Goal: Task Accomplishment & Management: Complete application form

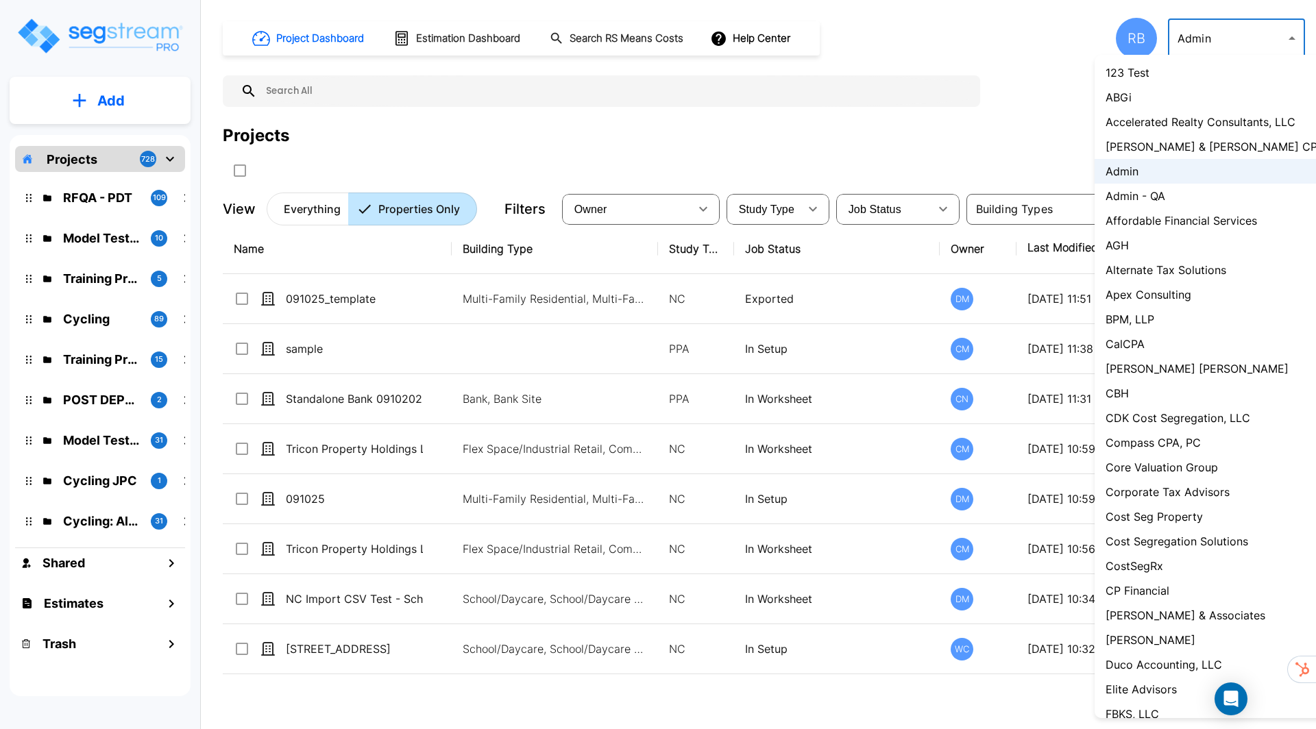
click at [1196, 44] on body "× Your report is being generated. Be patient! × We're working on your Modificat…" at bounding box center [658, 364] width 1316 height 729
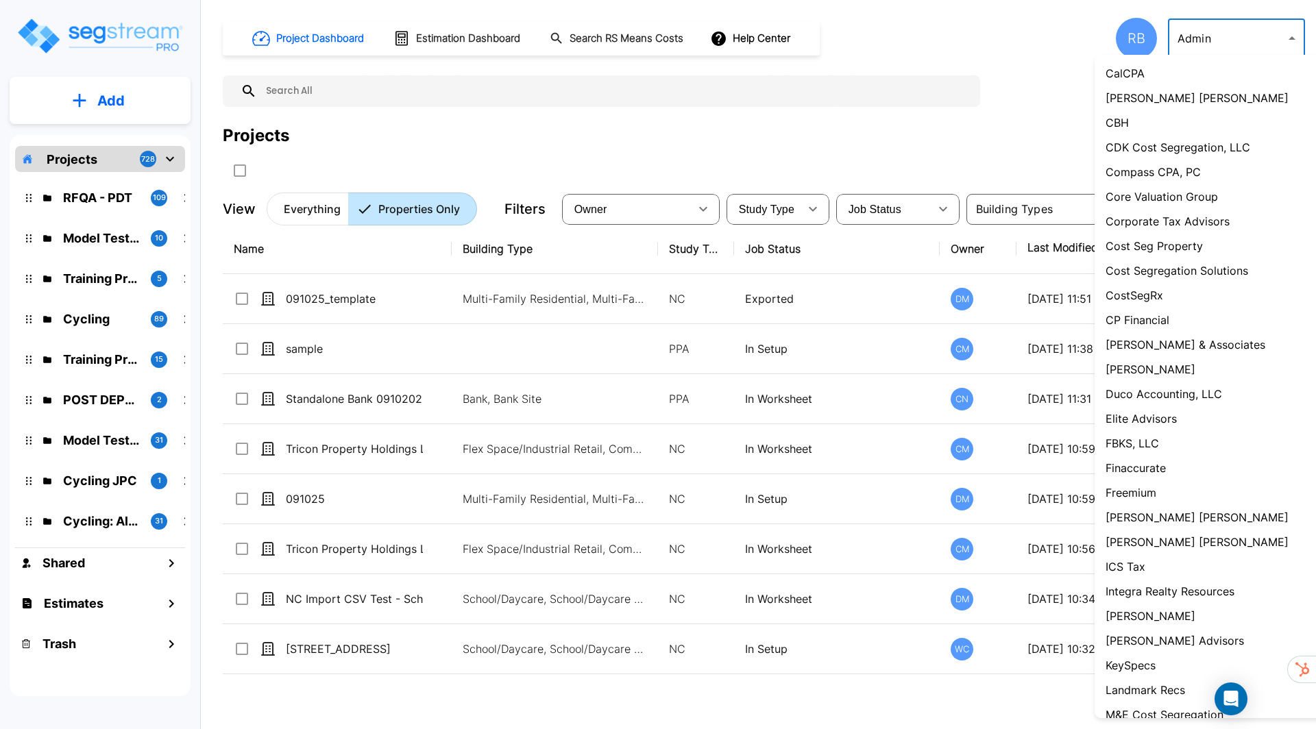
scroll to position [901, 0]
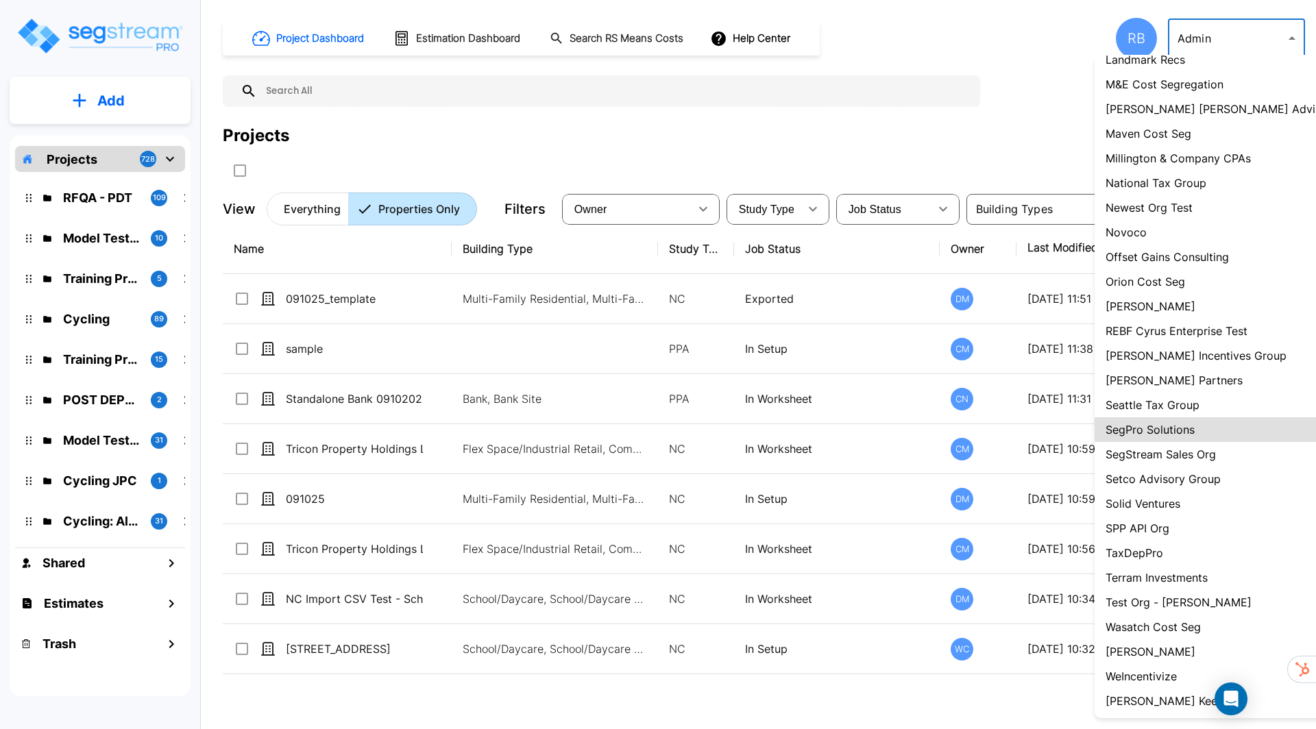
click at [1186, 451] on p "SegStream Sales Org" at bounding box center [1160, 454] width 110 height 16
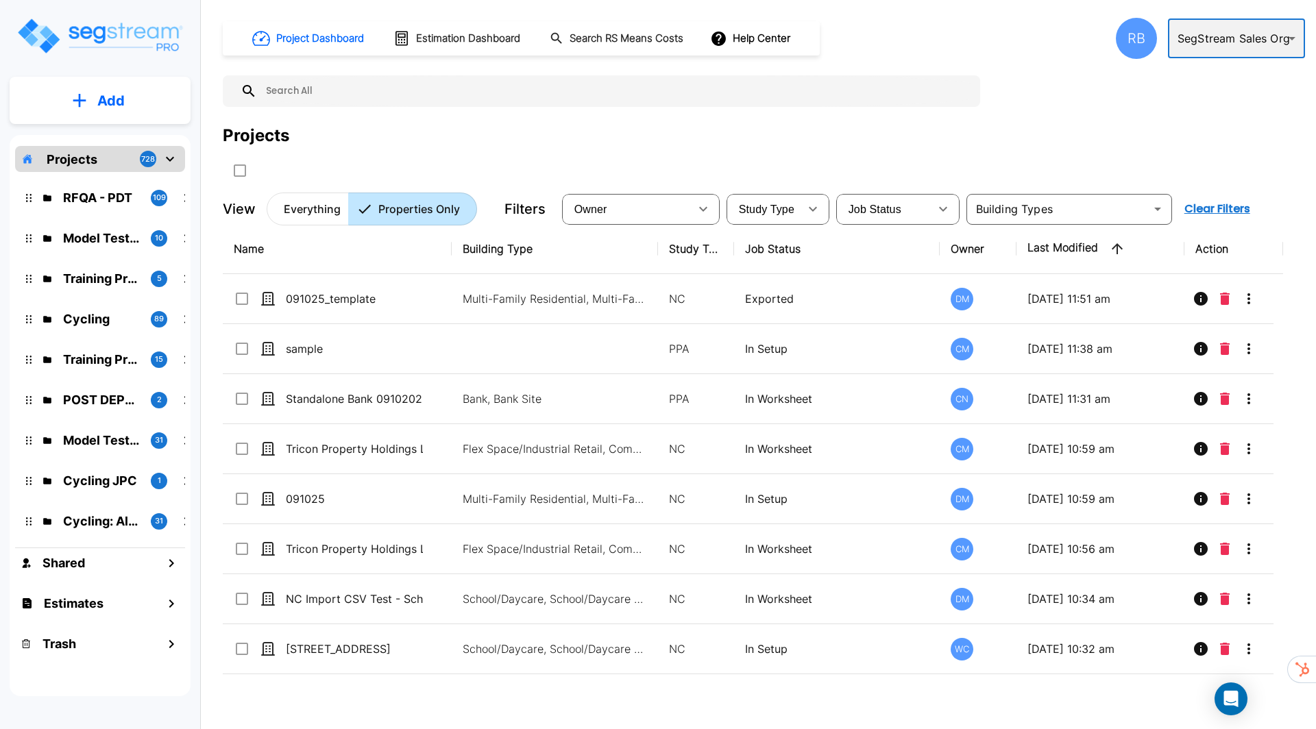
type input "119"
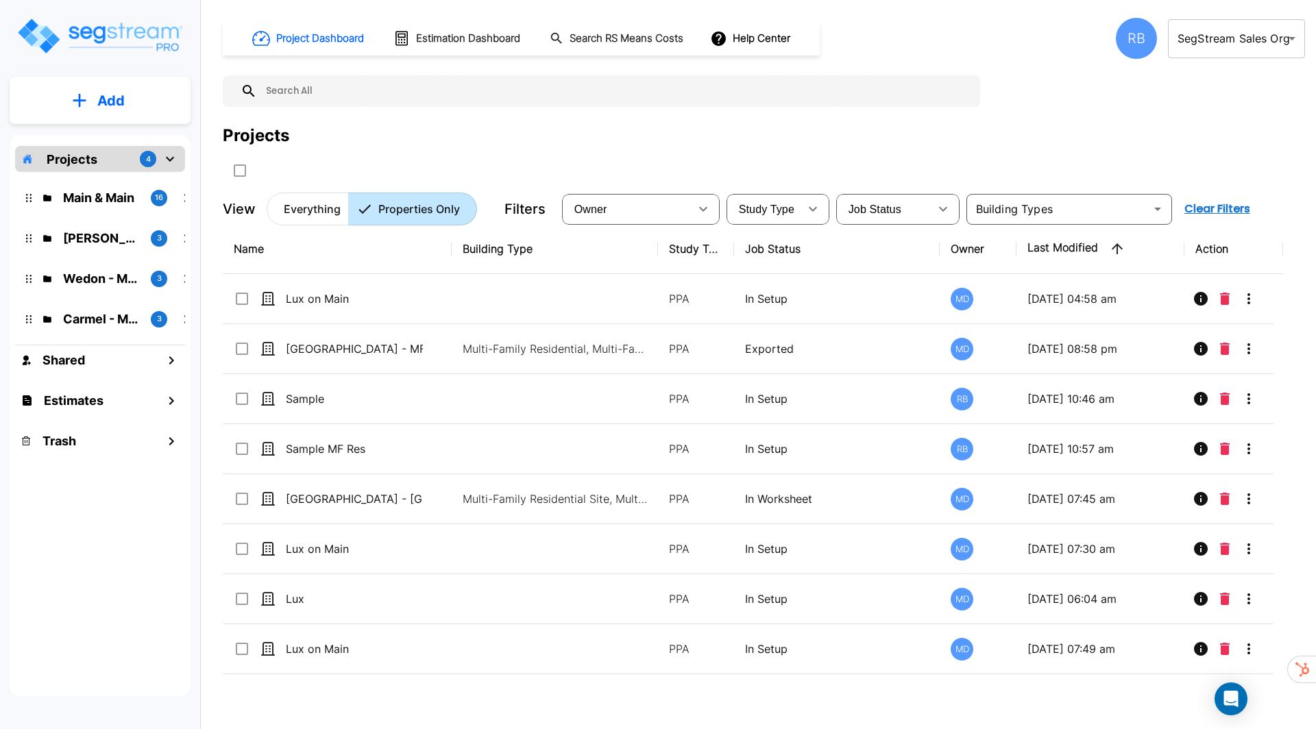
click at [325, 206] on p "Everything" at bounding box center [312, 209] width 57 height 16
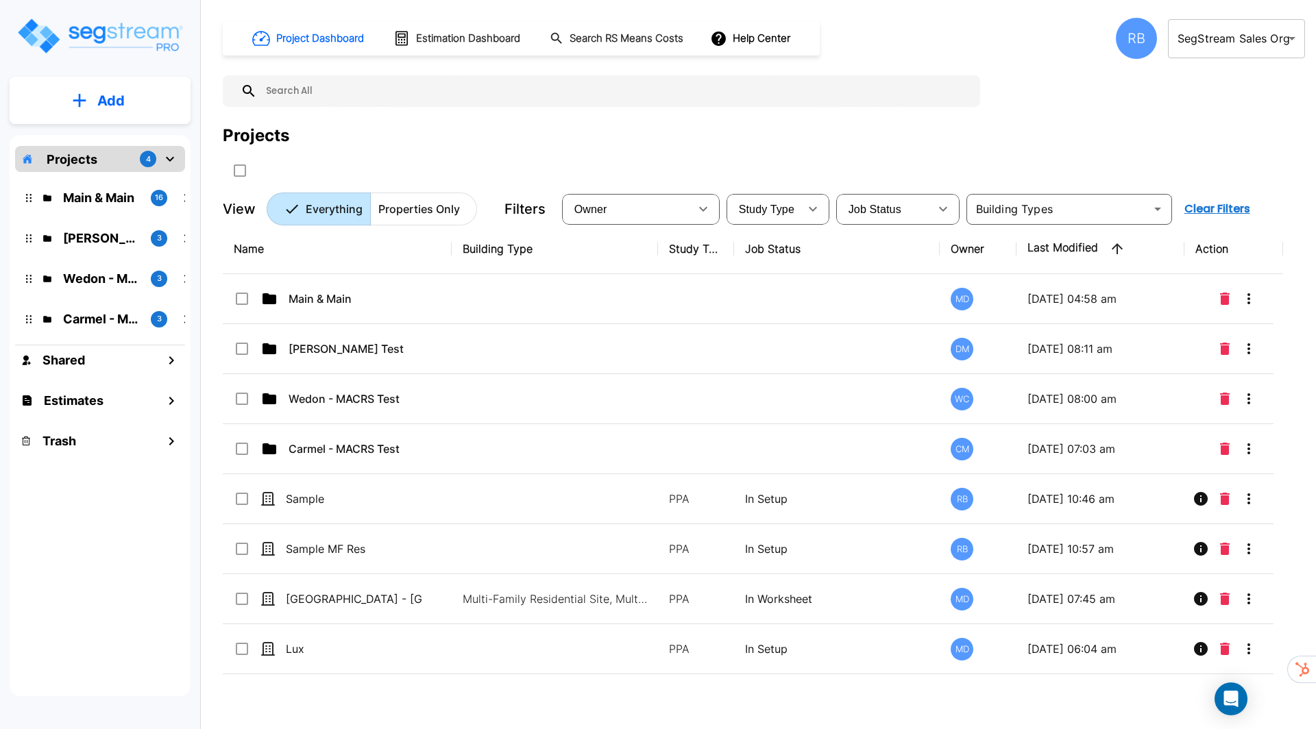
click at [414, 217] on button "Properties Only" at bounding box center [423, 209] width 107 height 33
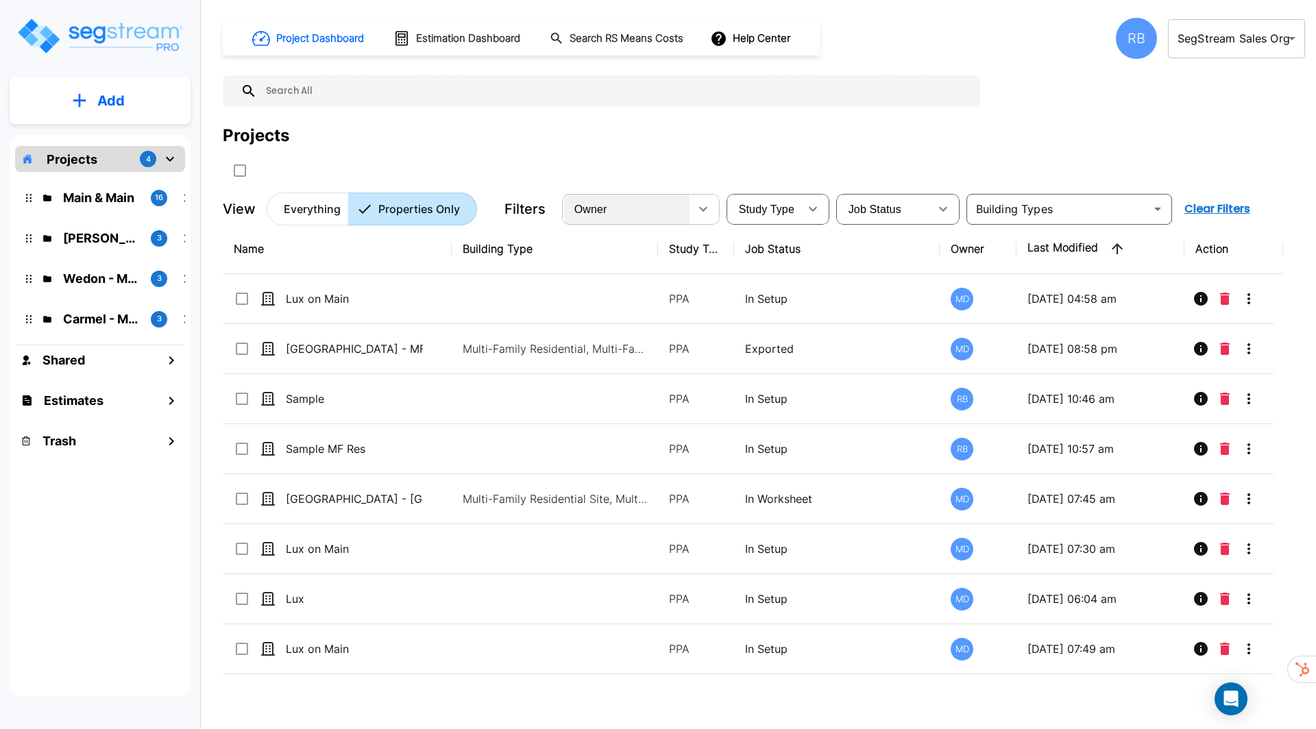
click at [685, 217] on div "Owner" at bounding box center [627, 209] width 125 height 38
click at [821, 210] on button "button" at bounding box center [812, 208] width 27 height 27
click at [134, 102] on button "Add" at bounding box center [100, 101] width 181 height 40
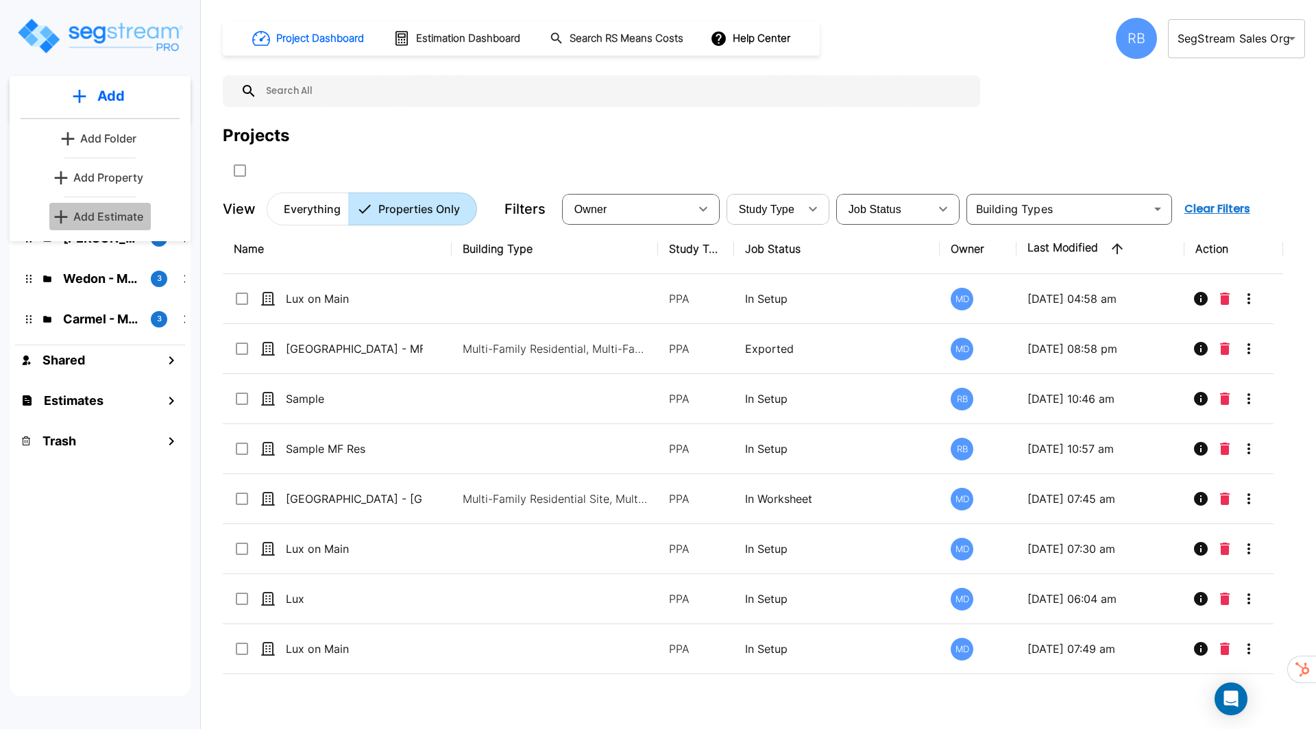
click at [123, 216] on p "Add Estimate" at bounding box center [108, 216] width 70 height 16
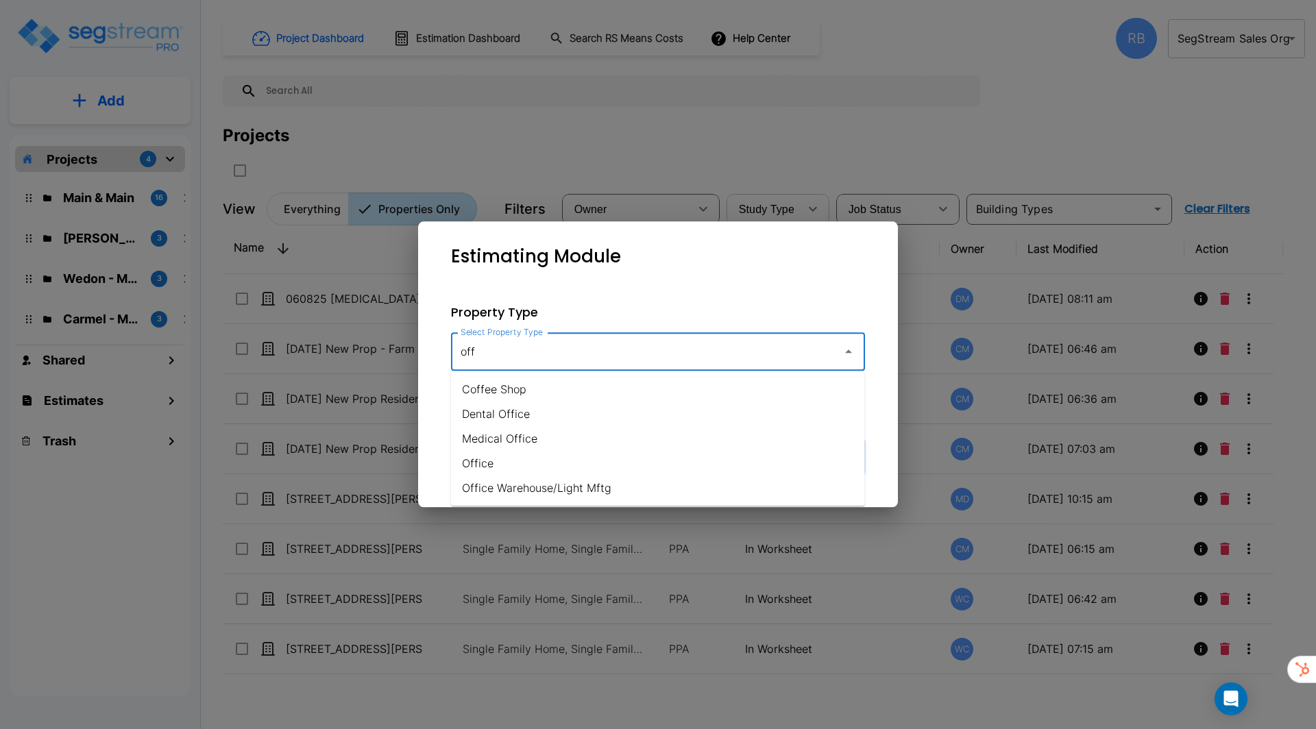
click at [585, 460] on li "Office" at bounding box center [658, 463] width 414 height 25
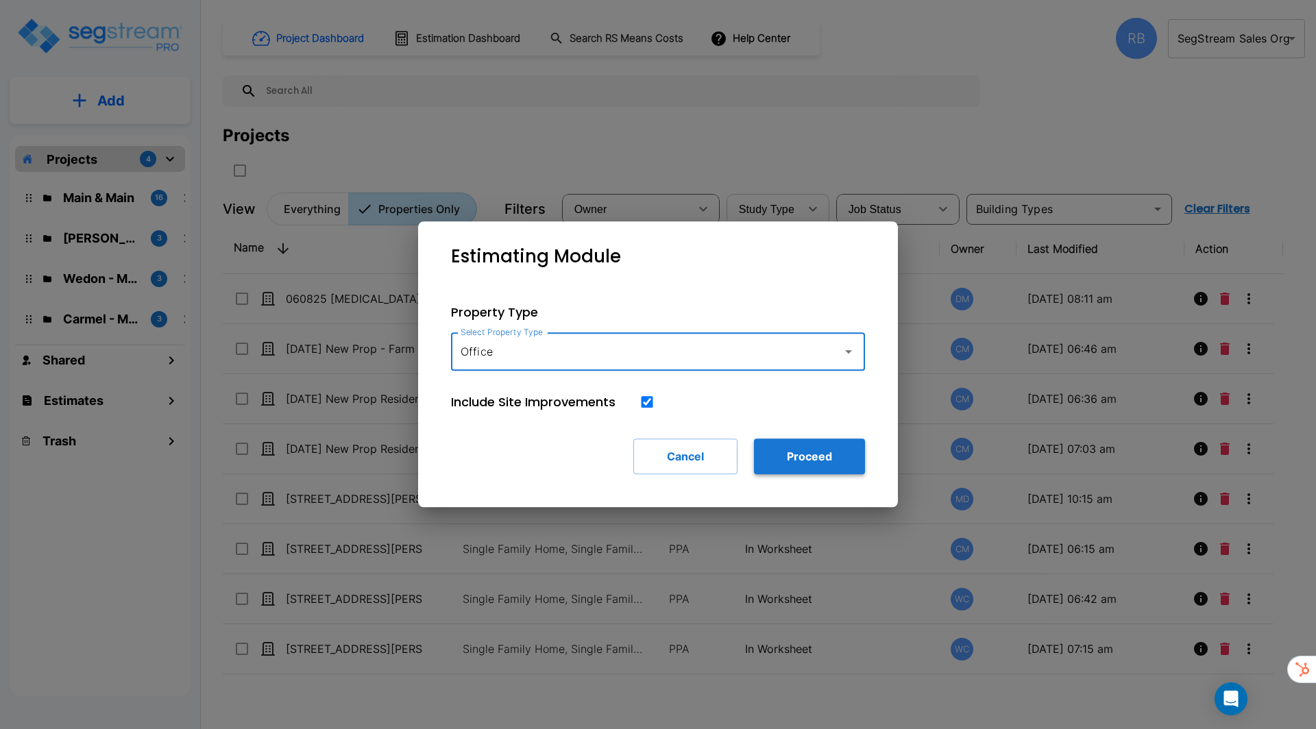
type input "Office"
click at [792, 445] on button "Proceed" at bounding box center [809, 457] width 111 height 36
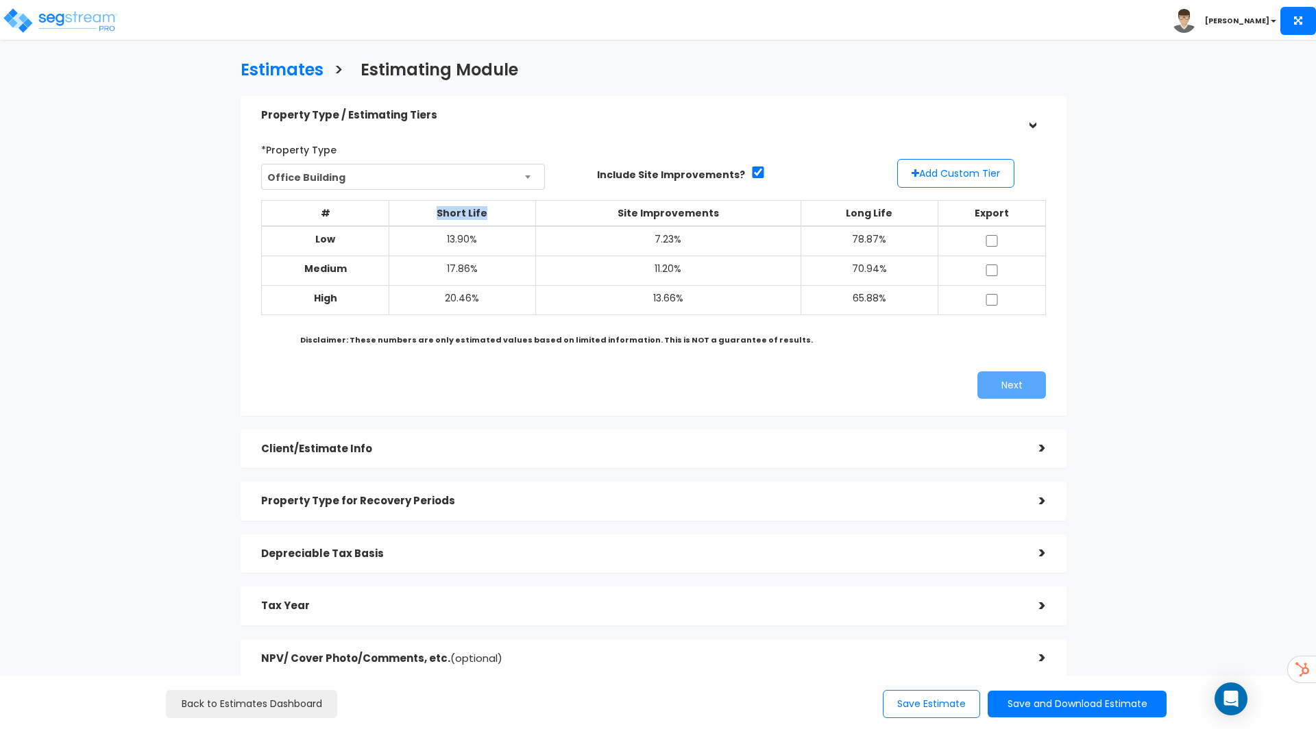
drag, startPoint x: 443, startPoint y: 208, endPoint x: 485, endPoint y: 208, distance: 41.8
click at [488, 210] on th "Short Life" at bounding box center [462, 213] width 147 height 26
click at [665, 207] on th "Site Improvements" at bounding box center [668, 213] width 266 height 26
drag, startPoint x: 606, startPoint y: 207, endPoint x: 736, endPoint y: 212, distance: 129.6
click at [736, 212] on th "Site Improvements" at bounding box center [668, 213] width 266 height 26
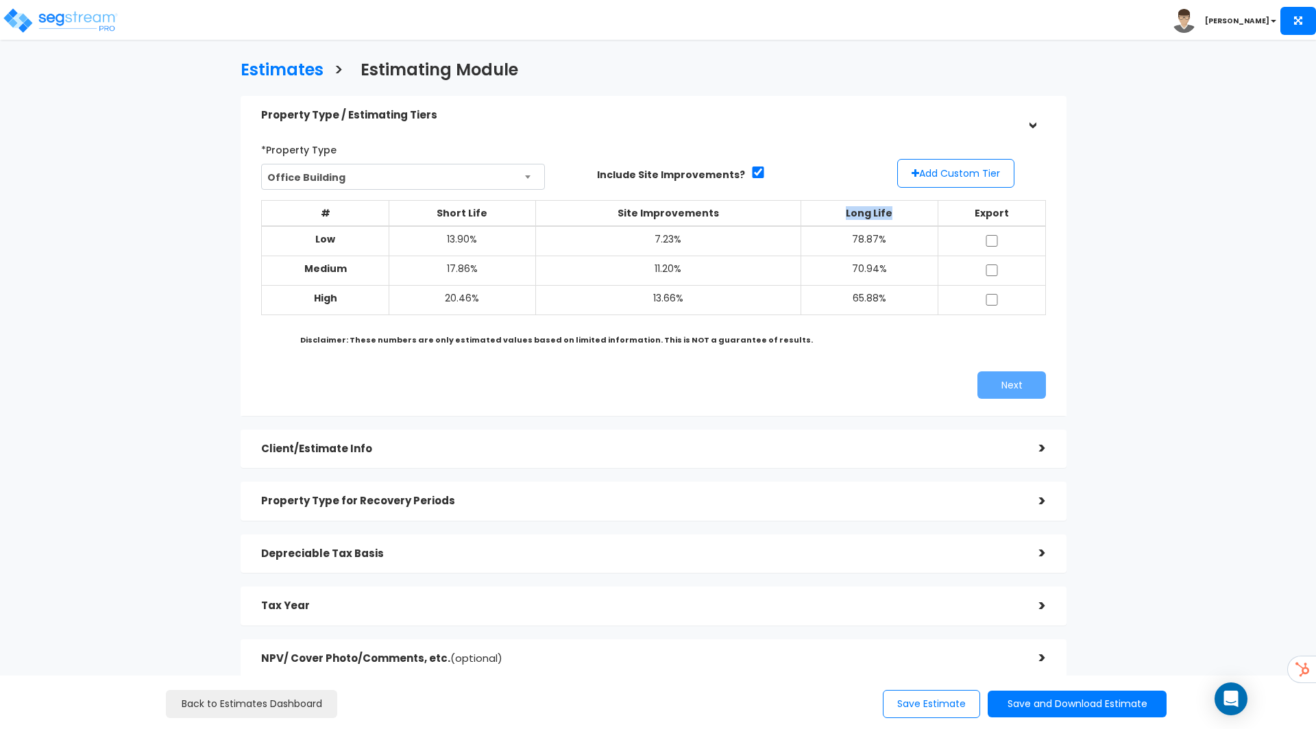
drag, startPoint x: 843, startPoint y: 212, endPoint x: 900, endPoint y: 221, distance: 58.1
click at [901, 221] on th "Long Life" at bounding box center [869, 213] width 137 height 26
drag, startPoint x: 619, startPoint y: 210, endPoint x: 711, endPoint y: 221, distance: 92.5
click at [711, 221] on th "Site Improvements" at bounding box center [668, 213] width 266 height 26
drag, startPoint x: 385, startPoint y: 334, endPoint x: 767, endPoint y: 348, distance: 381.9
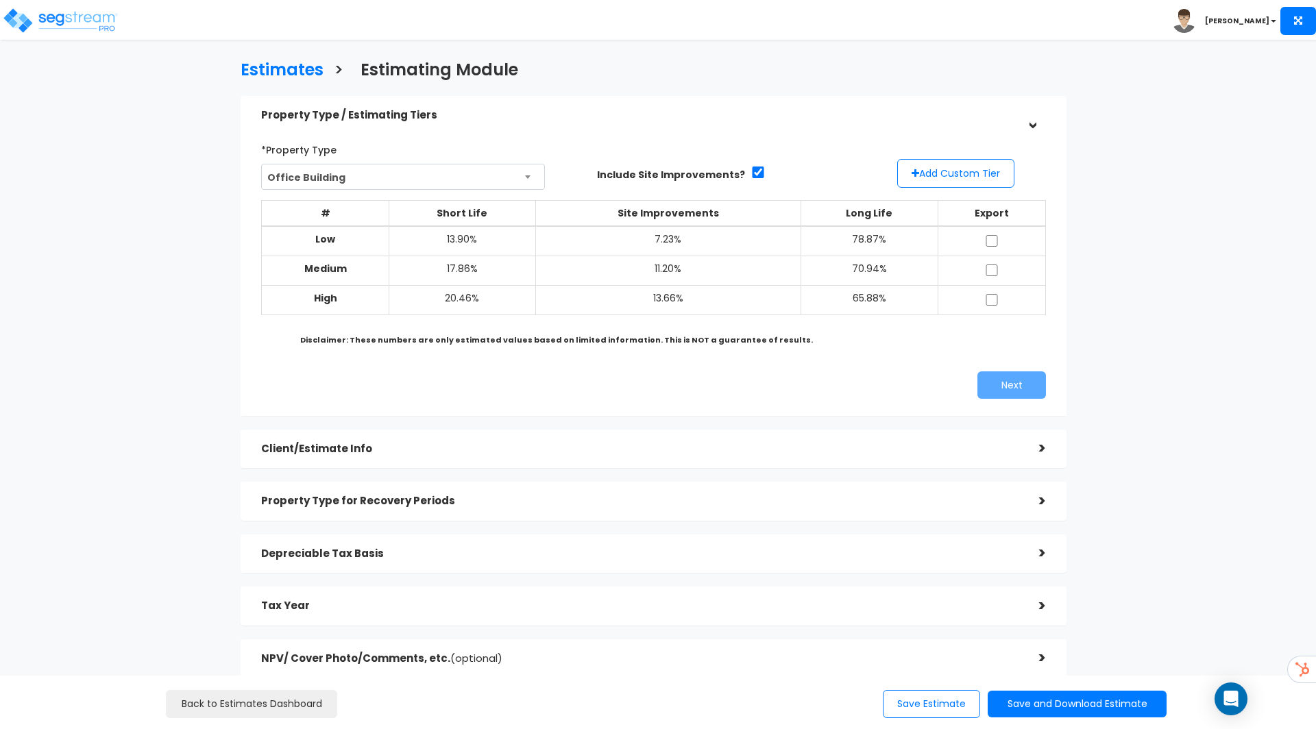
click at [768, 349] on div "# Short Life Site Improvements Long Life Export Low 13.90%" at bounding box center [653, 272] width 785 height 164
click at [815, 347] on div "# Short Life Site Improvements Long Life Export Low 13.90%" at bounding box center [653, 272] width 785 height 164
click at [751, 173] on input "checkbox" at bounding box center [758, 173] width 14 height 12
click at [751, 175] on input "checkbox" at bounding box center [758, 173] width 14 height 12
checkbox input "true"
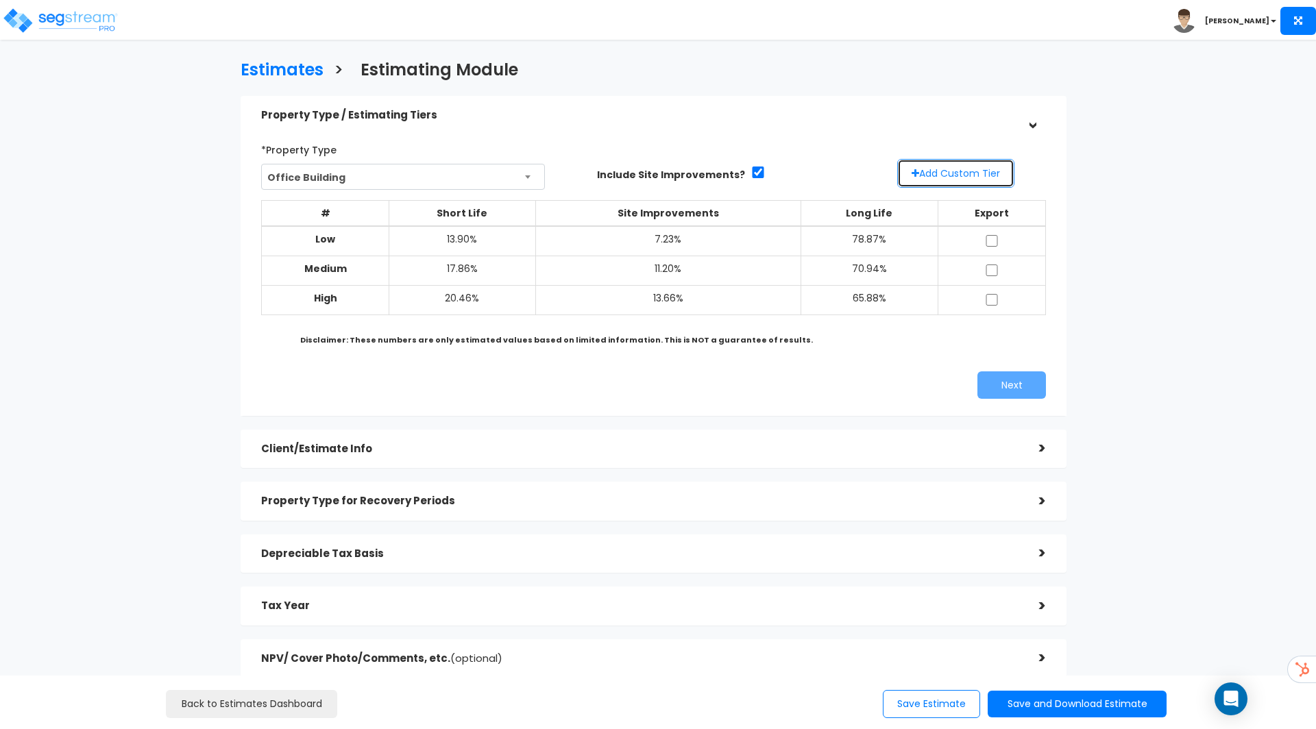
click at [968, 173] on button "Add Custom Tier" at bounding box center [955, 173] width 117 height 29
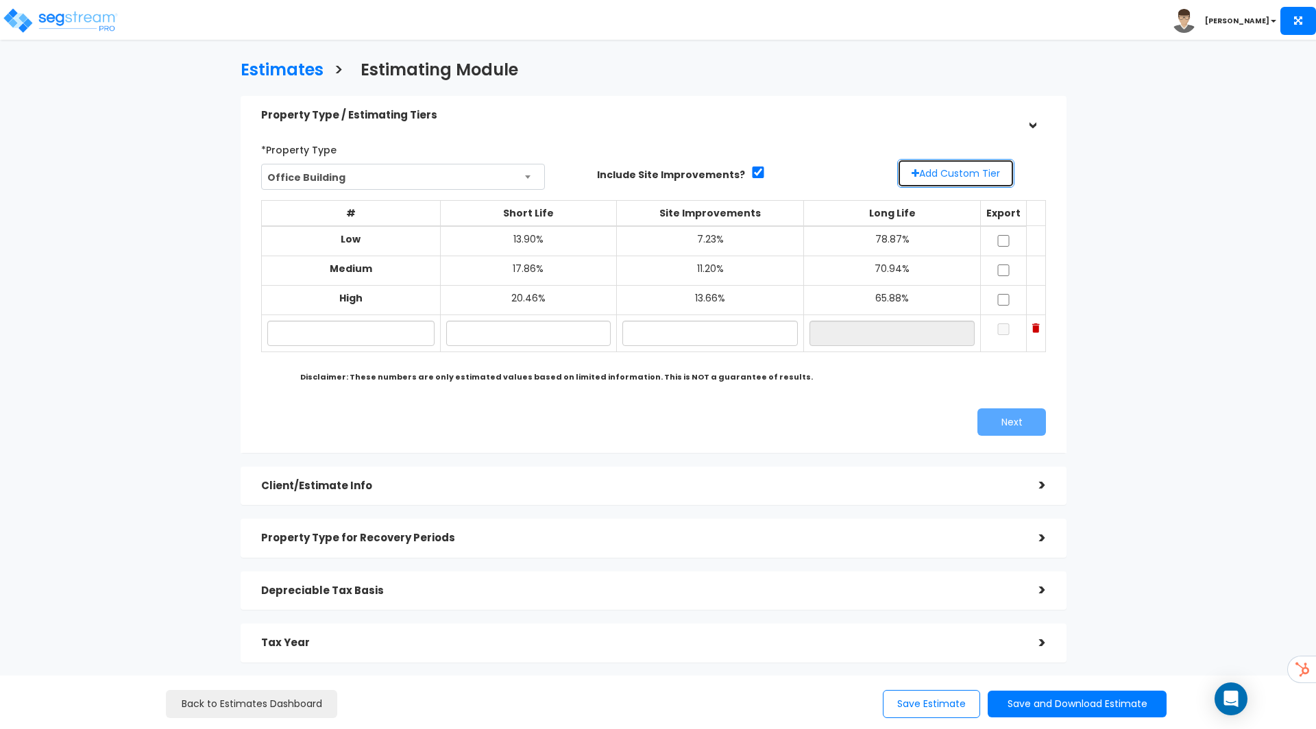
click at [941, 177] on button "Add Custom Tier" at bounding box center [955, 173] width 117 height 29
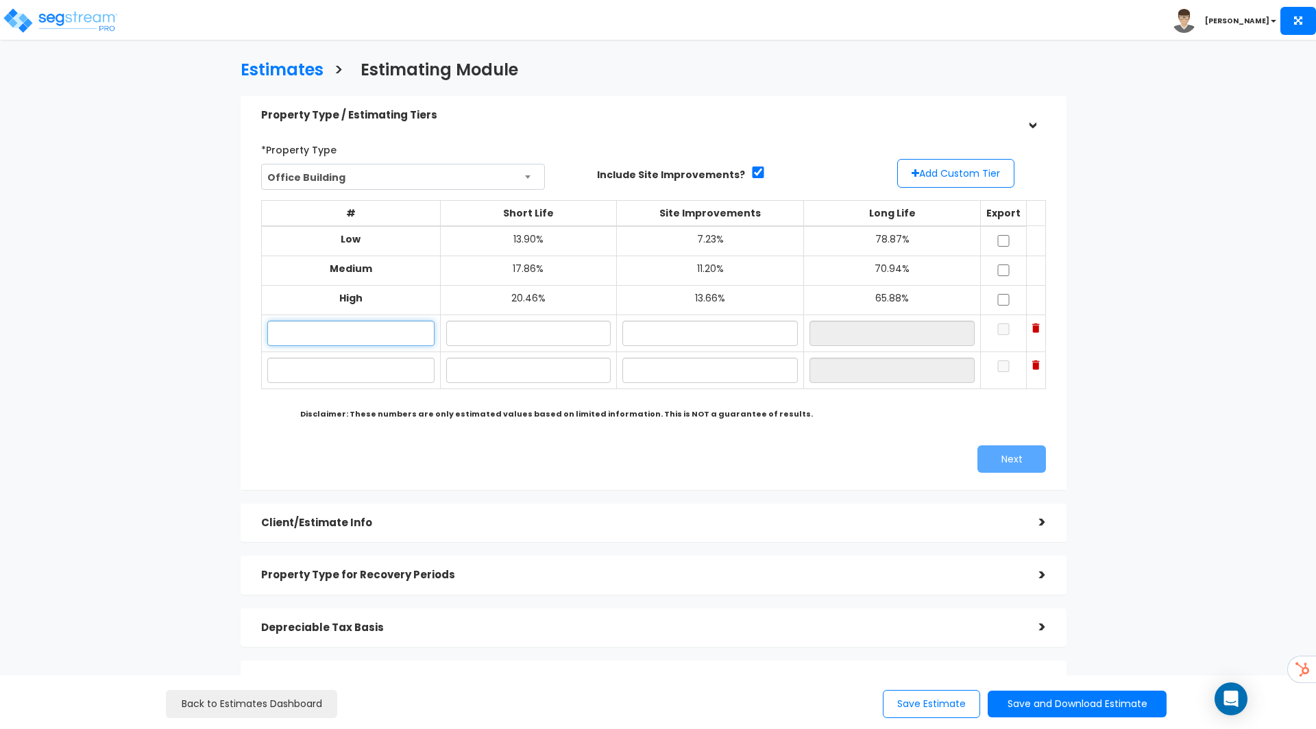
click at [380, 332] on input "text" at bounding box center [350, 333] width 167 height 25
type input "Custom Low"
type input "14.00%"
type input "5.00%"
type input "81.00%"
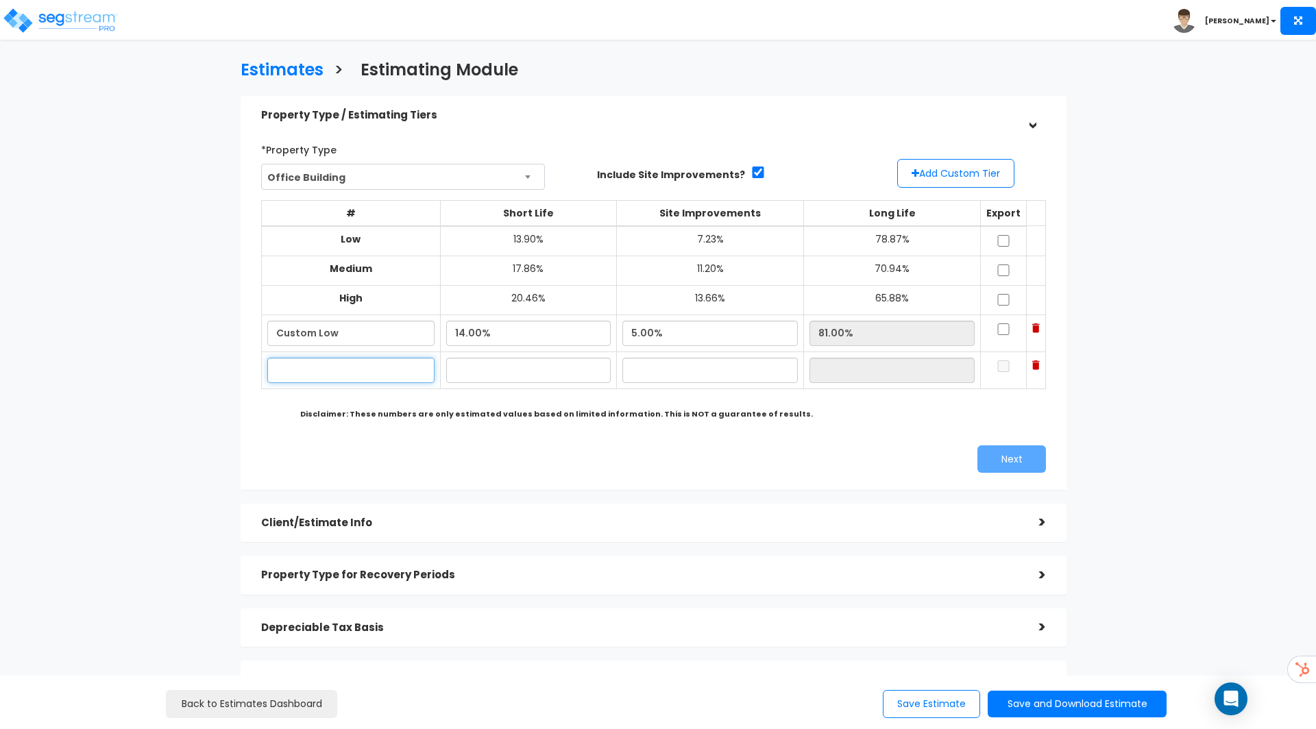
click at [389, 367] on input "text" at bounding box center [350, 370] width 167 height 25
type input "X"
type input "Custom High"
type input "20.00%"
type input "10.00%"
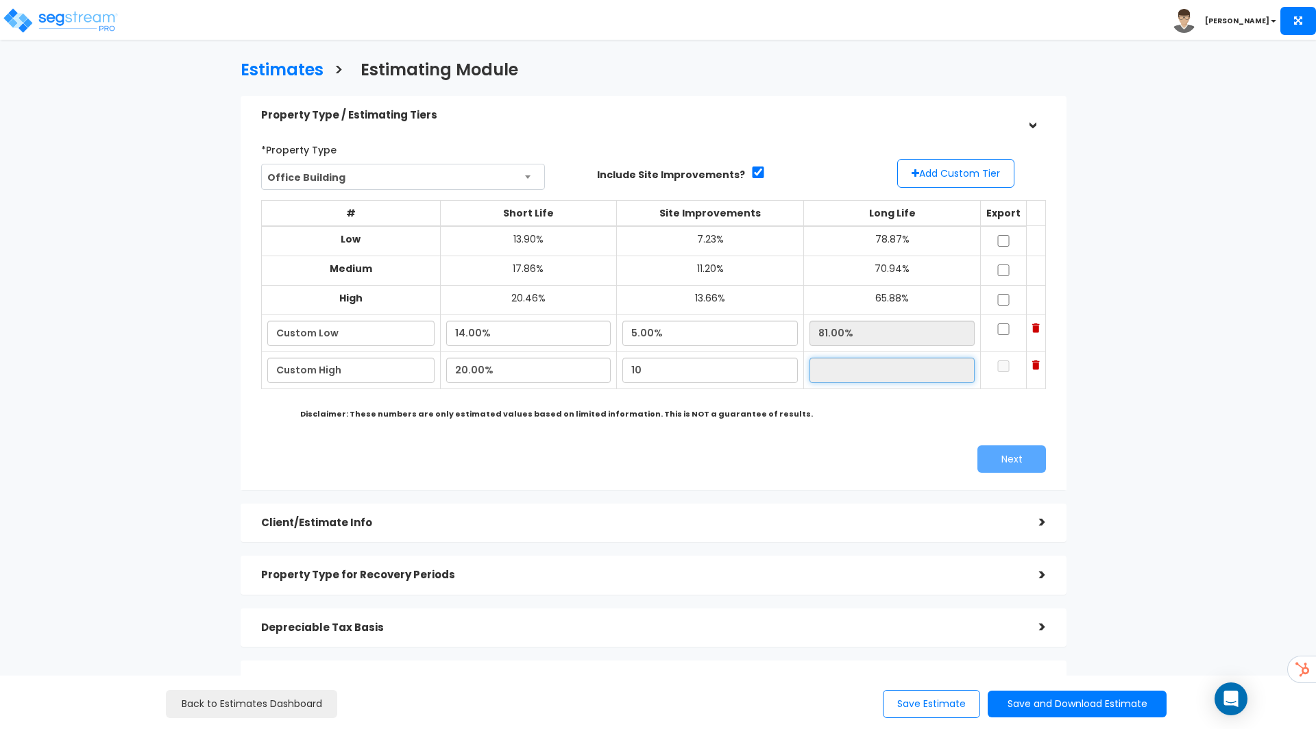
type input "70.00%"
click at [1002, 330] on td at bounding box center [1004, 333] width 46 height 37
click at [997, 332] on input "checkbox" at bounding box center [1003, 329] width 14 height 12
checkbox input "true"
click at [999, 369] on input "checkbox" at bounding box center [1003, 366] width 14 height 12
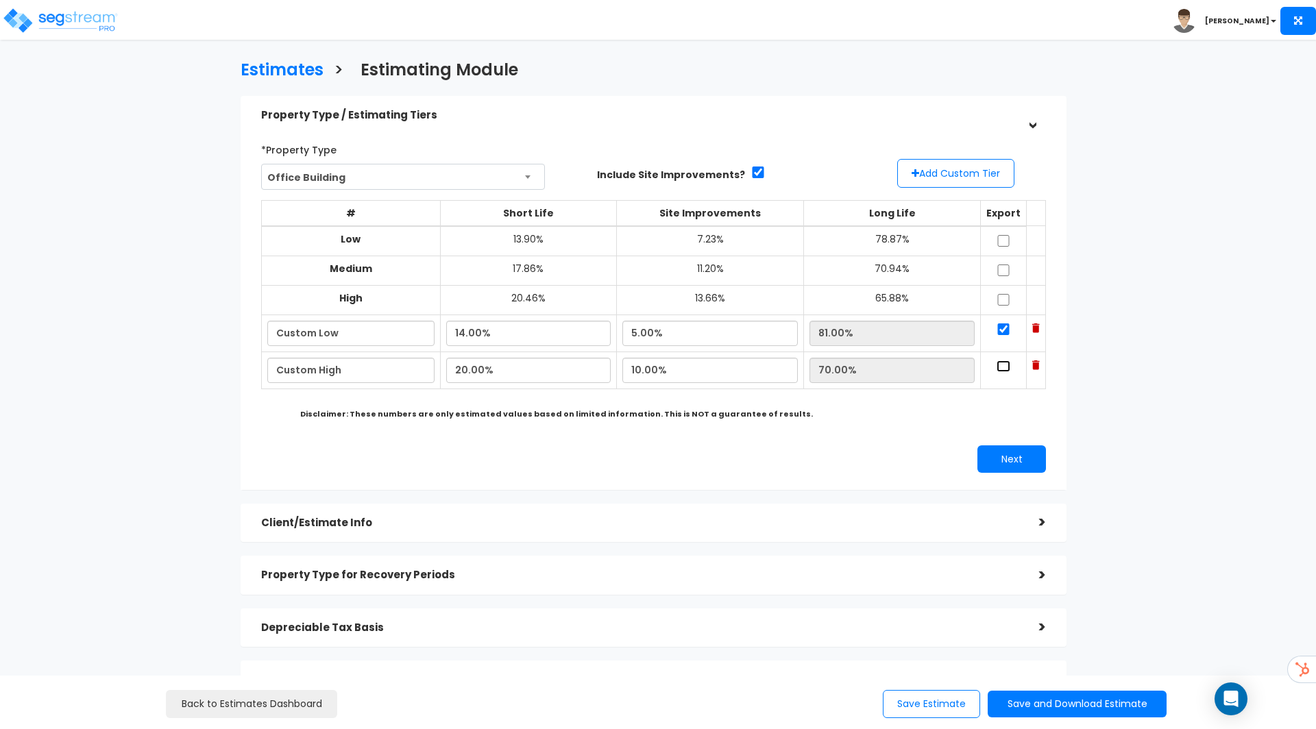
checkbox input "true"
click at [996, 469] on button "Next" at bounding box center [1011, 458] width 69 height 27
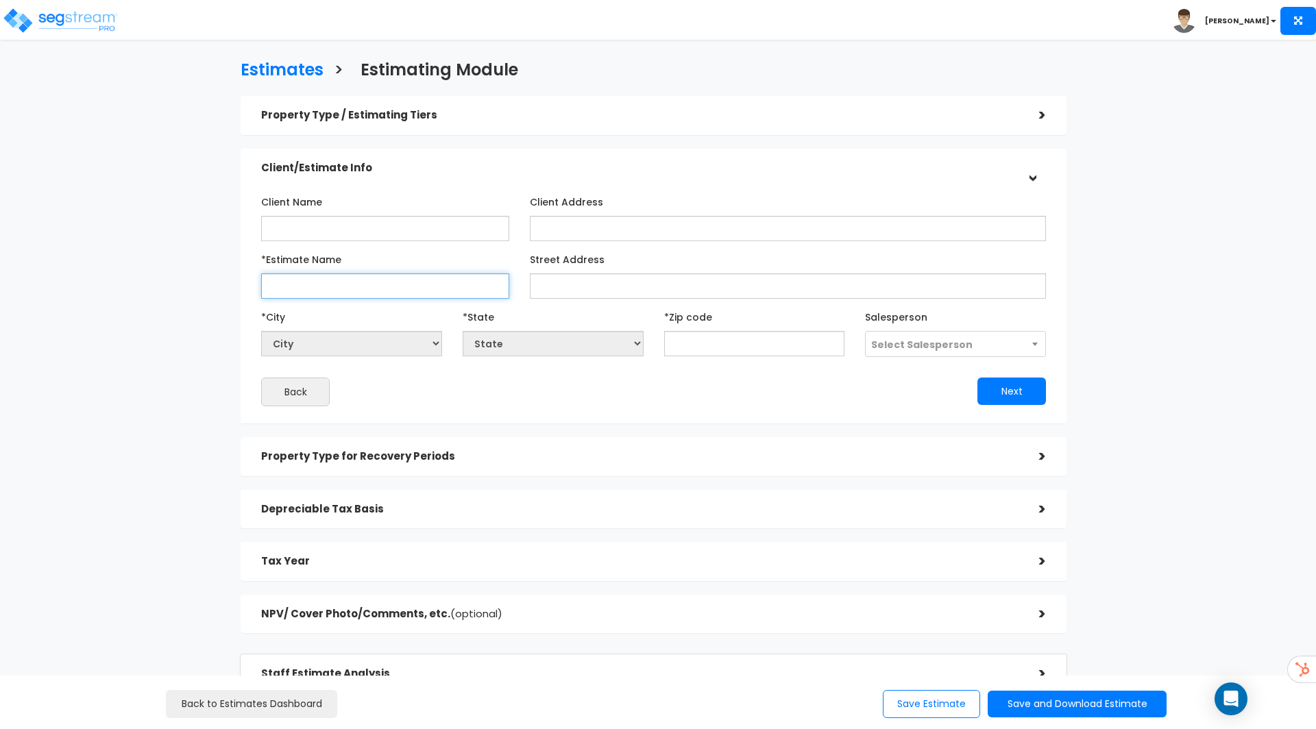
click at [406, 286] on input "*Estimate Name" at bounding box center [385, 285] width 248 height 25
type input "Sample"
click at [689, 343] on input "text" at bounding box center [754, 343] width 181 height 25
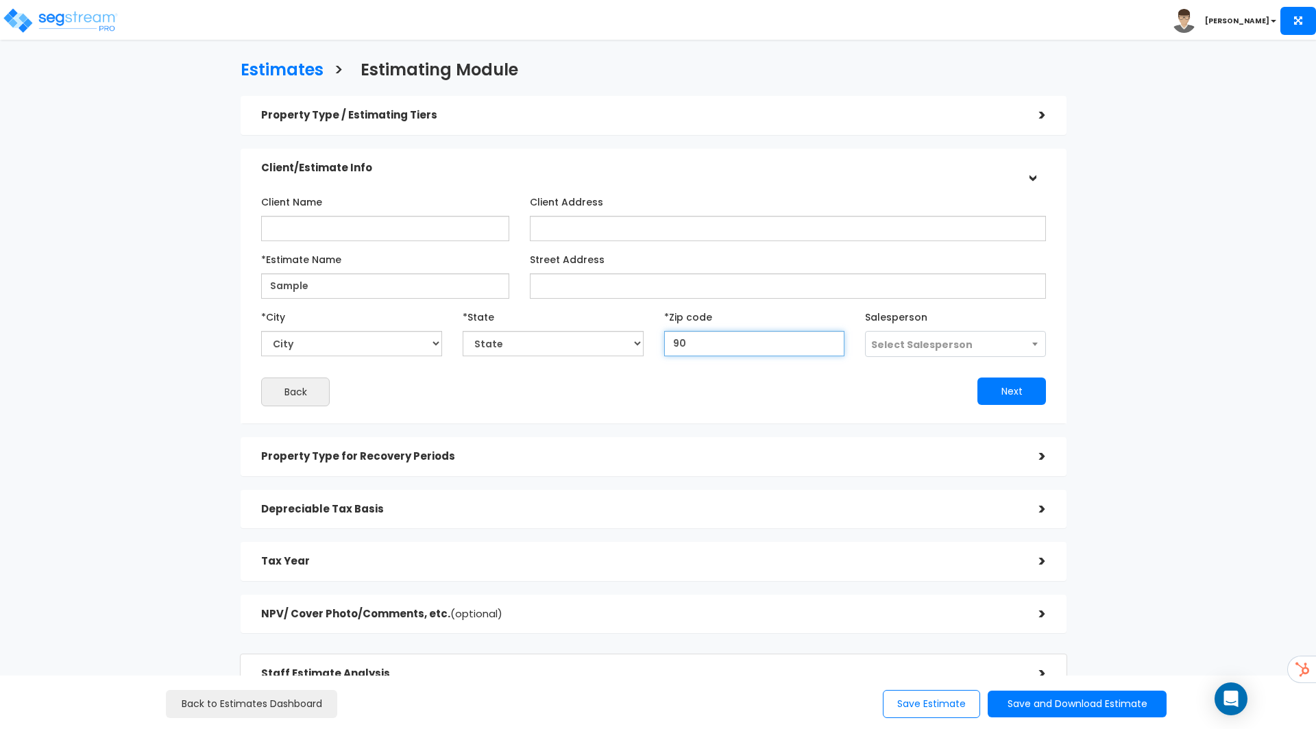
type input "902"
select select "CA"
type input "90210"
click at [1029, 393] on button "Next" at bounding box center [1011, 391] width 69 height 27
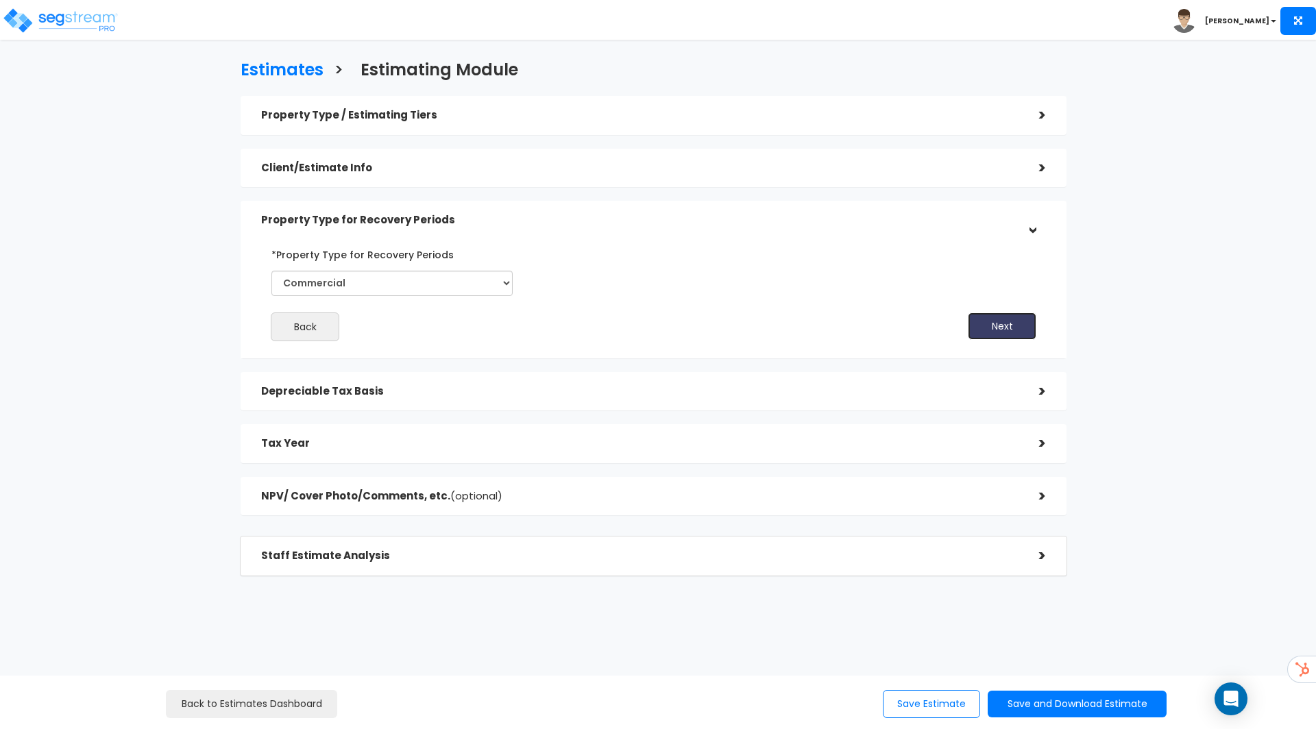
click at [983, 331] on button "Next" at bounding box center [1001, 325] width 69 height 27
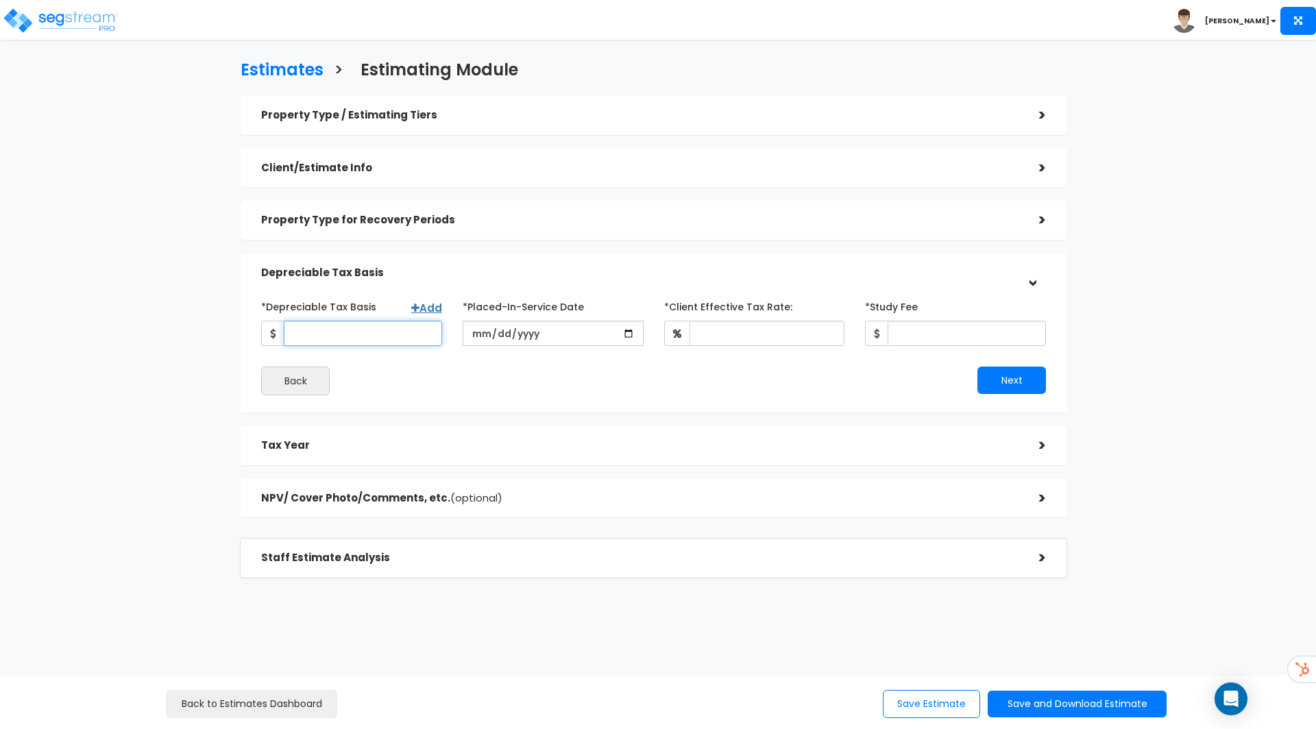
click at [327, 330] on input "*Depreciable Tax Basis" at bounding box center [363, 333] width 158 height 25
type input "5,000,000"
type input "2022-02-02"
type input "35"
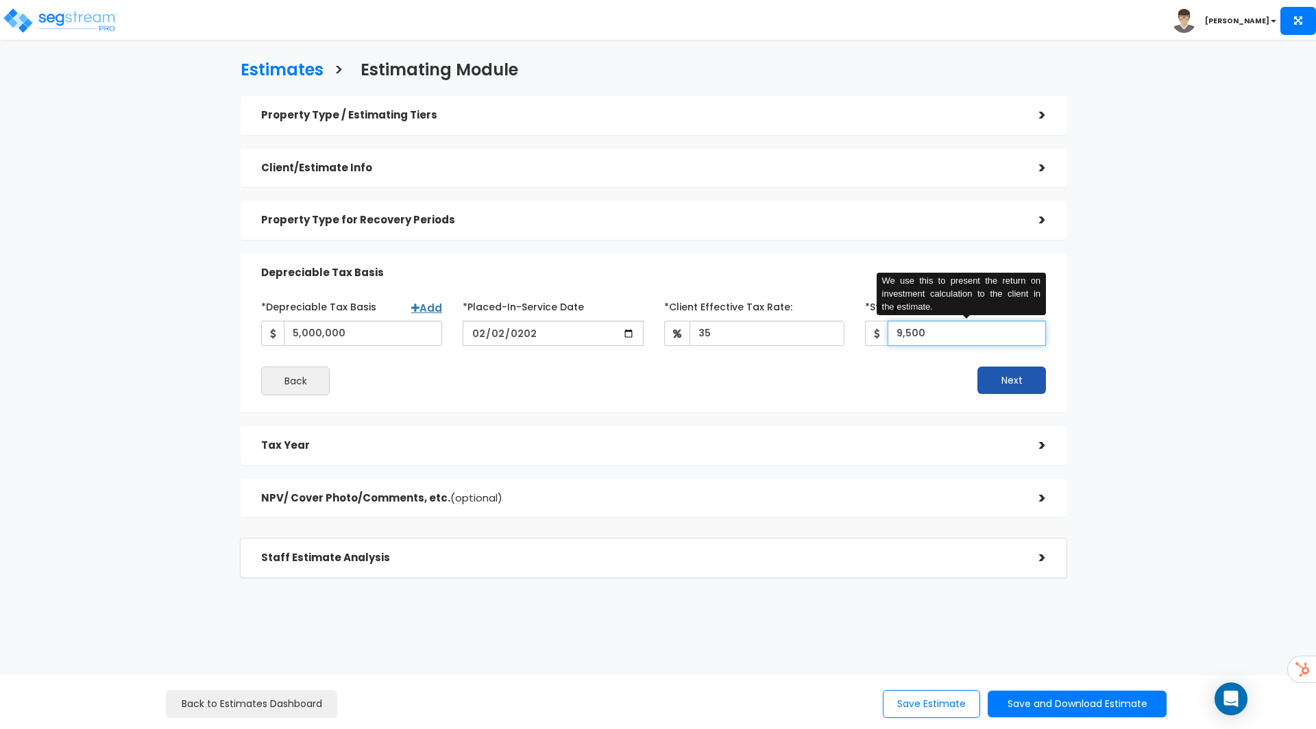
type input "9,500"
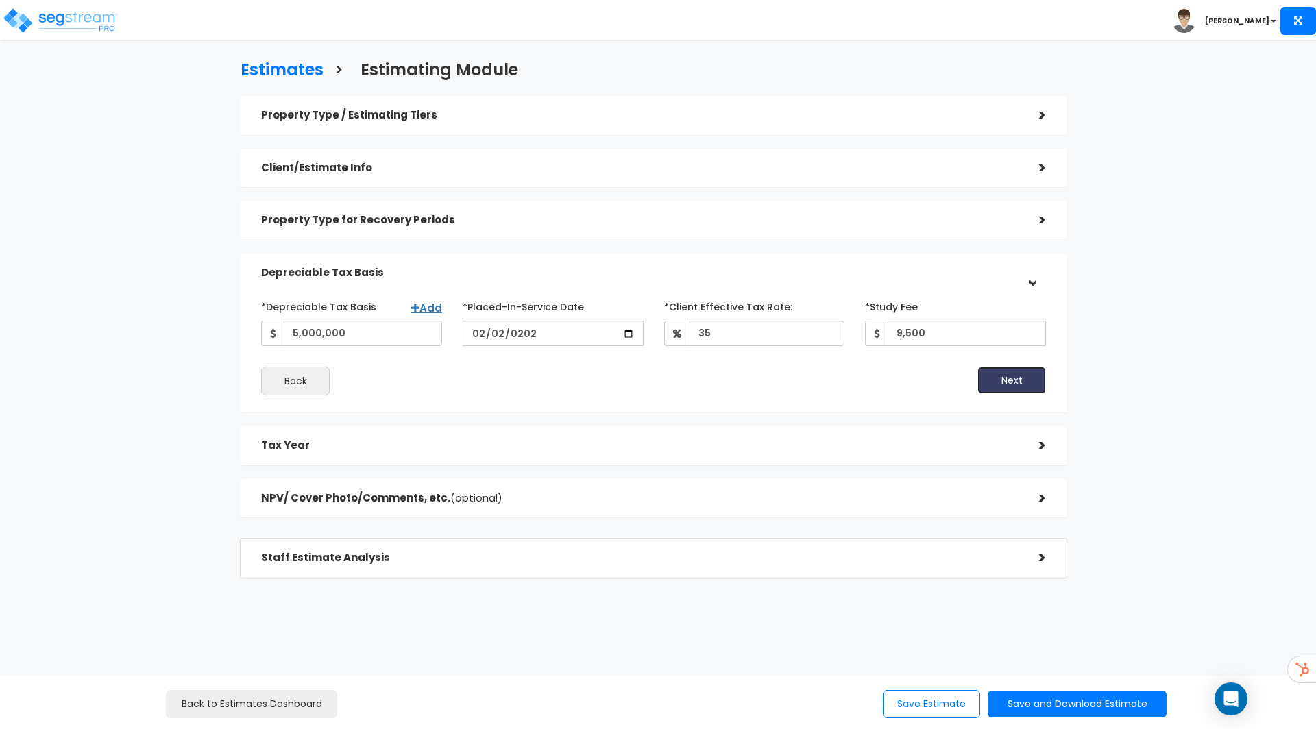
click at [994, 384] on button "Next" at bounding box center [1011, 380] width 69 height 27
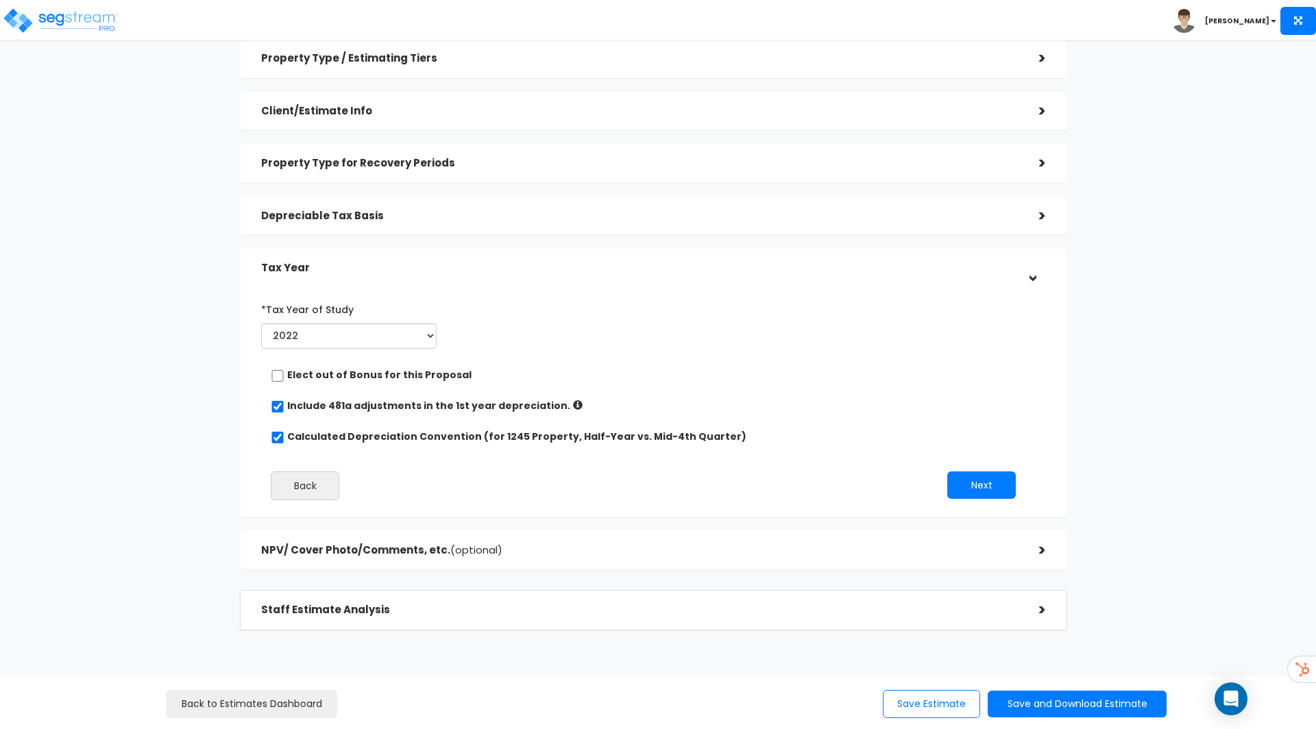
scroll to position [73, 0]
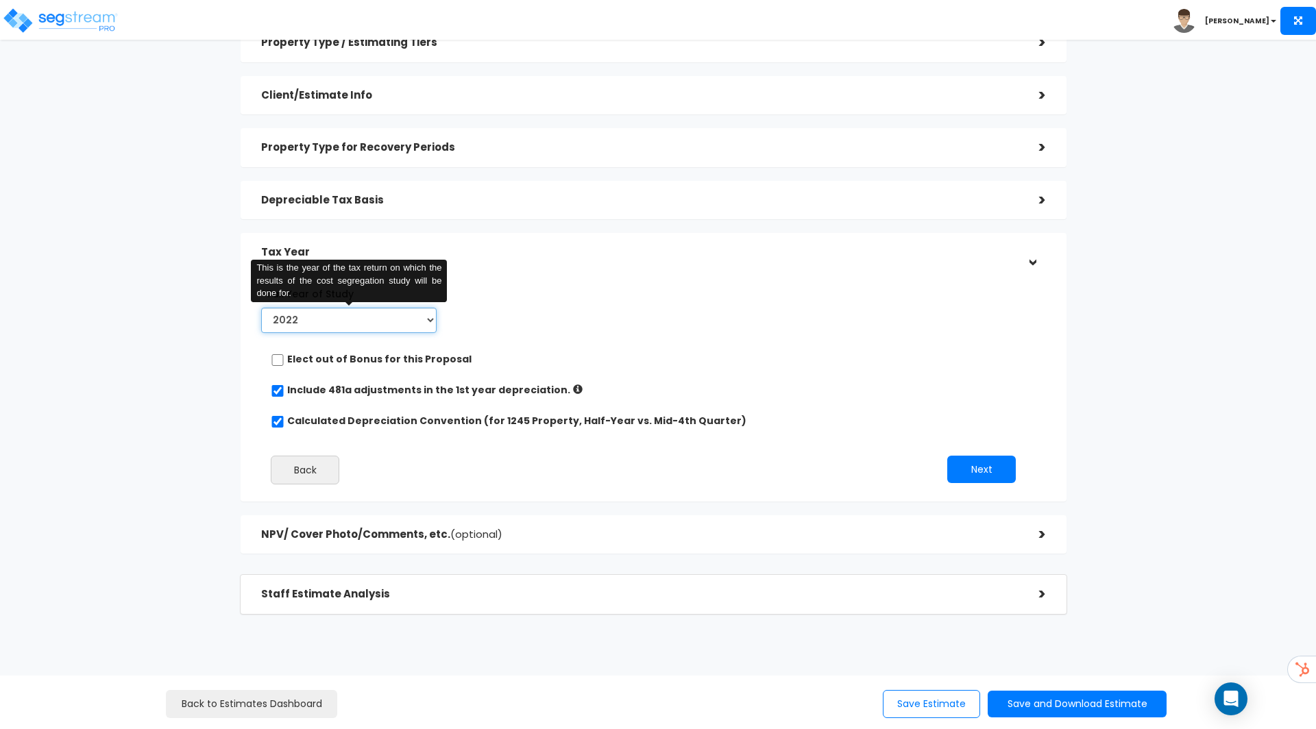
click at [431, 315] on select "2022 2023 2024 2025 2026" at bounding box center [348, 320] width 175 height 25
select select "2024"
click at [261, 308] on select "2022 2023 2024 2025 2026" at bounding box center [348, 320] width 175 height 25
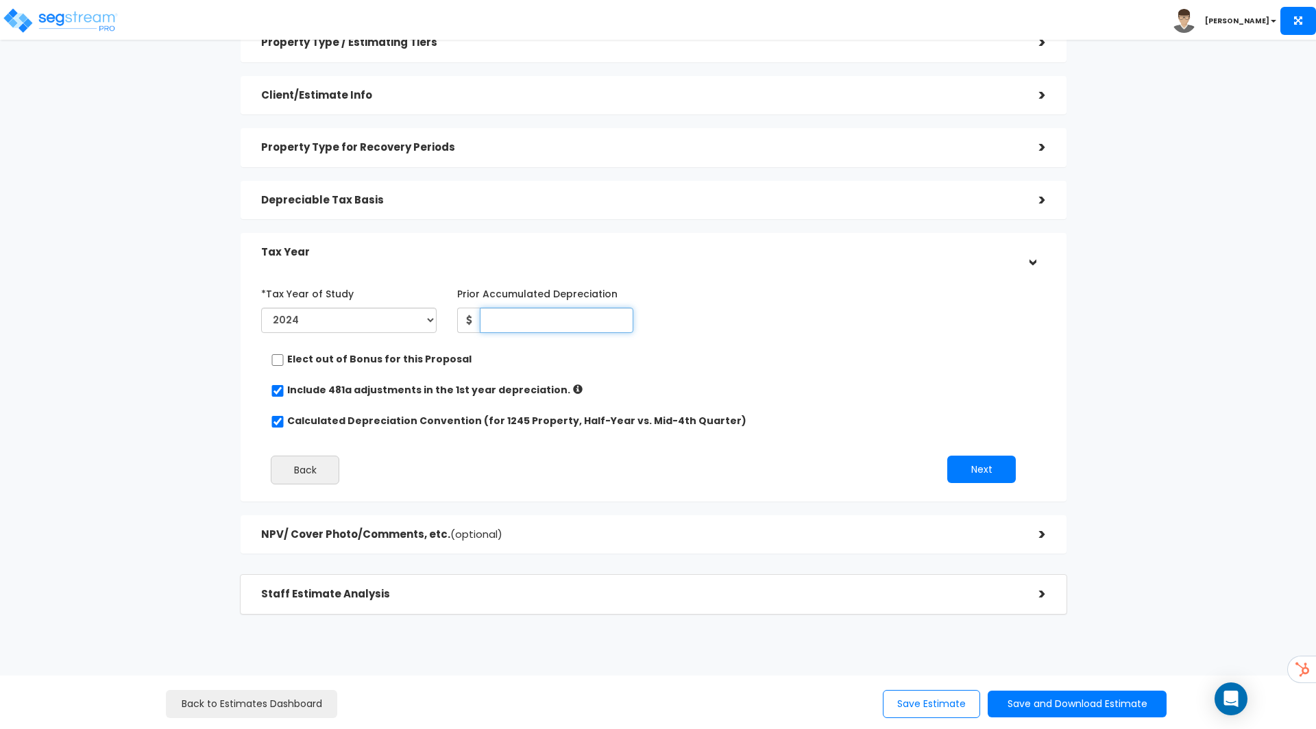
click at [522, 325] on input "Prior Accumulated Depreciation" at bounding box center [556, 320] width 153 height 25
type input "458,111"
click at [689, 345] on div "*Tax Year of Study 2022 2023 2024 2025 2026 Prior Accumulated Depreciation" at bounding box center [643, 388] width 785 height 226
click at [978, 463] on button "Next" at bounding box center [981, 469] width 69 height 27
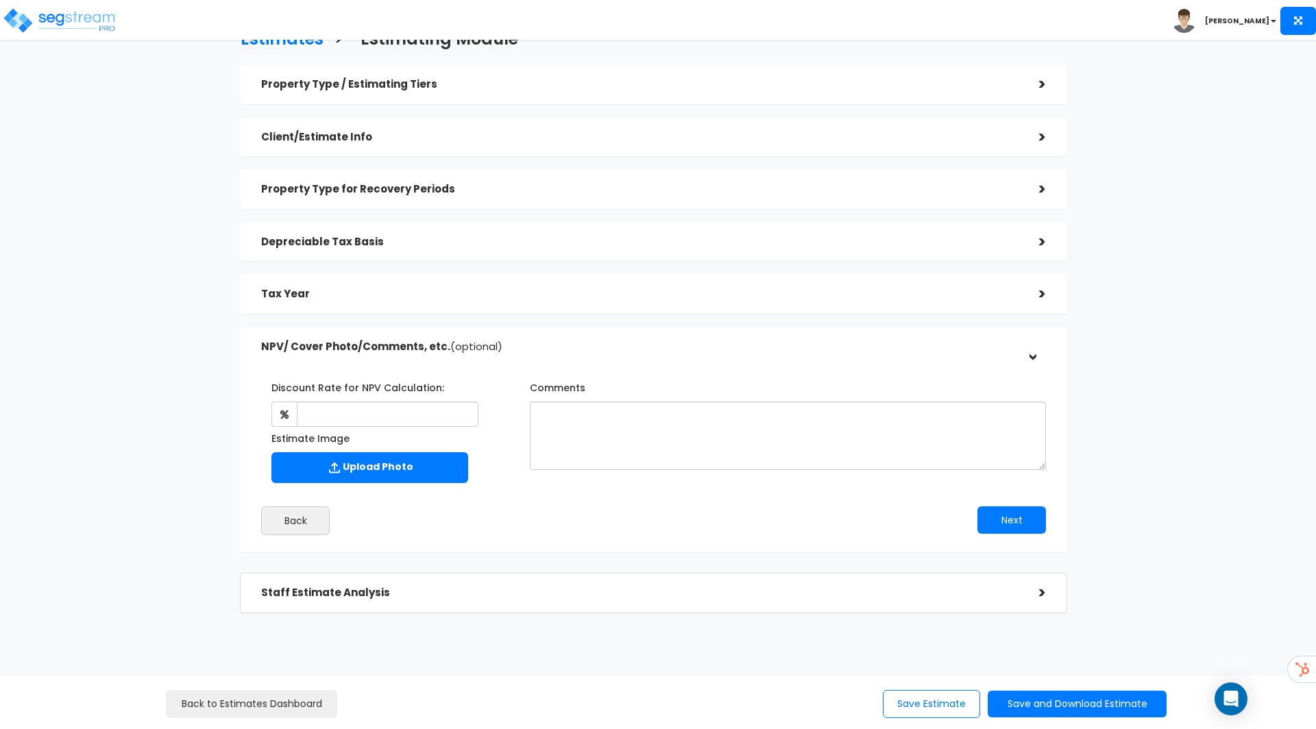
scroll to position [29, 0]
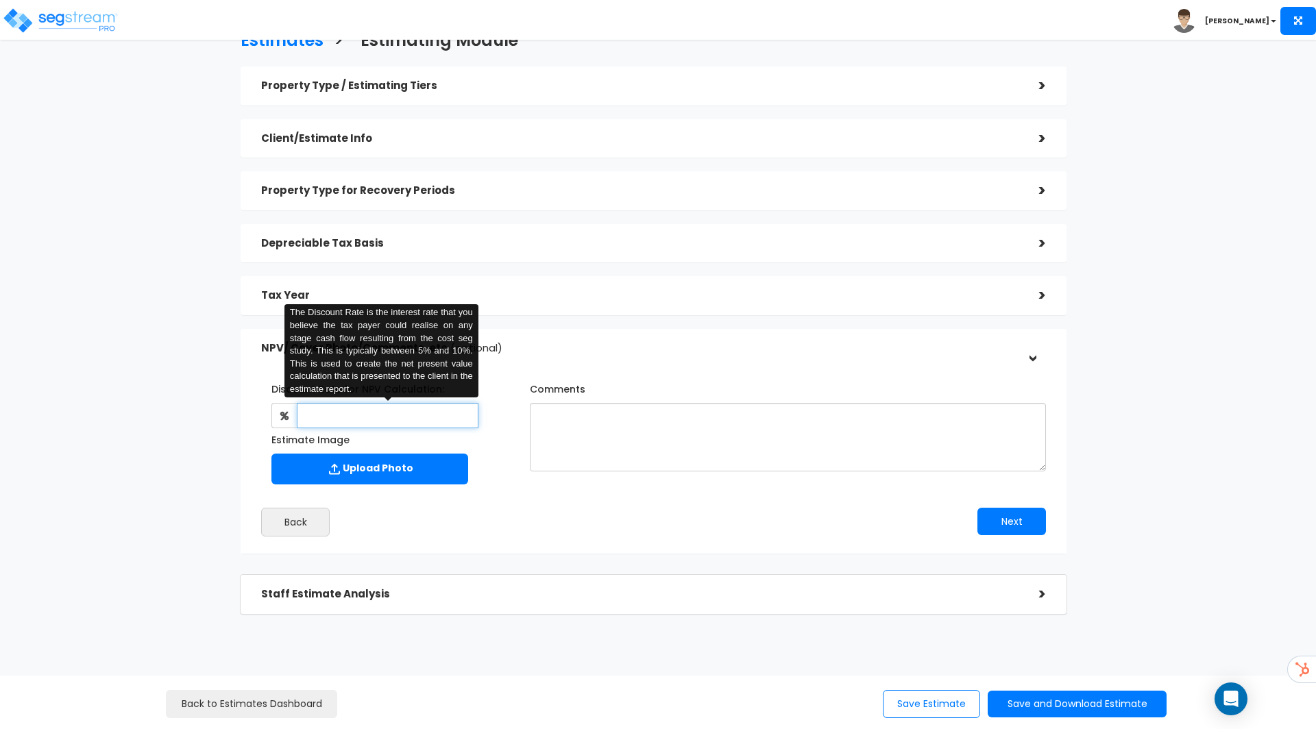
click at [412, 415] on input "text" at bounding box center [387, 415] width 181 height 25
type input "9"
click at [578, 506] on div "Discount Rate for NPV Calculation: 9 The Discount Rate is the interest rate tha…" at bounding box center [653, 454] width 805 height 180
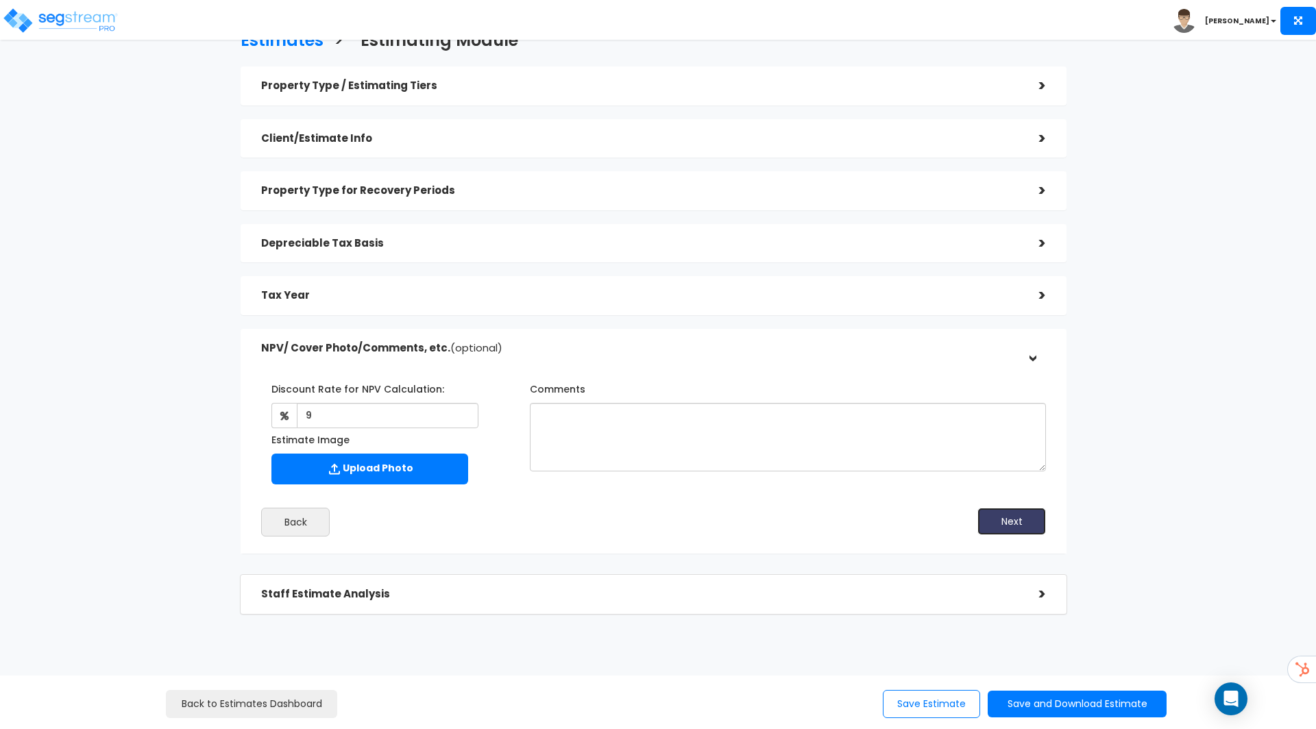
click at [1021, 523] on button "Next" at bounding box center [1011, 521] width 69 height 27
click at [1012, 700] on button "Save and Download Estimate" at bounding box center [1076, 704] width 179 height 27
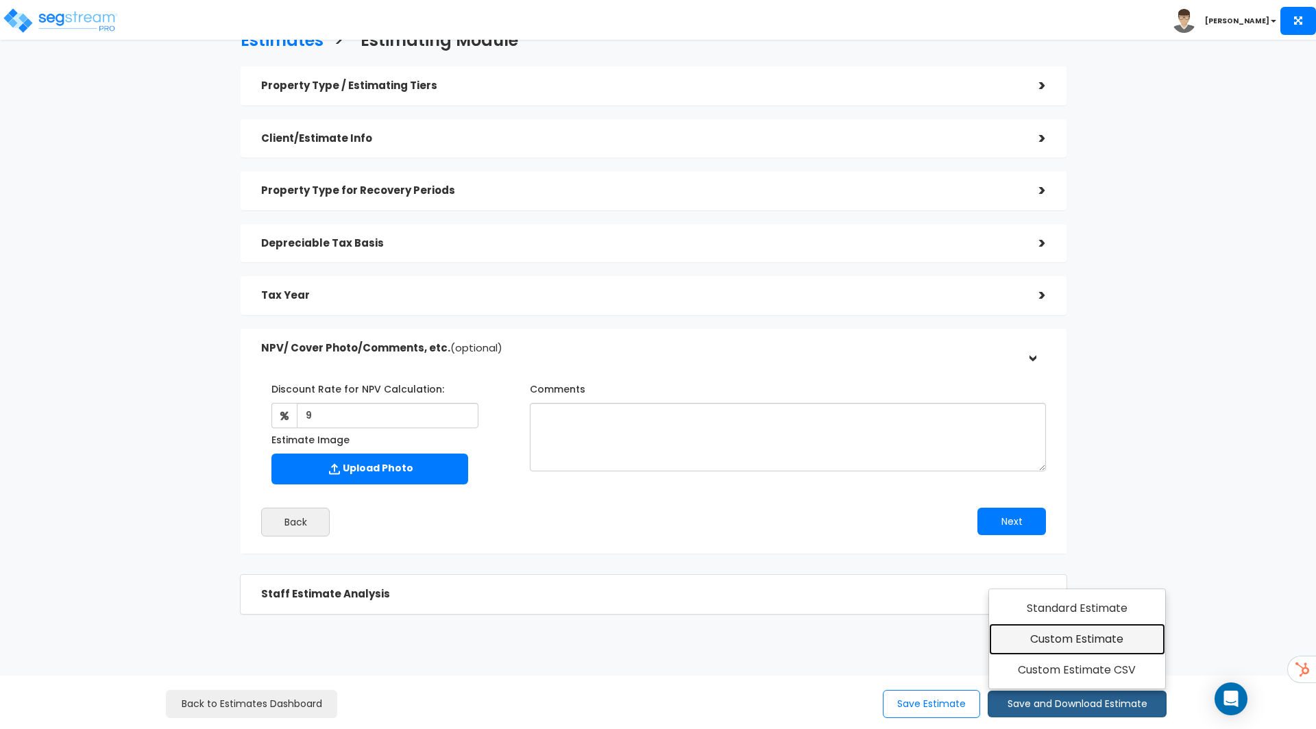
click at [1056, 643] on link "Custom Estimate" at bounding box center [1077, 640] width 176 height 32
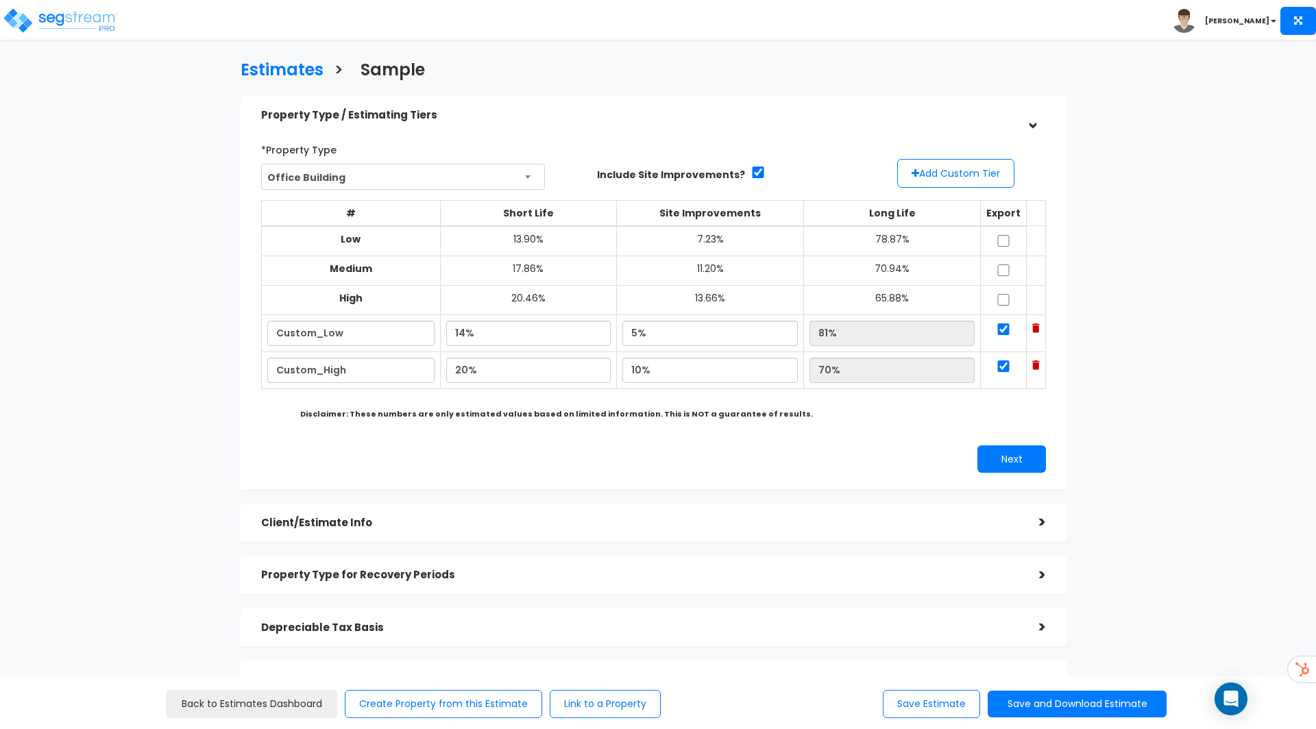
scroll to position [158, 0]
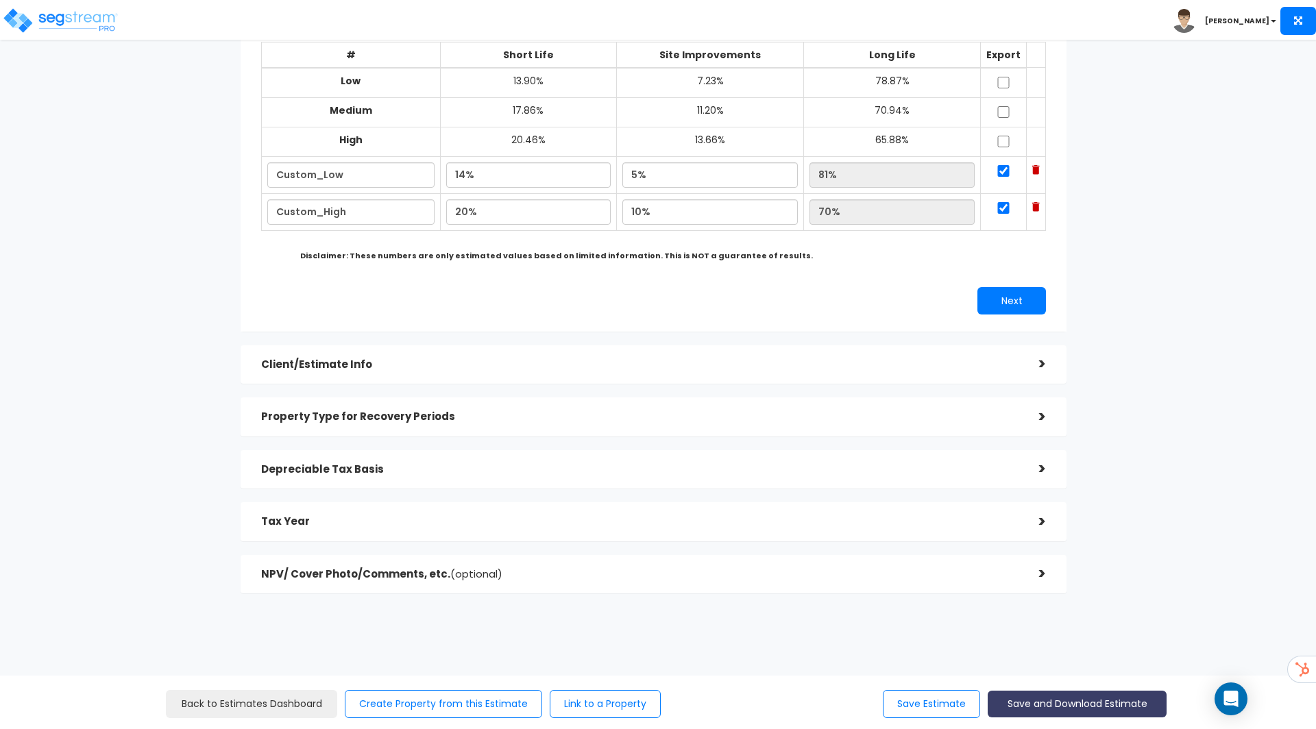
click at [1104, 697] on button "Save and Download Estimate" at bounding box center [1076, 704] width 179 height 27
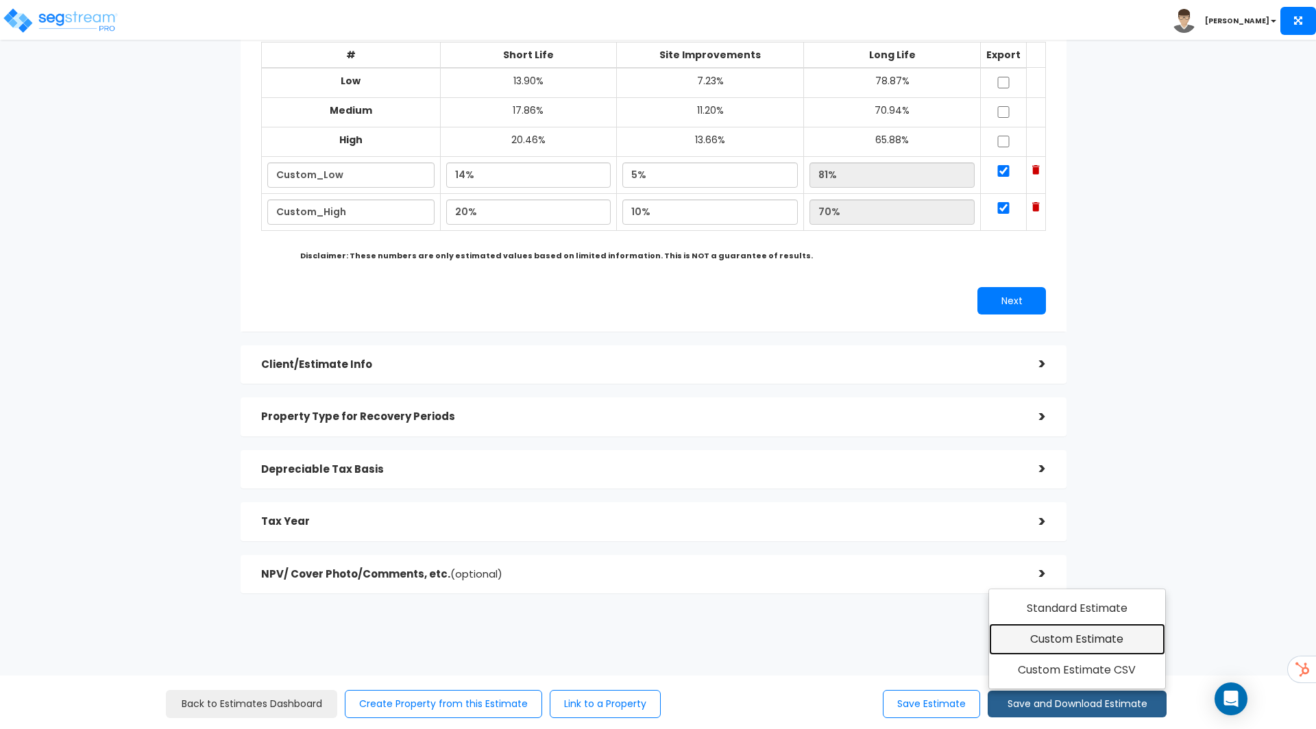
click at [1105, 646] on link "Custom Estimate" at bounding box center [1077, 640] width 176 height 32
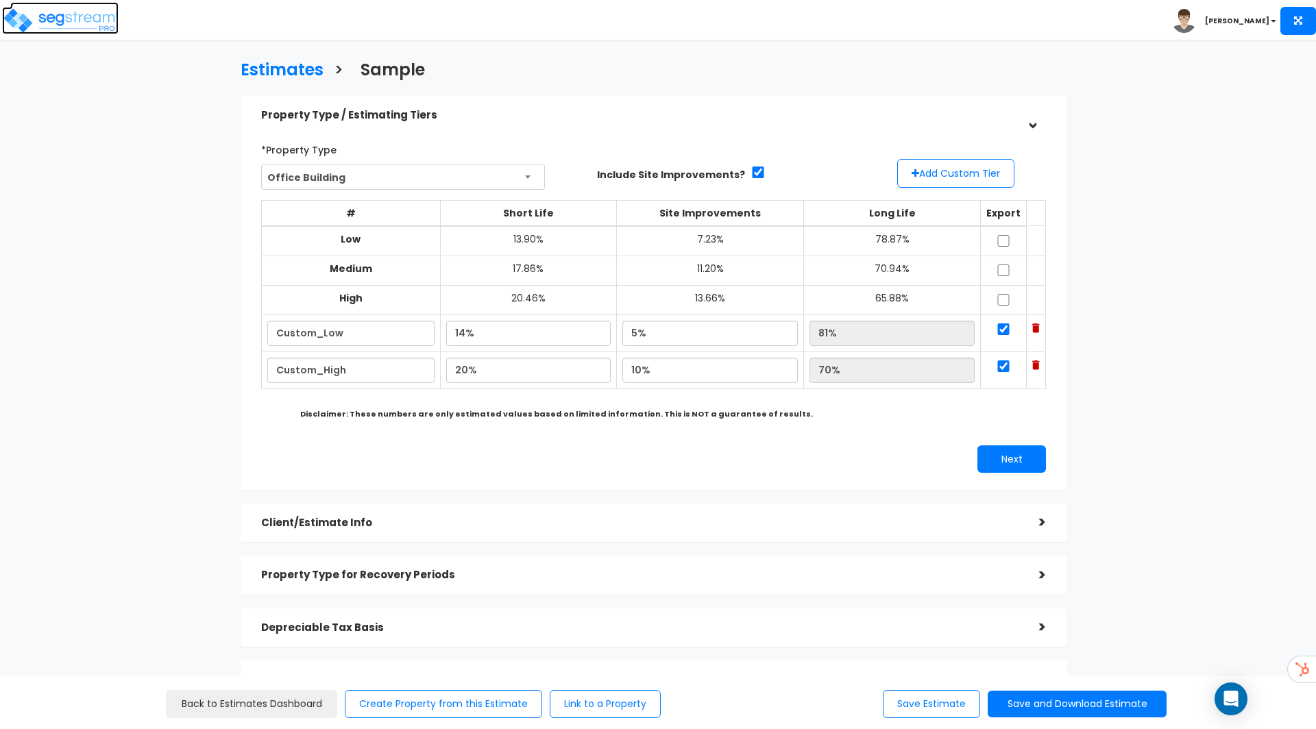
click at [67, 19] on img at bounding box center [60, 20] width 116 height 27
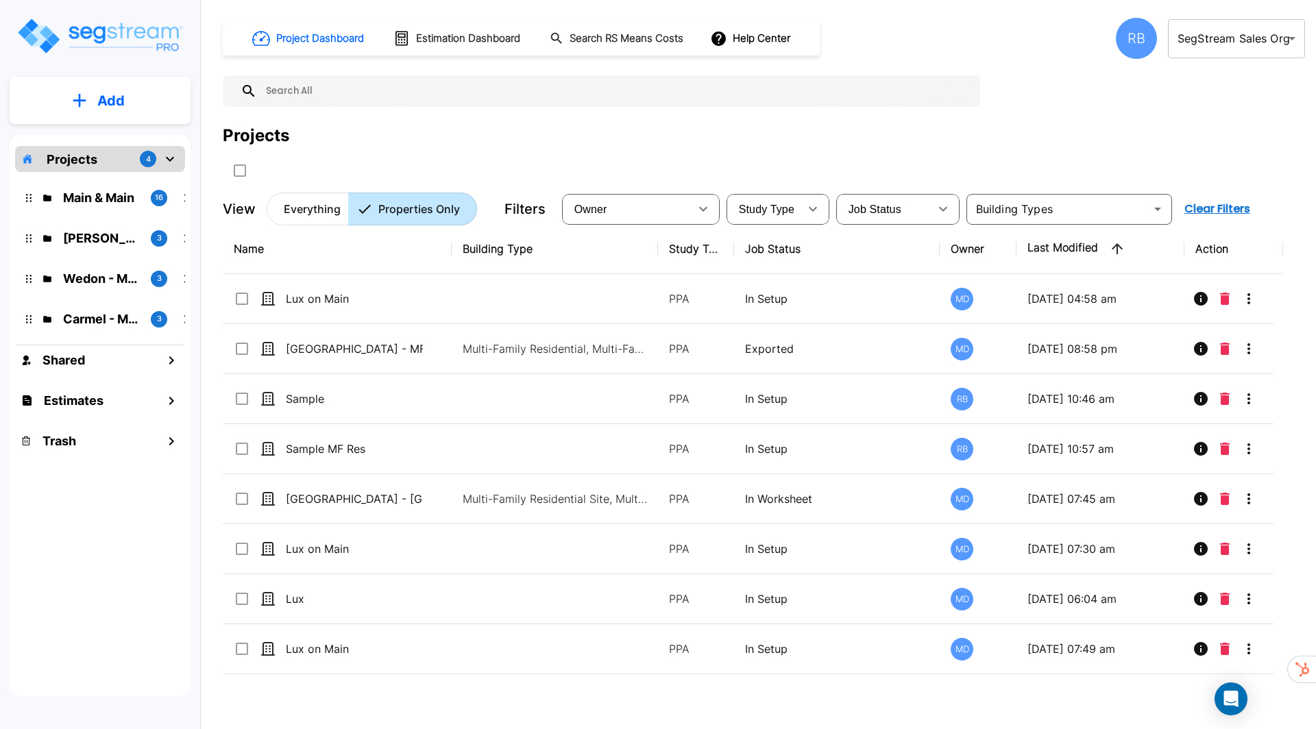
click at [49, 125] on div "Add Projects 4 Main & Main 16 Denise - MACRS Test 3 Wedon - MACRS Test 3 Carmel…" at bounding box center [100, 353] width 200 height 706
click at [87, 105] on button "Add" at bounding box center [100, 101] width 181 height 40
click at [100, 186] on link "Add Property" at bounding box center [99, 177] width 101 height 27
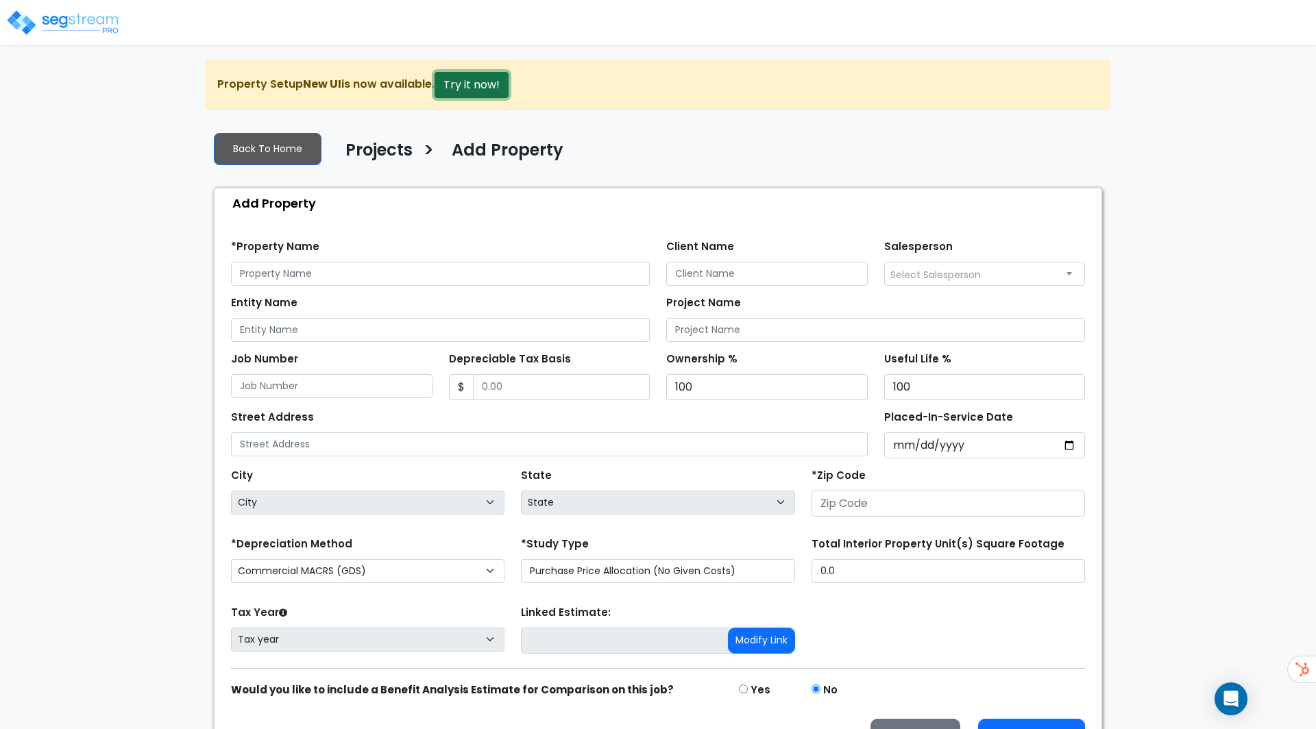
click at [438, 84] on button "Try it now!" at bounding box center [471, 85] width 74 height 26
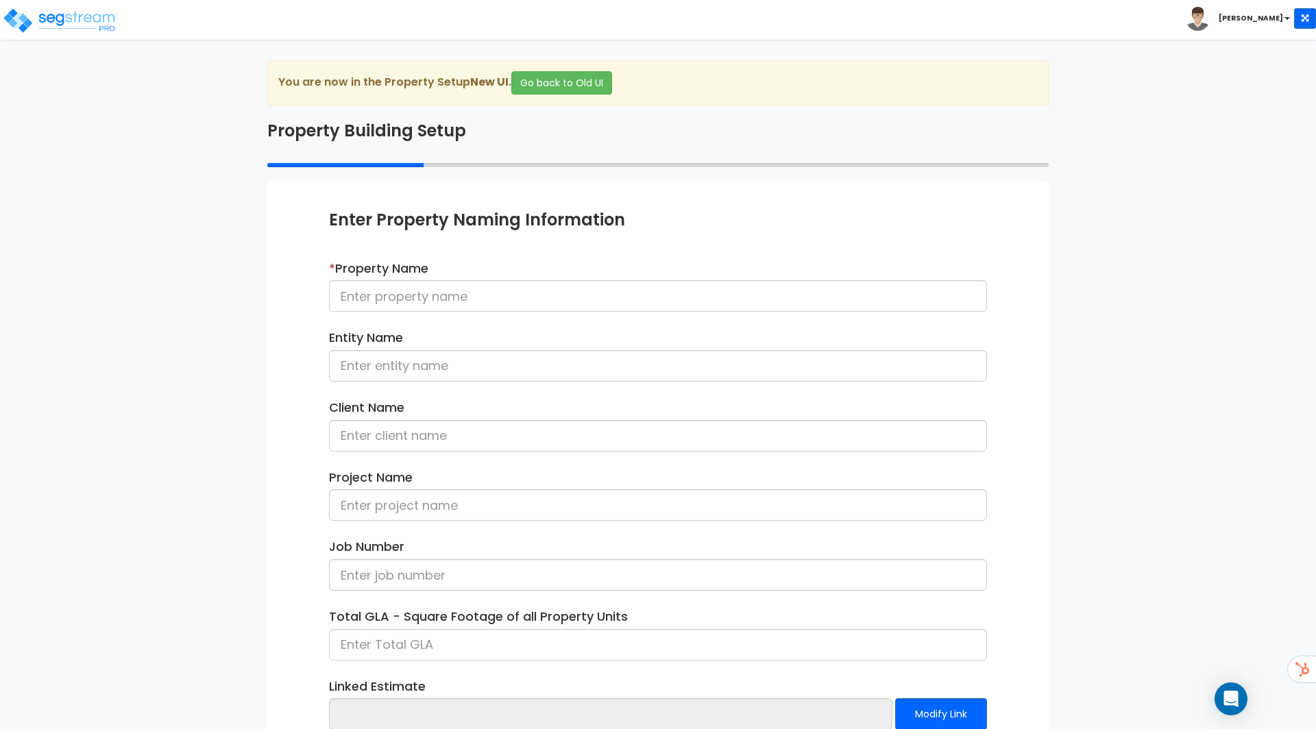
scroll to position [88, 0]
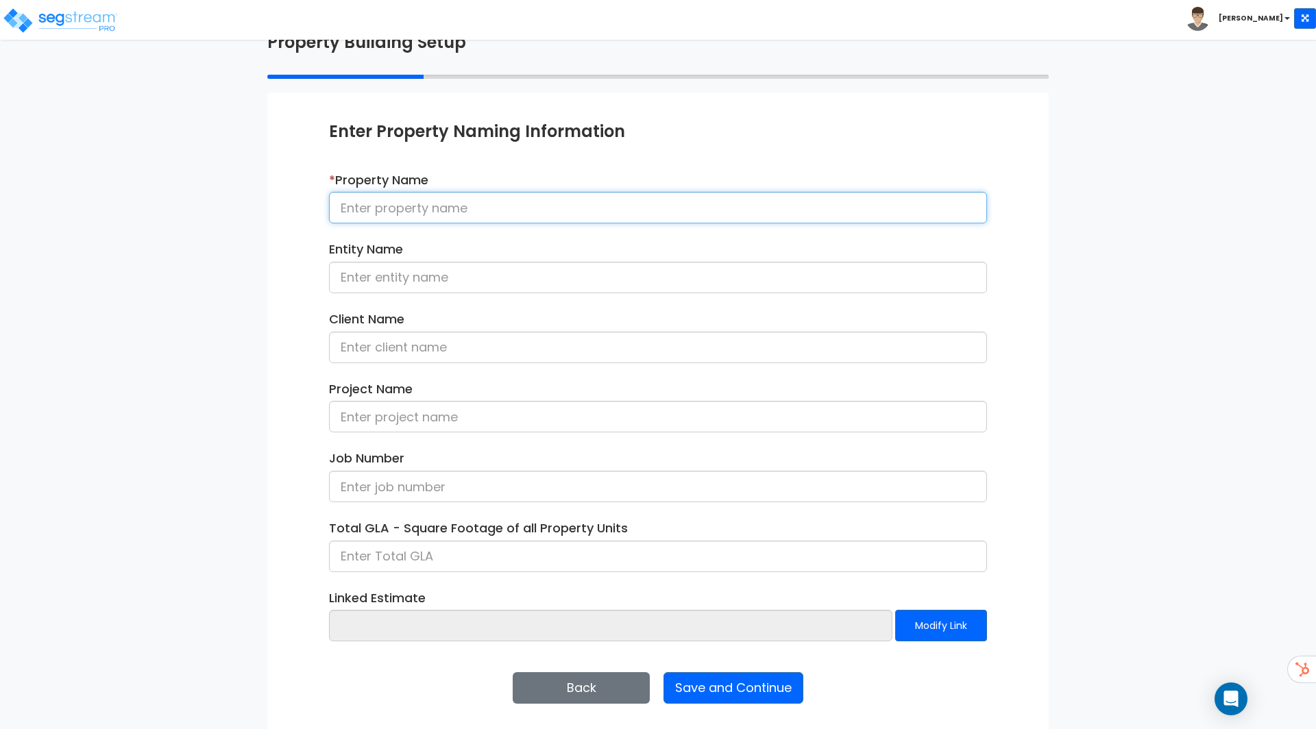
click at [491, 221] on input at bounding box center [658, 208] width 658 height 32
type input "Office PPA Demo"
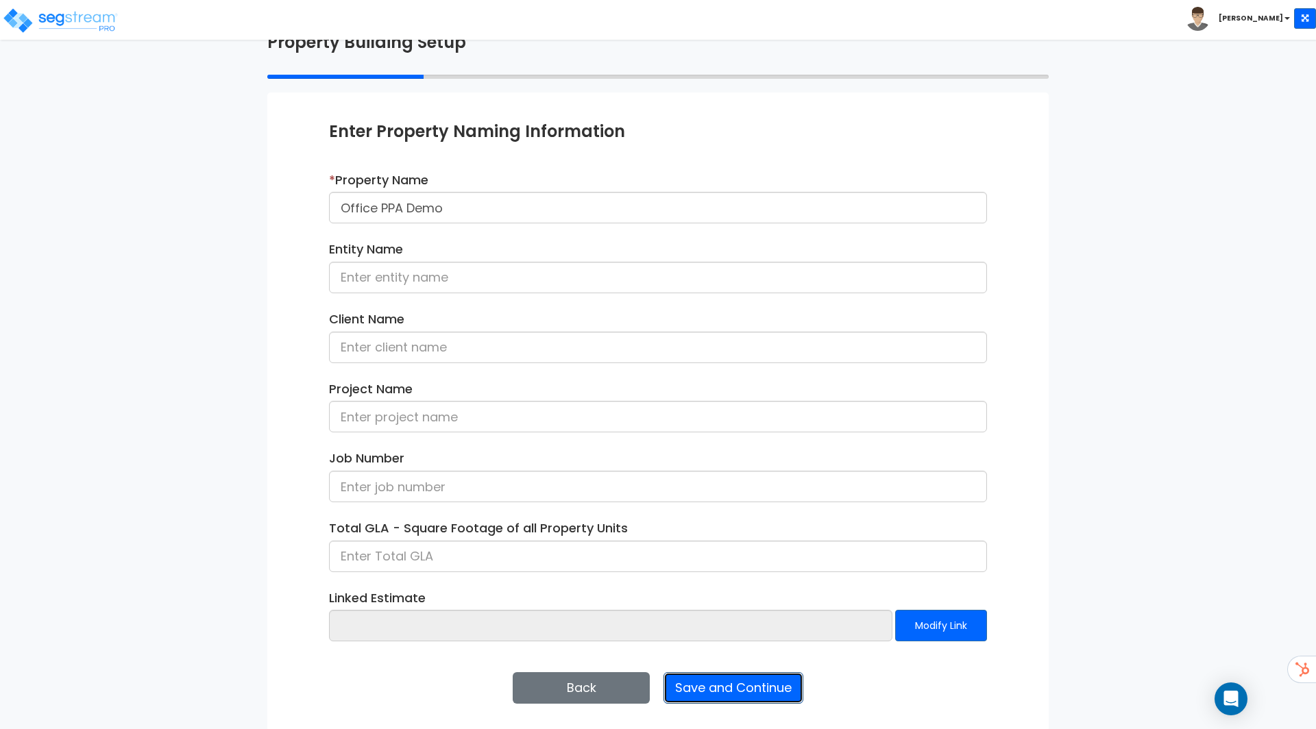
click at [752, 683] on button "Save and Continue" at bounding box center [733, 688] width 140 height 32
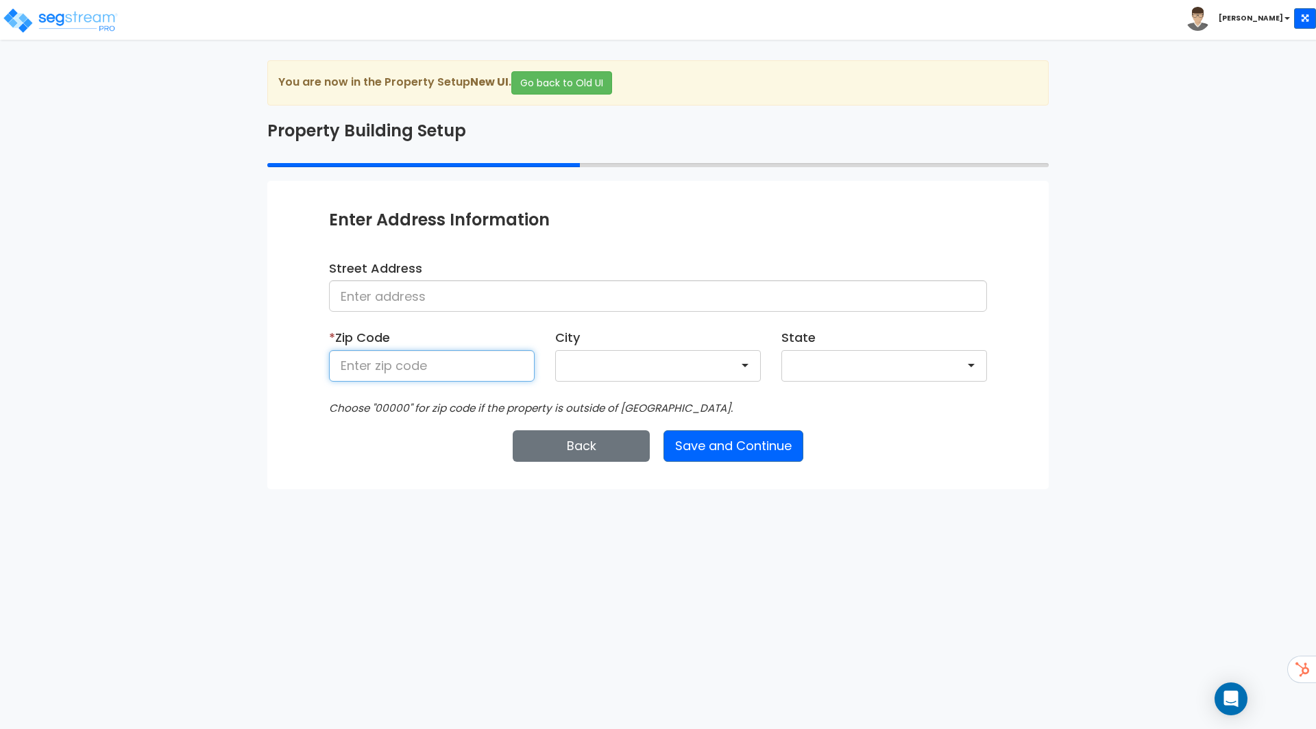
click at [426, 367] on input at bounding box center [432, 366] width 206 height 32
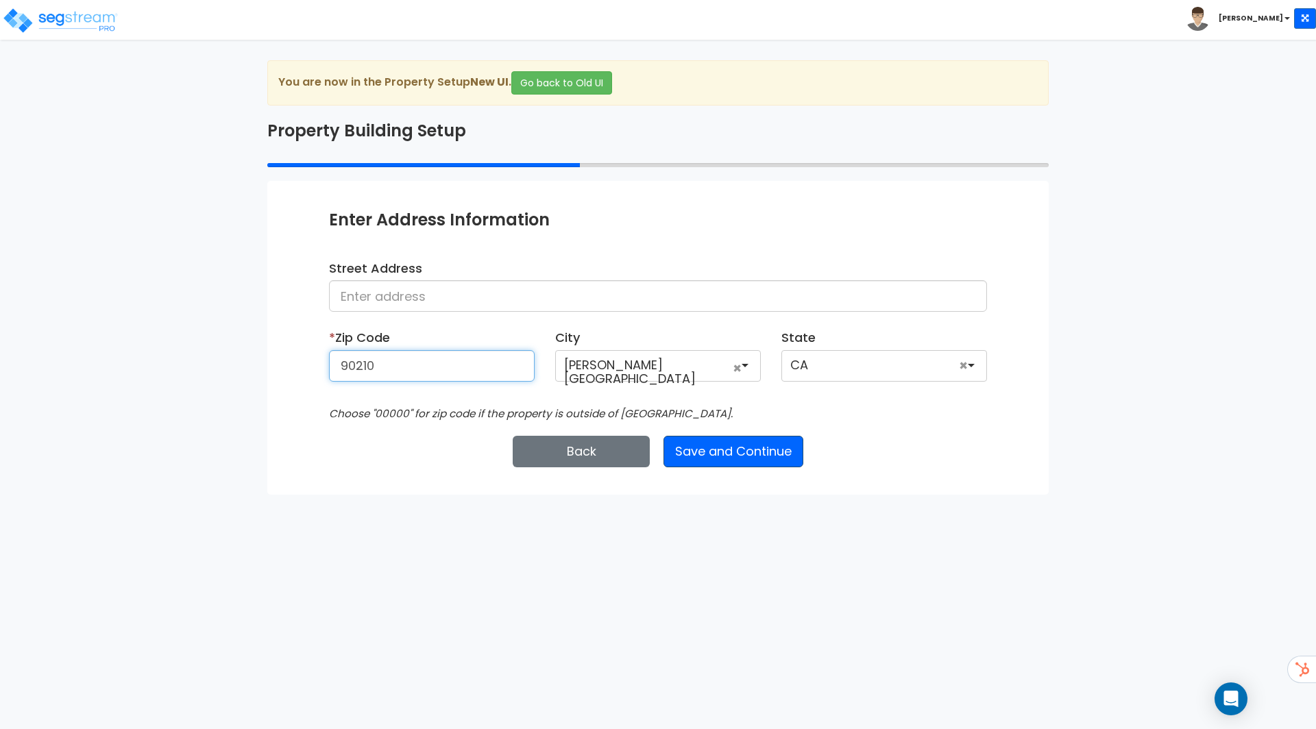
type input "90210"
click at [746, 452] on button "Save and Continue" at bounding box center [733, 452] width 140 height 32
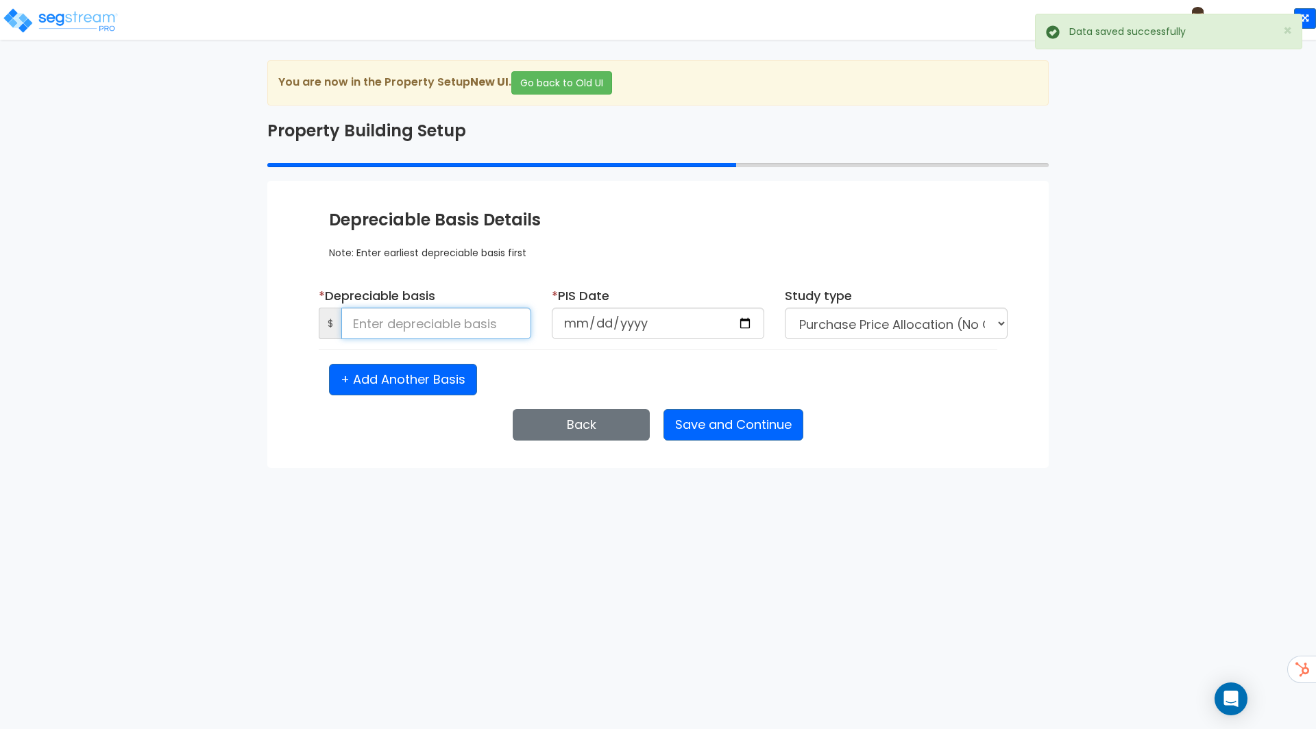
click at [473, 321] on input at bounding box center [436, 324] width 190 height 32
type input "5,000,000"
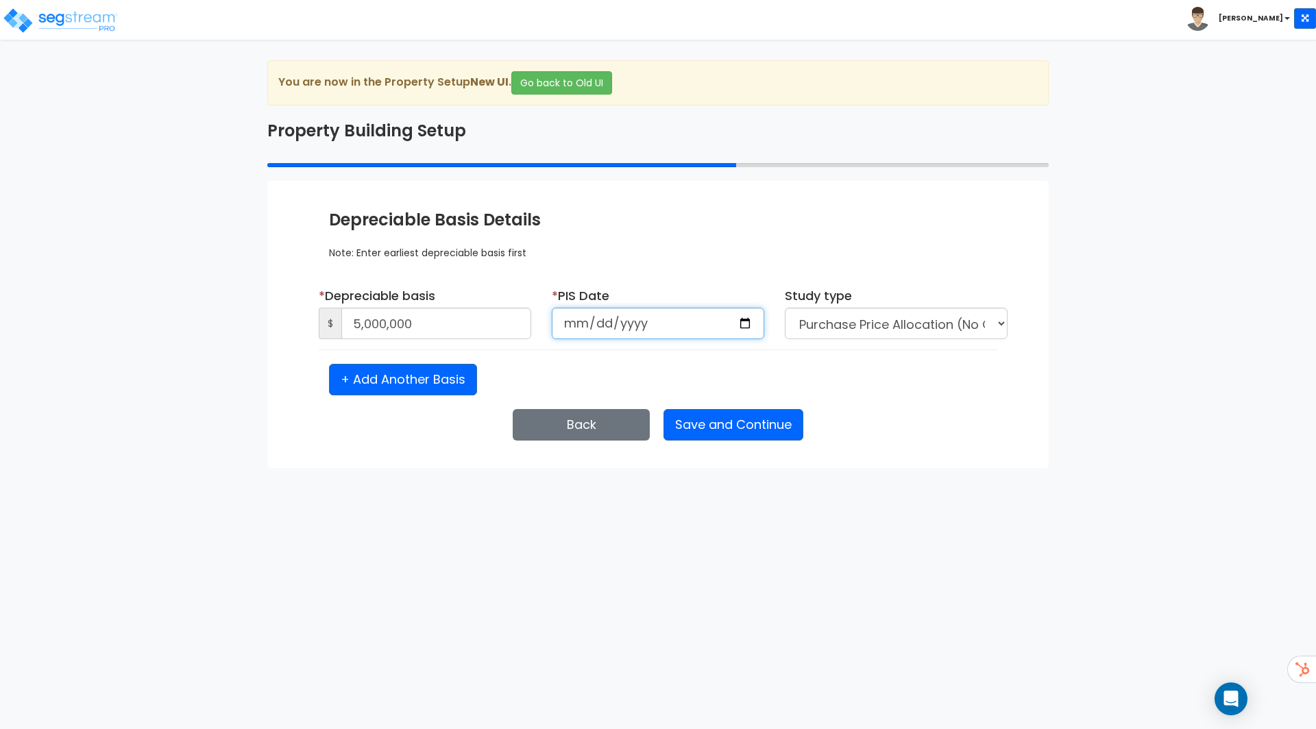
click at [692, 315] on input "date" at bounding box center [658, 324] width 212 height 32
type input "[DATE]"
click at [894, 365] on div "+ Add Another Basis" at bounding box center [658, 380] width 678 height 32
click at [398, 374] on button "+ Add Another Basis" at bounding box center [403, 380] width 148 height 32
select select "NEW"
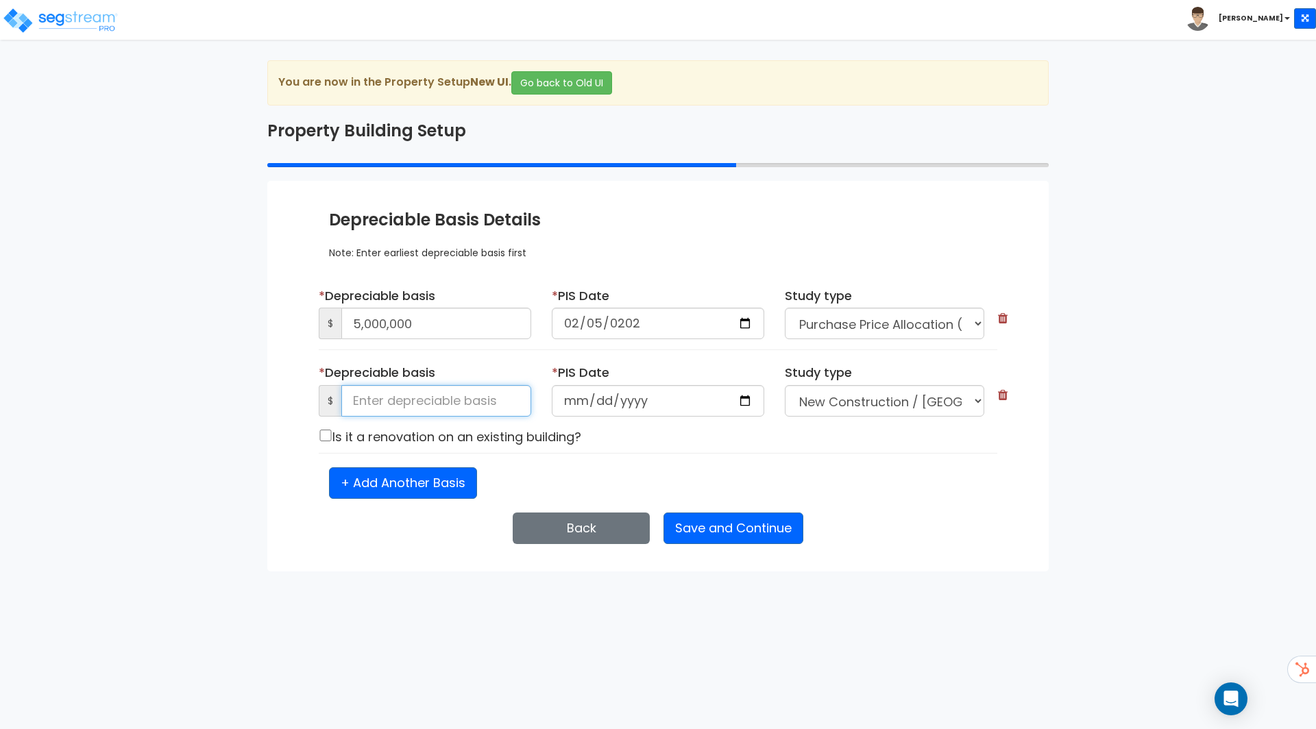
click at [390, 403] on input at bounding box center [436, 401] width 190 height 32
type input "456,000"
click at [327, 434] on input "checkbox" at bounding box center [326, 436] width 14 height 12
checkbox input "true"
click at [1003, 389] on icon at bounding box center [1003, 395] width 10 height 12
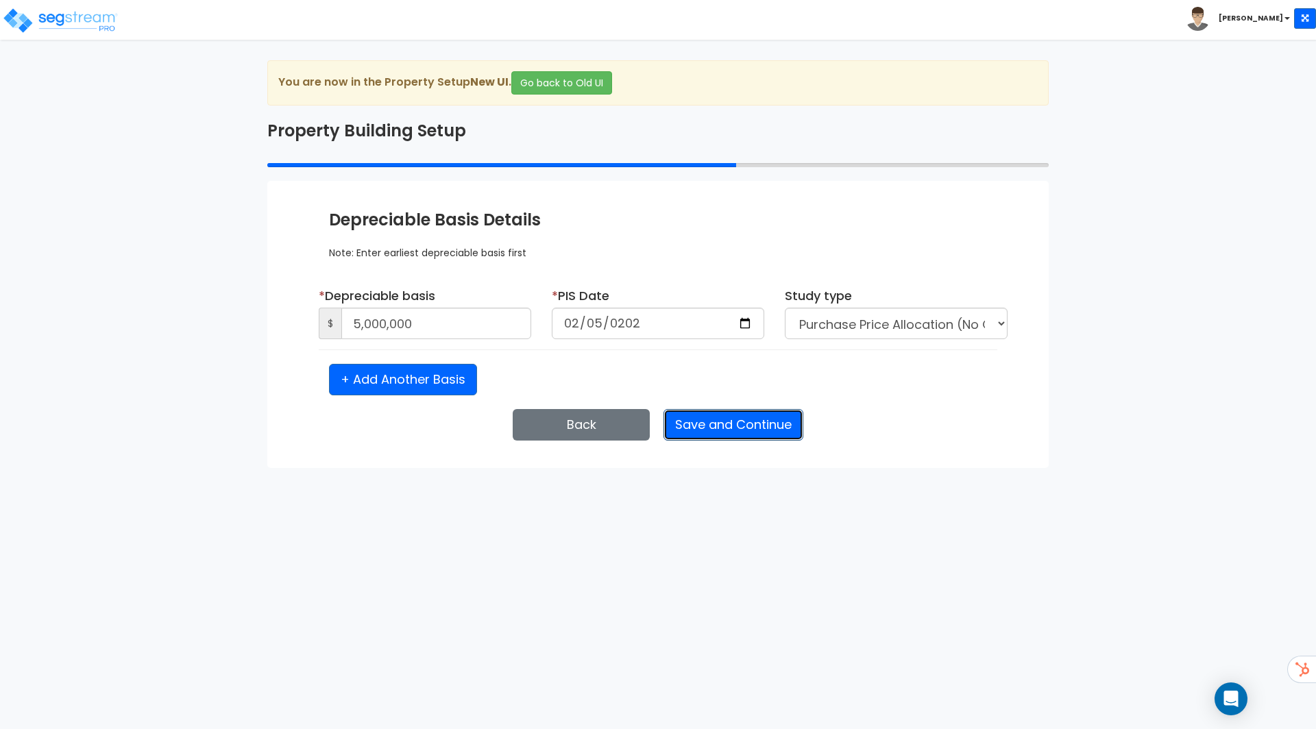
click at [766, 420] on button "Save and Continue" at bounding box center [733, 425] width 140 height 32
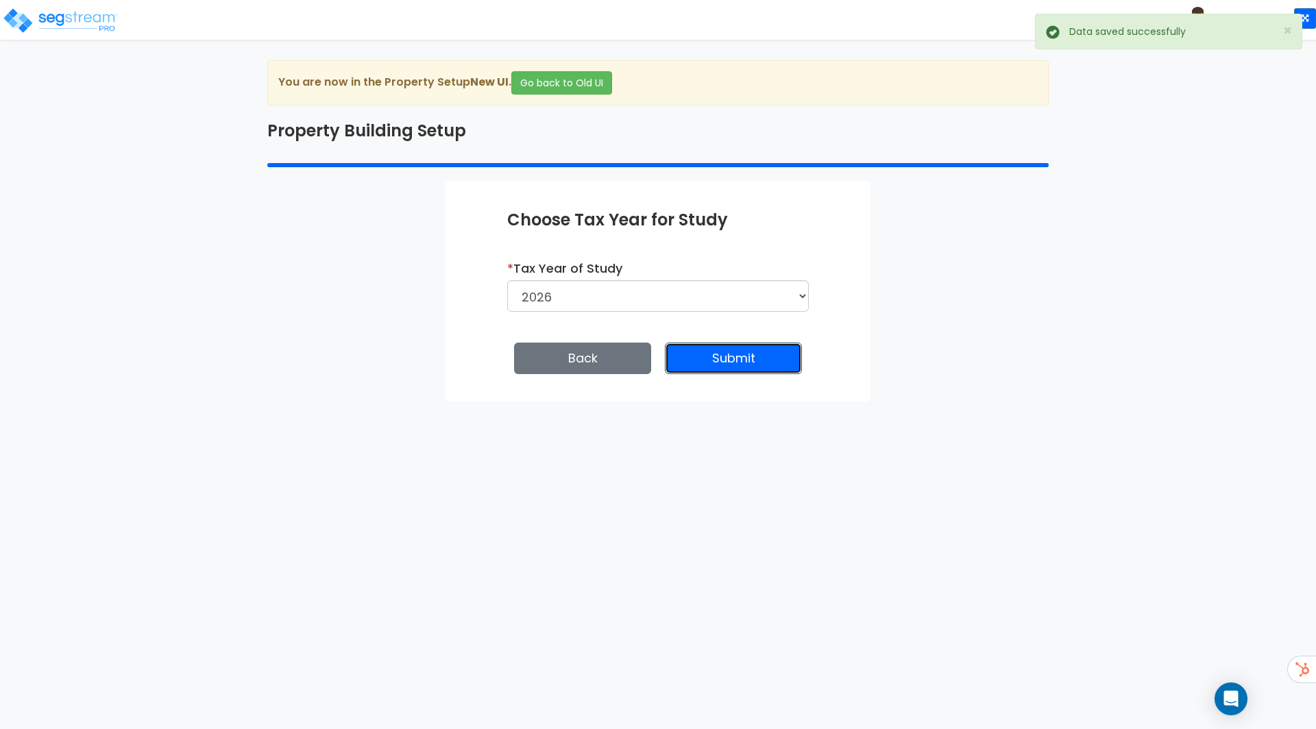
click at [767, 367] on button "Submit" at bounding box center [733, 359] width 137 height 32
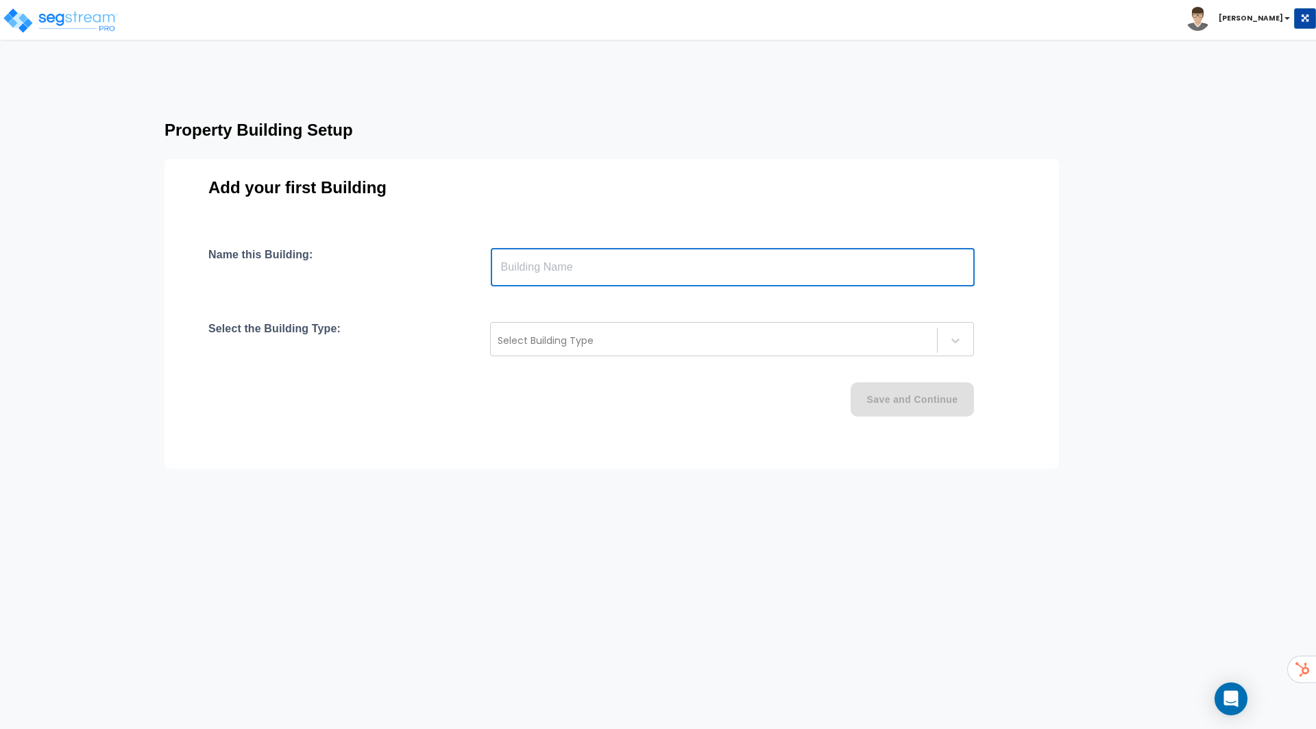
click at [680, 275] on input "text" at bounding box center [733, 267] width 484 height 38
type input "Office"
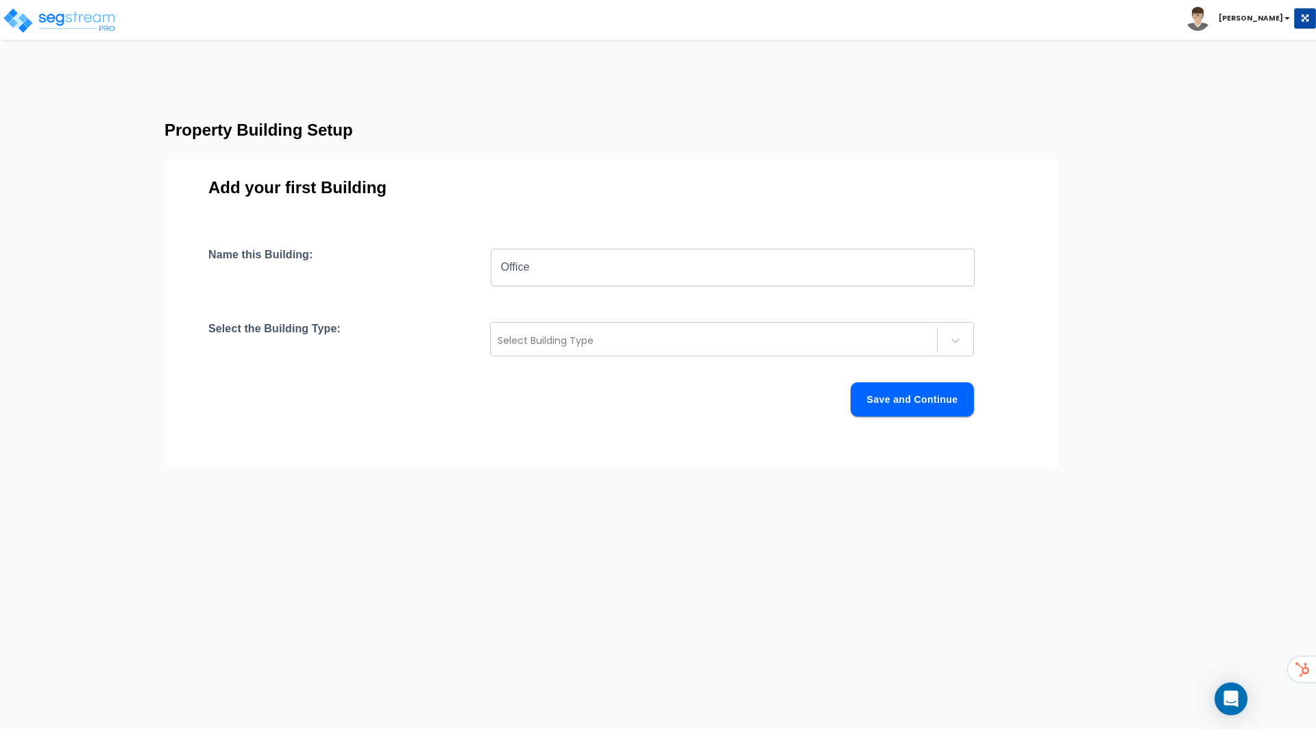
click at [681, 359] on div "Name this Building: Office ​ Select the Building Type: Select Building Type Sav…" at bounding box center [611, 348] width 806 height 201
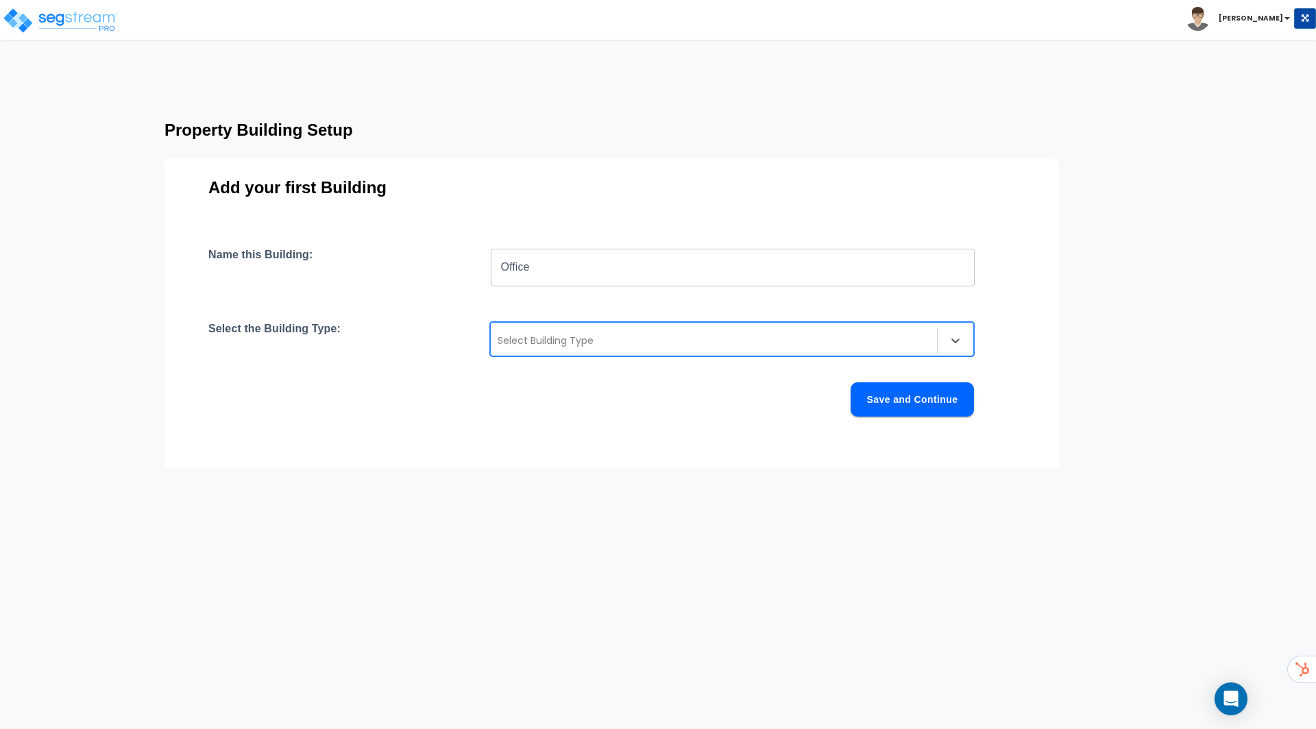
click at [682, 355] on div "Select Building Type" at bounding box center [732, 339] width 484 height 34
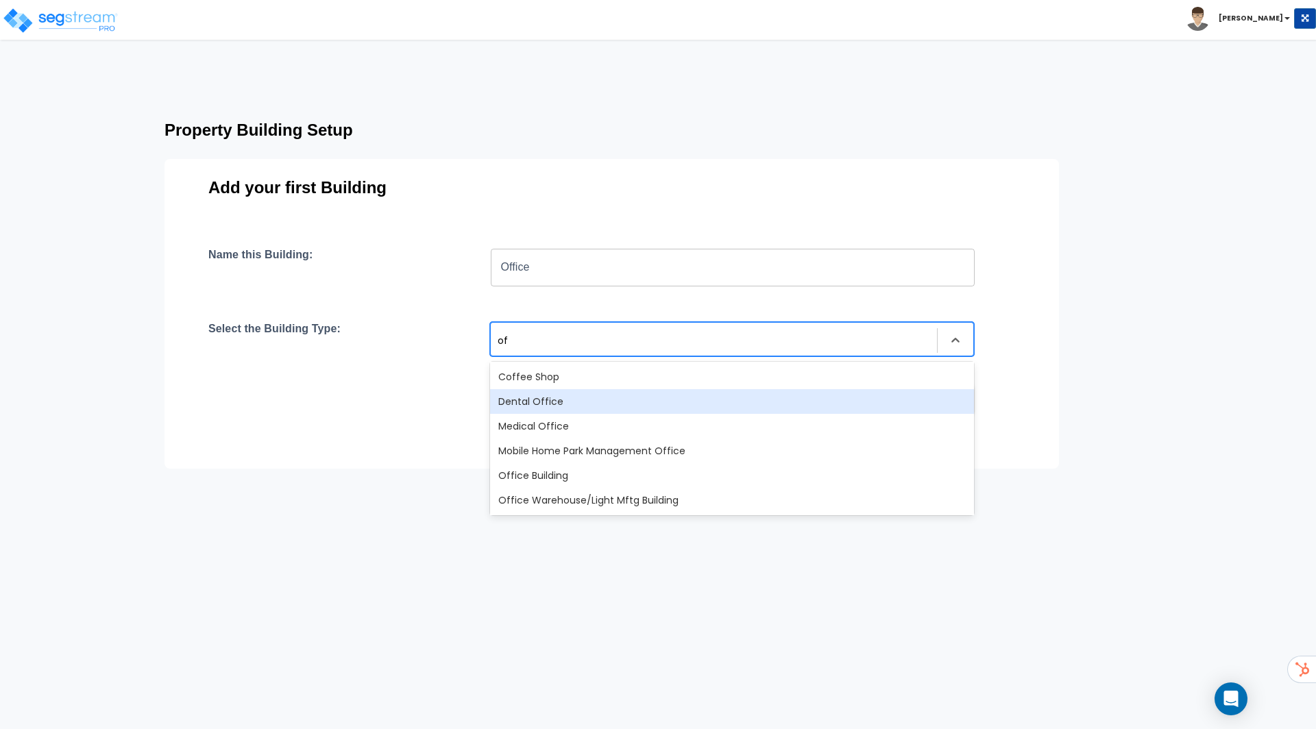
type input "o"
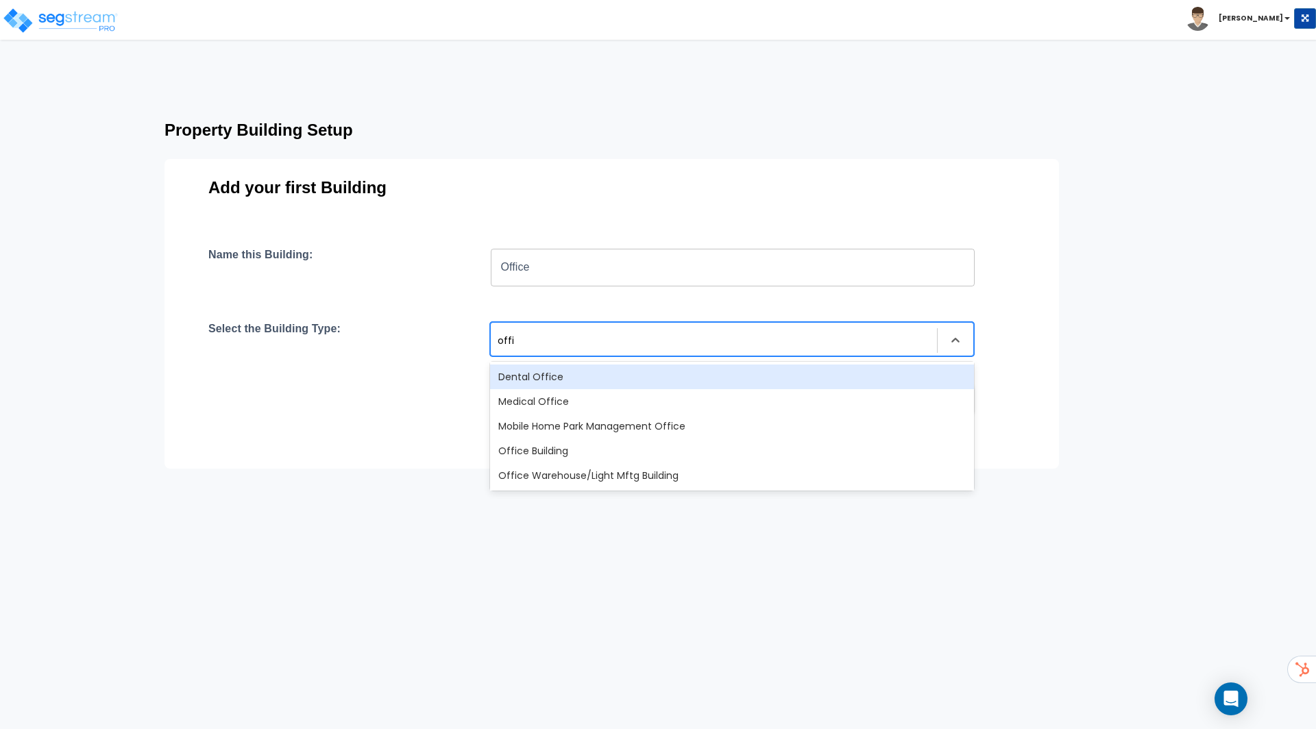
type input "offic"
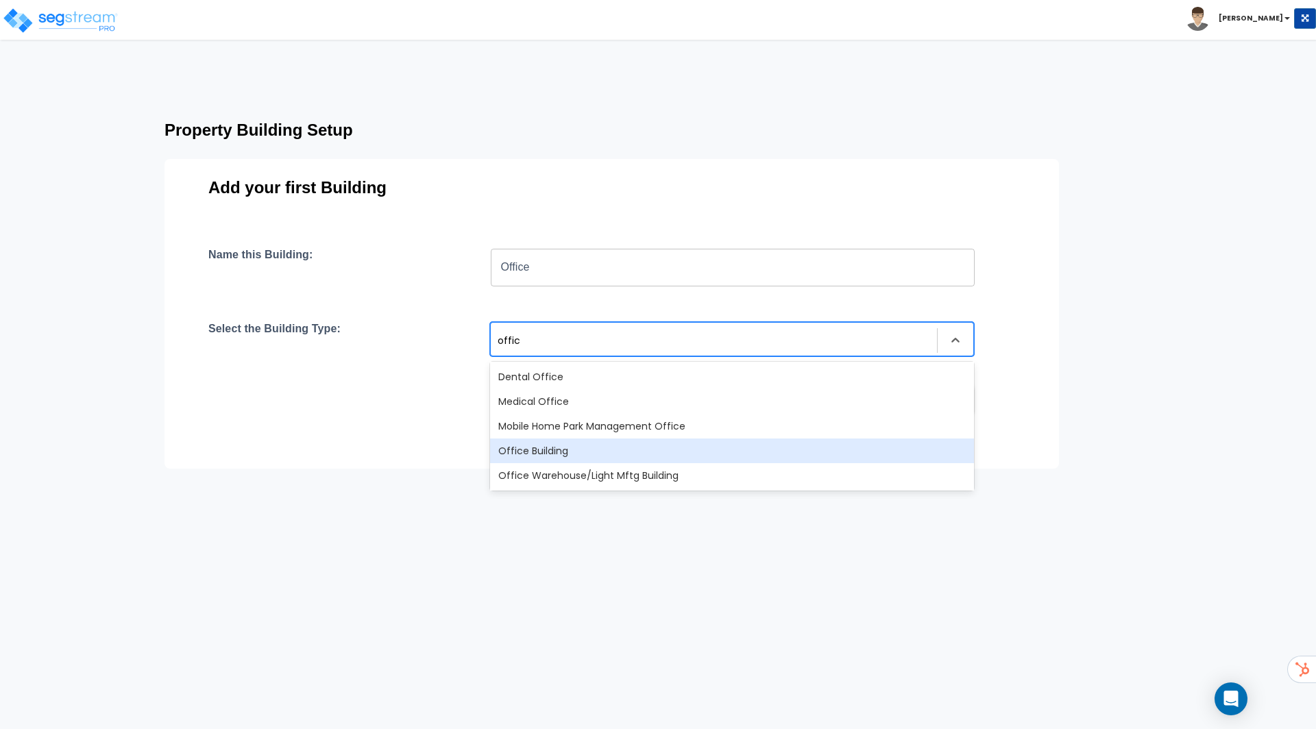
click at [603, 444] on div "Office Building" at bounding box center [732, 451] width 484 height 25
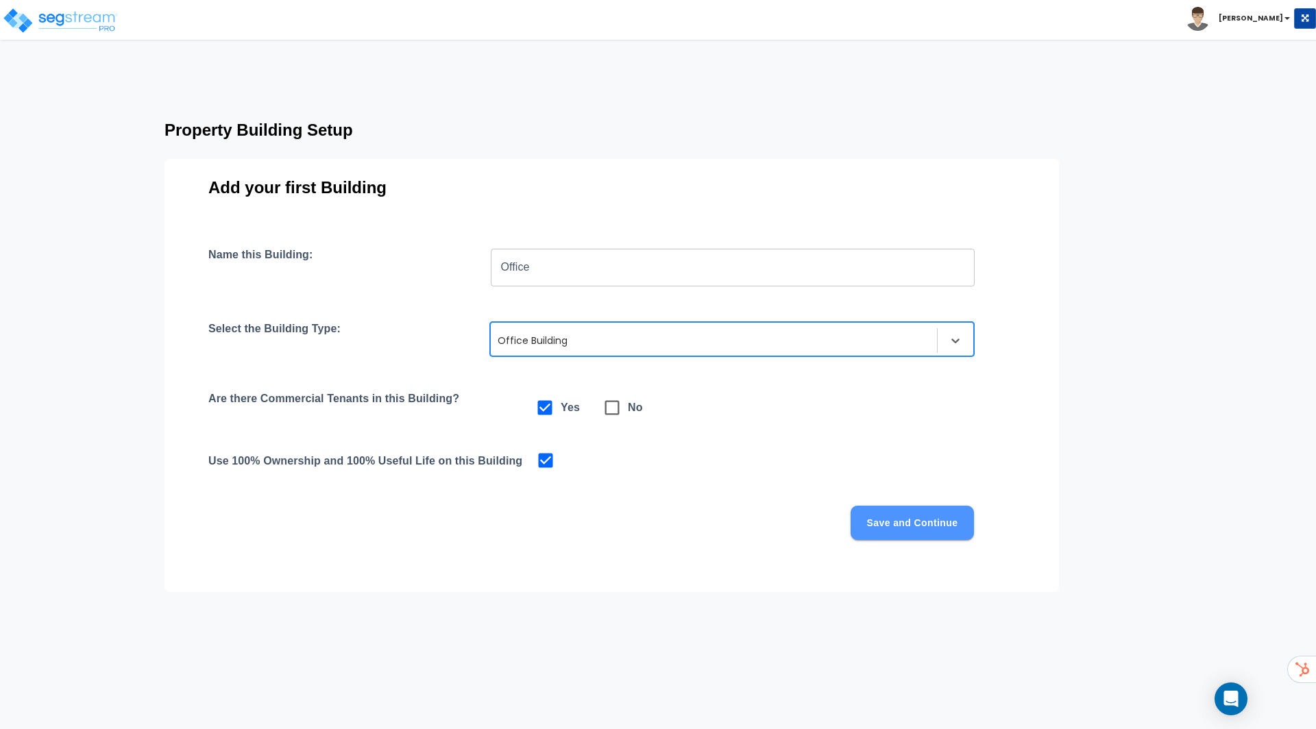
click at [916, 524] on button "Save and Continue" at bounding box center [911, 523] width 123 height 34
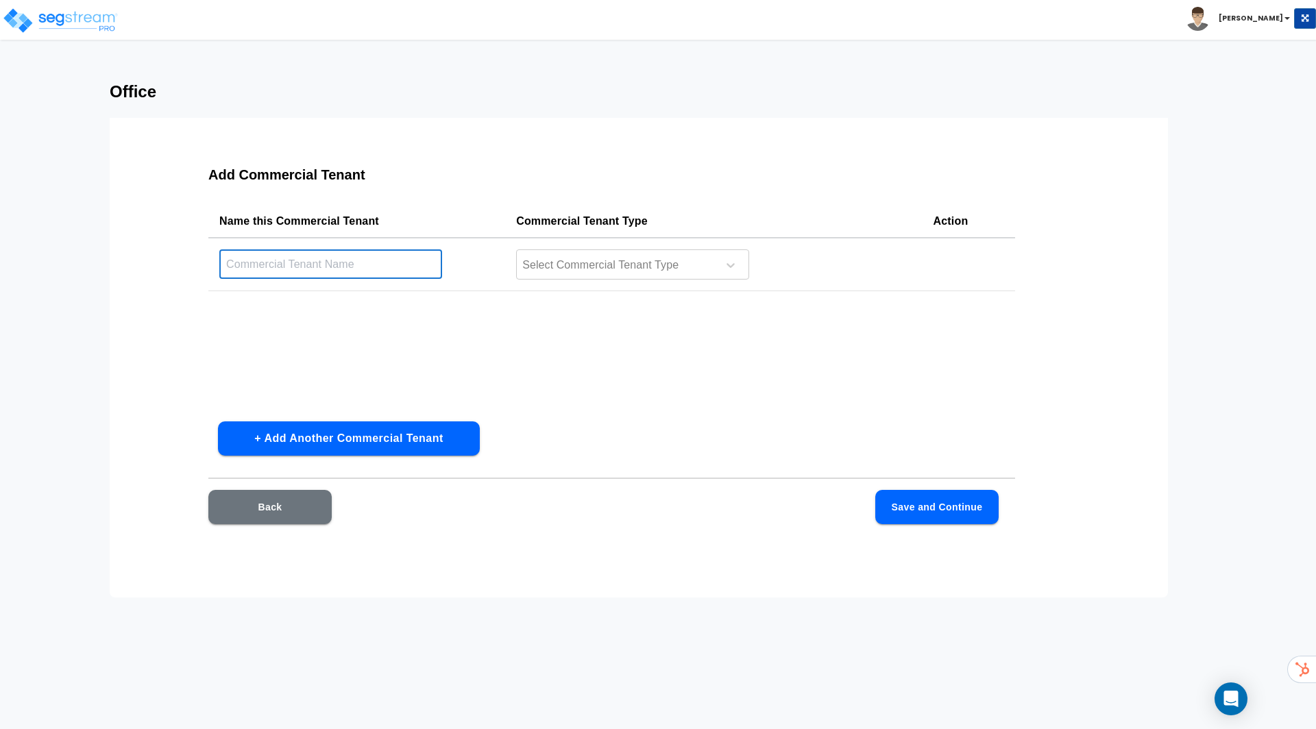
click at [318, 275] on input "text" at bounding box center [330, 263] width 223 height 29
type input "Office Suite 1000"
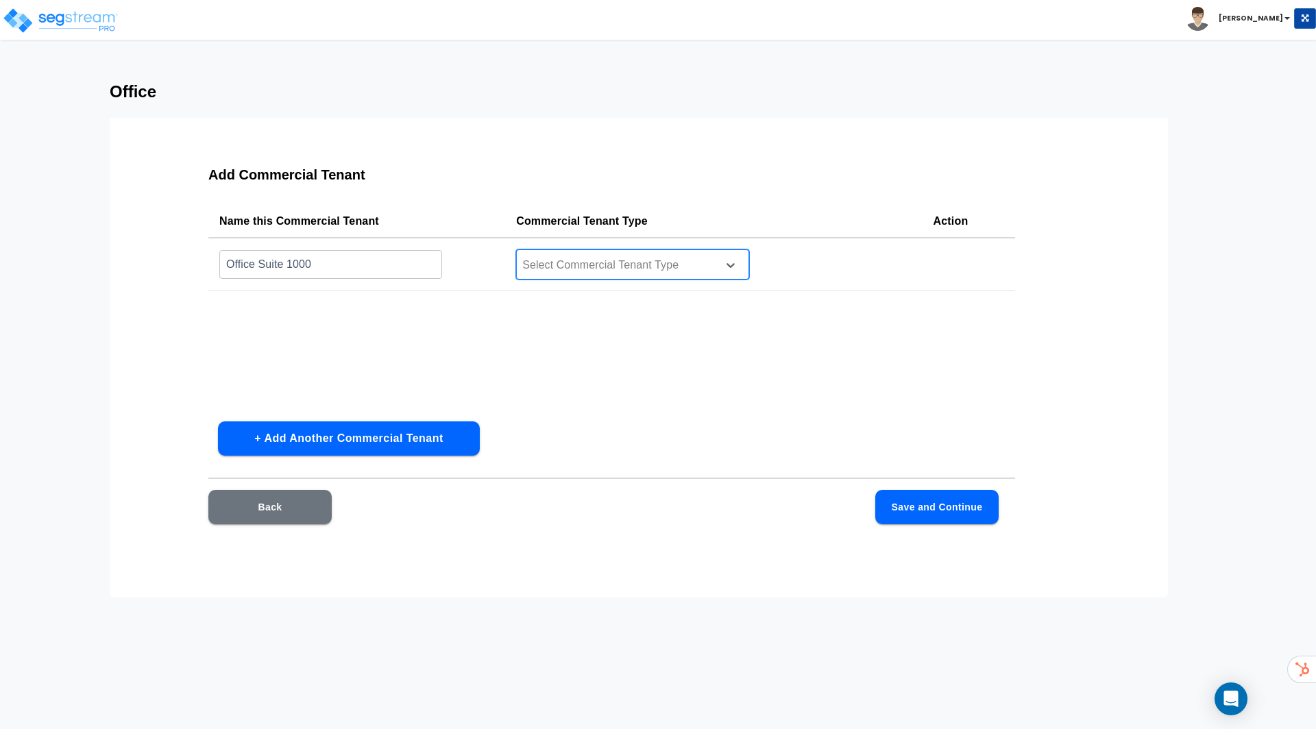
click at [685, 275] on div "Select Commercial Tenant Type" at bounding box center [632, 264] width 233 height 30
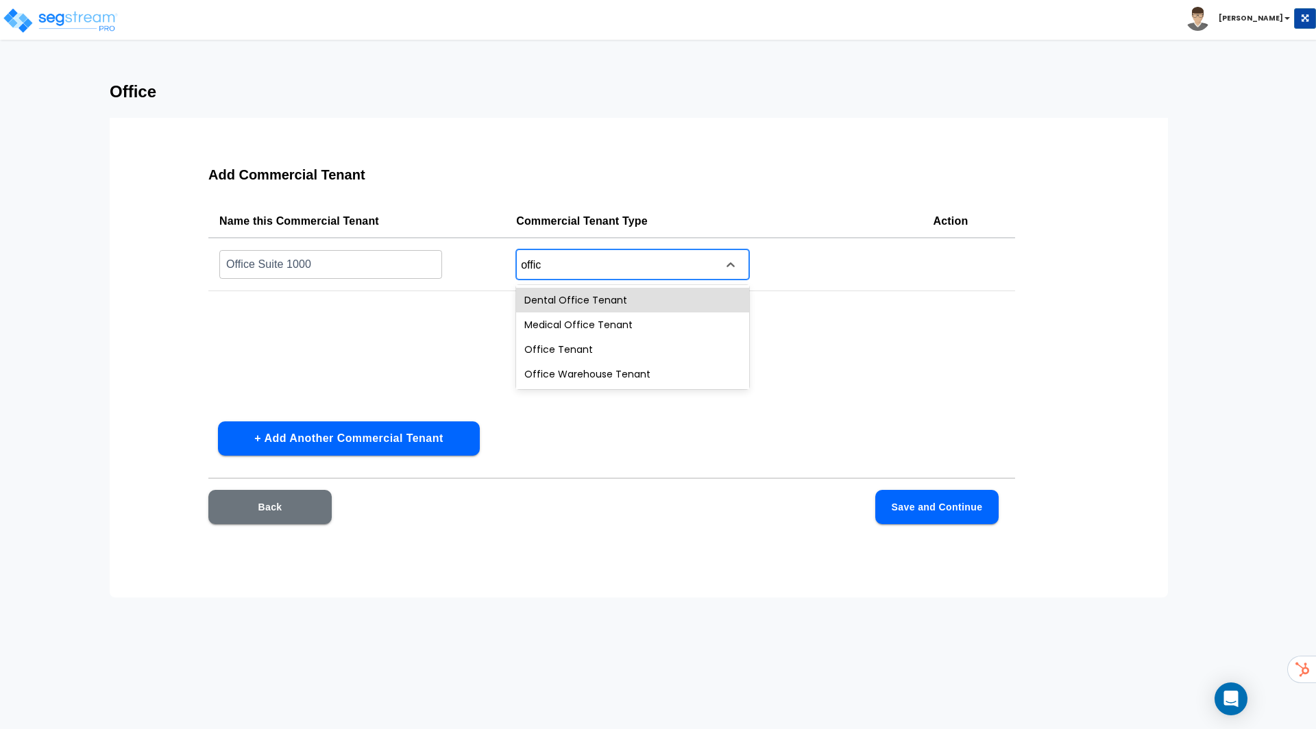
type input "office"
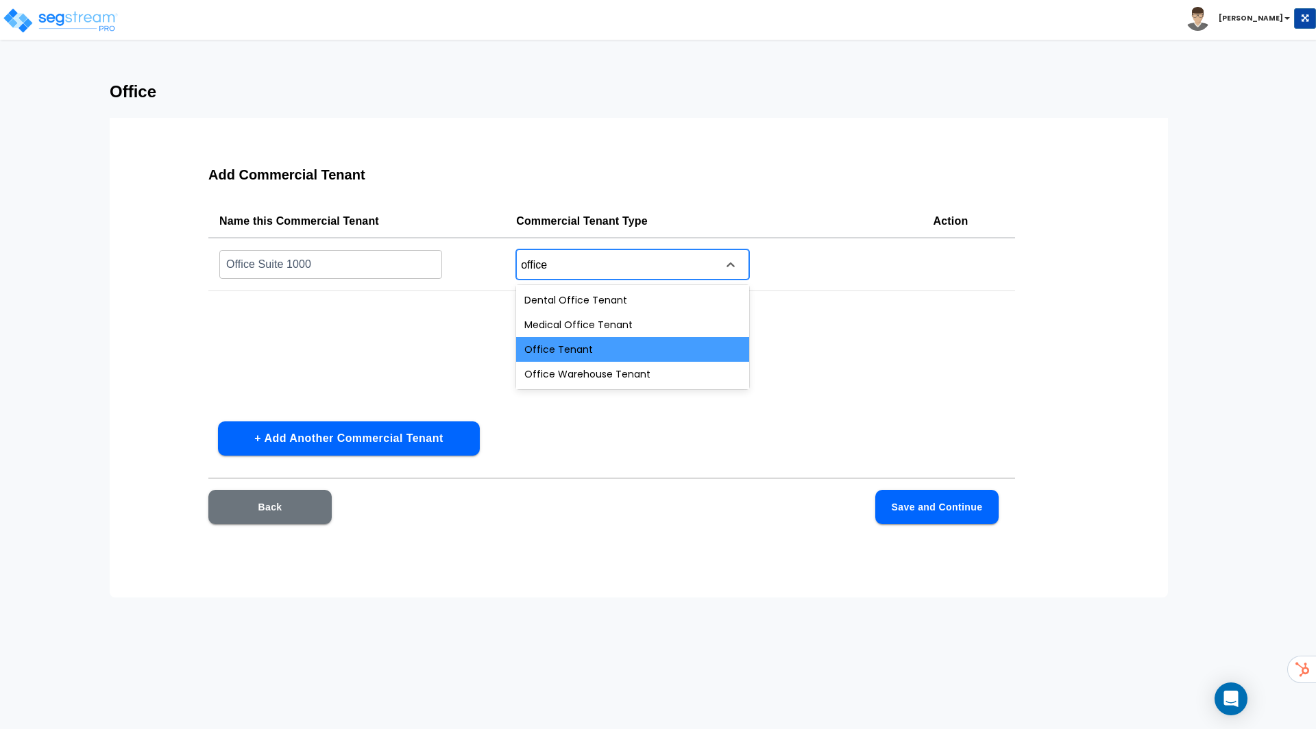
click at [591, 352] on div "Office Tenant" at bounding box center [632, 349] width 233 height 25
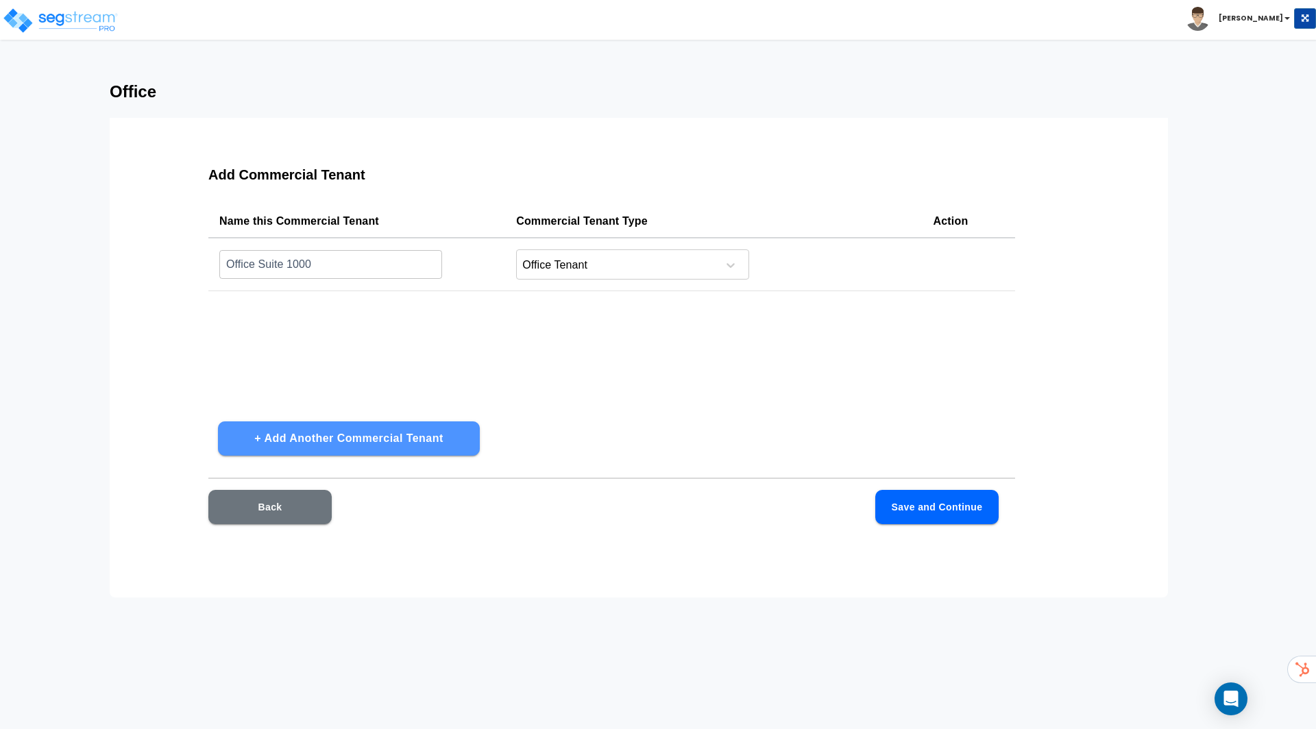
click at [434, 429] on button "+ Add Another Commercial Tenant" at bounding box center [349, 438] width 262 height 34
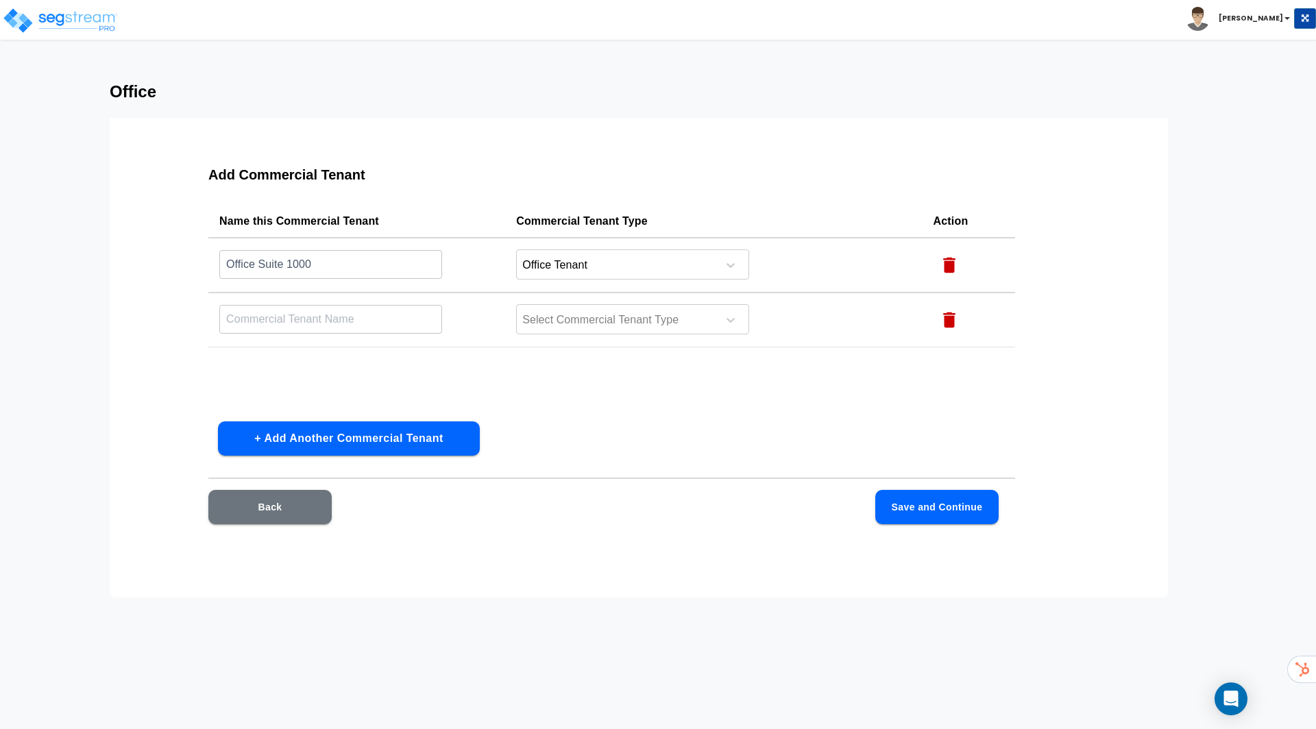
click at [361, 331] on input "text" at bounding box center [330, 318] width 223 height 29
type input "Starbucks"
click at [647, 316] on div at bounding box center [615, 320] width 188 height 19
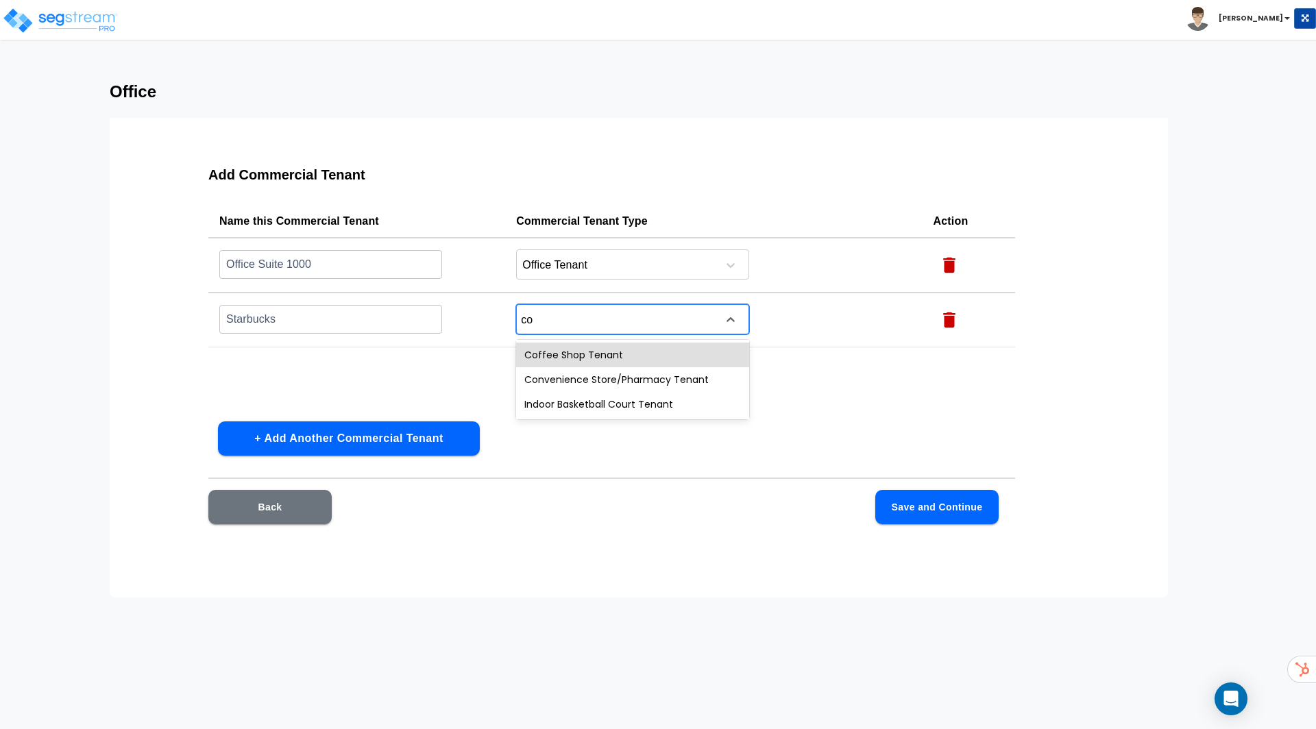
type input "cof"
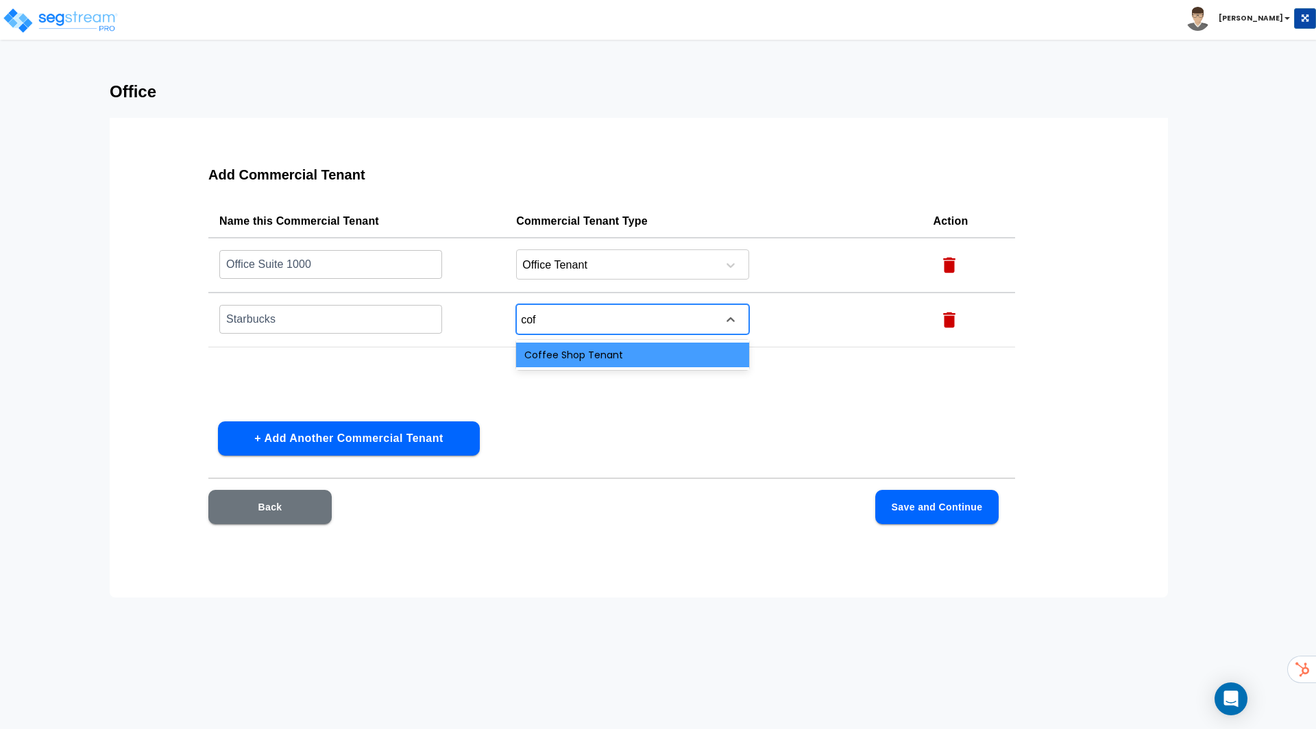
click at [652, 352] on div "Coffee Shop Tenant" at bounding box center [632, 355] width 233 height 25
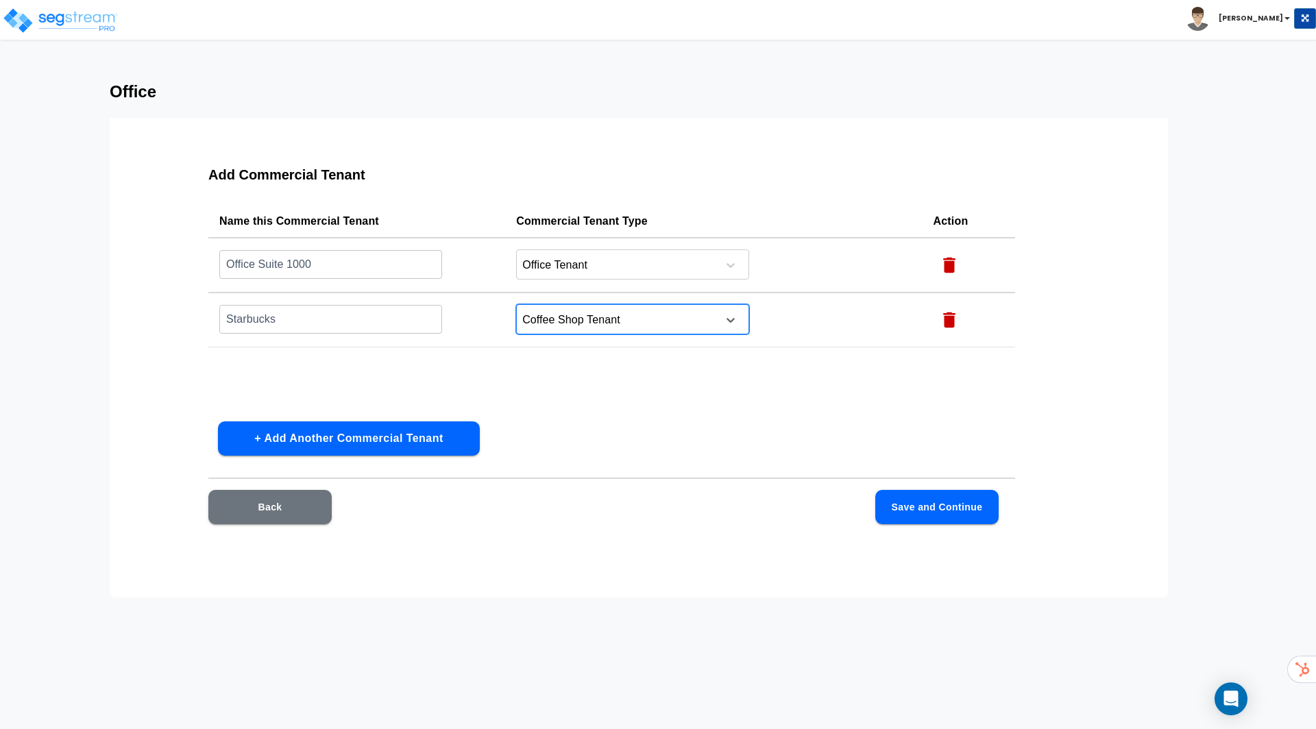
click at [411, 450] on button "+ Add Another Commercial Tenant" at bounding box center [349, 438] width 262 height 34
click at [374, 375] on input "text" at bounding box center [330, 373] width 223 height 29
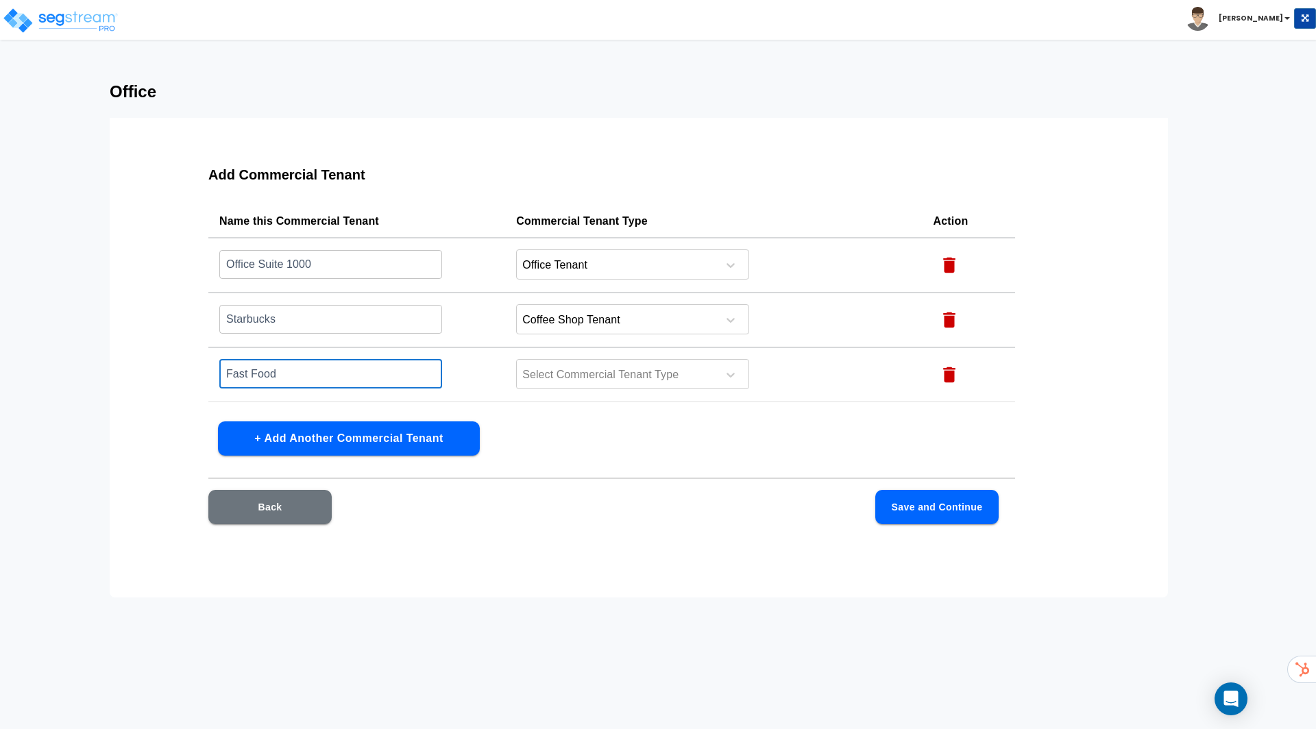
type input "Fast Food"
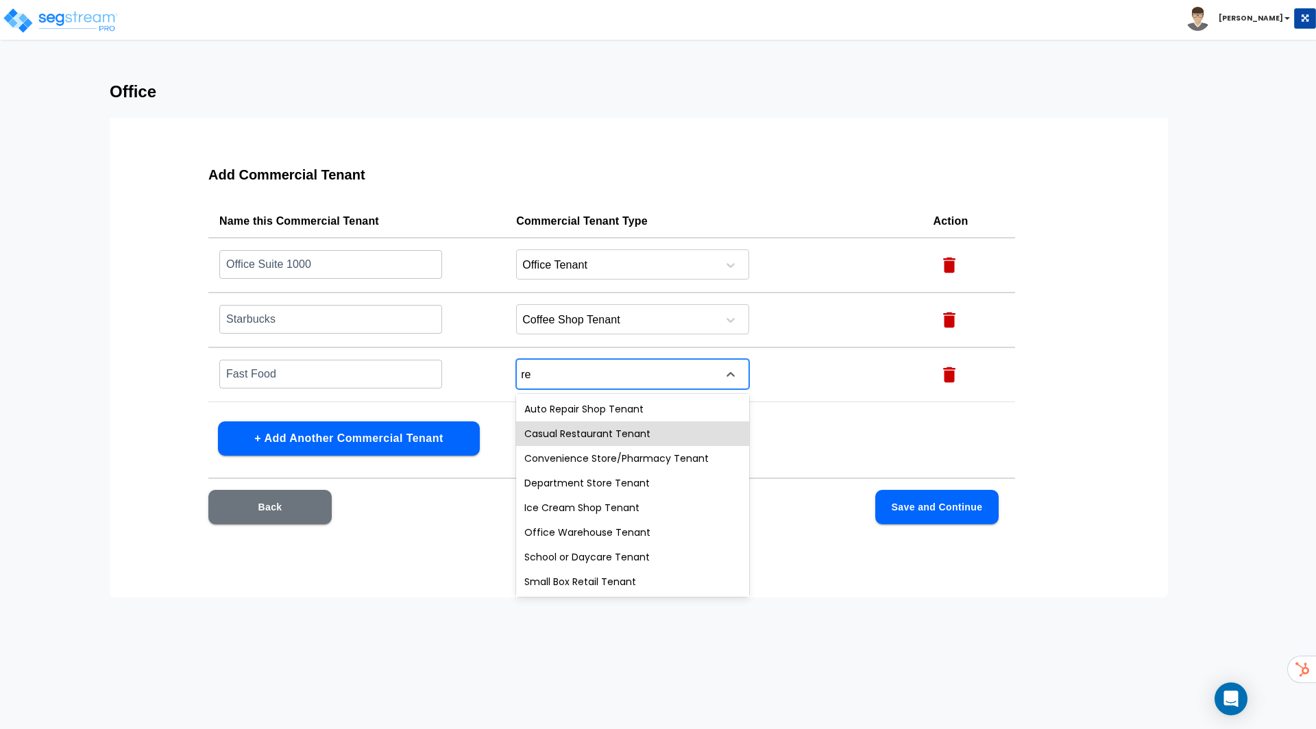
type input "r"
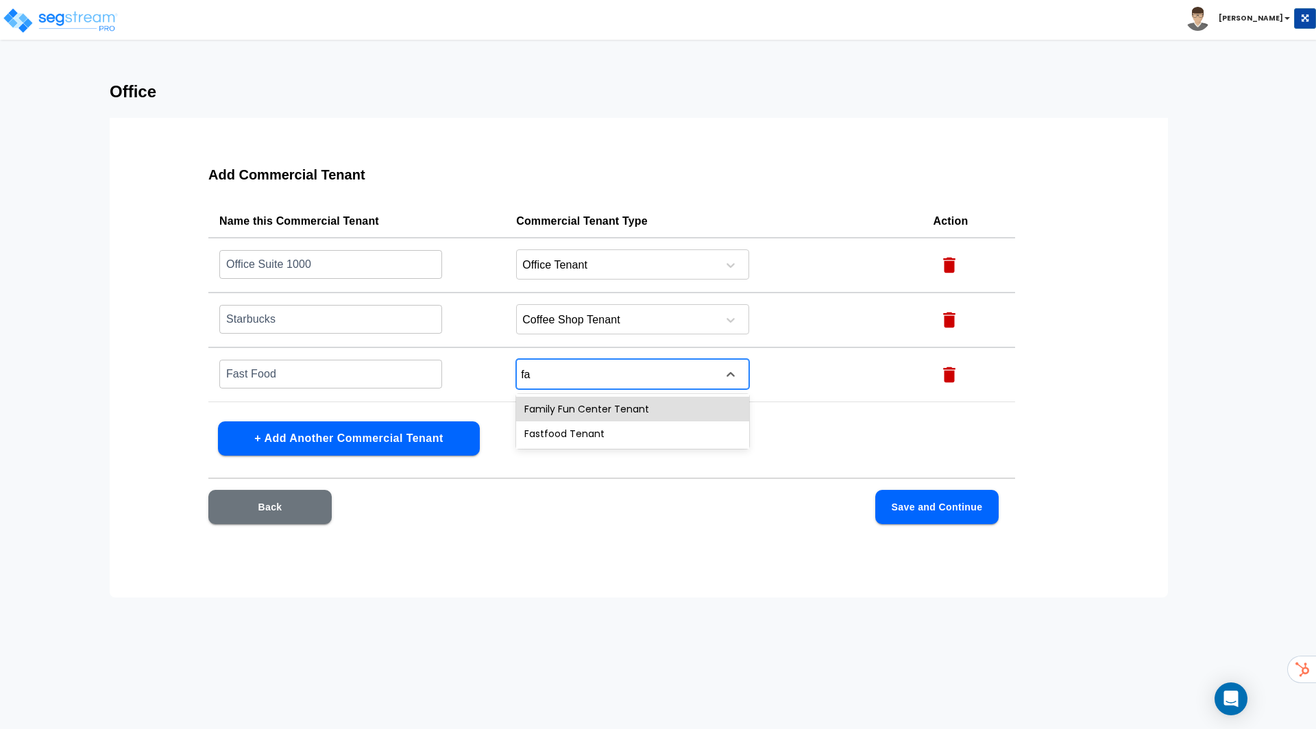
type input "fas"
click at [569, 402] on div "Fastfood Tenant" at bounding box center [632, 409] width 233 height 25
click at [935, 501] on button "Save and Continue" at bounding box center [936, 507] width 123 height 34
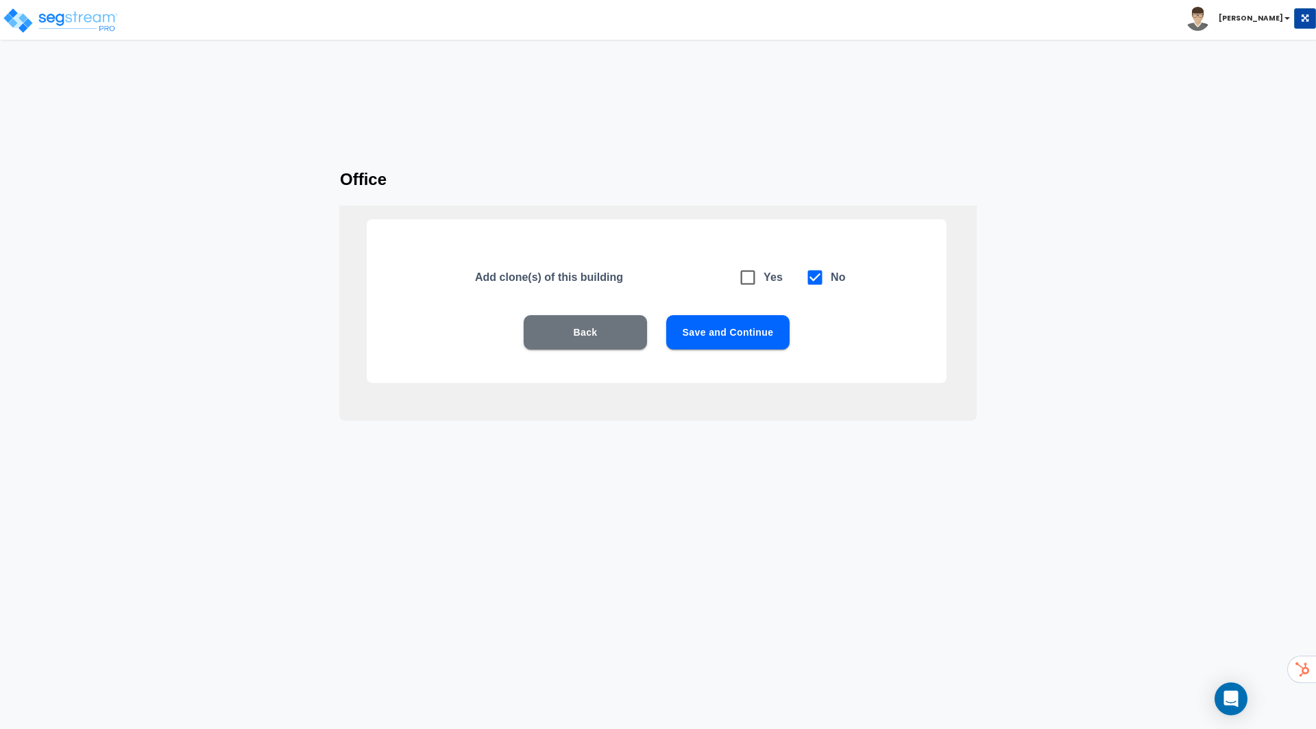
click at [740, 330] on button "Save and Continue" at bounding box center [727, 332] width 123 height 34
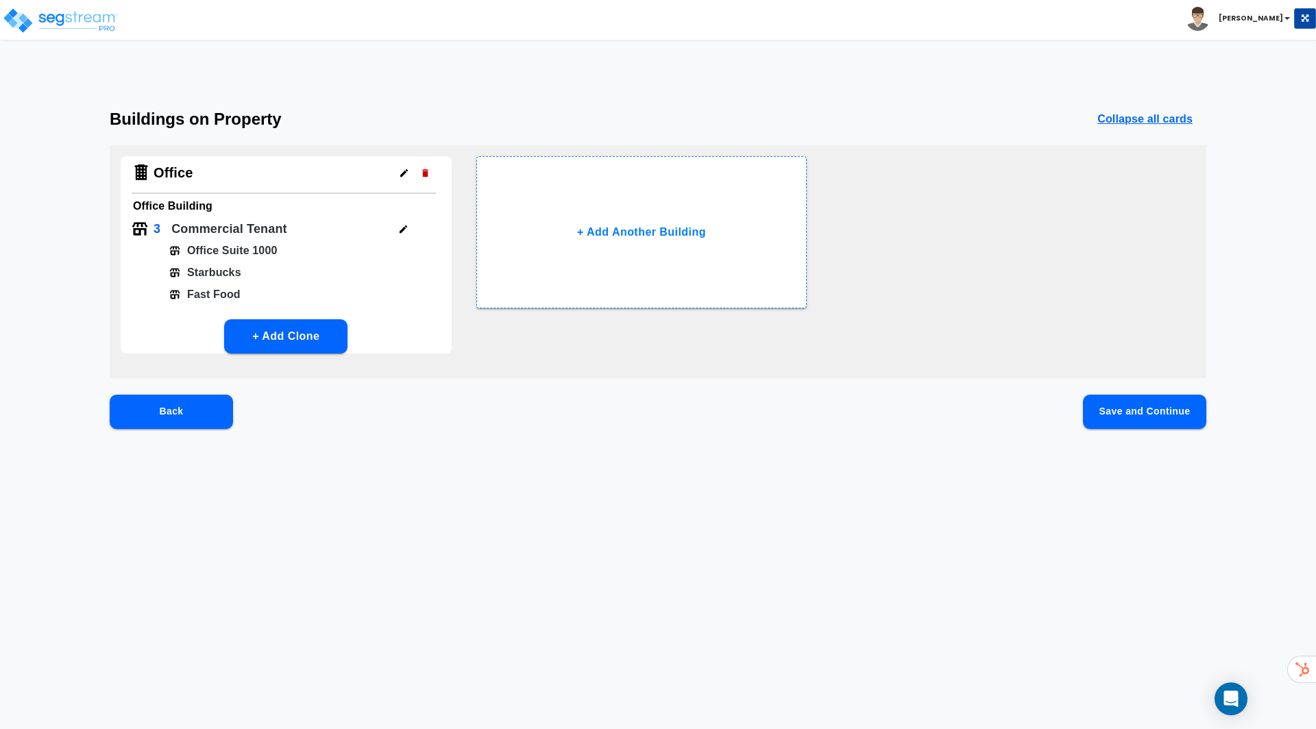
click at [1150, 412] on button "Save and Continue" at bounding box center [1144, 412] width 123 height 34
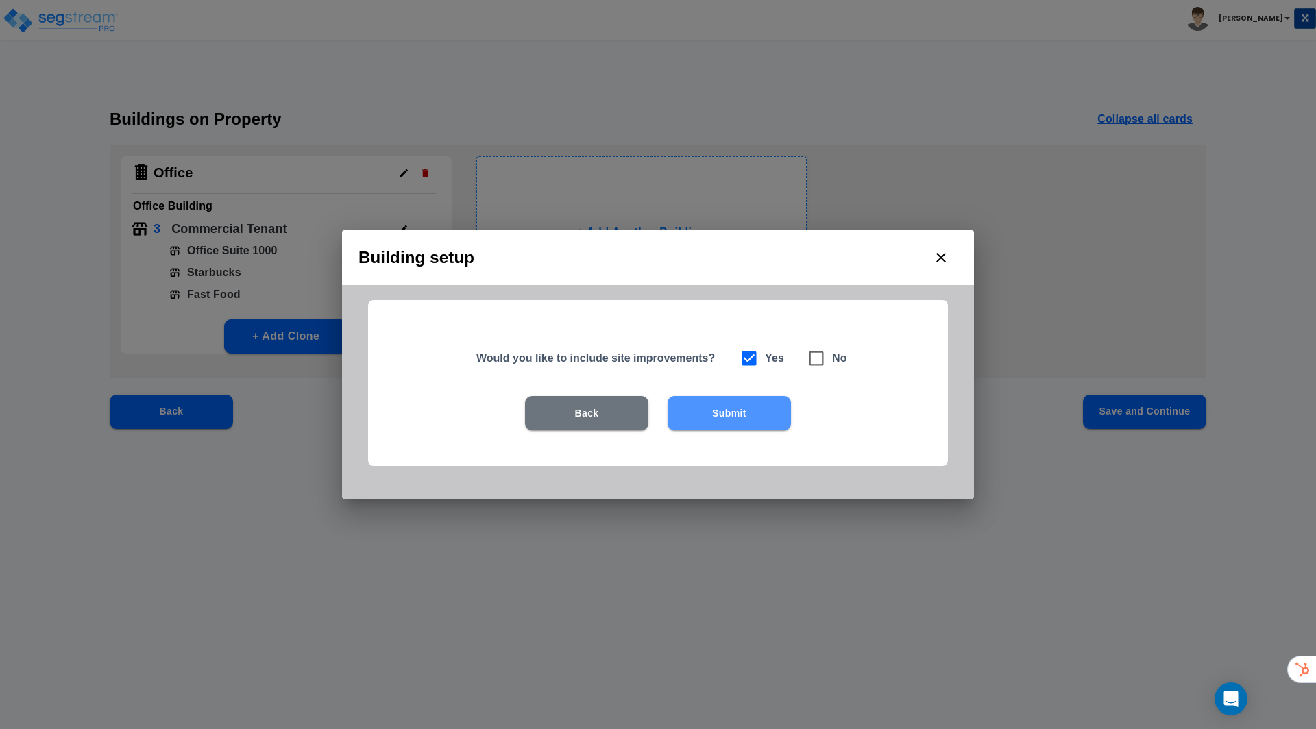
click at [739, 412] on button "Submit" at bounding box center [728, 413] width 123 height 34
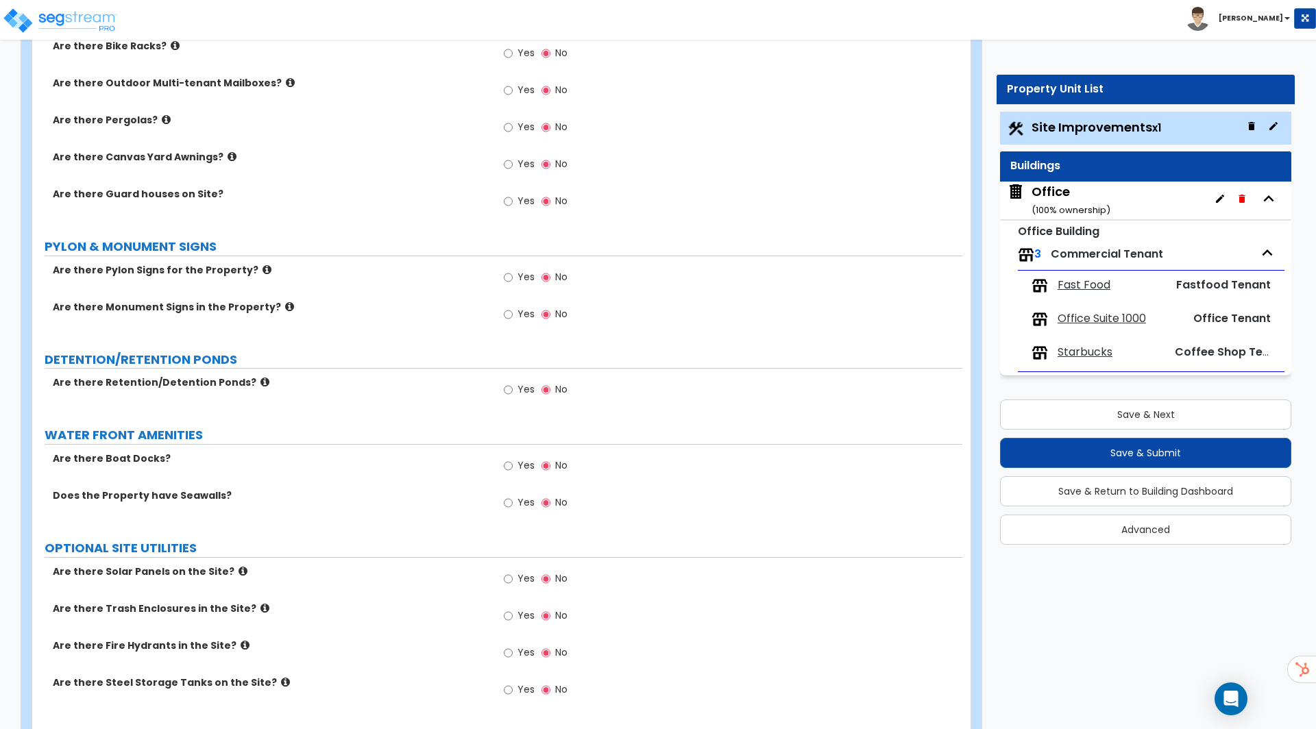
scroll to position [1769, 0]
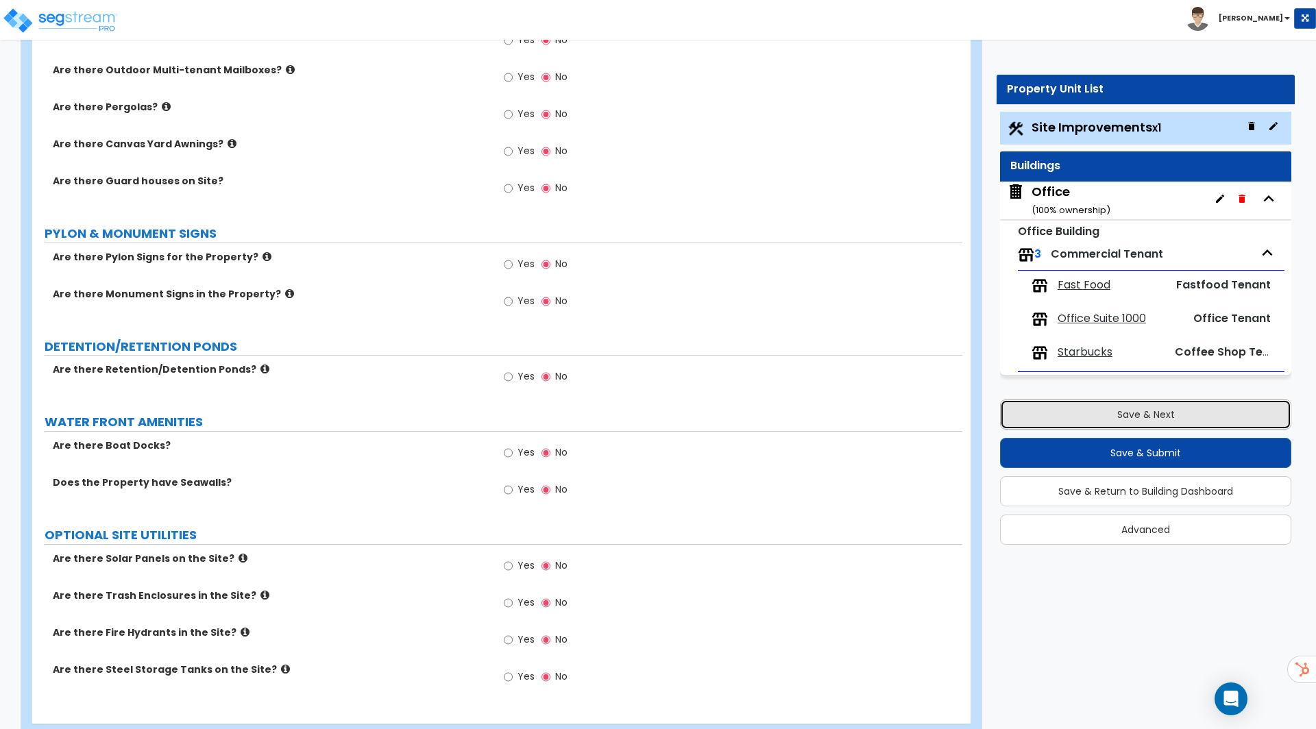
click at [1122, 420] on button "Save & Next" at bounding box center [1145, 414] width 291 height 30
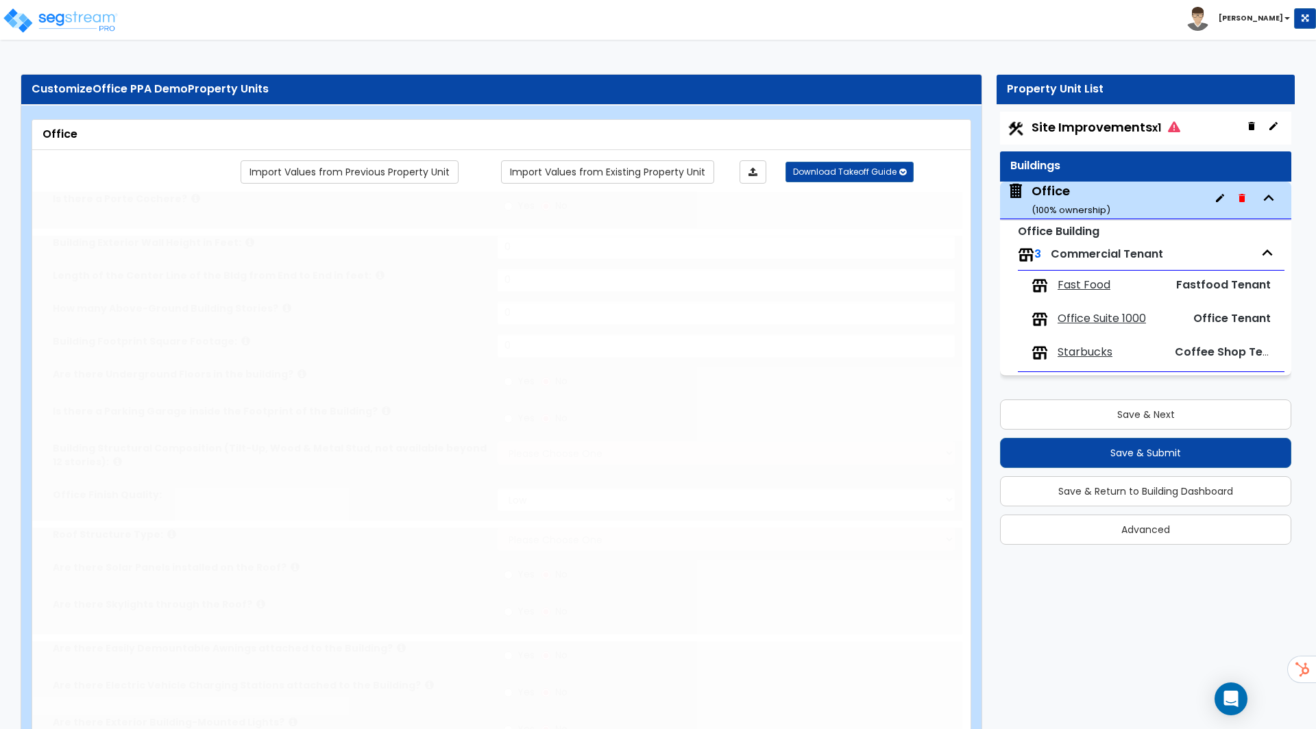
type input "1"
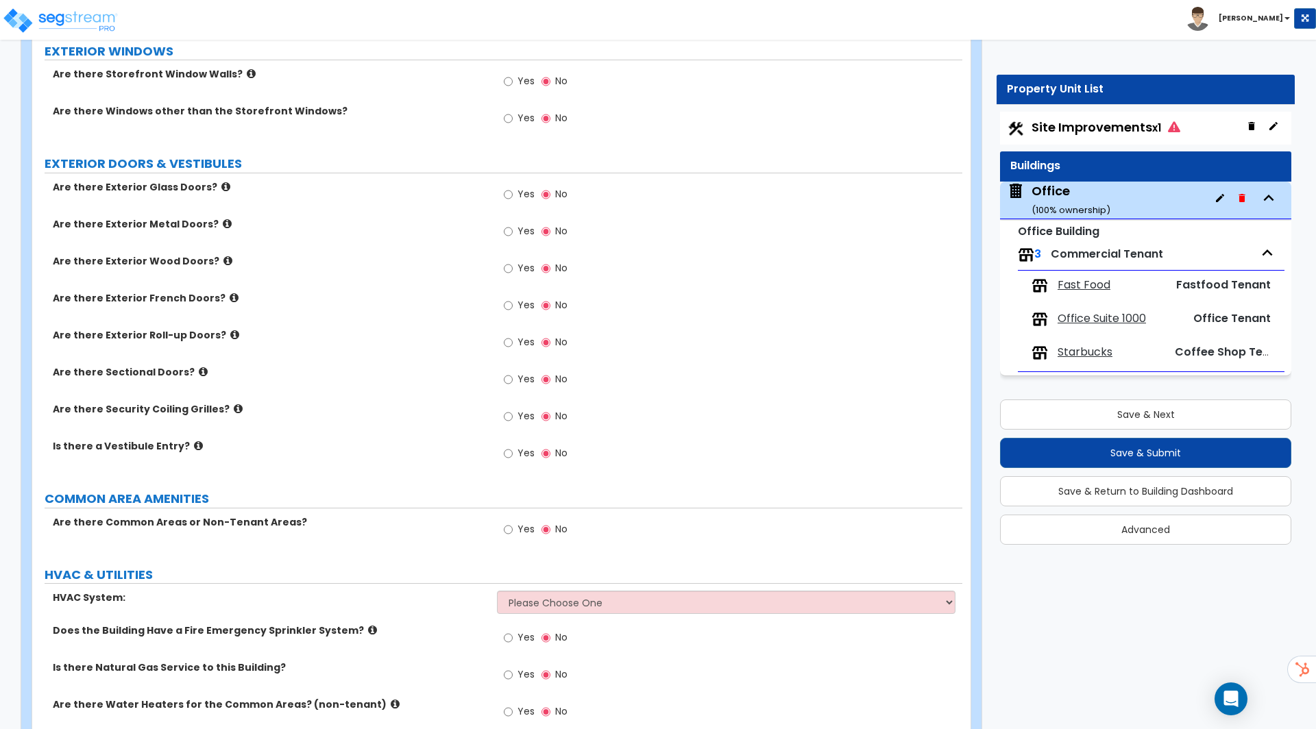
scroll to position [987, 0]
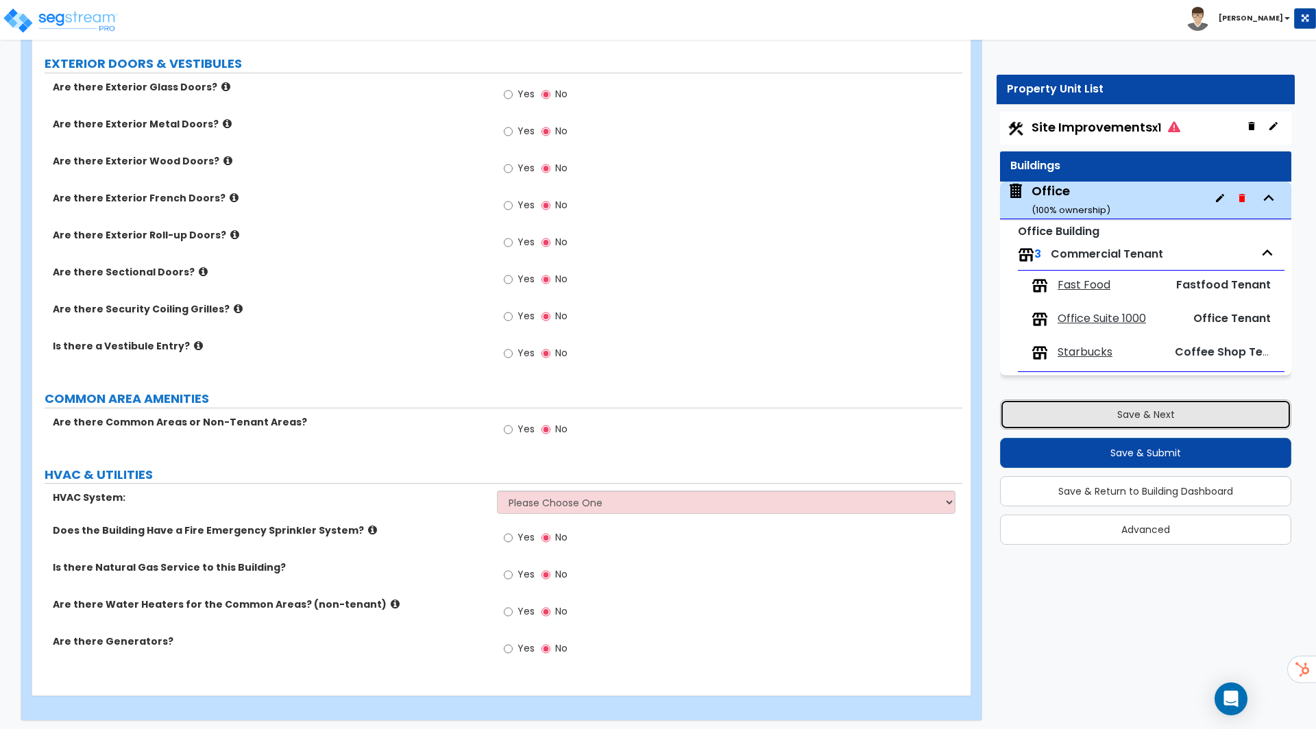
click at [1065, 418] on button "Save & Next" at bounding box center [1145, 414] width 291 height 30
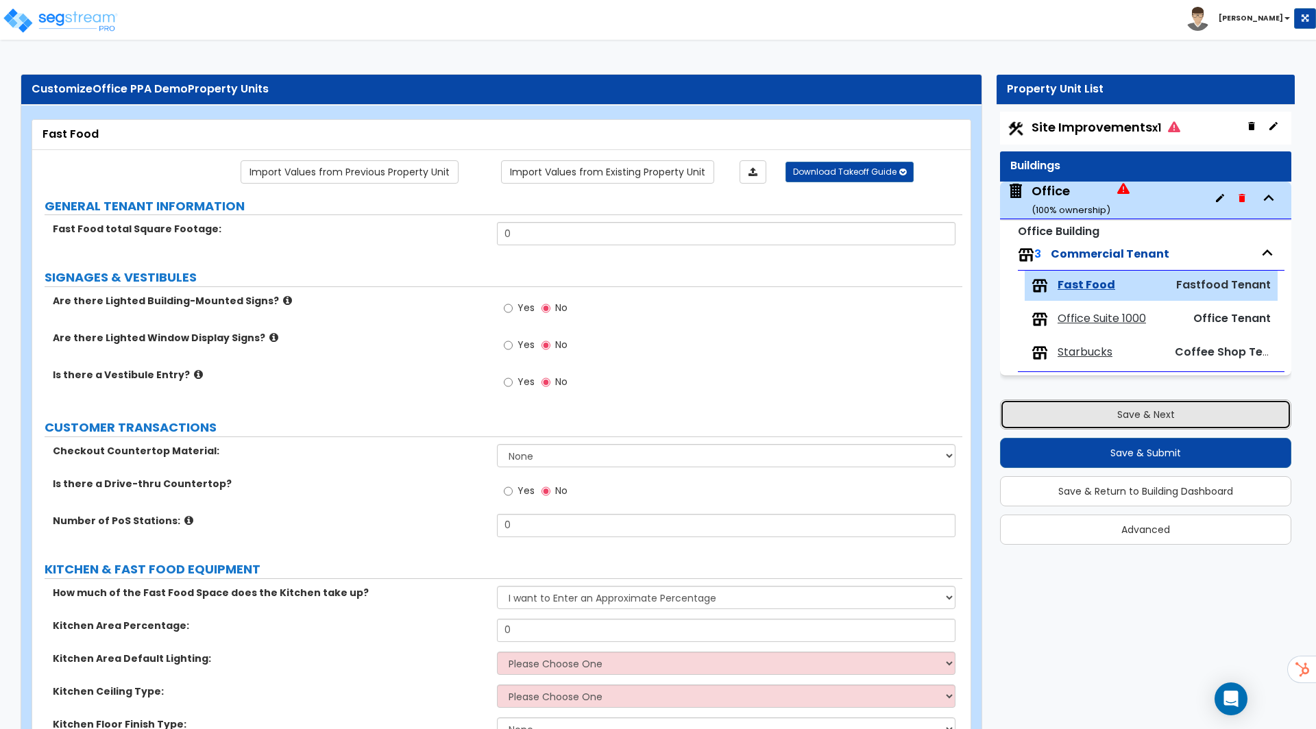
click at [1089, 416] on button "Save & Next" at bounding box center [1145, 414] width 291 height 30
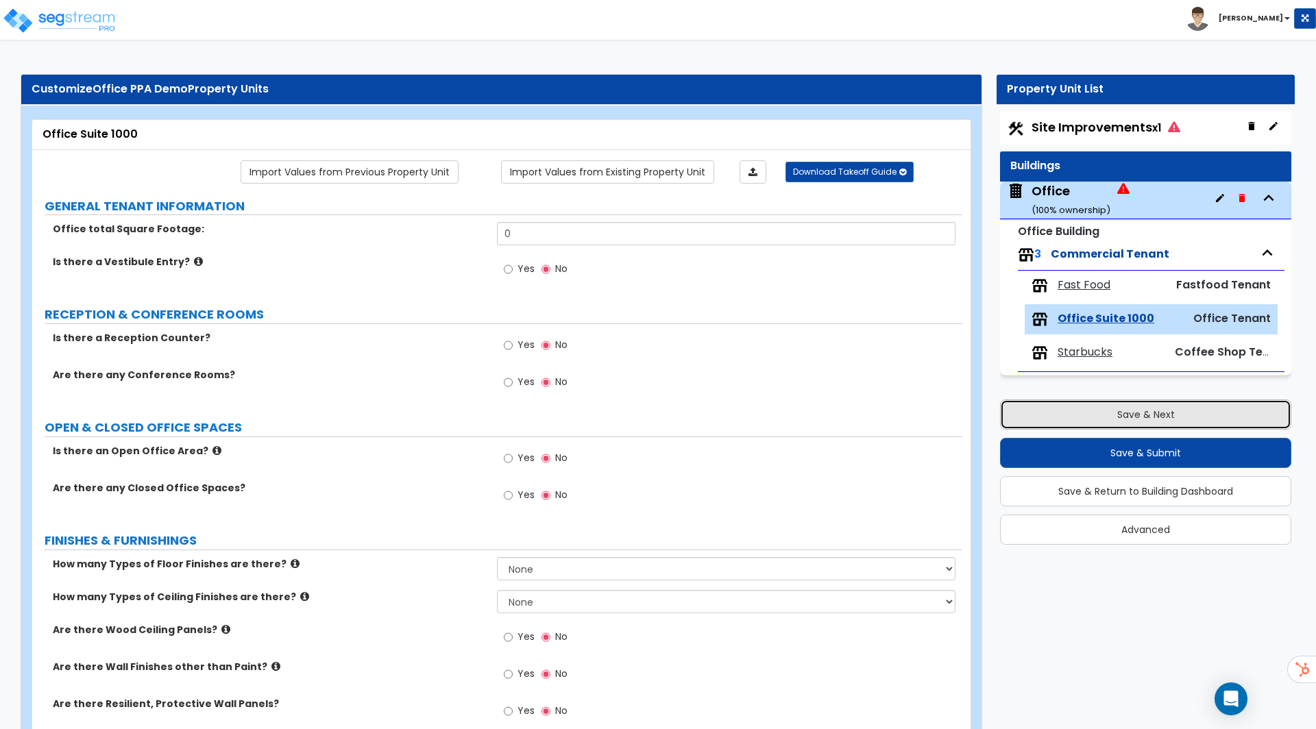
click at [1074, 417] on button "Save & Next" at bounding box center [1145, 414] width 291 height 30
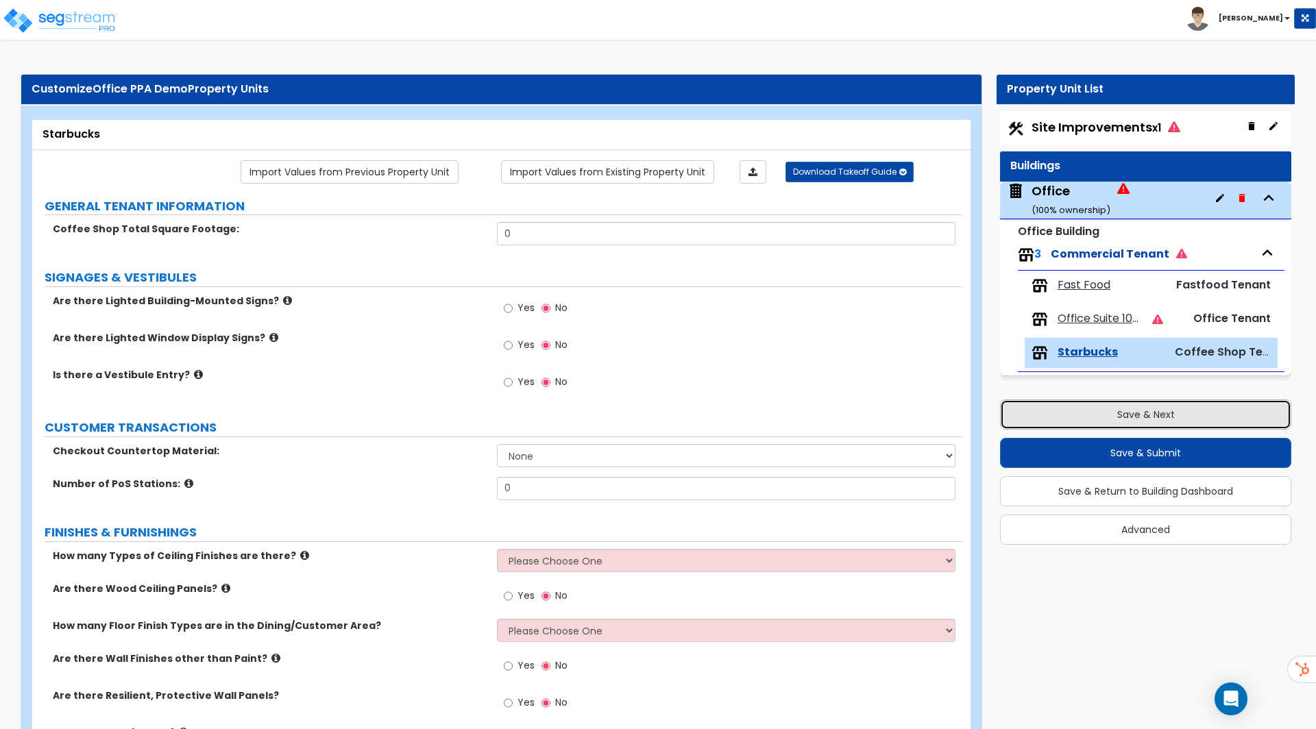
click at [1113, 422] on button "Save & Next" at bounding box center [1145, 414] width 291 height 30
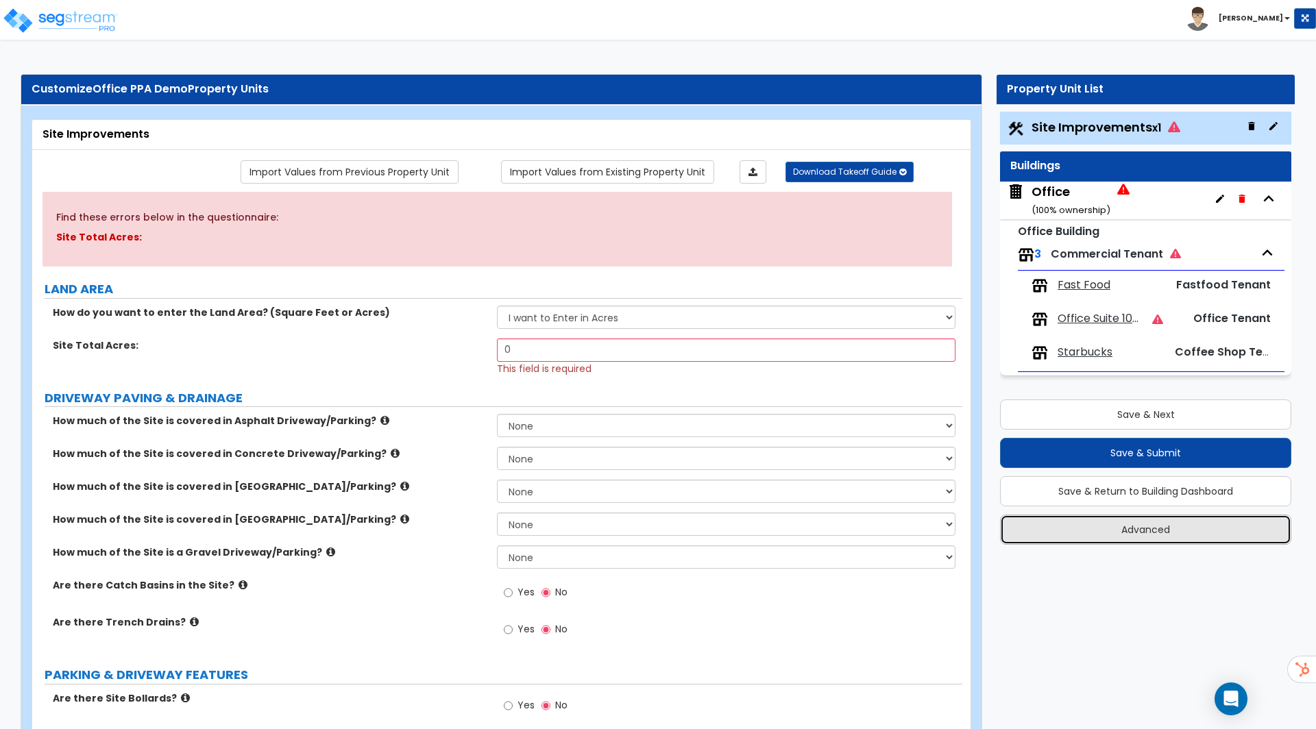
click at [1153, 534] on button "Advanced" at bounding box center [1145, 530] width 291 height 30
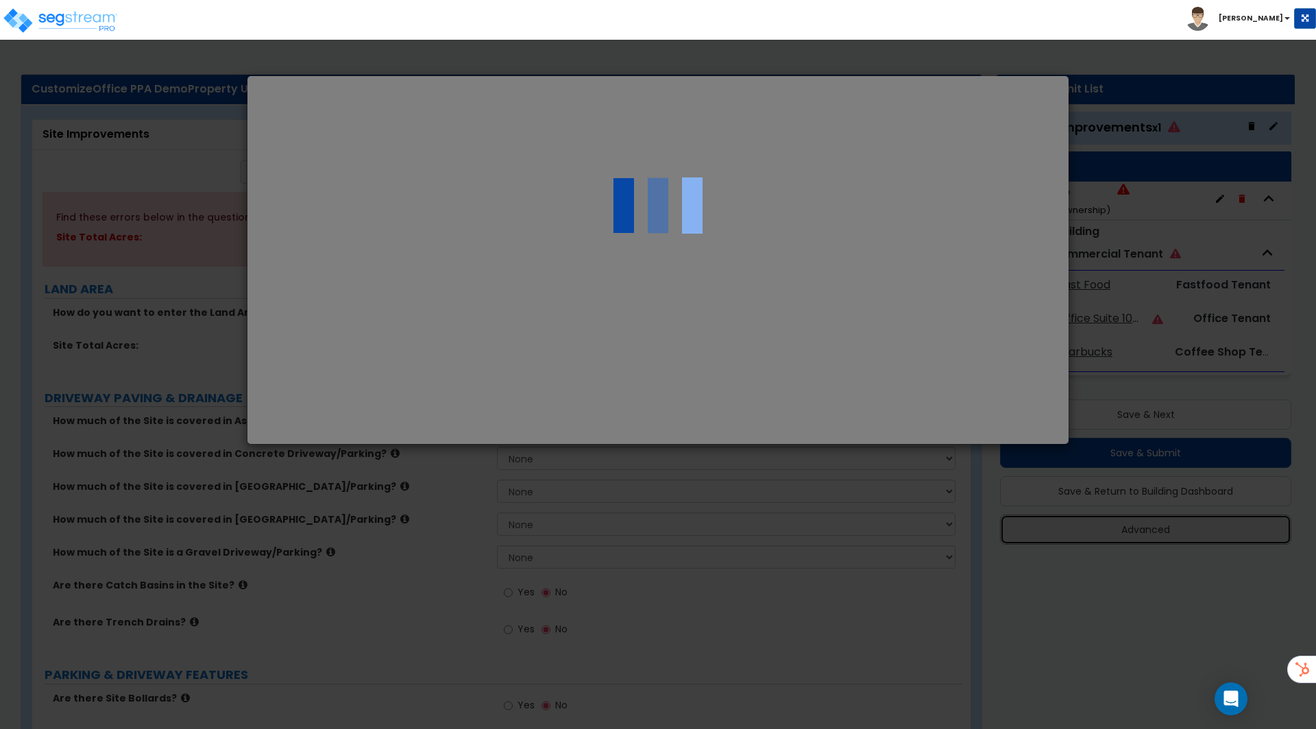
select select "CA"
type input "5,000,000.0"
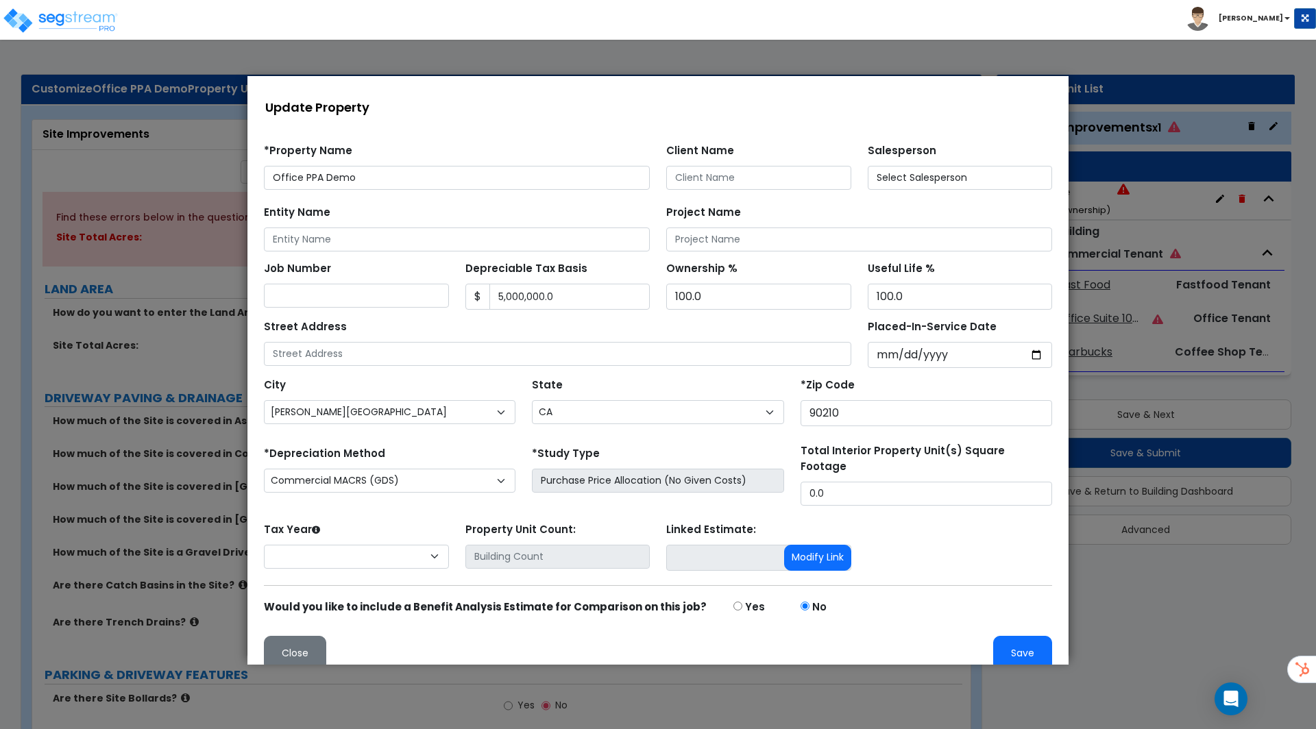
select select "2022"
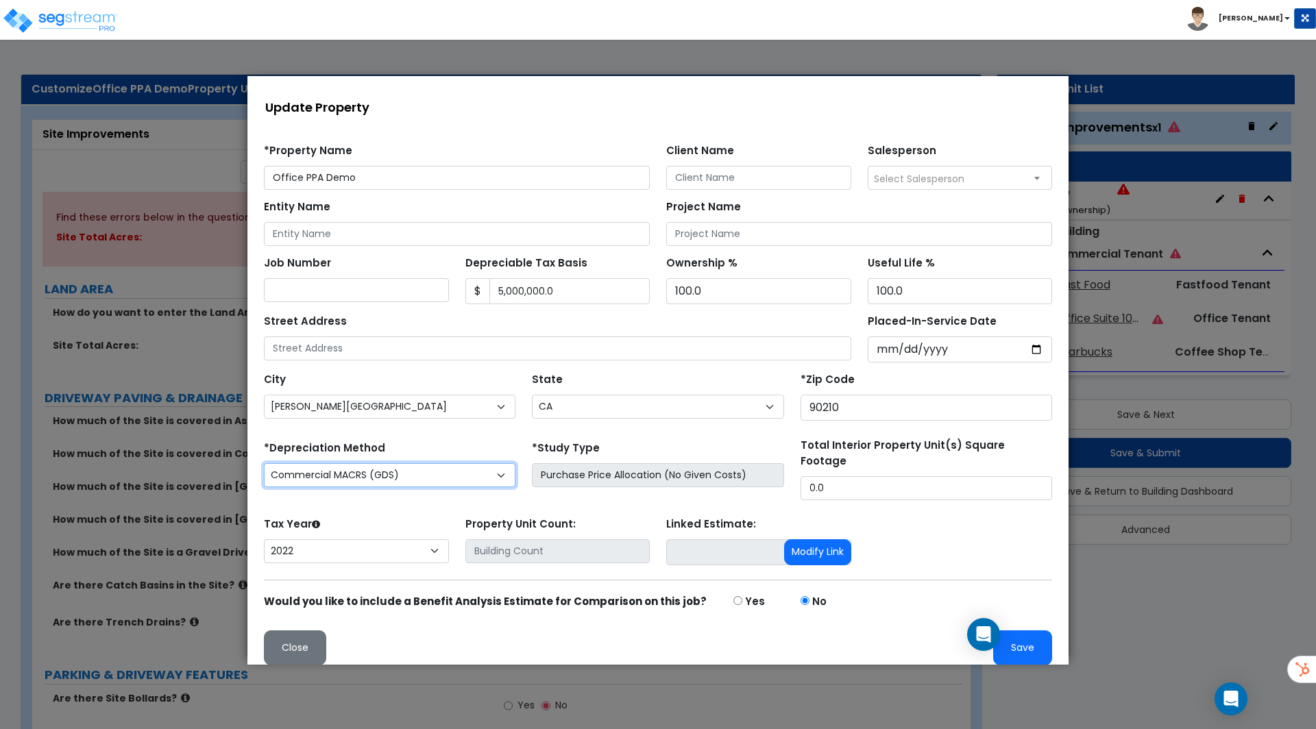
click at [337, 474] on select "Commercial MACRS (GDS) Residential Rental MACRS (GDS) Commercial MACRS (GDS) QI…" at bounding box center [389, 475] width 251 height 24
click at [264, 463] on select "Commercial MACRS (GDS) Residential Rental MACRS (GDS) Commercial MACRS (GDS) QI…" at bounding box center [389, 475] width 251 height 24
click at [340, 469] on select "Commercial MACRS (GDS) Residential Rental MACRS (GDS) Commercial MACRS (GDS) QI…" at bounding box center [389, 475] width 251 height 24
drag, startPoint x: 310, startPoint y: 632, endPoint x: 556, endPoint y: 708, distance: 258.1
click at [310, 632] on button "Close" at bounding box center [295, 647] width 62 height 35
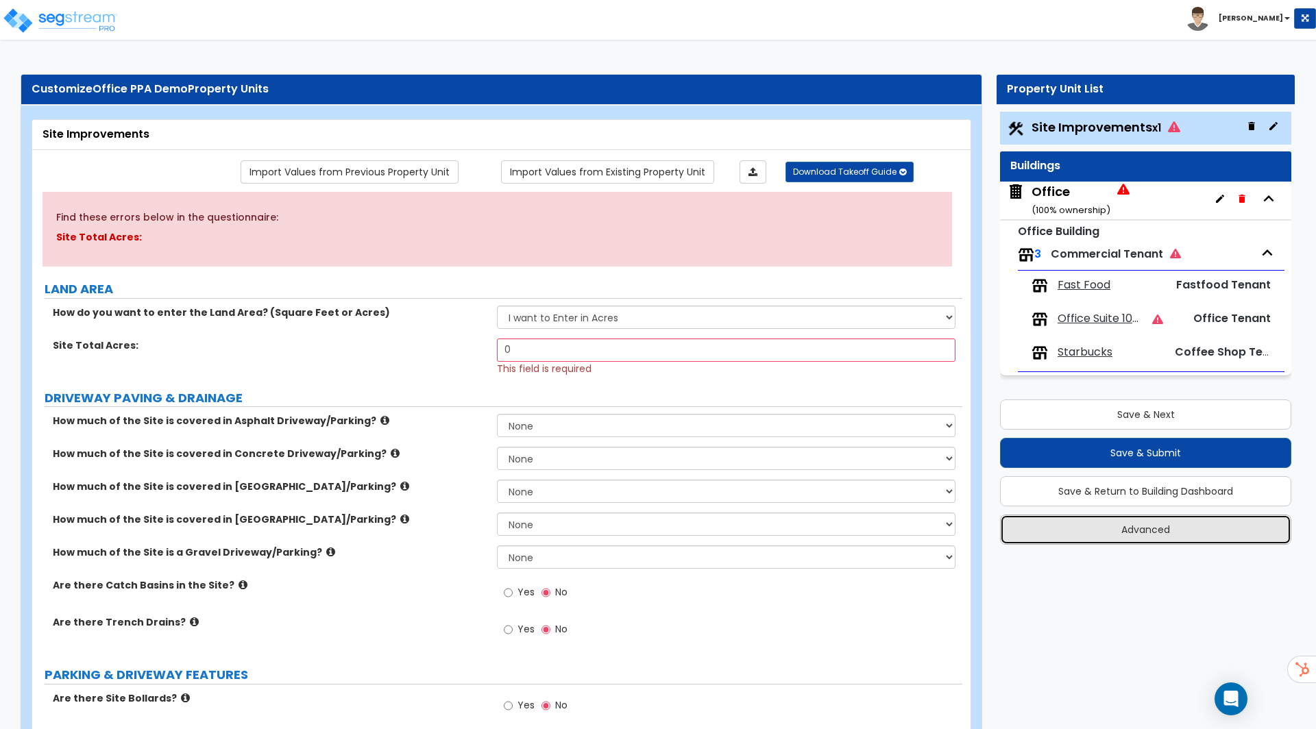
click at [1139, 517] on button "Advanced" at bounding box center [1145, 530] width 291 height 30
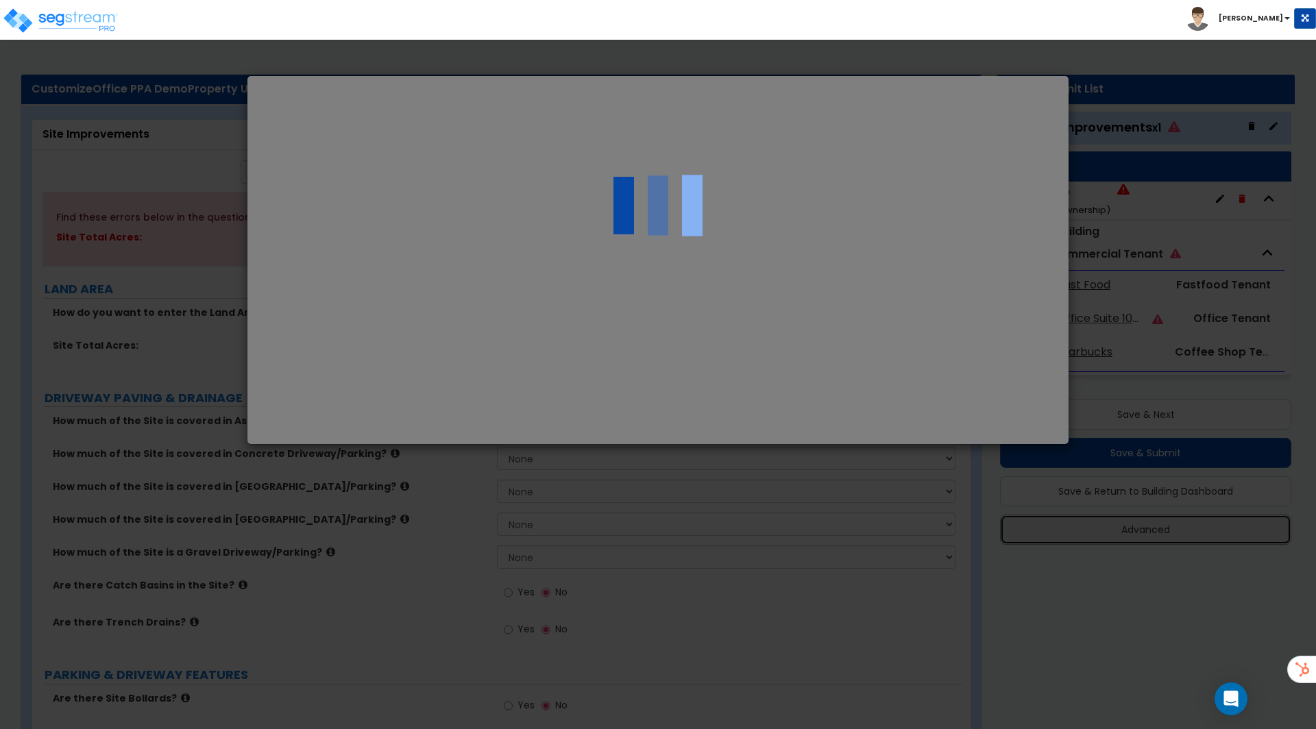
select select "CA"
type input "5,000,000.0"
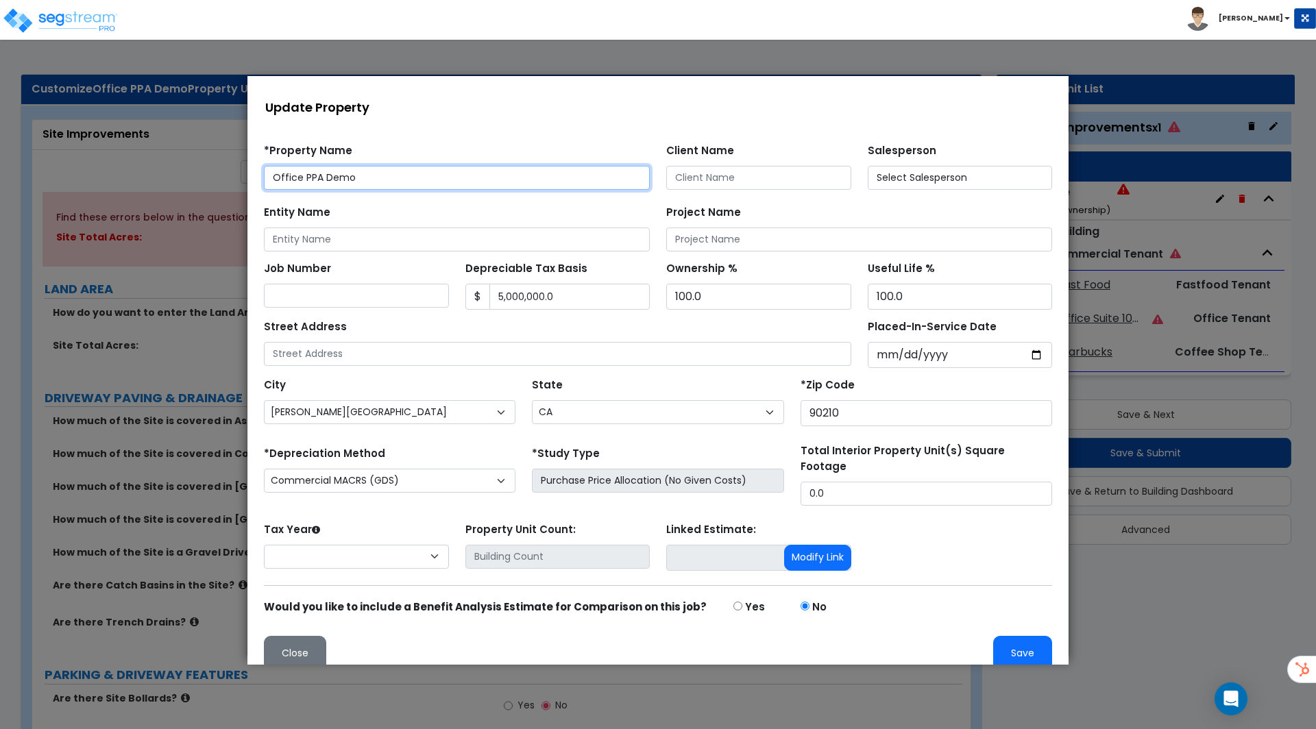
select select "2022"
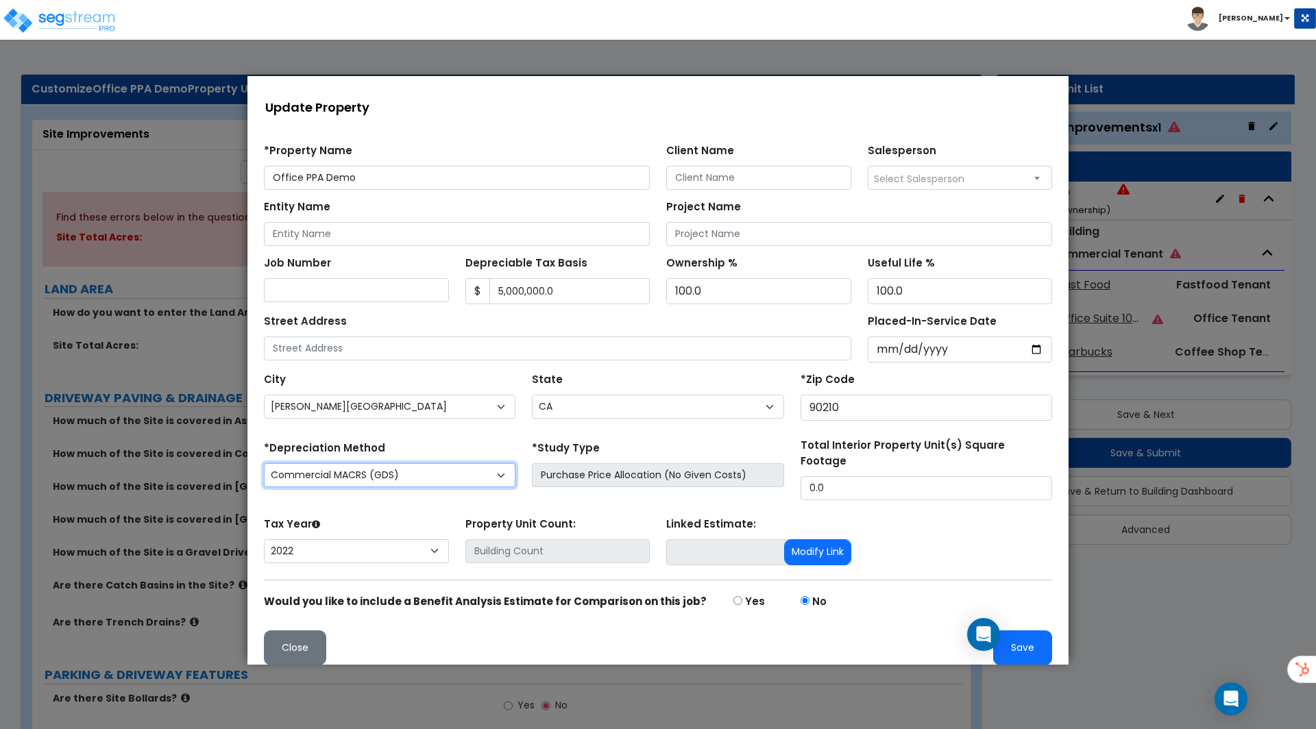
click at [504, 471] on select "Commercial MACRS (GDS) Residential Rental MACRS (GDS) Commercial MACRS (GDS) QI…" at bounding box center [389, 475] width 251 height 24
click at [976, 639] on div "Open Intercom Messenger" at bounding box center [983, 635] width 36 height 36
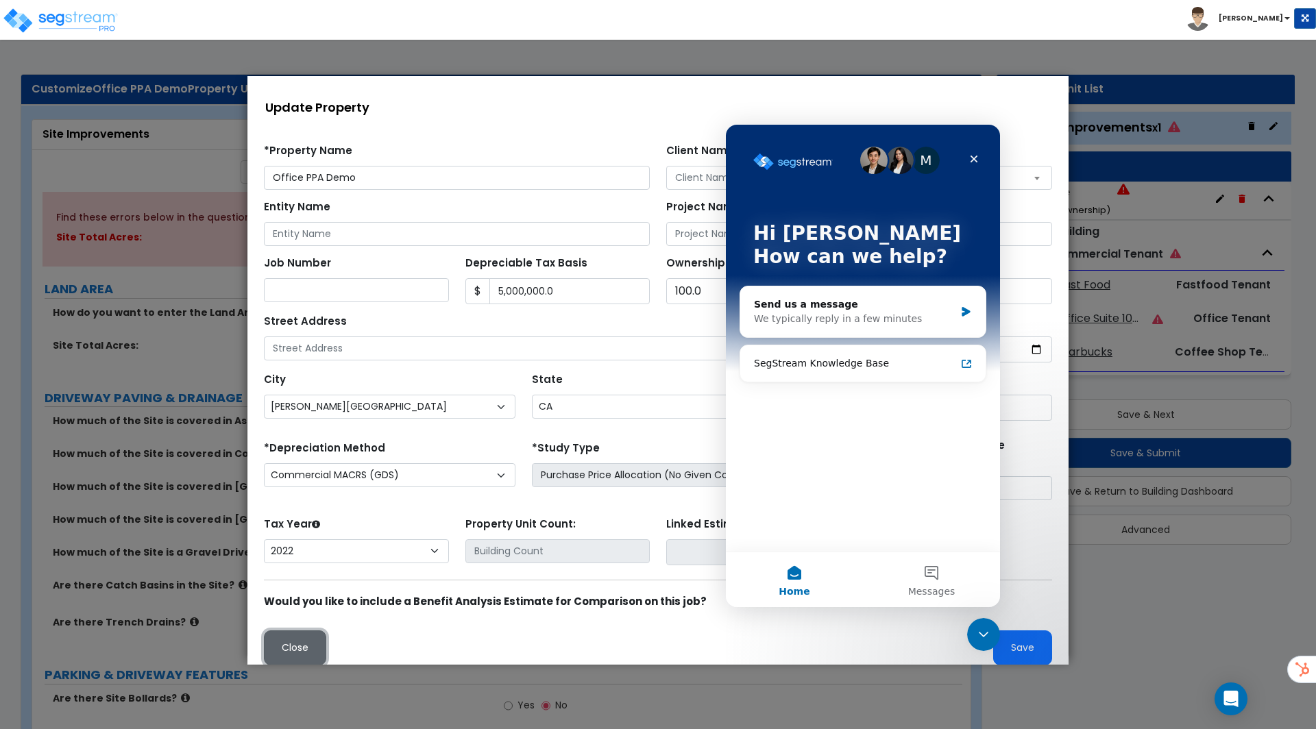
click at [292, 632] on button "Close" at bounding box center [295, 647] width 62 height 35
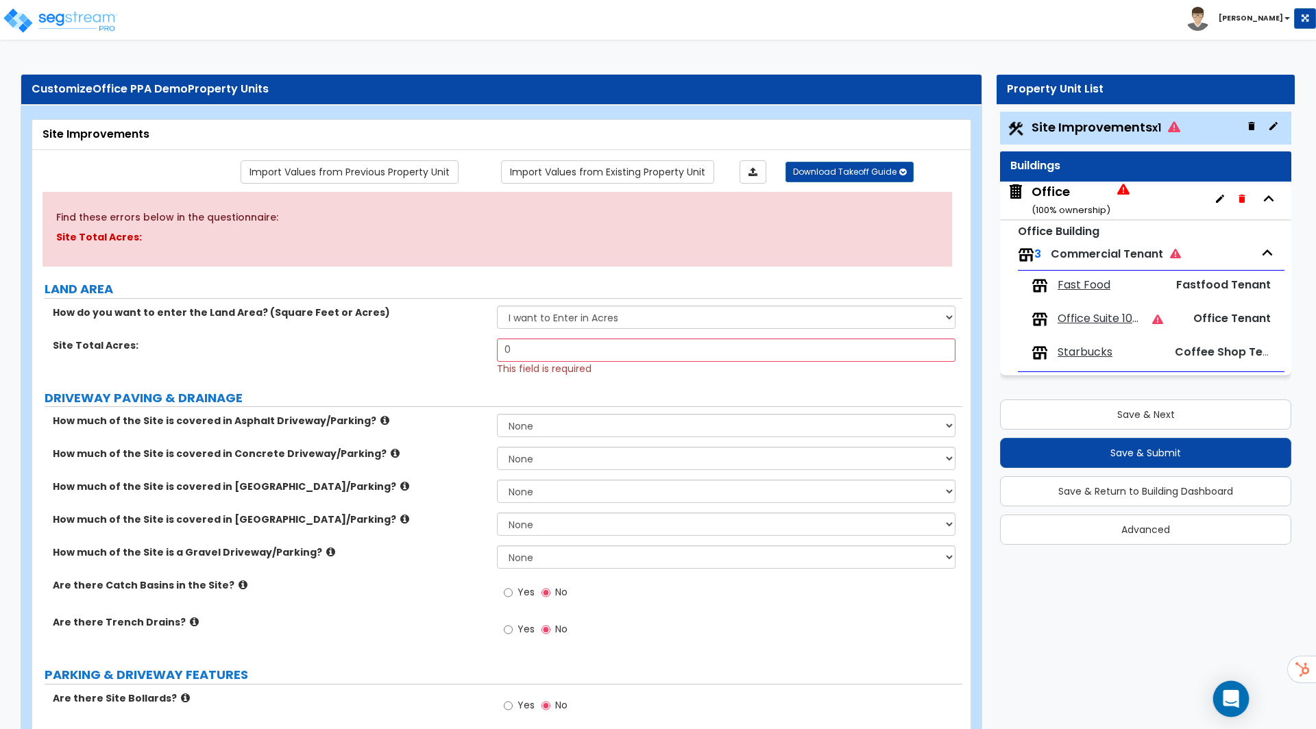
click at [1219, 691] on div "Open Intercom Messenger" at bounding box center [1231, 699] width 36 height 36
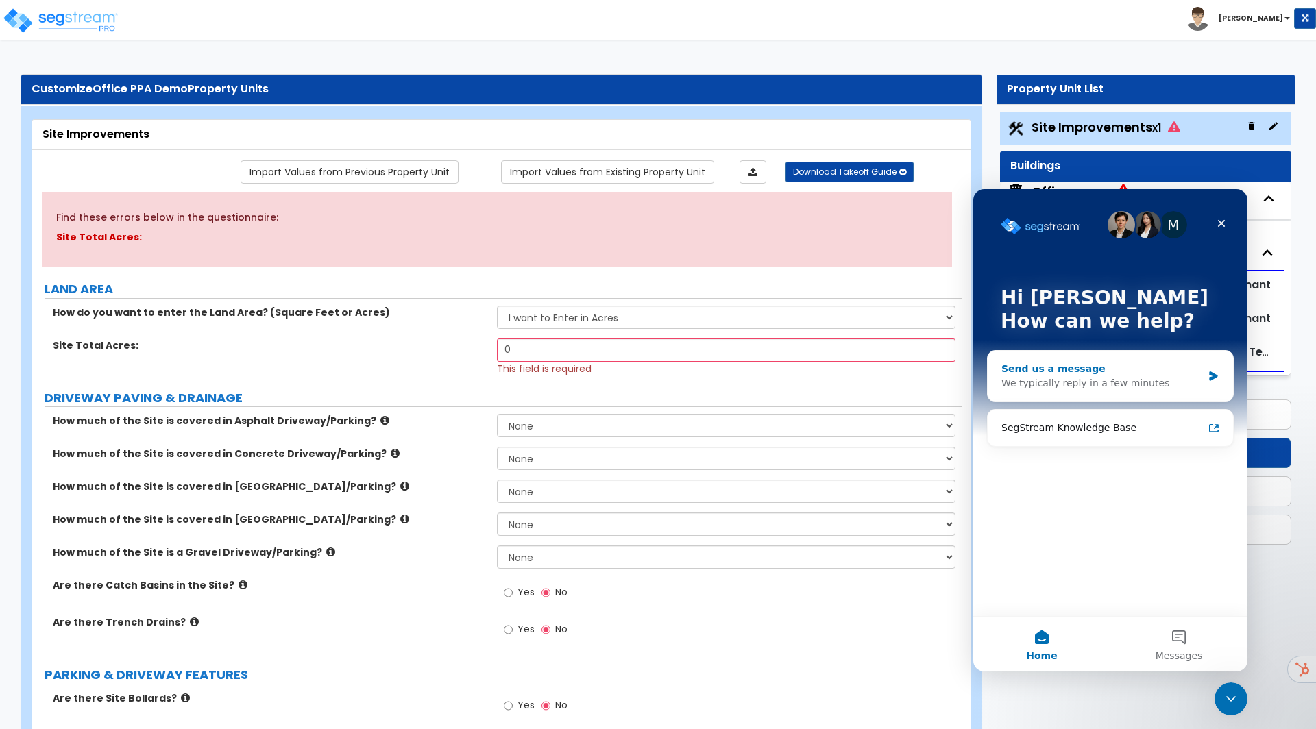
click at [1183, 374] on div "Send us a message" at bounding box center [1101, 369] width 201 height 14
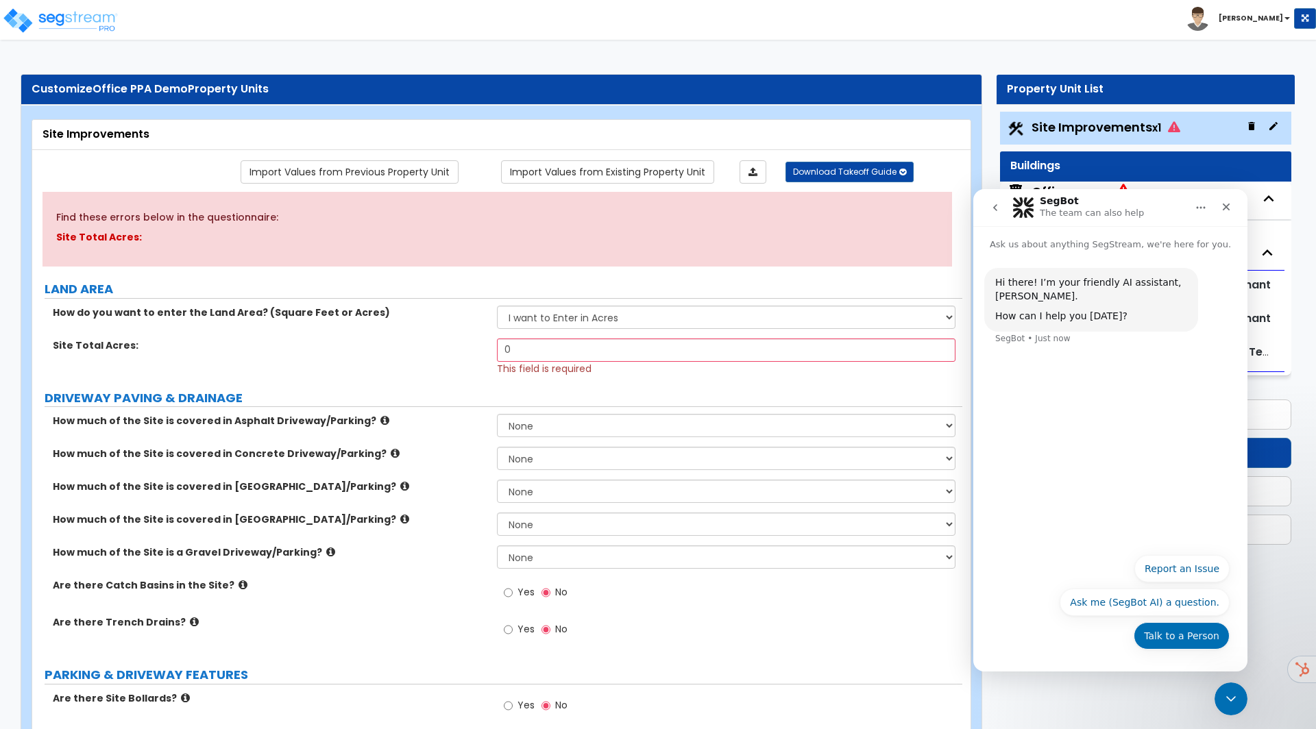
click at [1182, 641] on button "Talk to a Person" at bounding box center [1181, 635] width 96 height 27
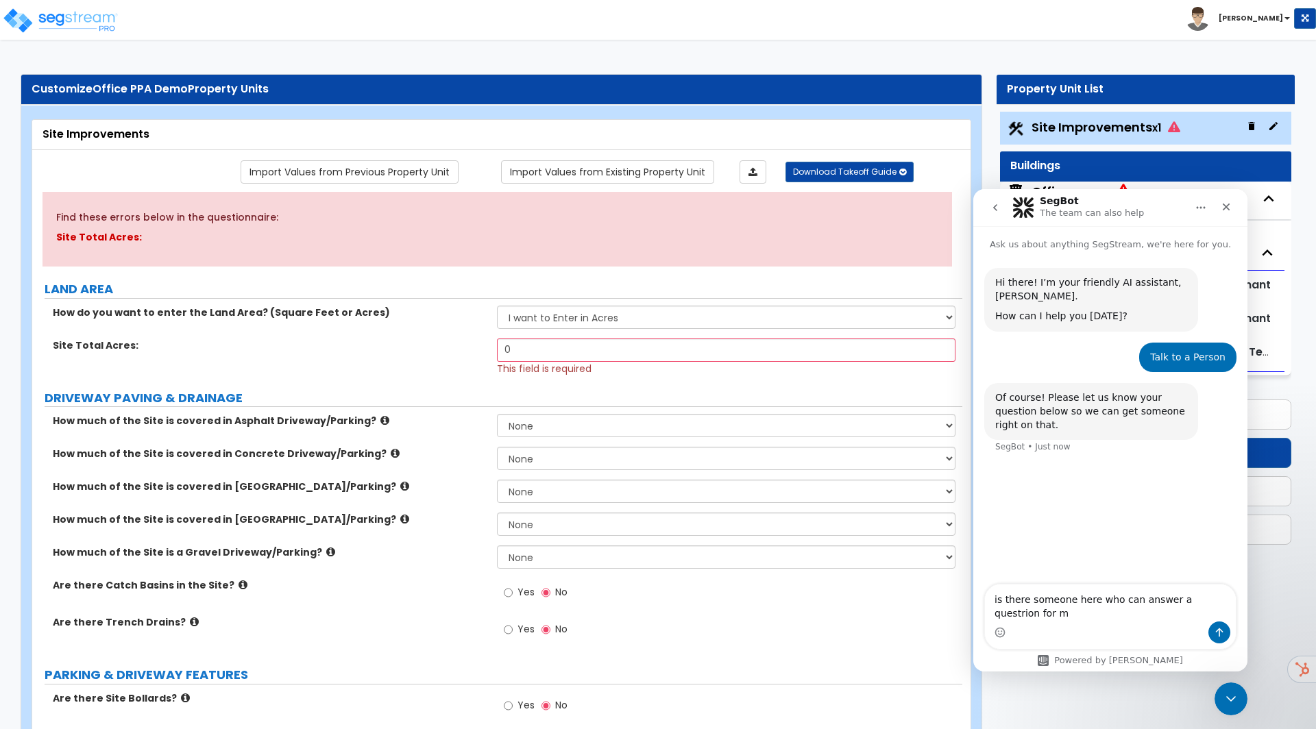
type textarea "is there someone here who can answer a questrion for me"
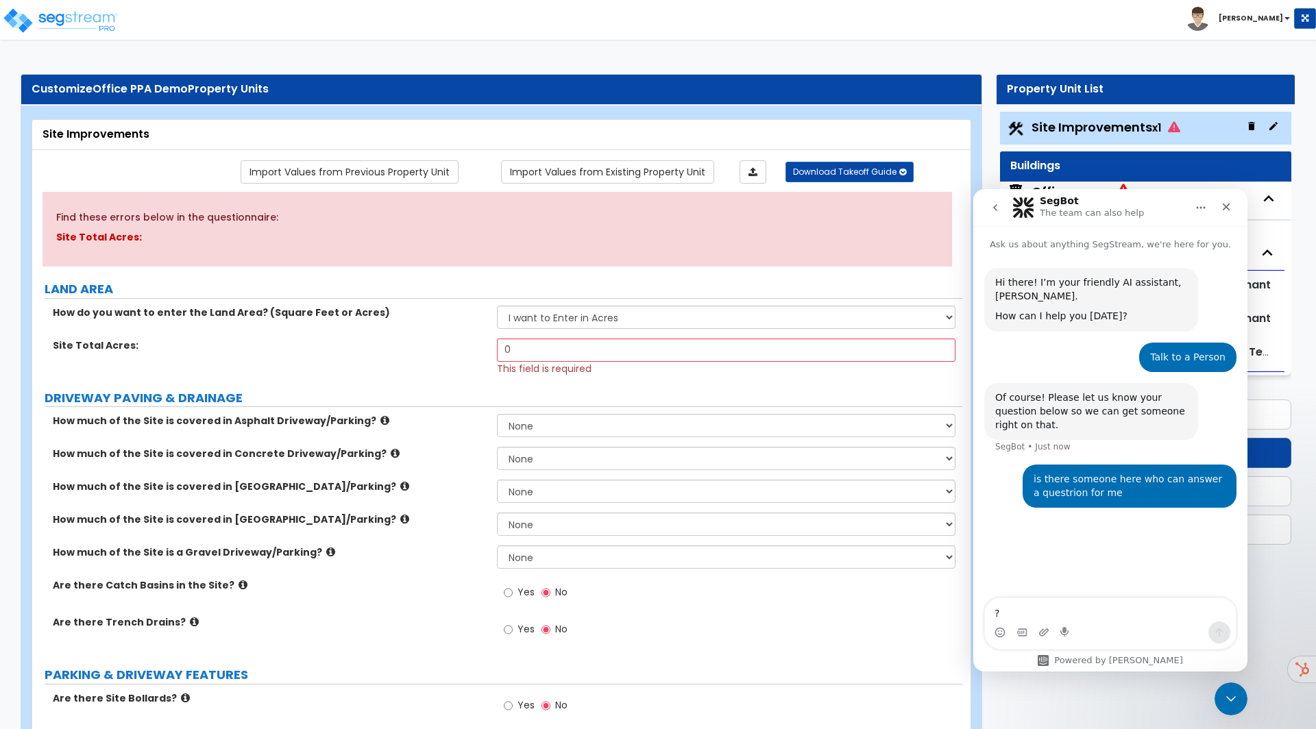
type textarea "?>"
click at [1222, 698] on icon "Close Intercom Messenger" at bounding box center [1228, 697] width 16 height 16
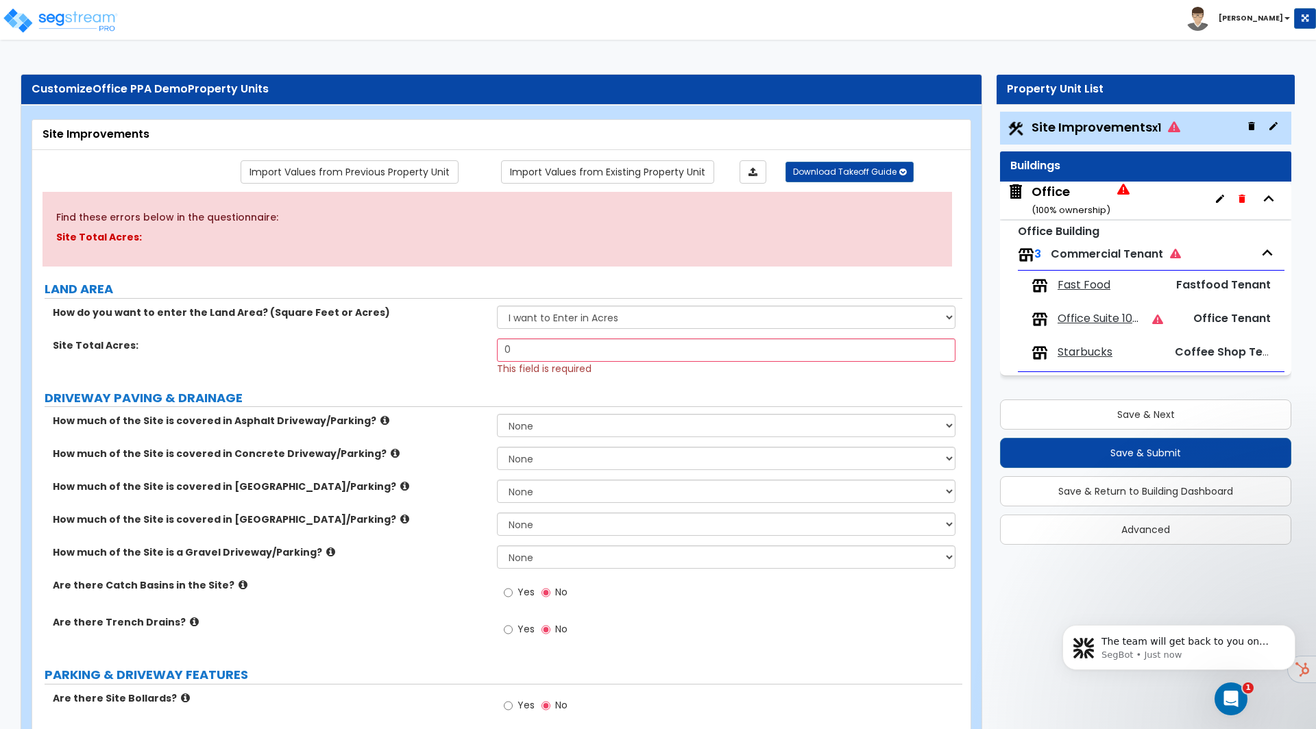
scroll to position [75, 0]
click at [1215, 685] on div "Open Intercom Messenger" at bounding box center [1228, 696] width 33 height 33
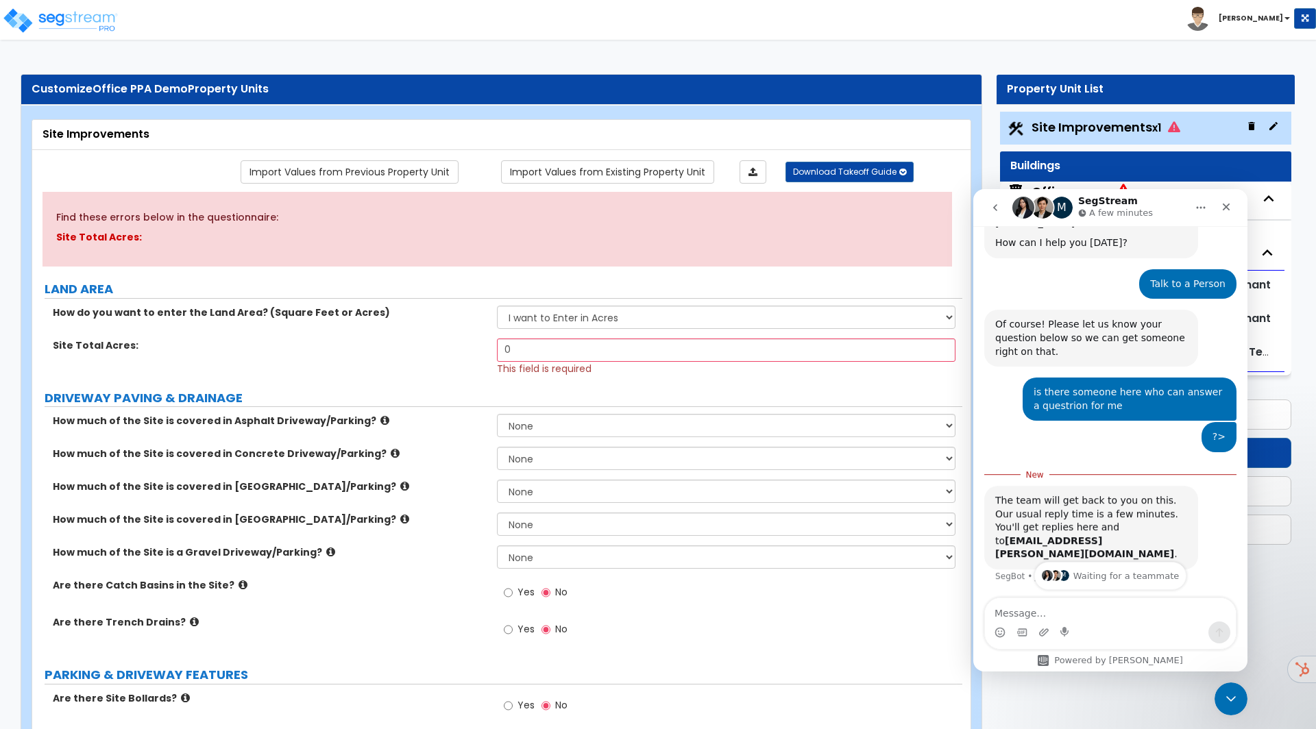
scroll to position [97, 0]
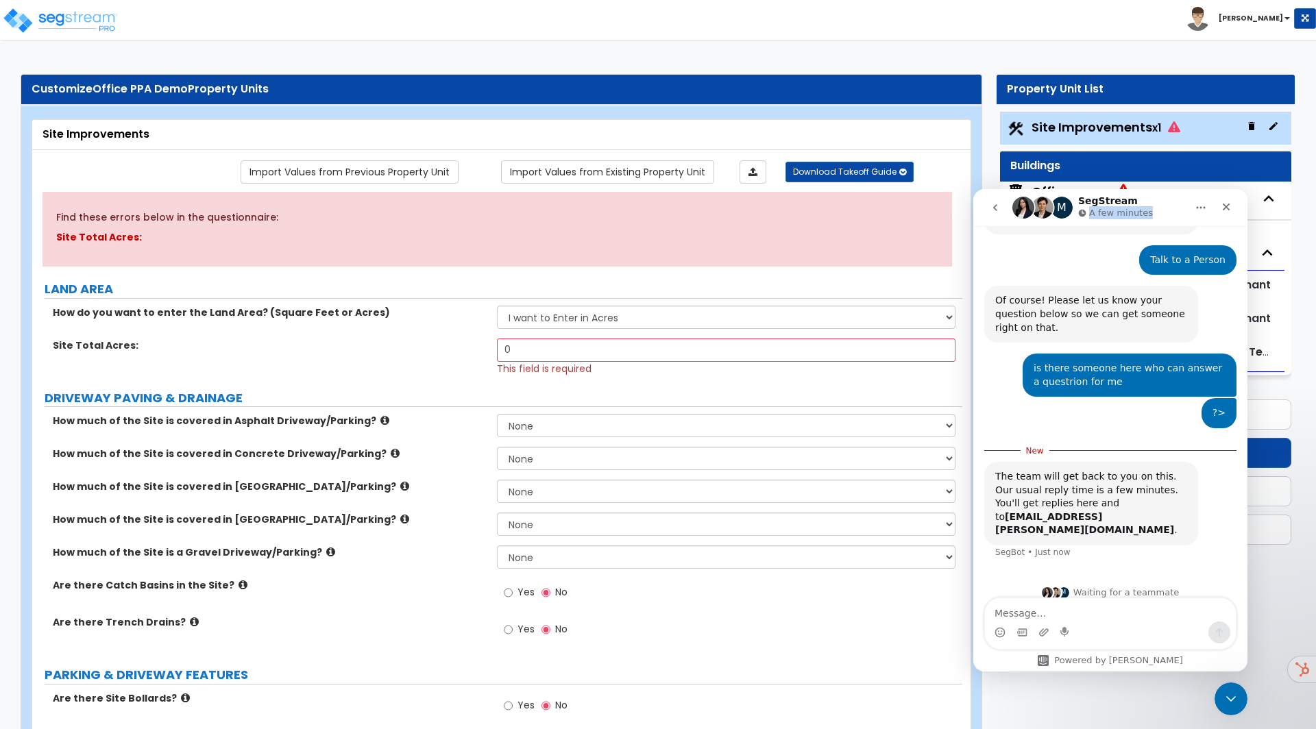
drag, startPoint x: 1089, startPoint y: 215, endPoint x: 1147, endPoint y: 219, distance: 58.3
click at [1147, 219] on p "A few minutes" at bounding box center [1121, 213] width 64 height 14
click at [1227, 691] on icon "Close Intercom Messenger" at bounding box center [1228, 697] width 16 height 16
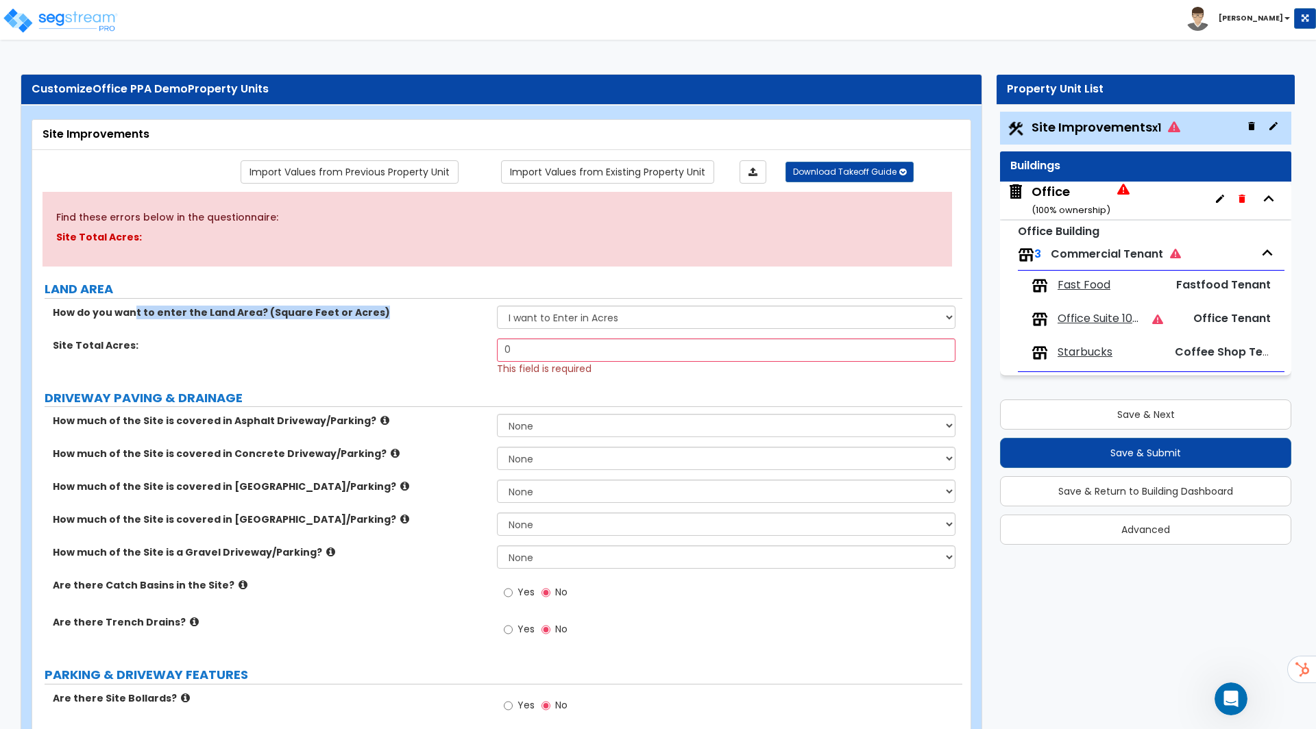
drag, startPoint x: 131, startPoint y: 310, endPoint x: 395, endPoint y: 314, distance: 263.8
click at [395, 314] on label "How do you want to enter the Land Area? (Square Feet or Acres)" at bounding box center [270, 313] width 434 height 14
drag, startPoint x: 516, startPoint y: 344, endPoint x: 416, endPoint y: 343, distance: 100.0
click at [416, 343] on div "Site Total Acres: 0 This field is required" at bounding box center [497, 356] width 930 height 37
type input "1.25"
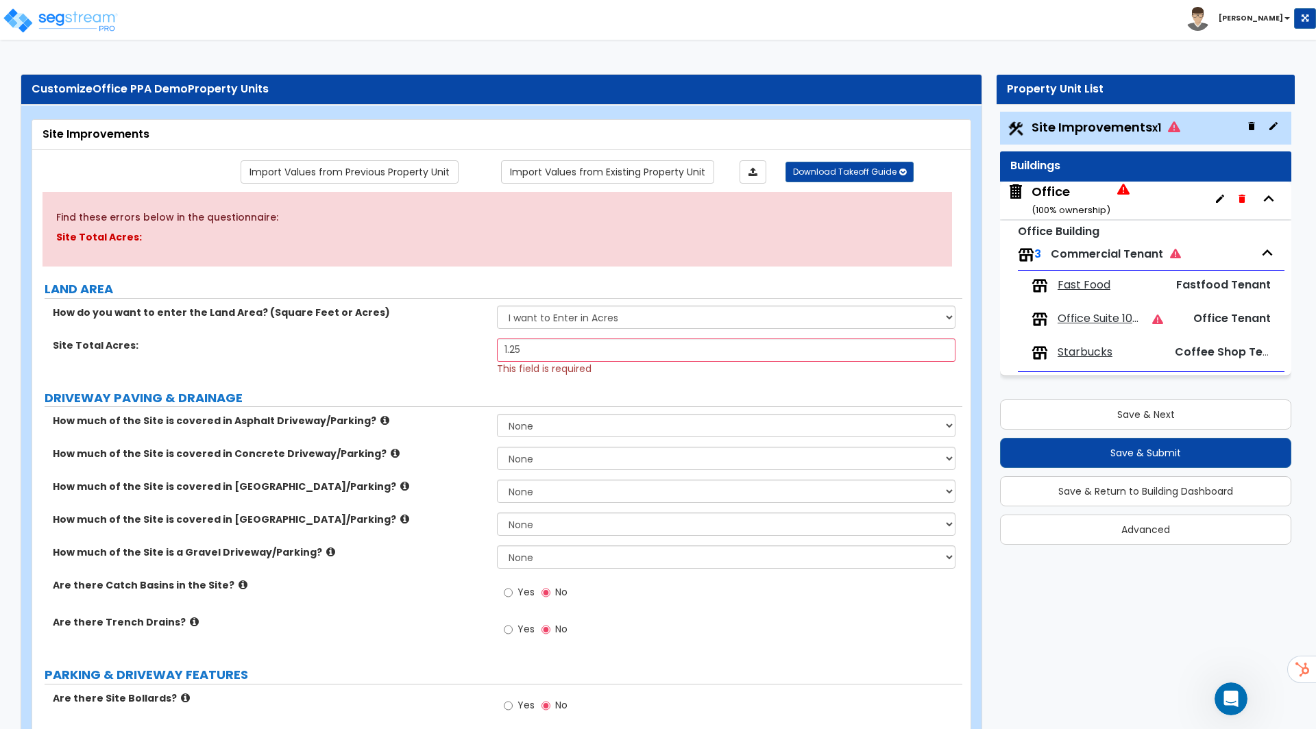
click at [596, 371] on div "1.25 This field is required" at bounding box center [729, 356] width 465 height 37
click at [530, 415] on select "None I want to Enter an Approximate Percentage I want to Enter the Square Foota…" at bounding box center [726, 425] width 458 height 23
select select "2"
click at [497, 414] on select "None I want to Enter an Approximate Percentage I want to Enter the Square Foota…" at bounding box center [726, 425] width 458 height 23
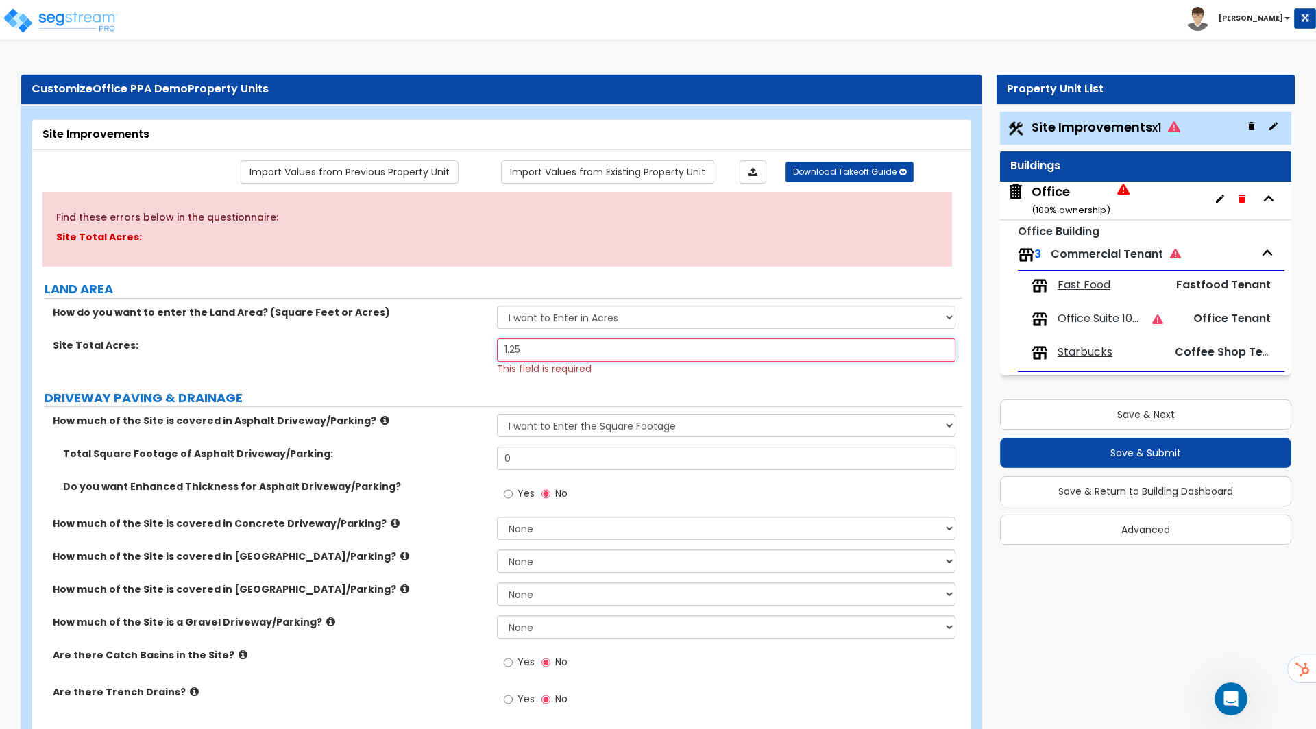
drag, startPoint x: 530, startPoint y: 343, endPoint x: 320, endPoint y: 326, distance: 211.1
click at [320, 326] on div "How do you want to enter the Land Area? (Square Feet or Acres) I want to Enter …" at bounding box center [496, 341] width 909 height 70
type input "5"
drag, startPoint x: 519, startPoint y: 455, endPoint x: 406, endPoint y: 455, distance: 112.4
click at [425, 455] on div "Total Square Footage of Asphalt Driveway/Parking: 0" at bounding box center [497, 463] width 930 height 33
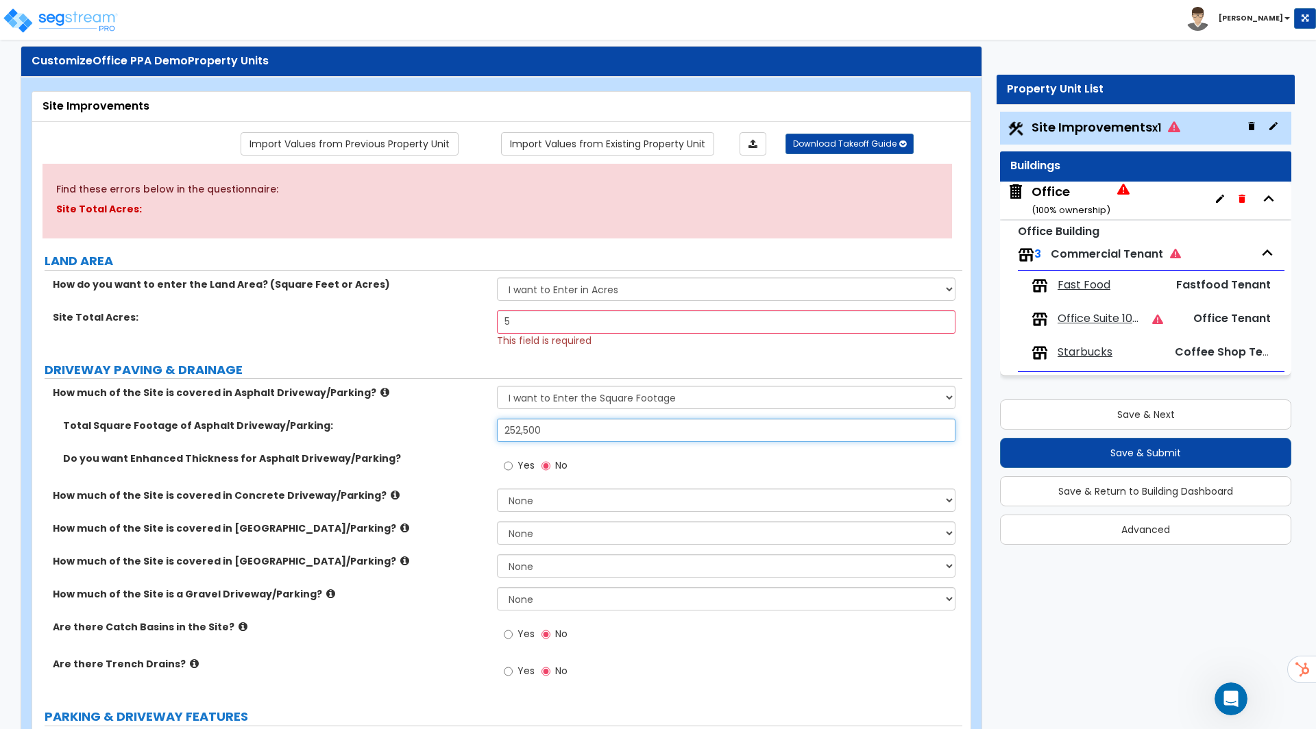
scroll to position [0, 0]
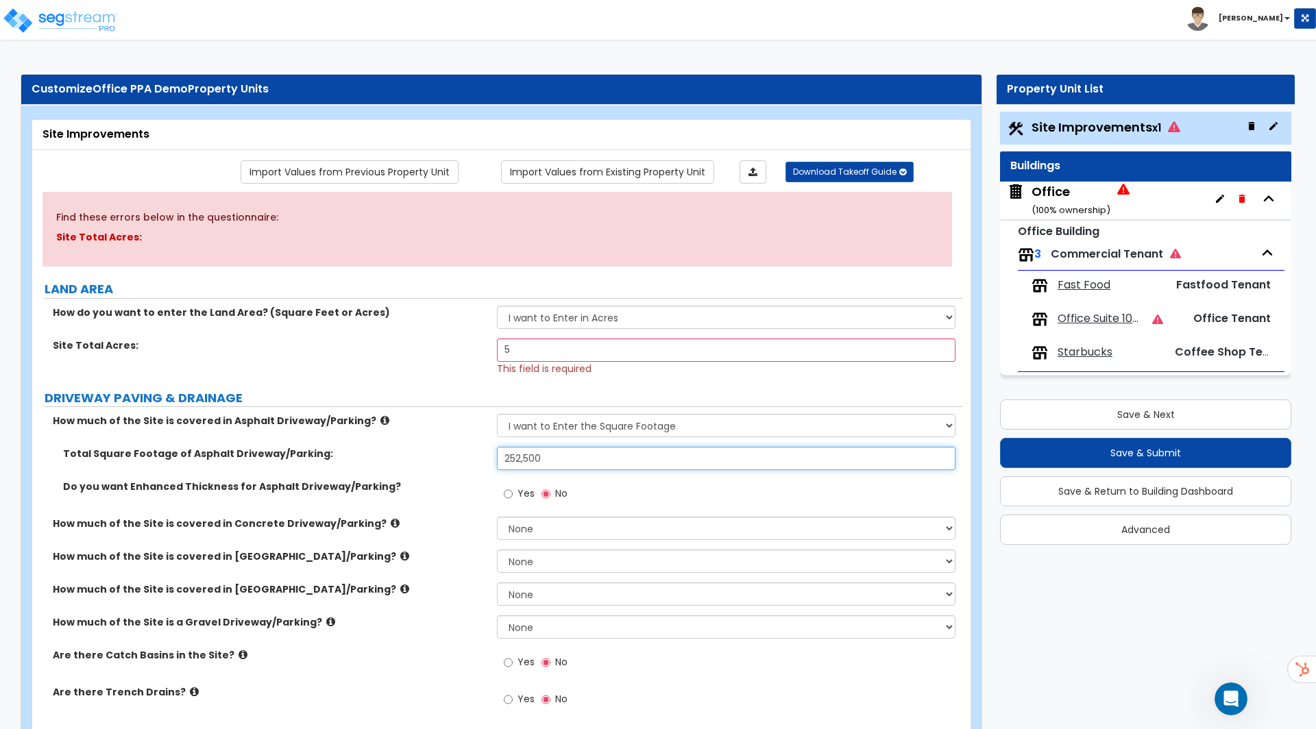
type input "252,500"
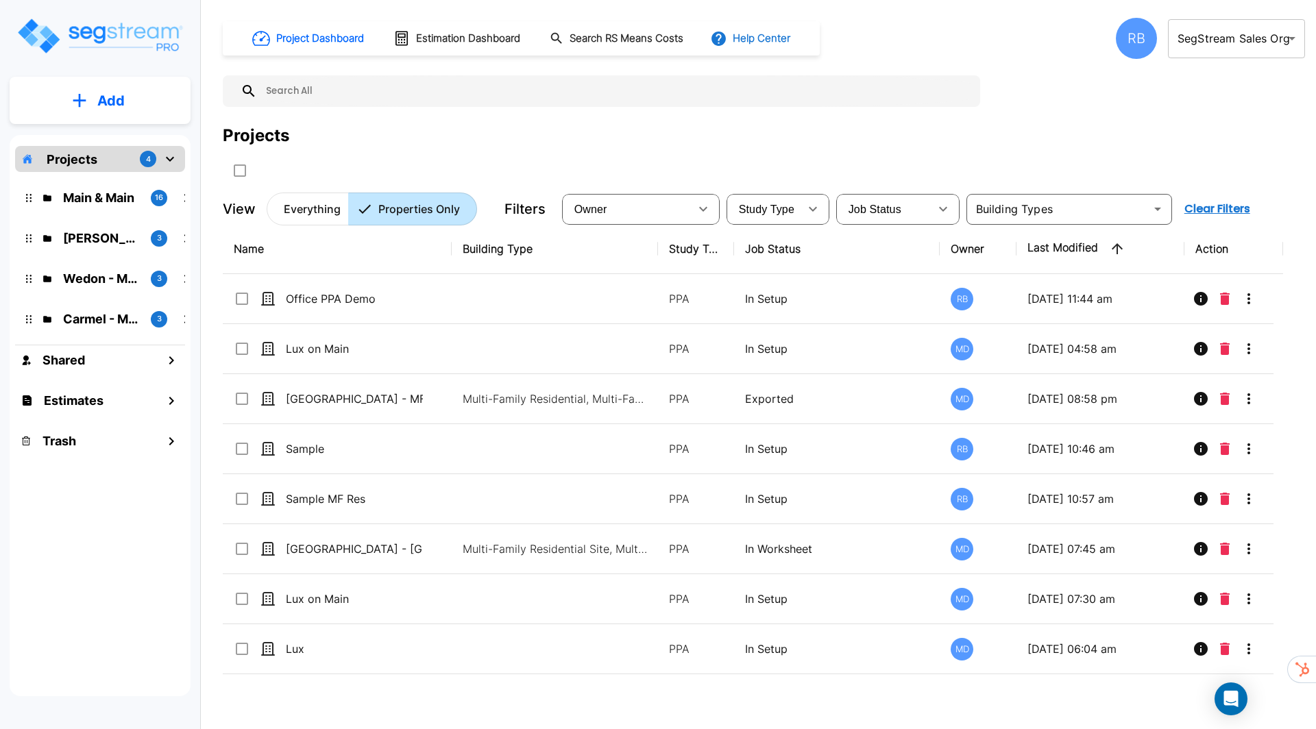
click at [741, 38] on button "Help Center" at bounding box center [751, 38] width 88 height 26
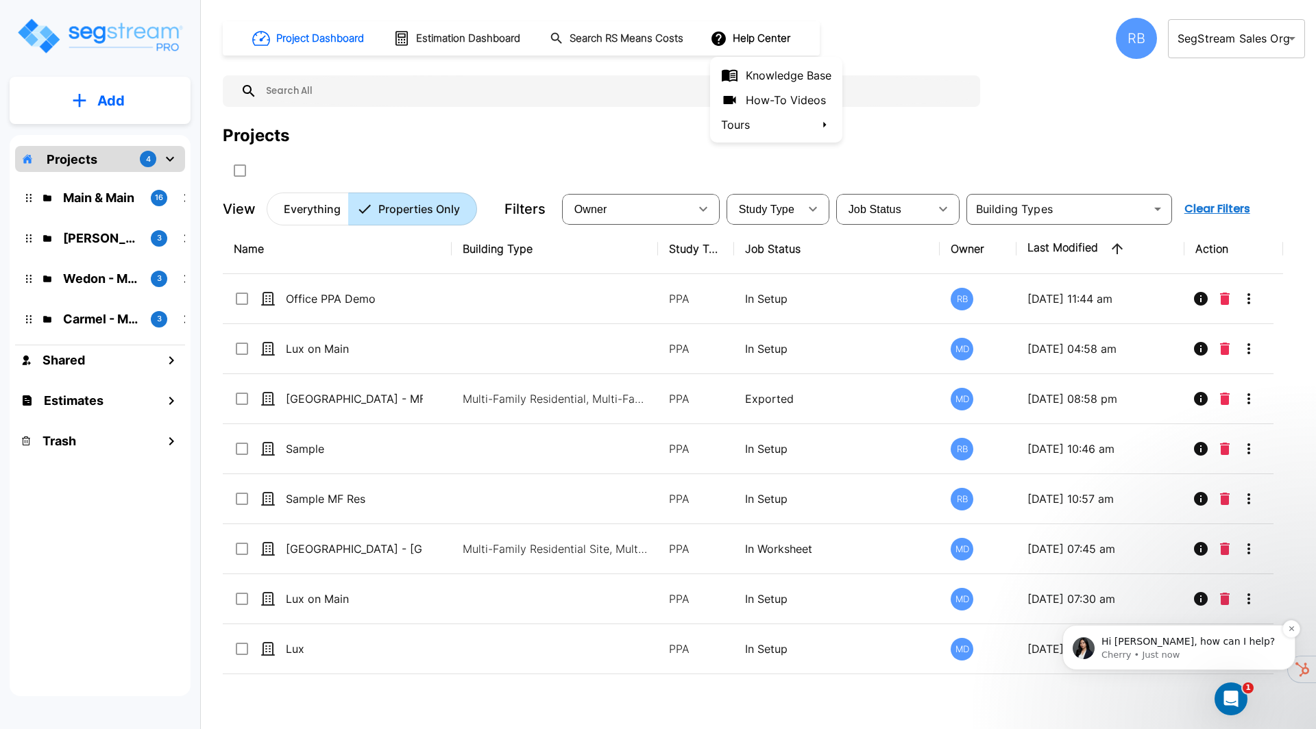
click at [1161, 640] on p "Hi [PERSON_NAME], how can I help?" at bounding box center [1189, 642] width 177 height 14
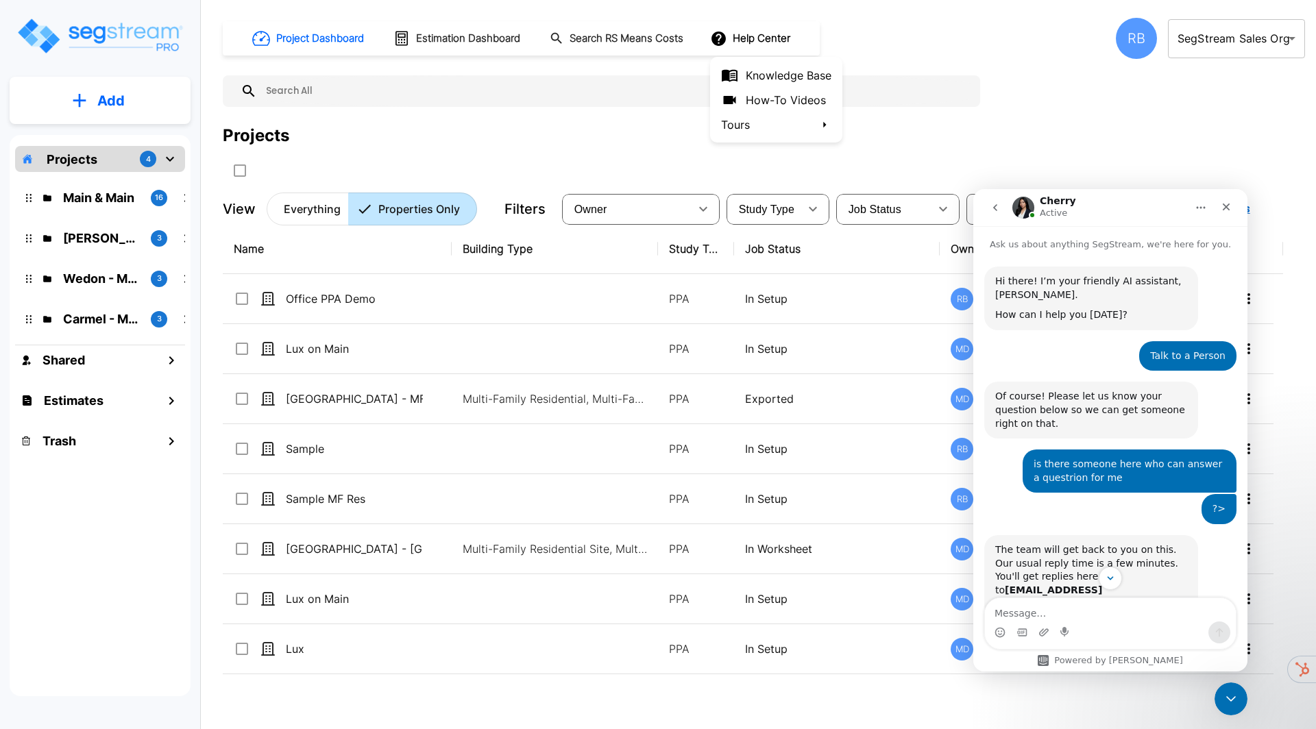
scroll to position [108, 0]
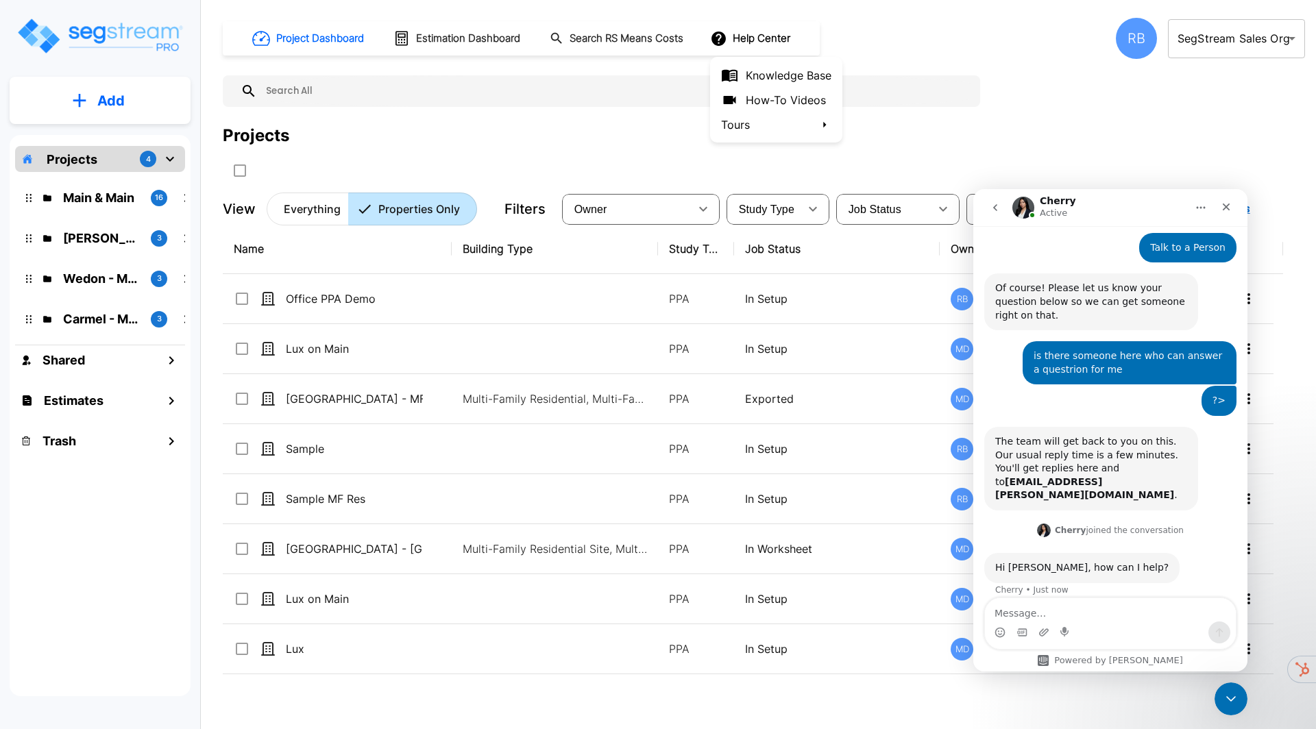
click at [1063, 610] on textarea "Message…" at bounding box center [1110, 609] width 251 height 23
type textarea "Thanks Cherry this was a test, you passed"
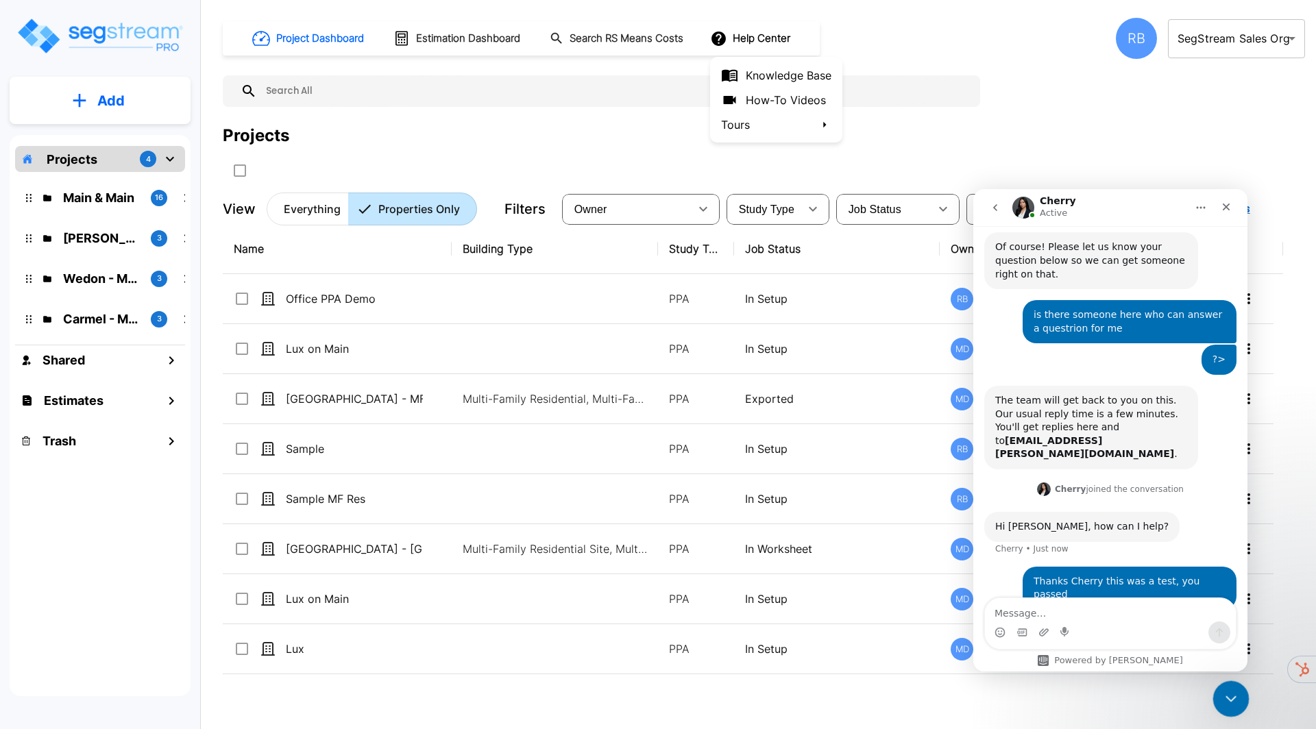
click at [1245, 703] on html at bounding box center [1228, 696] width 33 height 33
click at [1236, 701] on icon "Close Intercom Messenger" at bounding box center [1228, 697] width 16 height 16
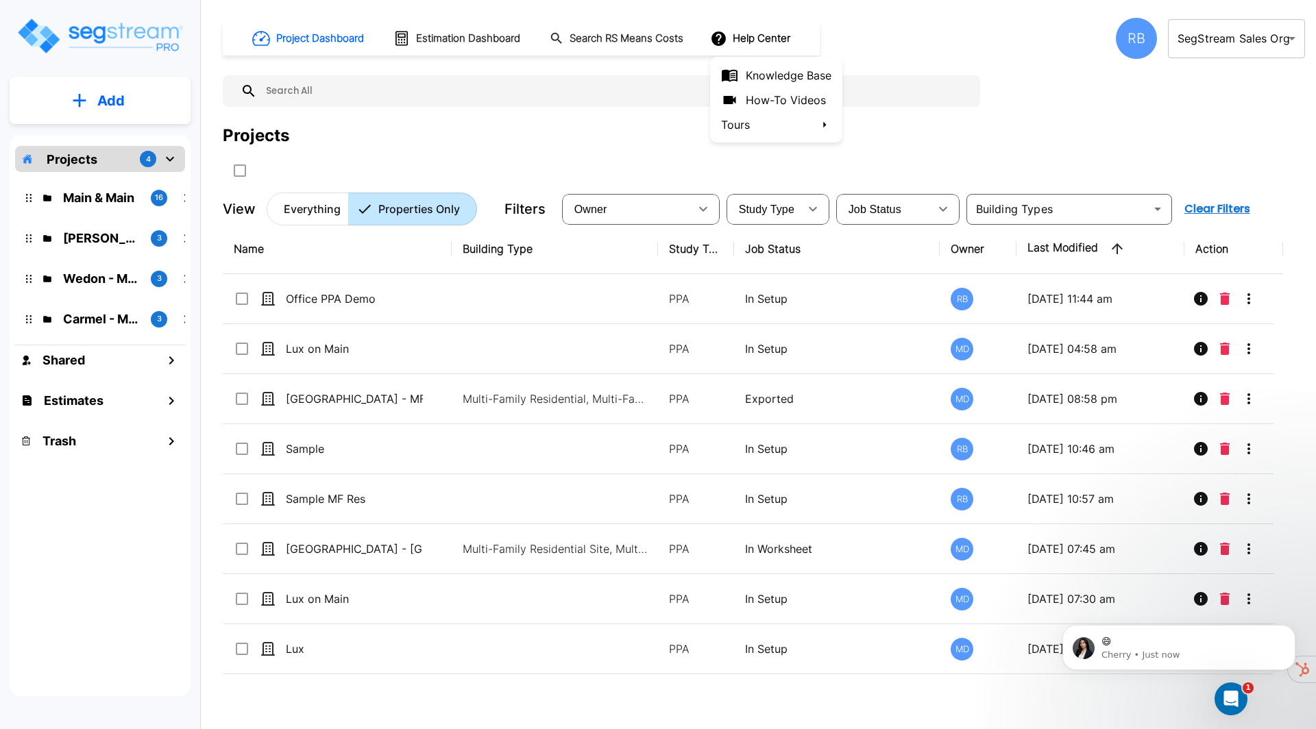
scroll to position [251, 0]
click at [1170, 644] on p "😄" at bounding box center [1189, 642] width 177 height 14
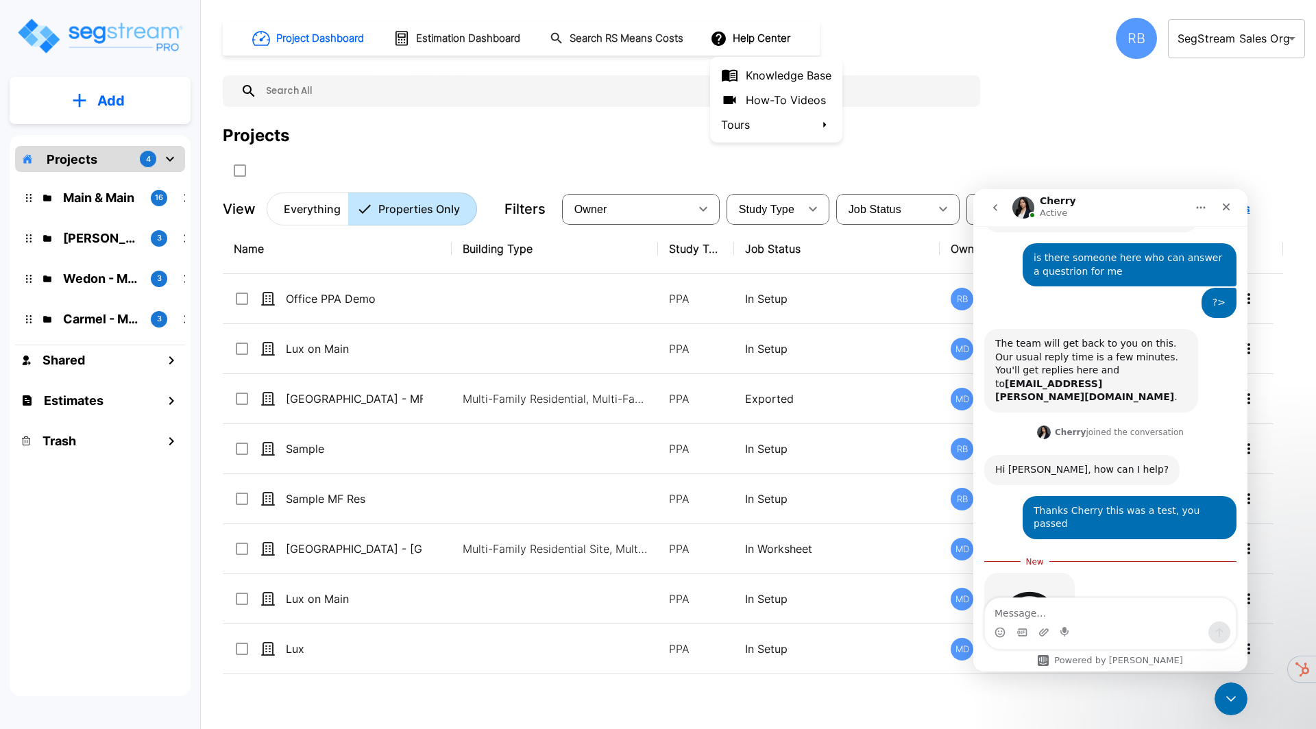
scroll to position [273, 0]
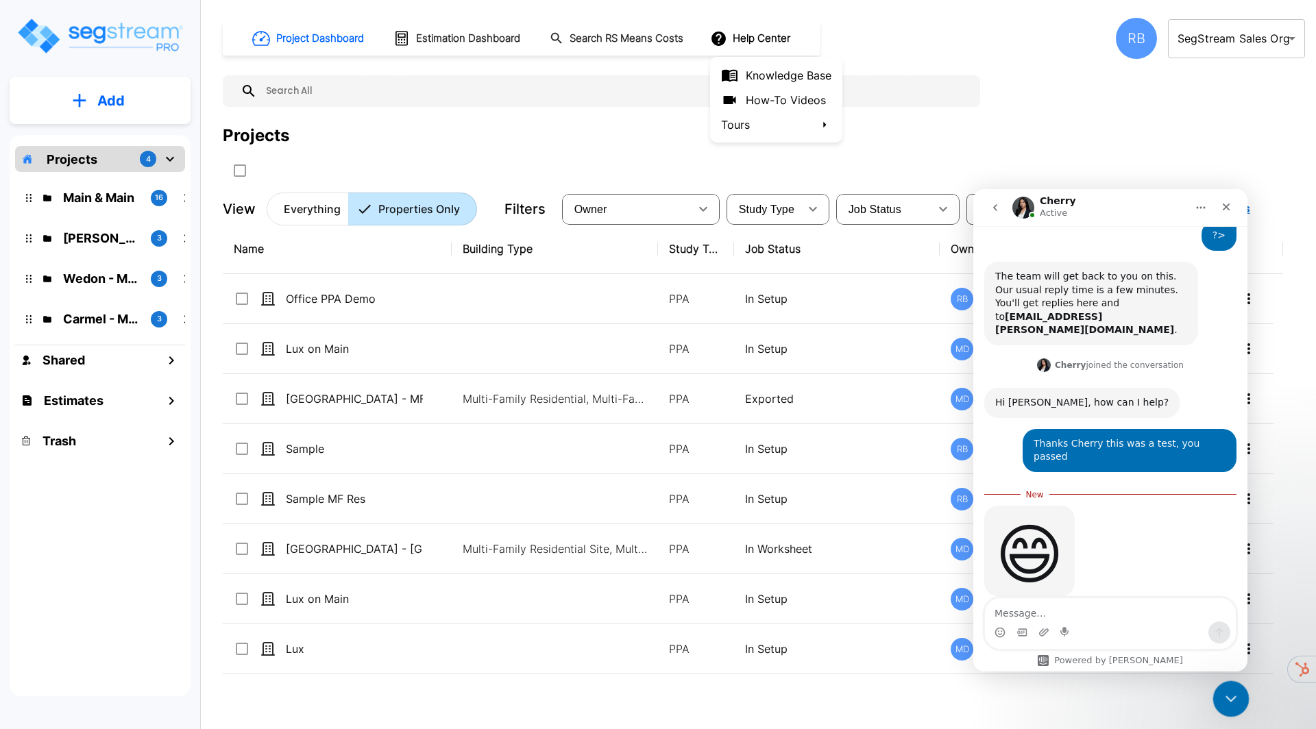
click at [1222, 692] on icon "Close Intercom Messenger" at bounding box center [1228, 697] width 16 height 16
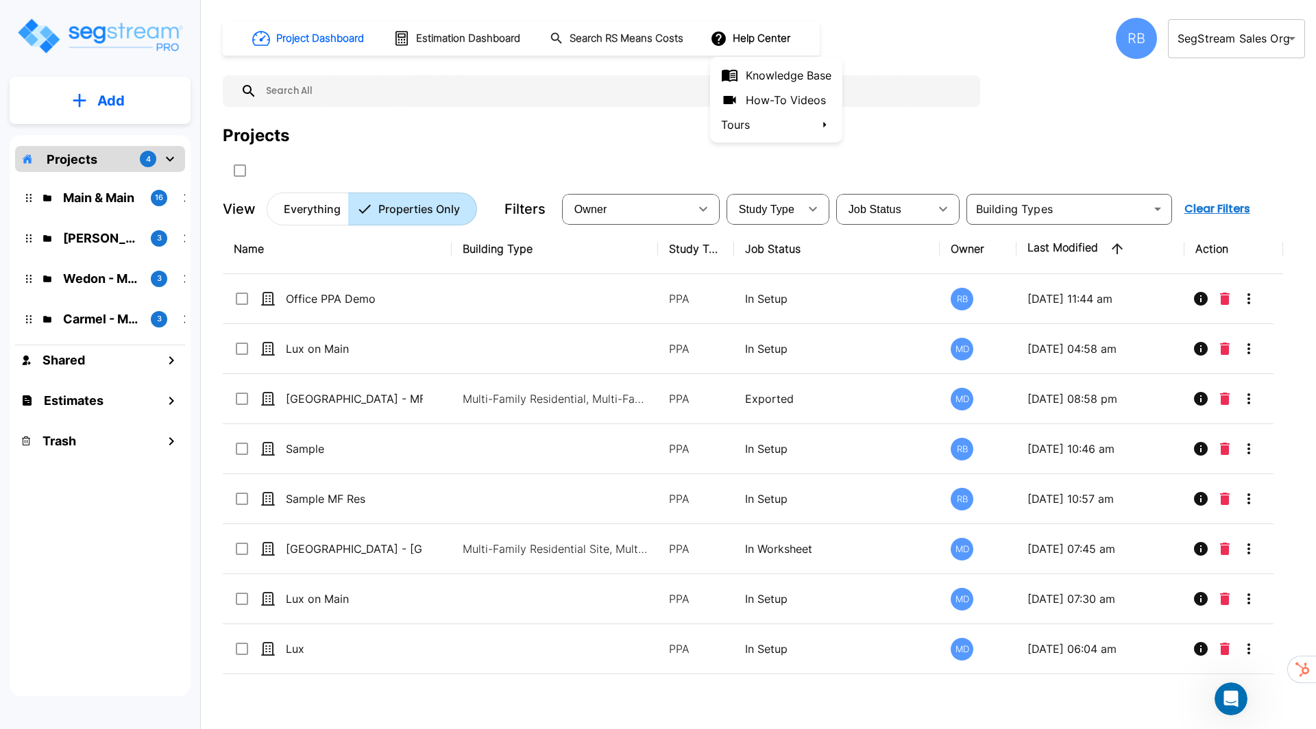
click at [984, 158] on div at bounding box center [658, 364] width 1316 height 729
click at [754, 41] on button "Help Center" at bounding box center [751, 38] width 88 height 26
click at [922, 53] on div at bounding box center [658, 364] width 1316 height 729
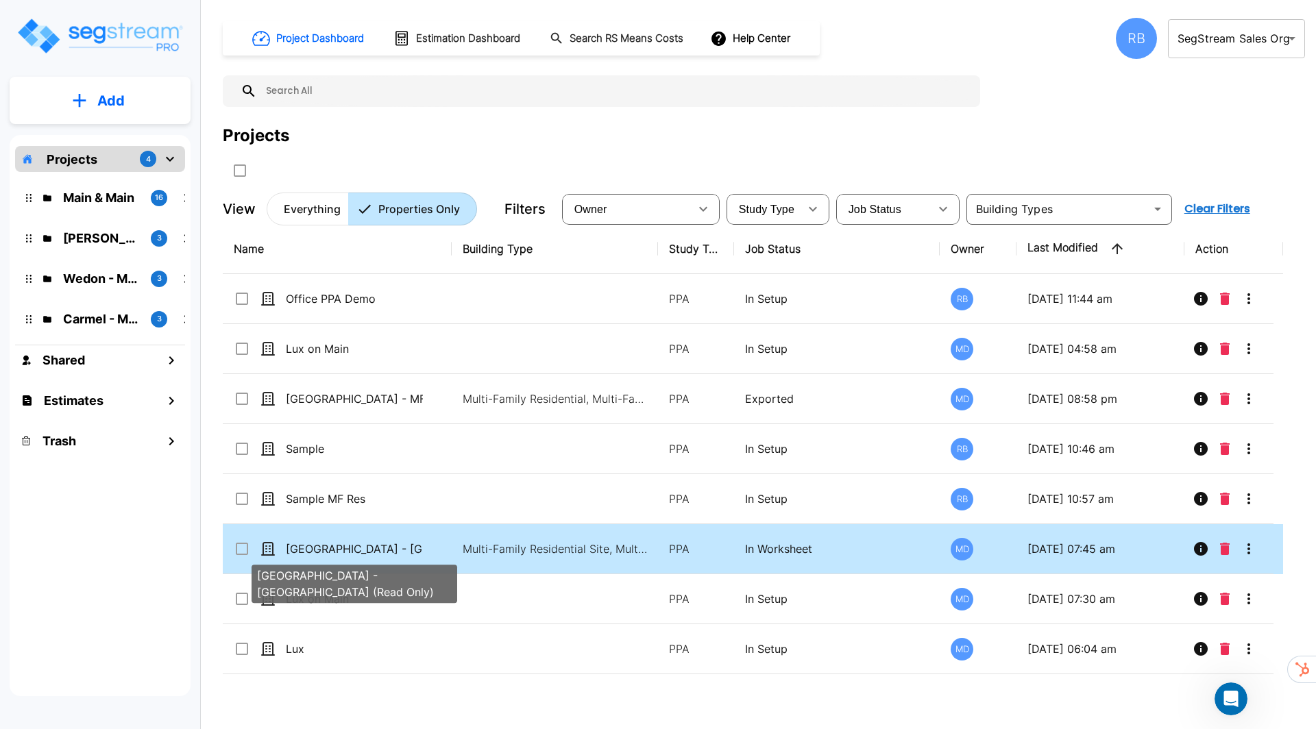
click at [398, 545] on p "[GEOGRAPHIC_DATA] - [GEOGRAPHIC_DATA] (Read Only)" at bounding box center [354, 549] width 137 height 16
checkbox input "true"
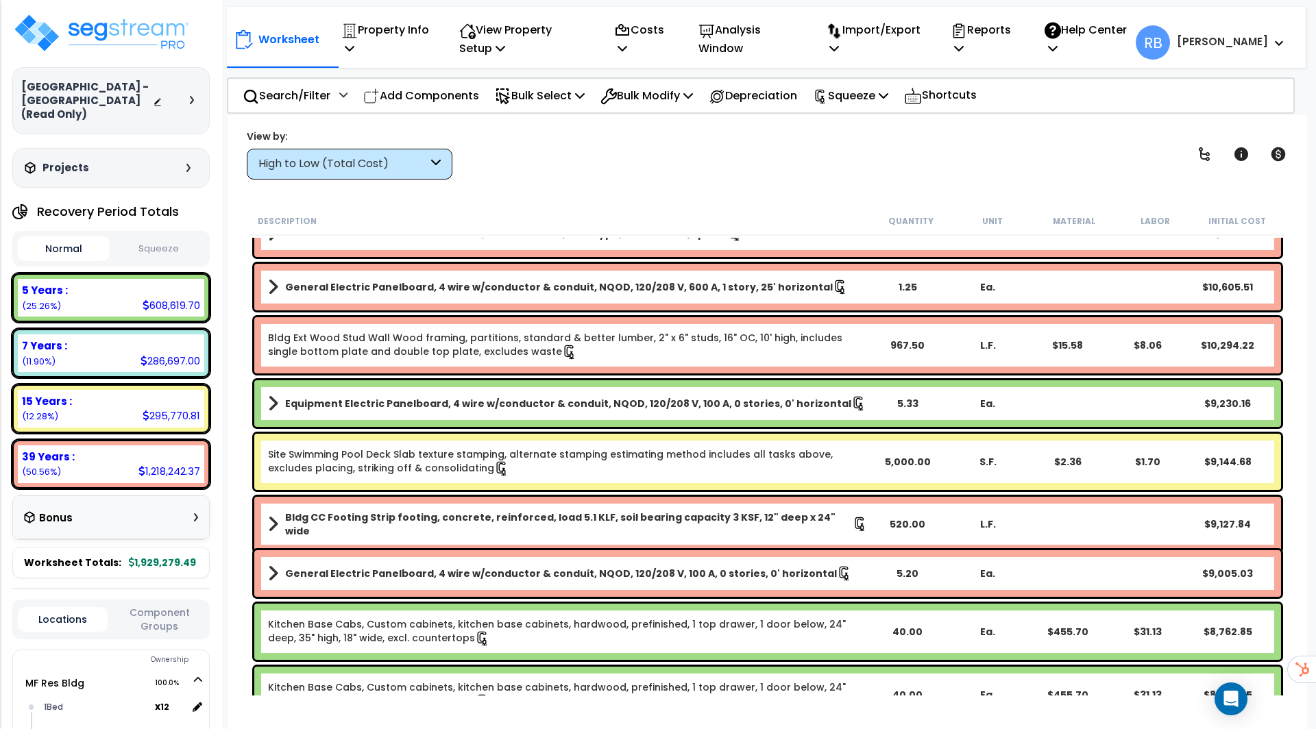
scroll to position [2047, 0]
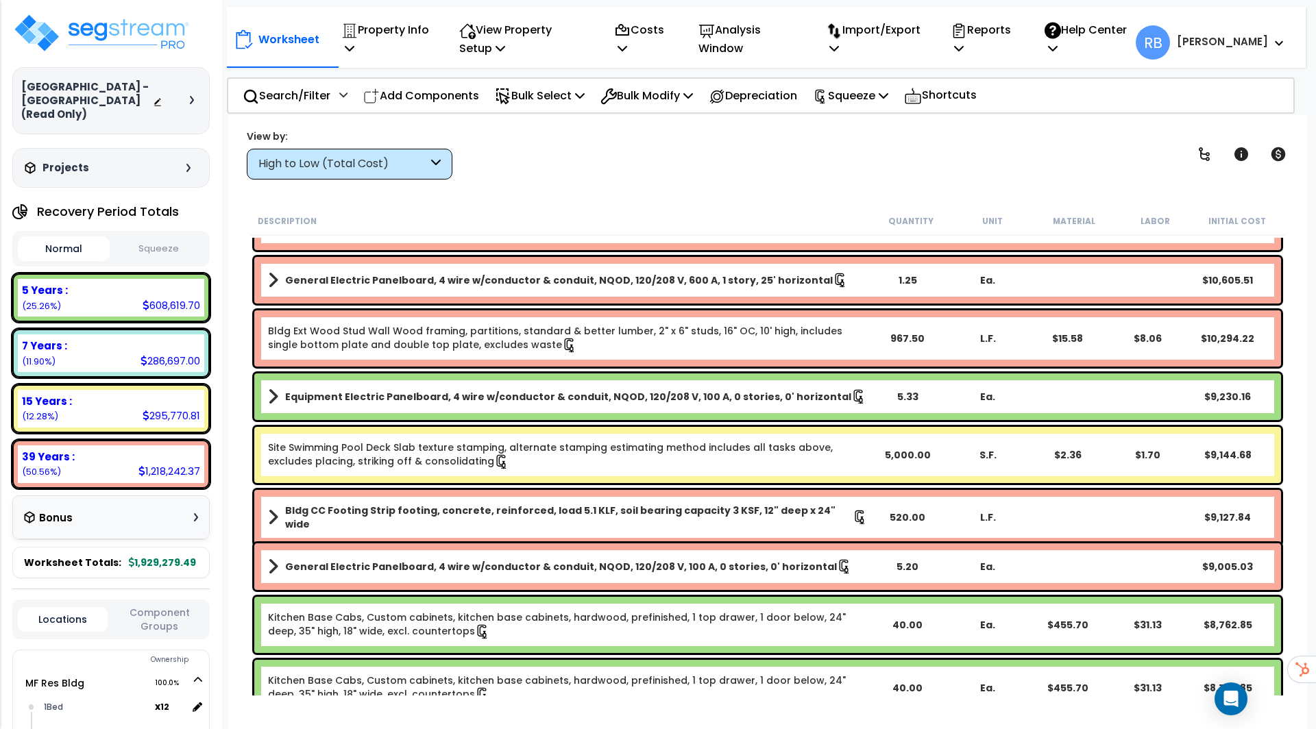
click at [581, 405] on div "Equipment Electric Panelboard, 4 wire w/conductor & conduit, NQOD, 120/208 V, 1…" at bounding box center [767, 396] width 1026 height 47
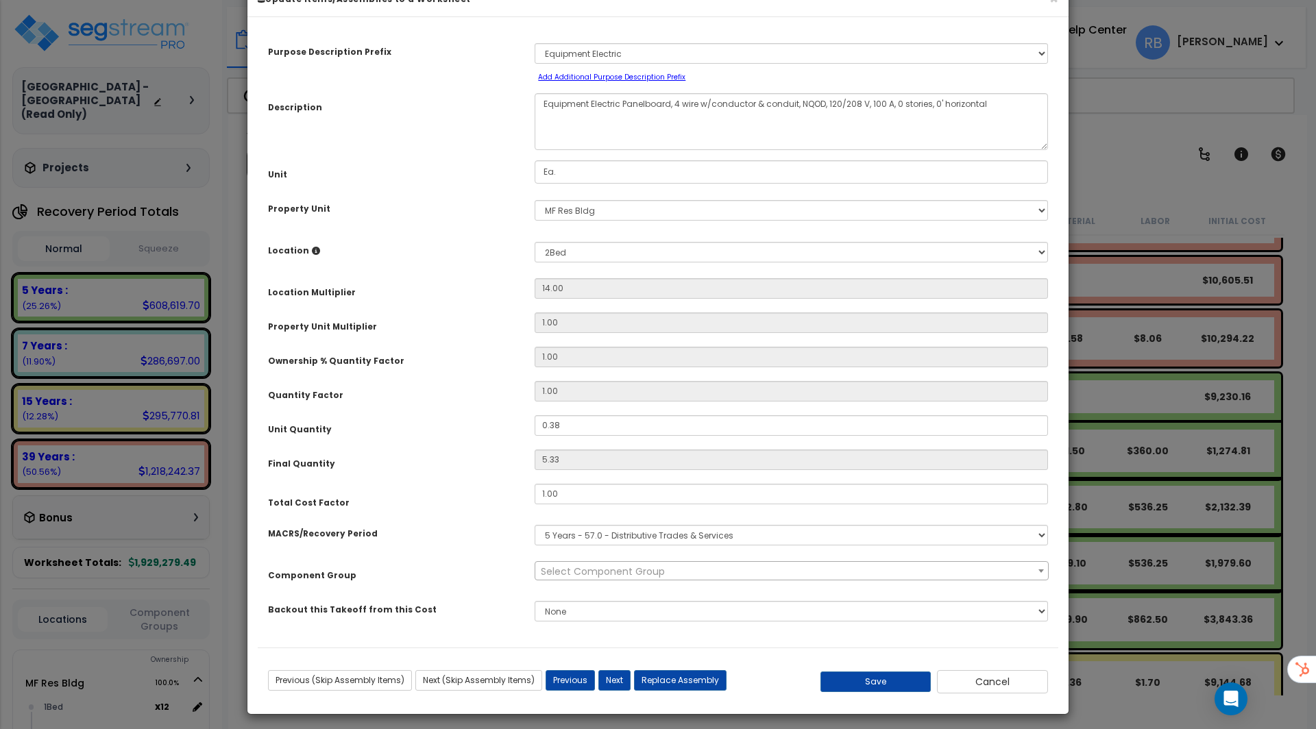
scroll to position [41, 0]
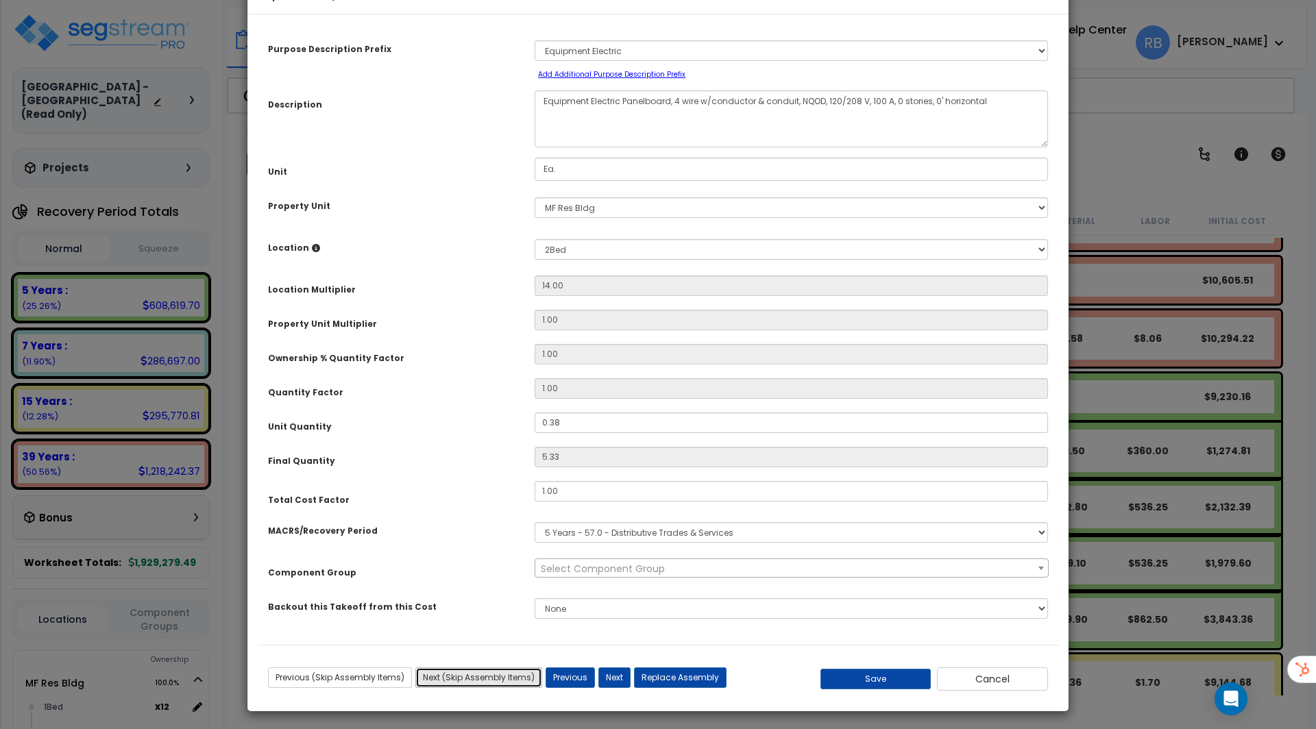
click at [510, 675] on button "Next (Skip Assembly Items)" at bounding box center [478, 677] width 127 height 21
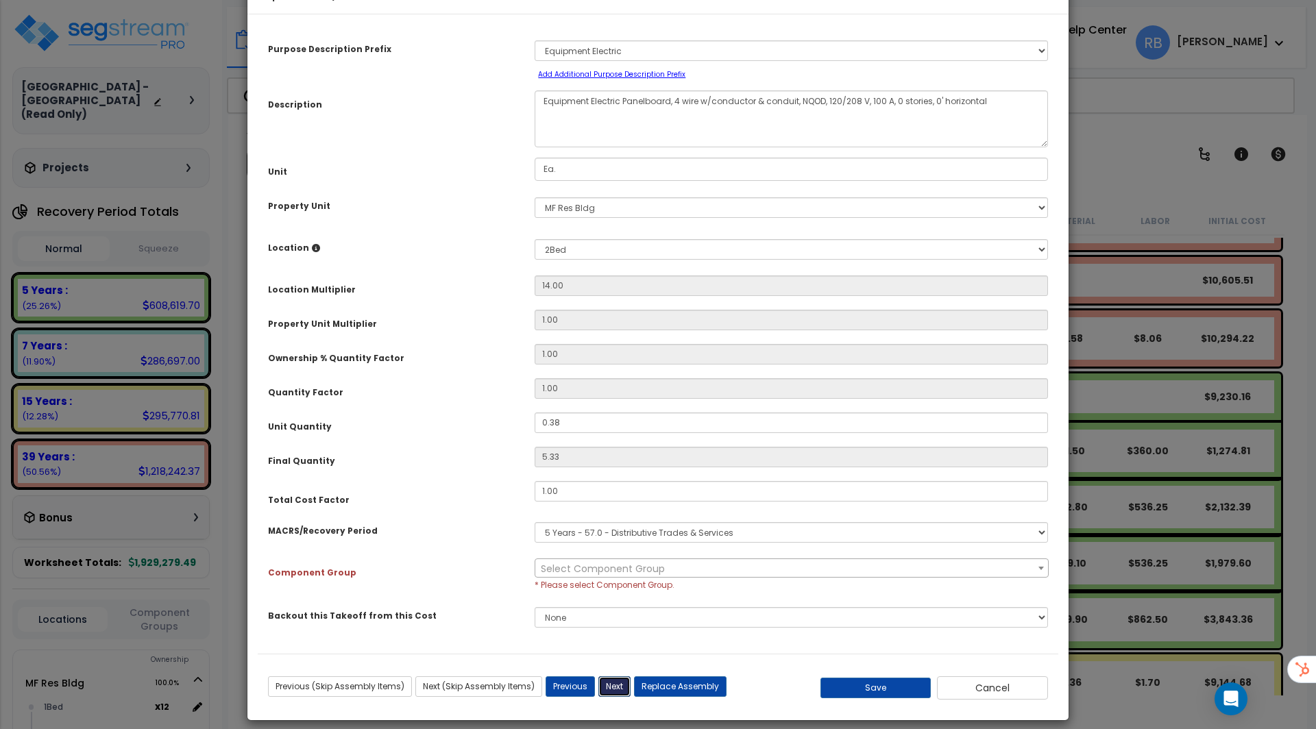
click at [611, 680] on button "Next" at bounding box center [614, 686] width 32 height 21
click at [974, 687] on button "Cancel" at bounding box center [992, 687] width 111 height 23
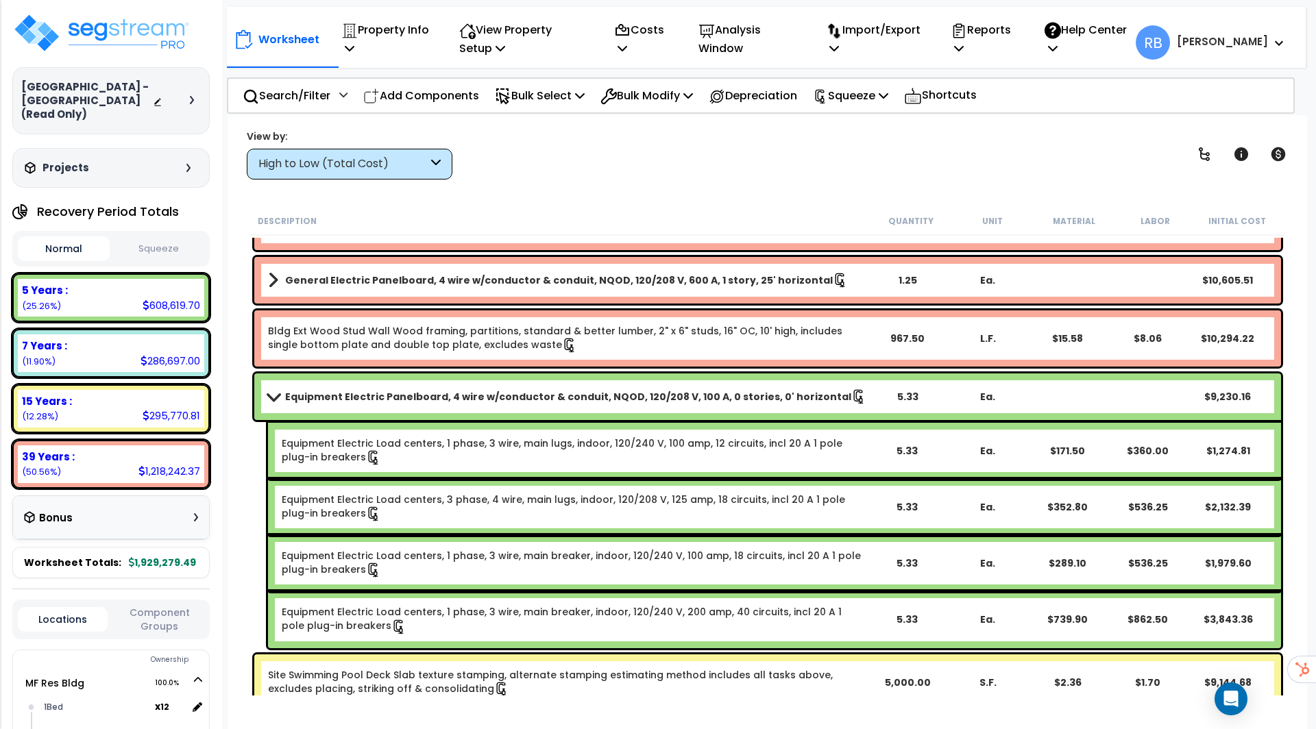
click at [509, 436] on link "Equipment Electric Load centers, 1 phase, 3 wire, main lugs, indoor, 120/240 V,…" at bounding box center [574, 450] width 584 height 29
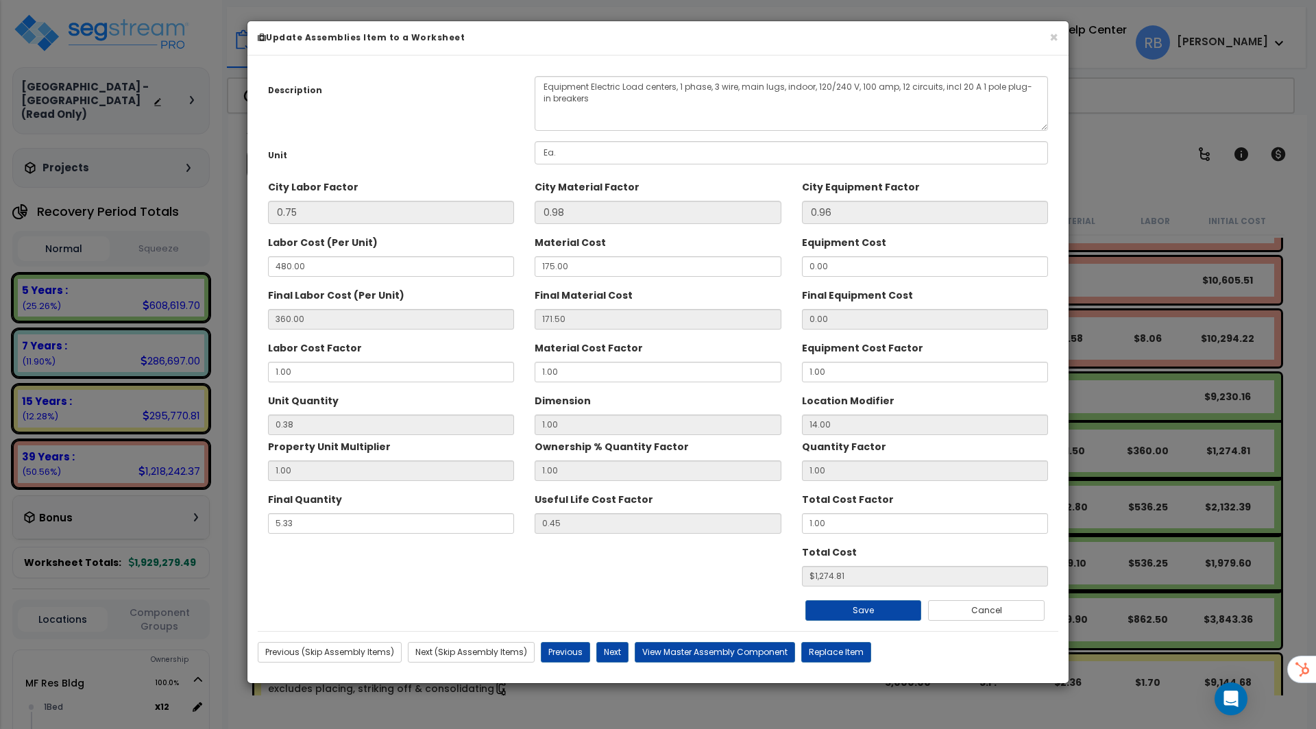
scroll to position [0, 0]
click at [581, 358] on div "Material Cost Factor 1.00" at bounding box center [657, 359] width 246 height 46
drag, startPoint x: 574, startPoint y: 369, endPoint x: 271, endPoint y: 369, distance: 302.2
click at [271, 369] on div "Labor Cost Factor 1.00 Material Cost Factor 1.00 Equipment Cost Factor 1.00" at bounding box center [658, 359] width 800 height 46
type input "2"
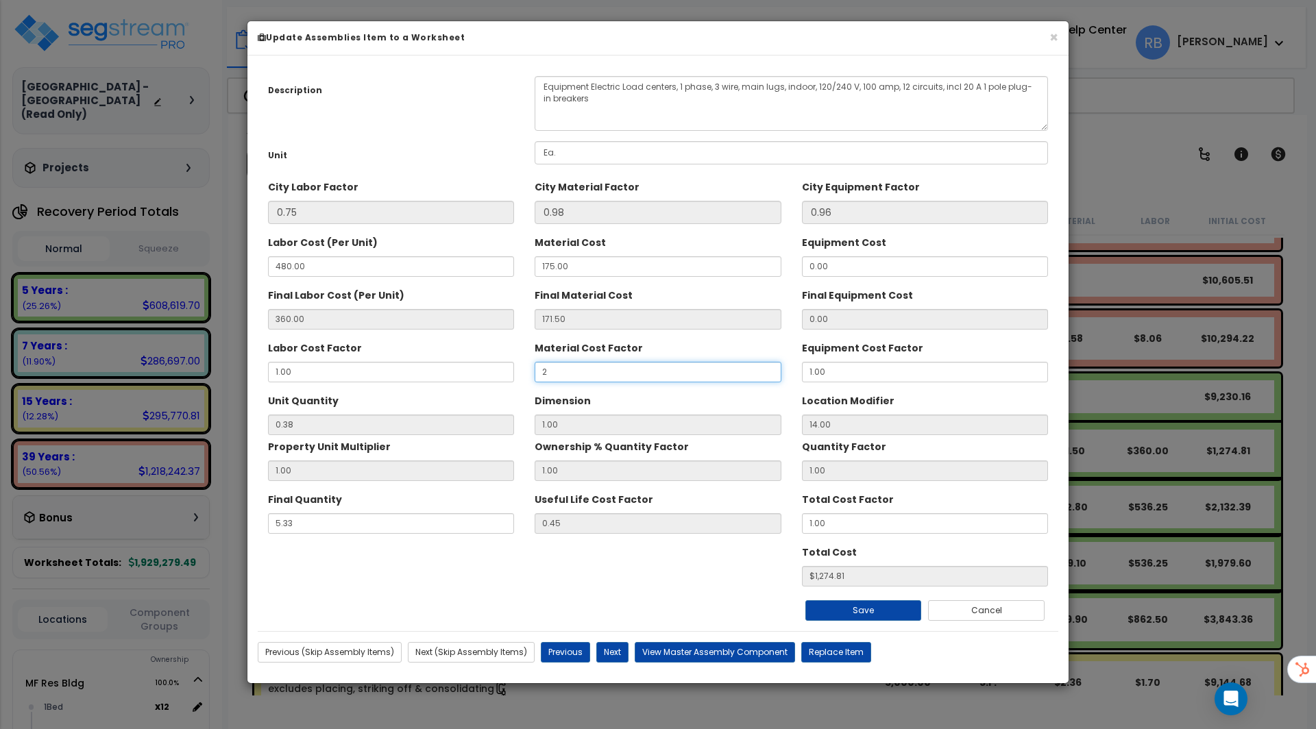
type input "0.3807142857142857"
type input "$1686.15"
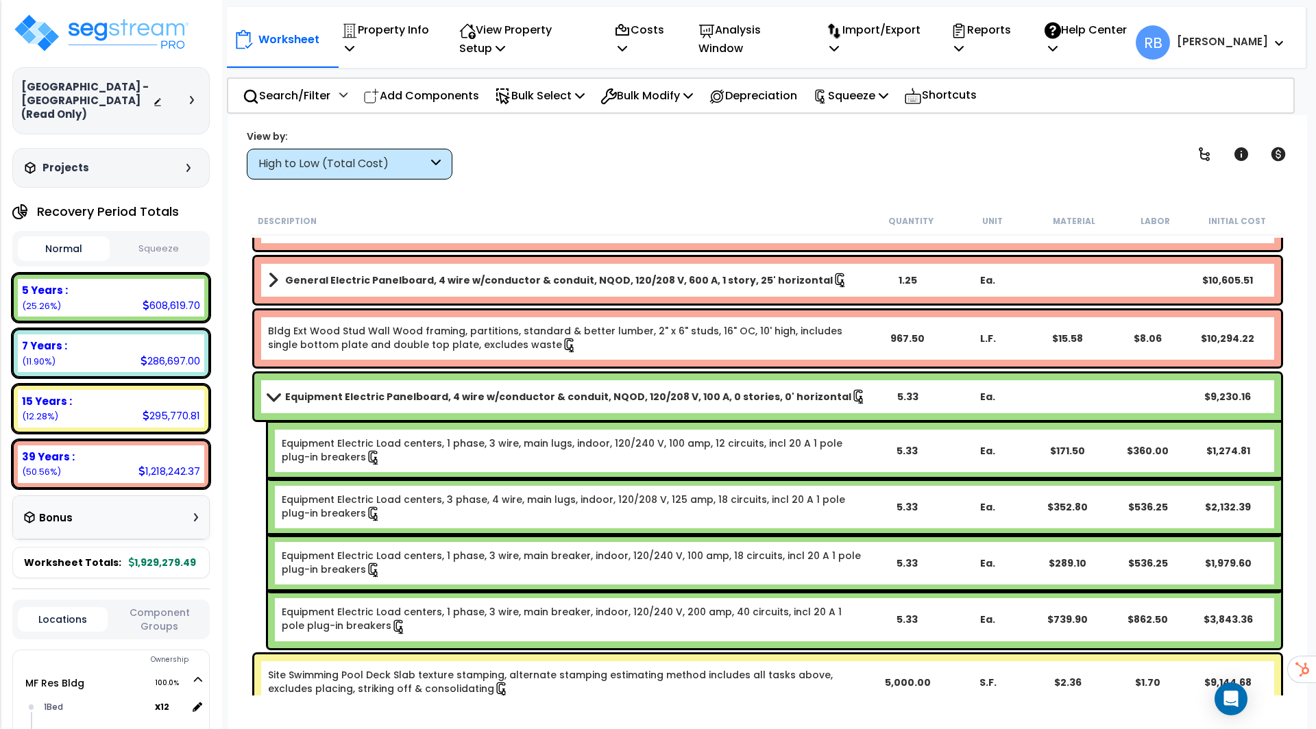
click at [583, 462] on link "Equipment Electric Load centers, 1 phase, 3 wire, main lugs, indoor, 120/240 V,…" at bounding box center [574, 450] width 584 height 29
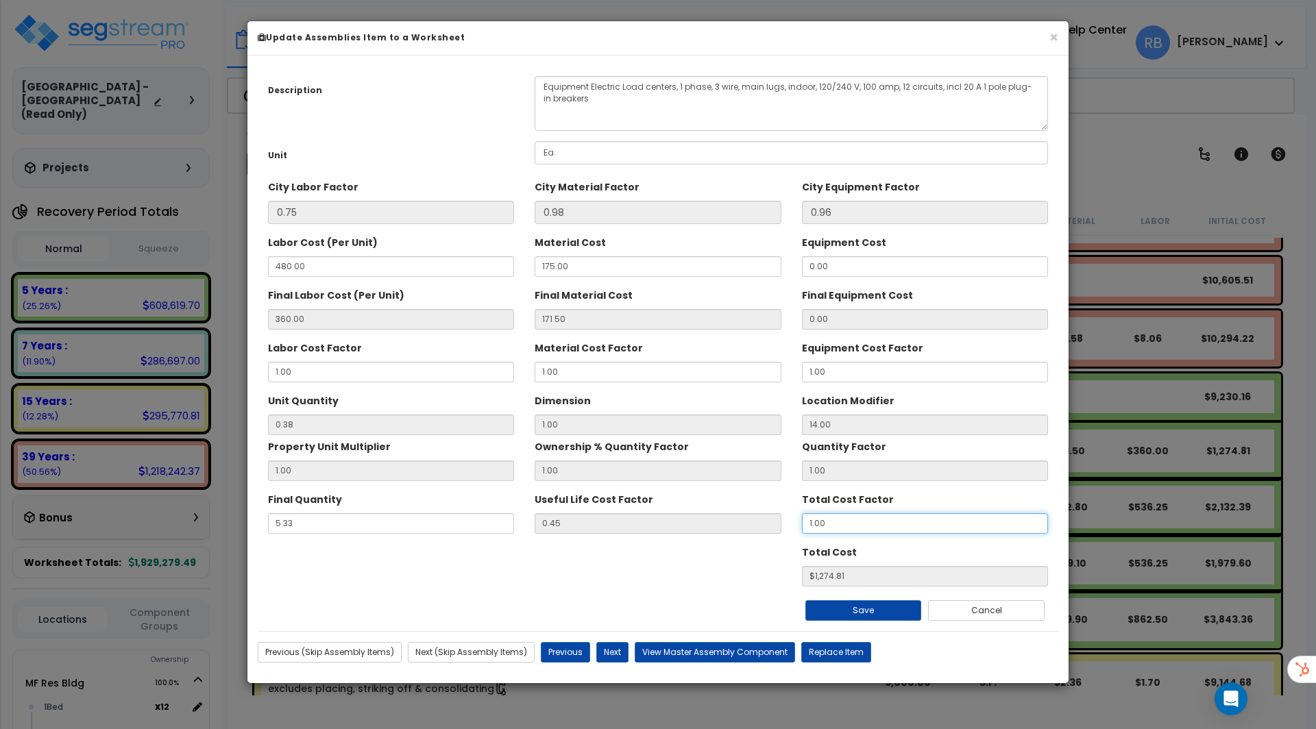
click at [853, 513] on input "1.00" at bounding box center [925, 523] width 246 height 21
drag, startPoint x: 850, startPoint y: 527, endPoint x: 500, endPoint y: 521, distance: 349.5
click at [500, 521] on div "Final Quantity 5.33 Useful Life Cost Factor 0.45 Total Cost Factor 1.00" at bounding box center [658, 511] width 800 height 46
type input "2"
type input "0.3807142857142857"
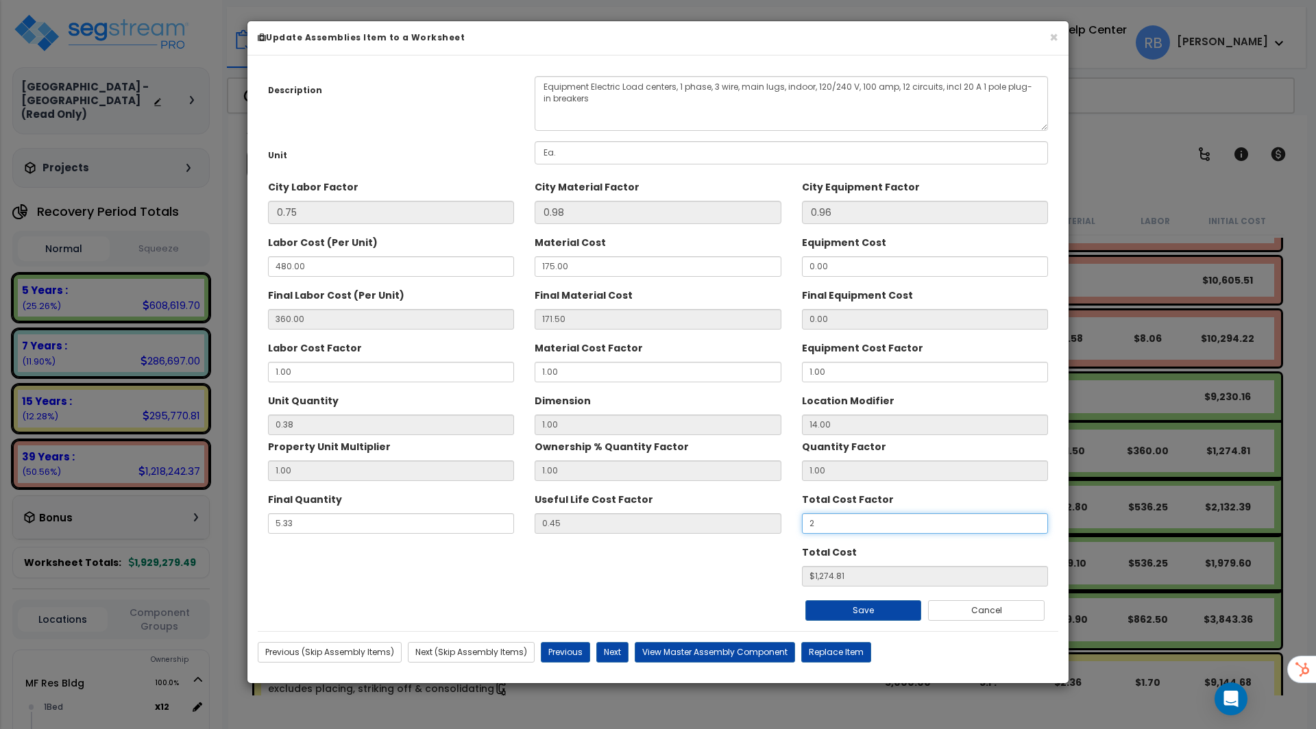
type input "$2549.60"
type input "2."
type input "$2549.60"
type input "2."
type input "$2549.60"
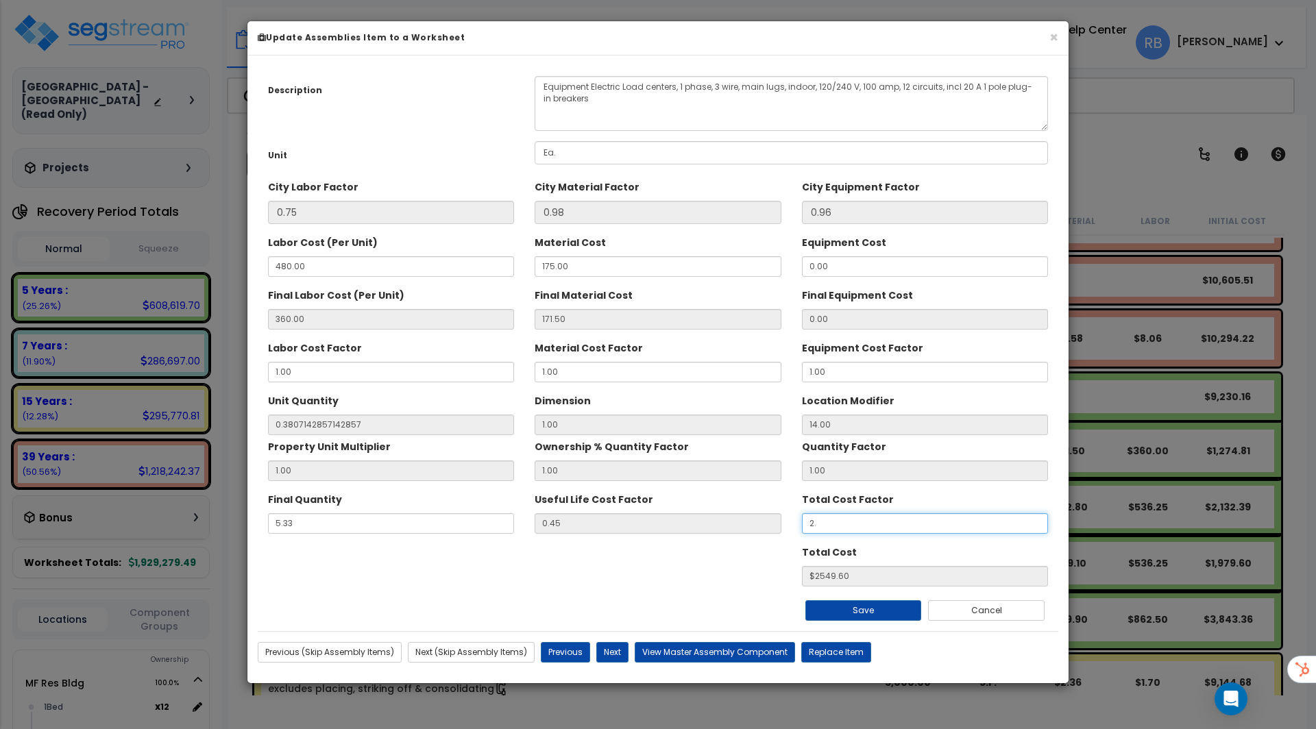
type input "2.5"
type input "$3187.00"
type input "2."
type input "$2549.60"
type input "2"
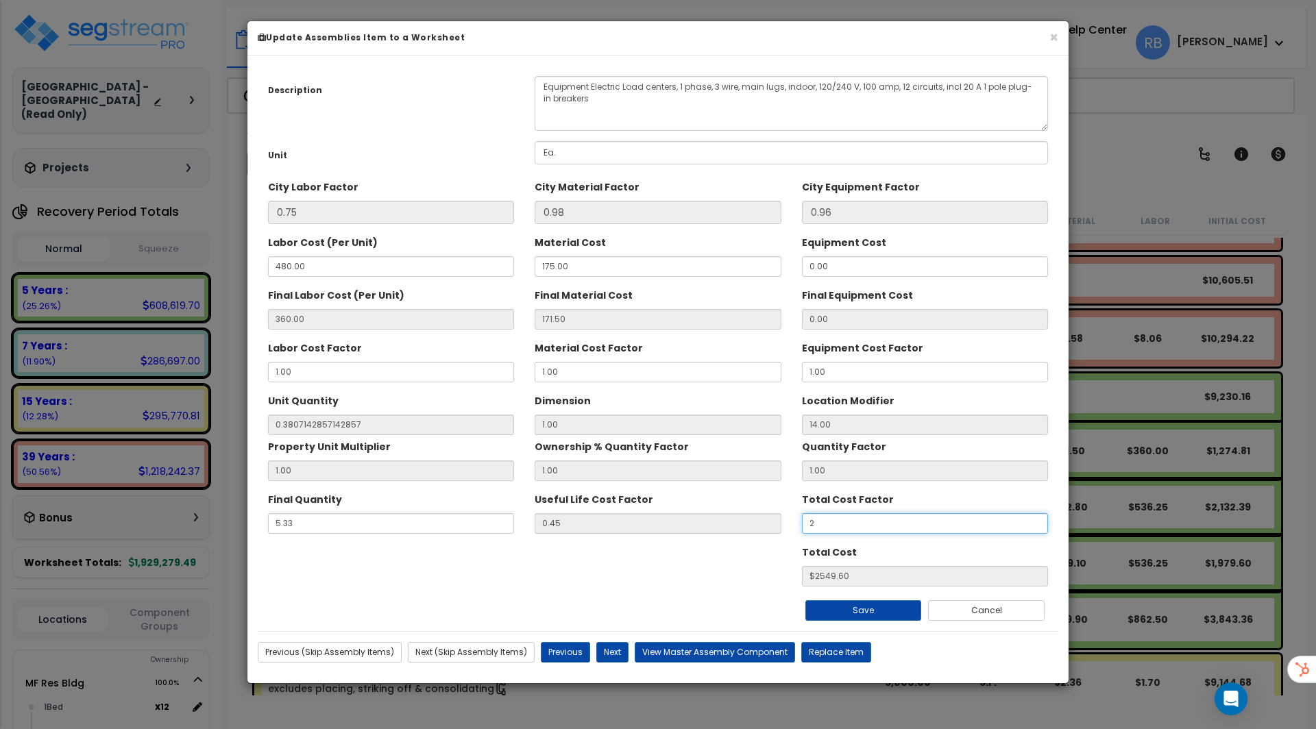
type input "$2549.60"
type input "$NaN"
type input "."
type input "$NaN"
type input ".5"
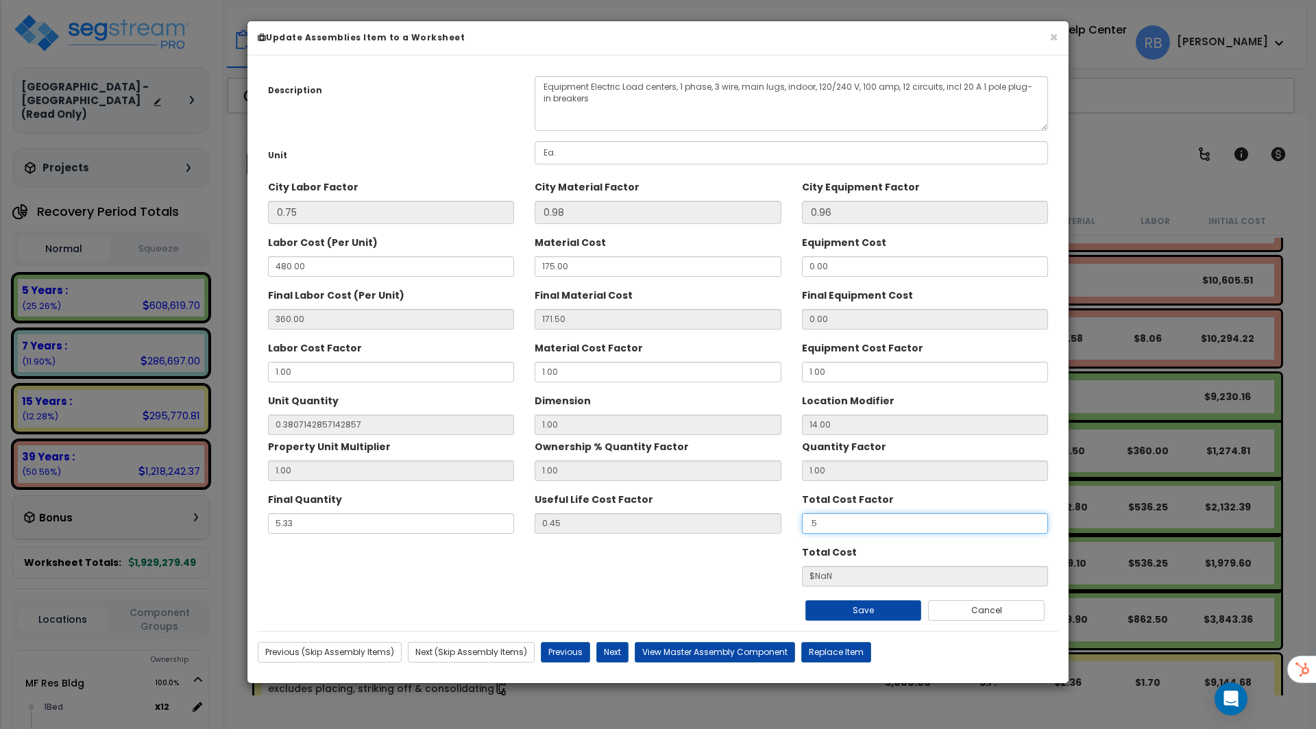
type input "$637.40"
type input ".5"
click at [972, 609] on button "Cancel" at bounding box center [986, 610] width 116 height 21
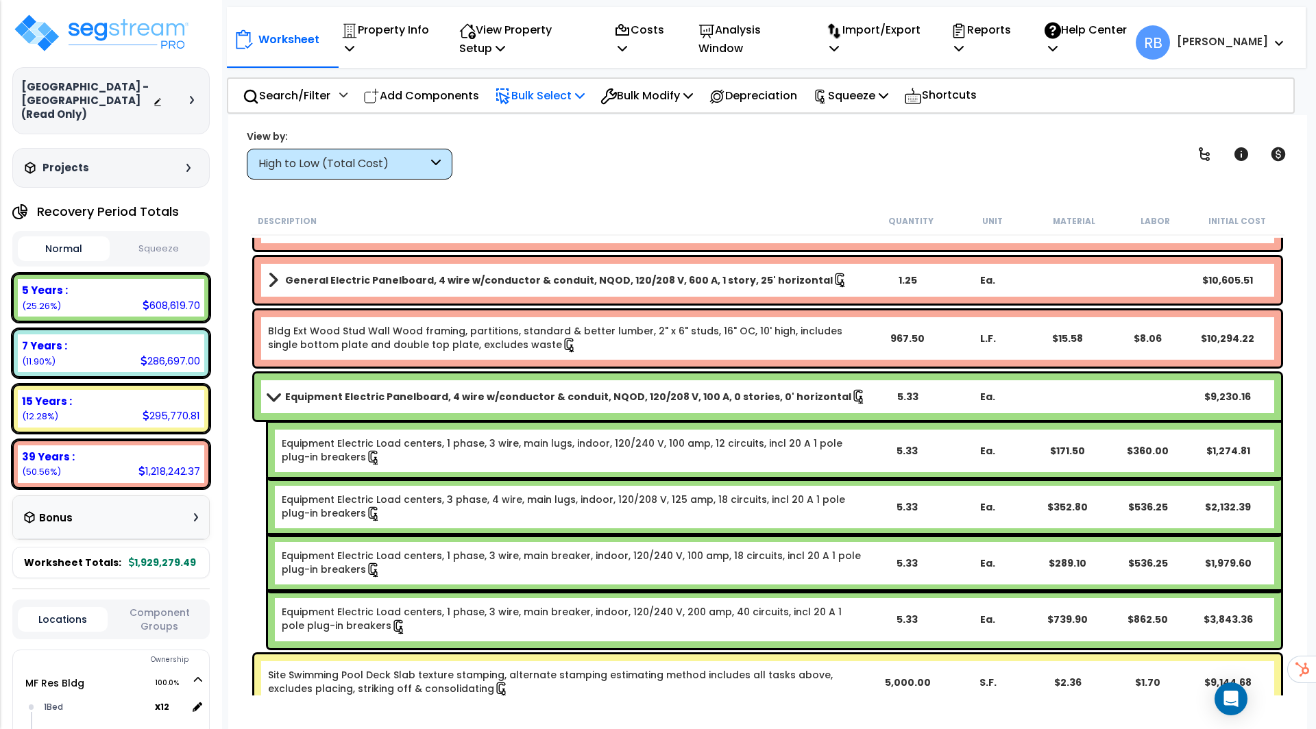
click at [552, 97] on p "Bulk Select" at bounding box center [540, 95] width 90 height 19
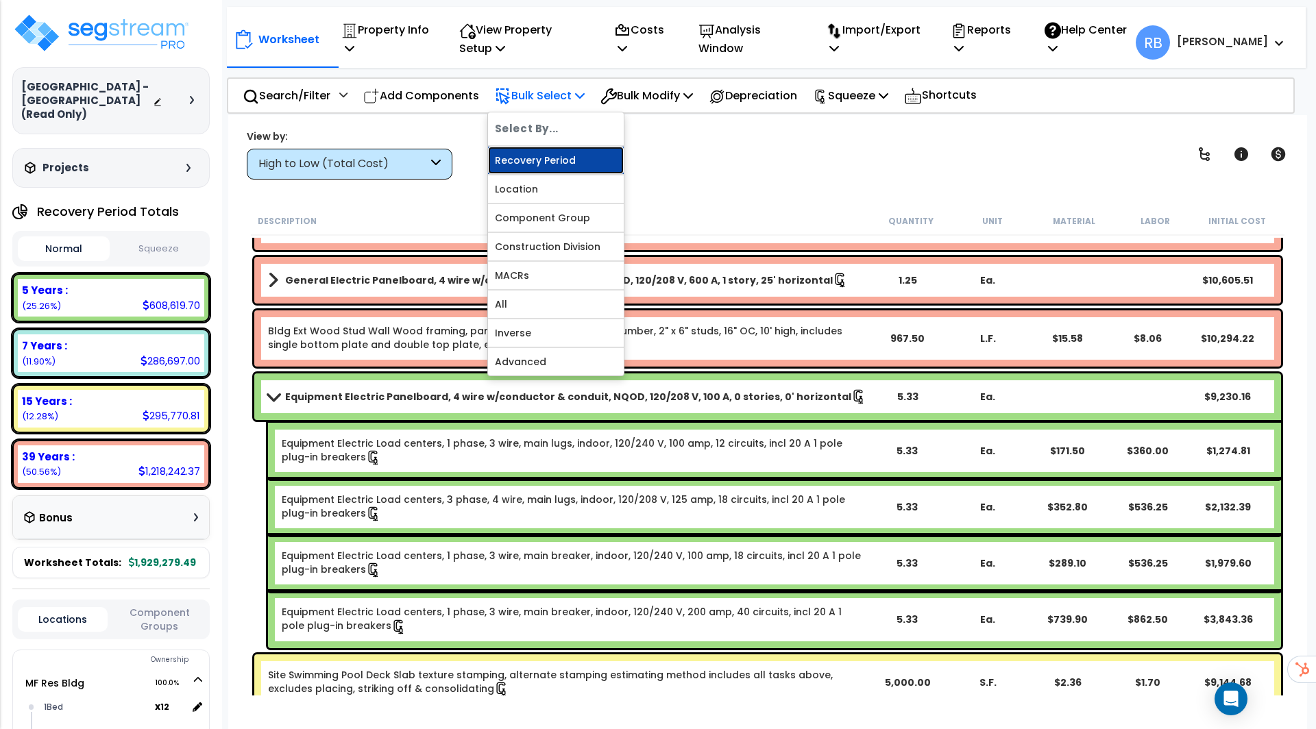
click at [567, 160] on link "Recovery Period" at bounding box center [556, 160] width 136 height 27
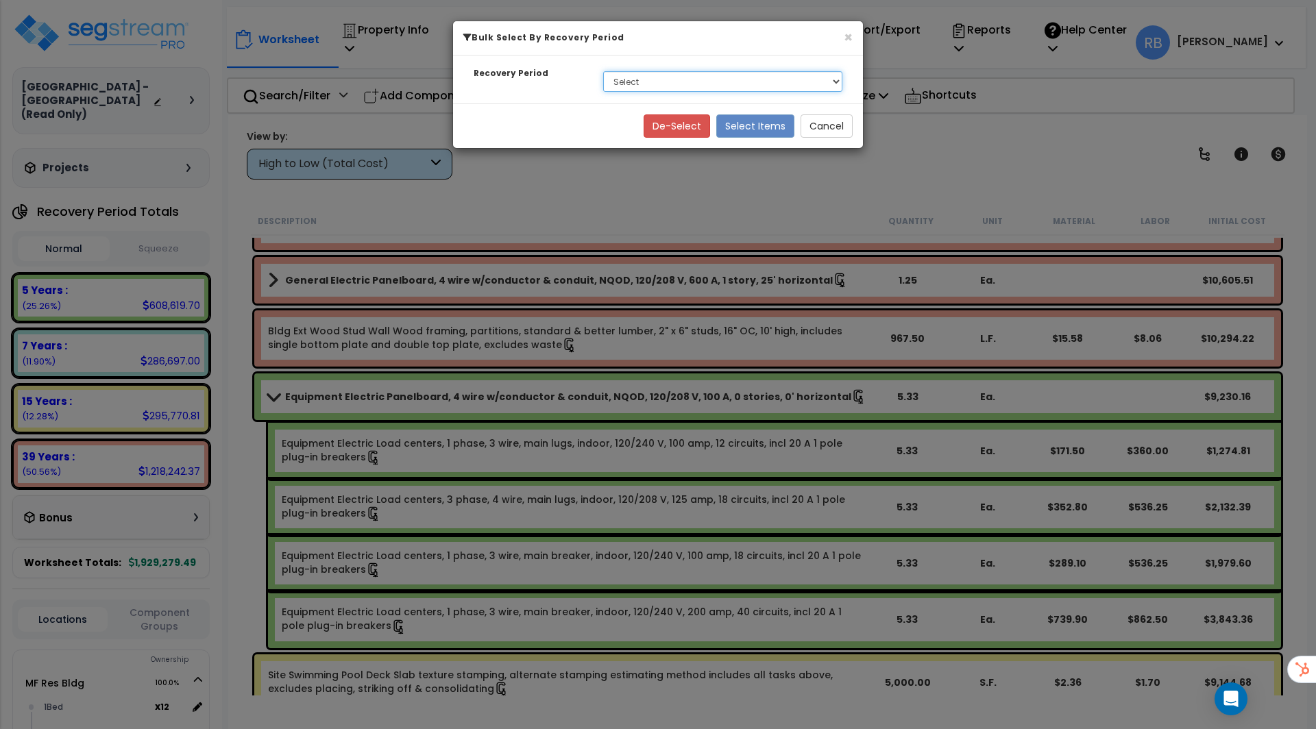
click at [751, 82] on select "Select 5 Years 7 Years 15 Years 39 Years Soft Cost" at bounding box center [722, 81] width 239 height 21
select select "39Y"
click at [603, 71] on select "Select 5 Years 7 Years 15 Years 39 Years Soft Cost" at bounding box center [722, 81] width 239 height 21
click at [837, 132] on button "Cancel" at bounding box center [826, 125] width 52 height 23
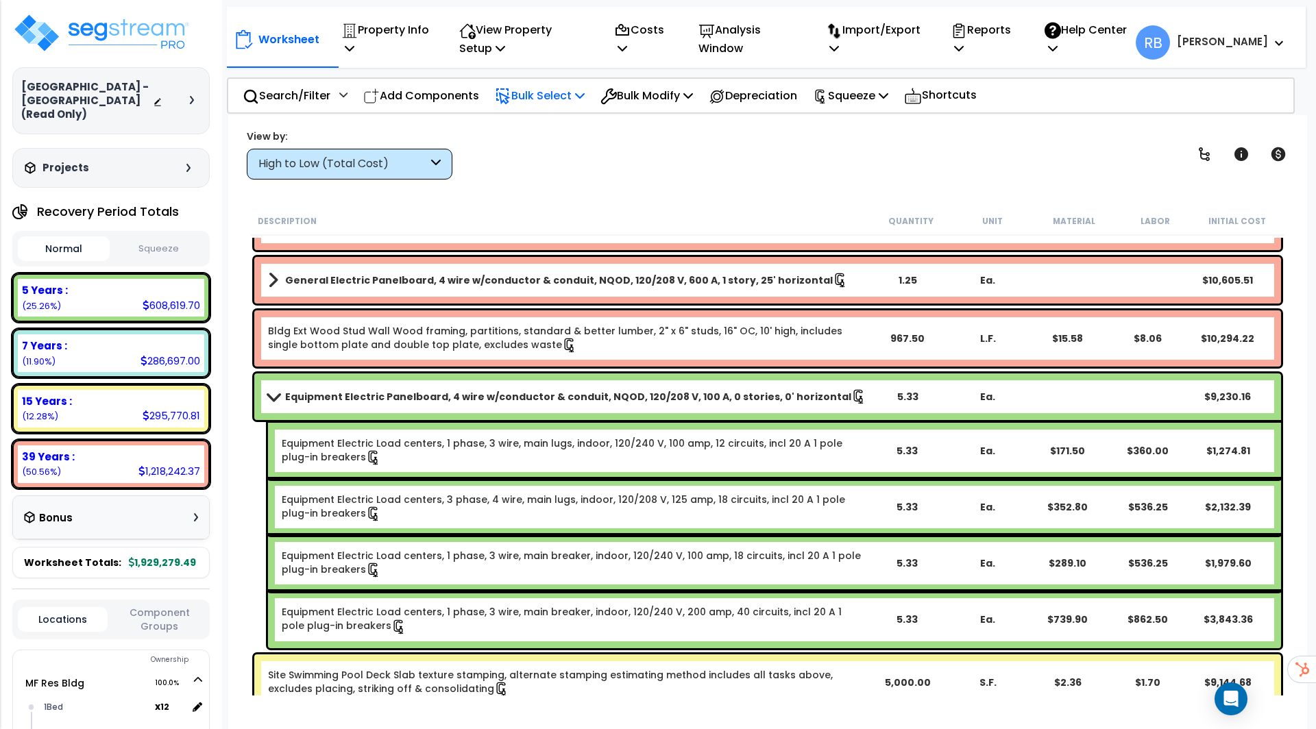
click at [552, 99] on p "Bulk Select" at bounding box center [540, 95] width 90 height 19
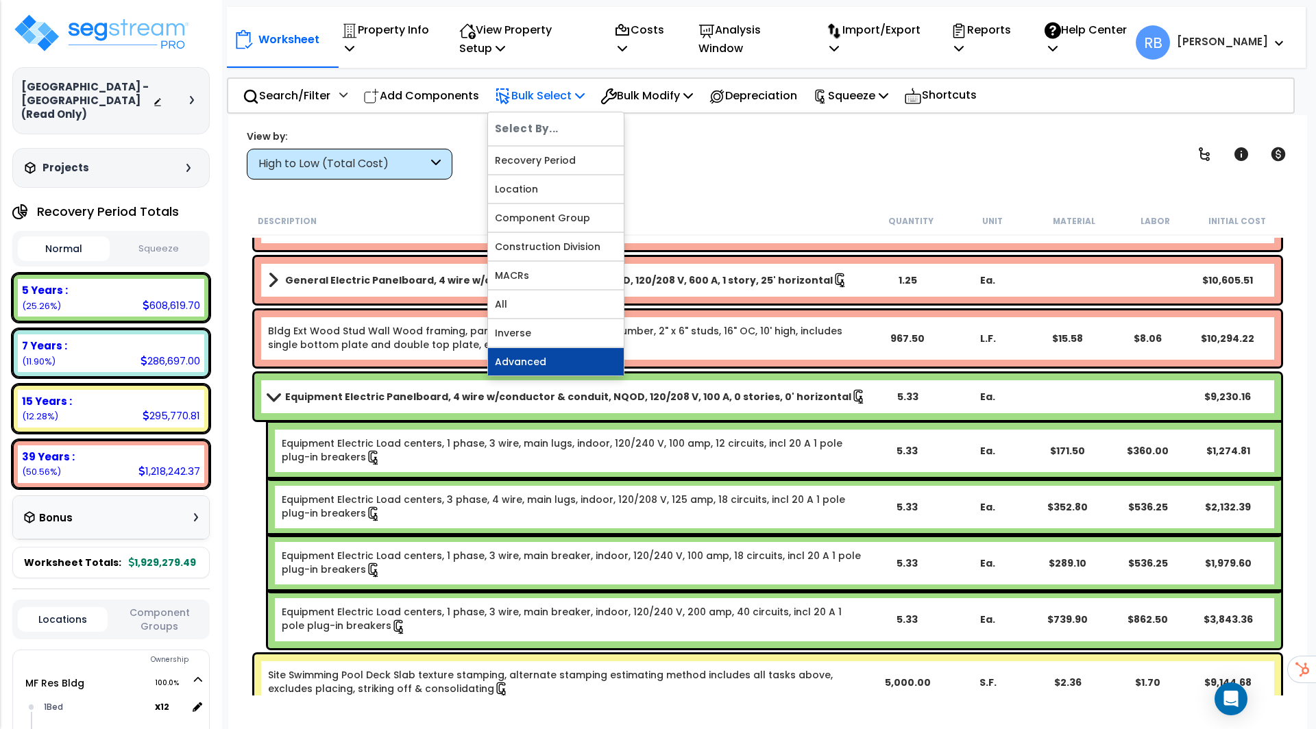
click at [546, 348] on link "Advanced" at bounding box center [556, 361] width 136 height 27
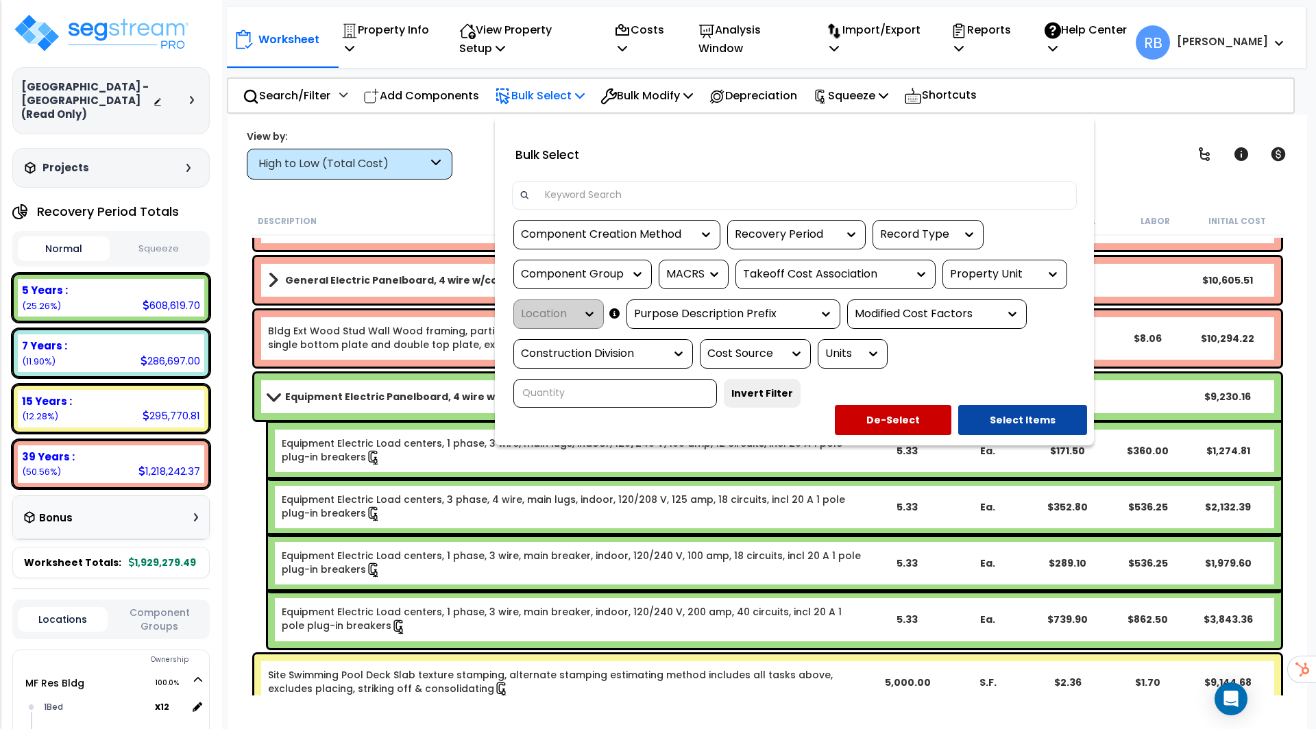
click at [608, 187] on input at bounding box center [803, 195] width 532 height 21
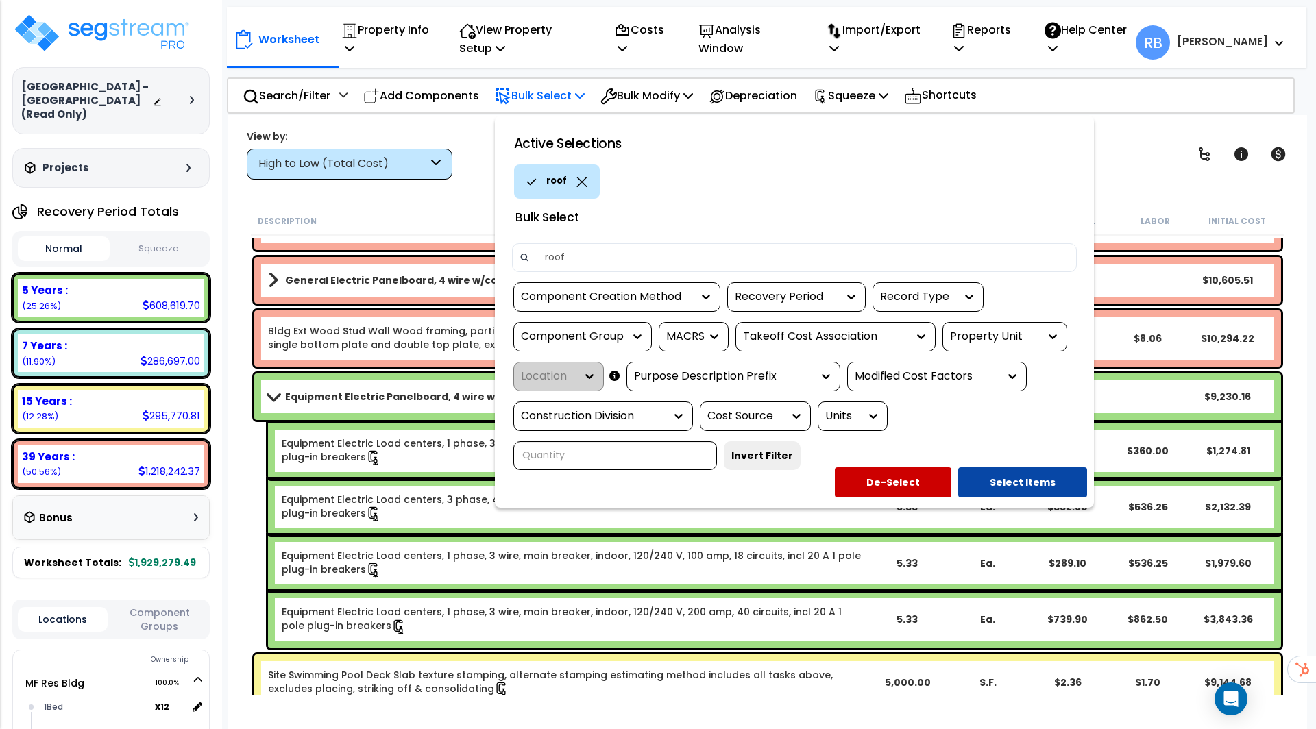
type input "roof"
click at [728, 213] on div "Bulk Select" at bounding box center [794, 216] width 585 height 34
click at [811, 299] on div "Recovery Period" at bounding box center [786, 297] width 103 height 16
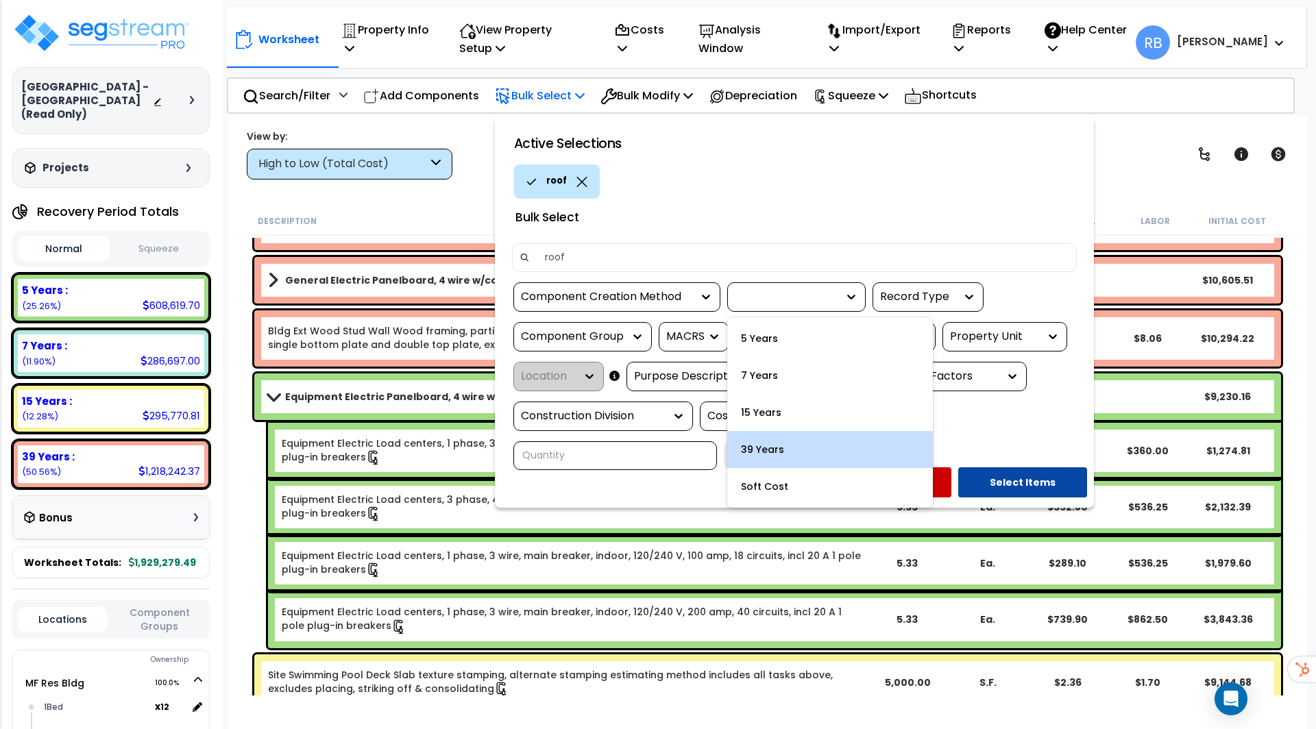
click at [791, 445] on div "39 Years" at bounding box center [830, 449] width 206 height 37
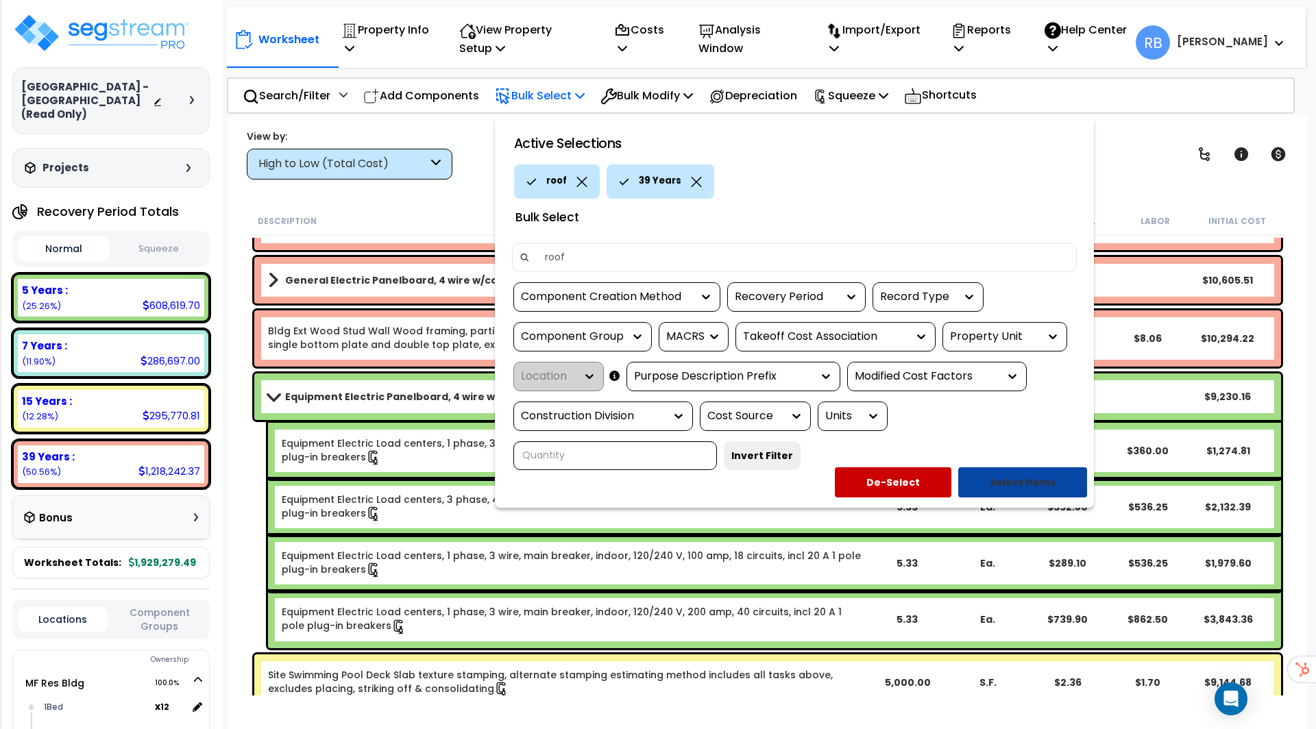
click at [987, 467] on button "Select Items" at bounding box center [1022, 482] width 129 height 30
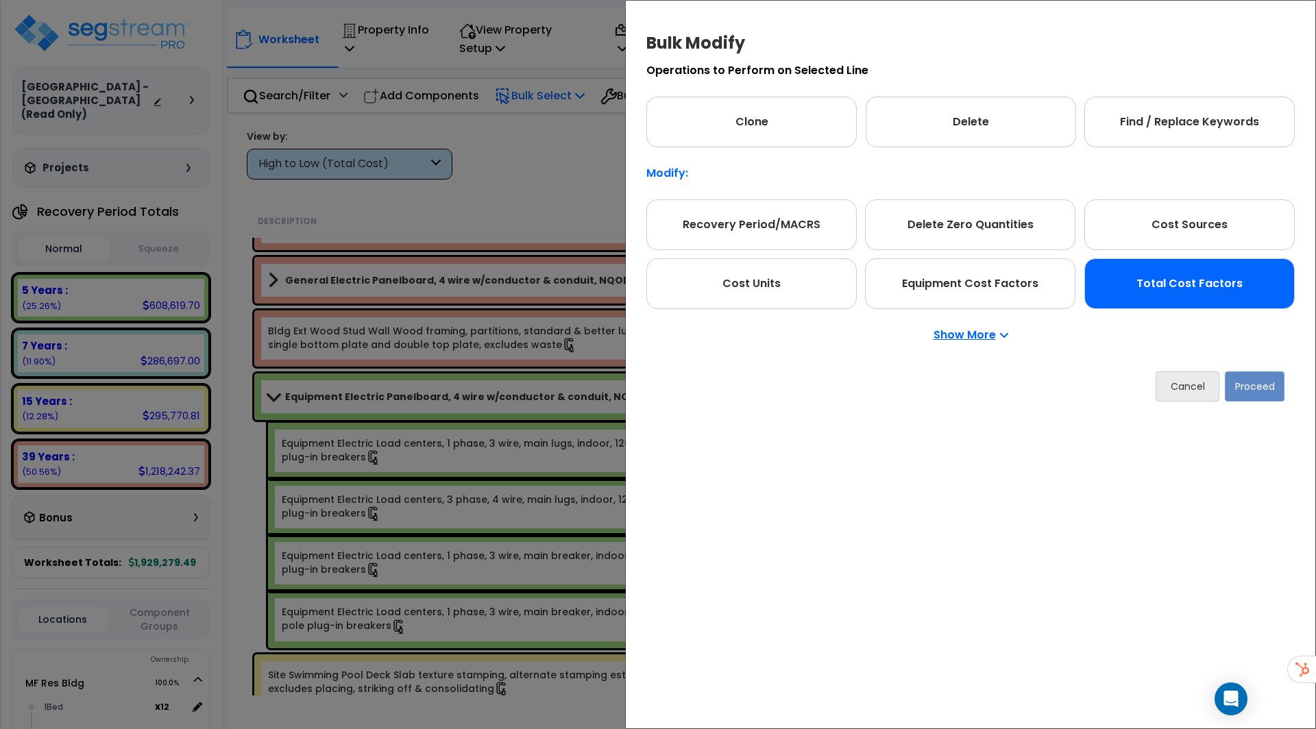
click at [1139, 278] on div "Total Cost Factors" at bounding box center [1189, 283] width 210 height 51
click at [1262, 384] on button "Proceed" at bounding box center [1254, 386] width 60 height 30
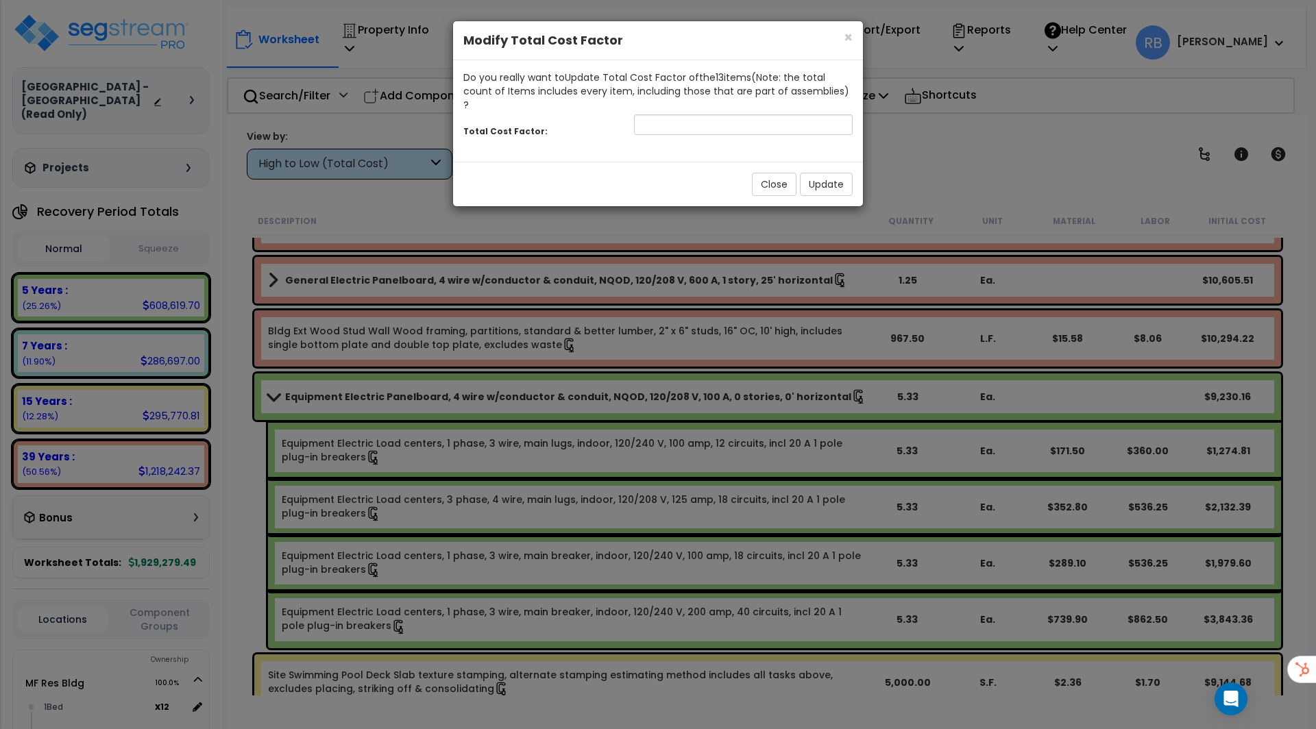
click at [698, 121] on div "Total Cost Factor:" at bounding box center [658, 126] width 410 height 29
click at [707, 116] on input "number" at bounding box center [743, 124] width 219 height 21
type input ".5"
click at [811, 173] on button "Update" at bounding box center [826, 184] width 53 height 23
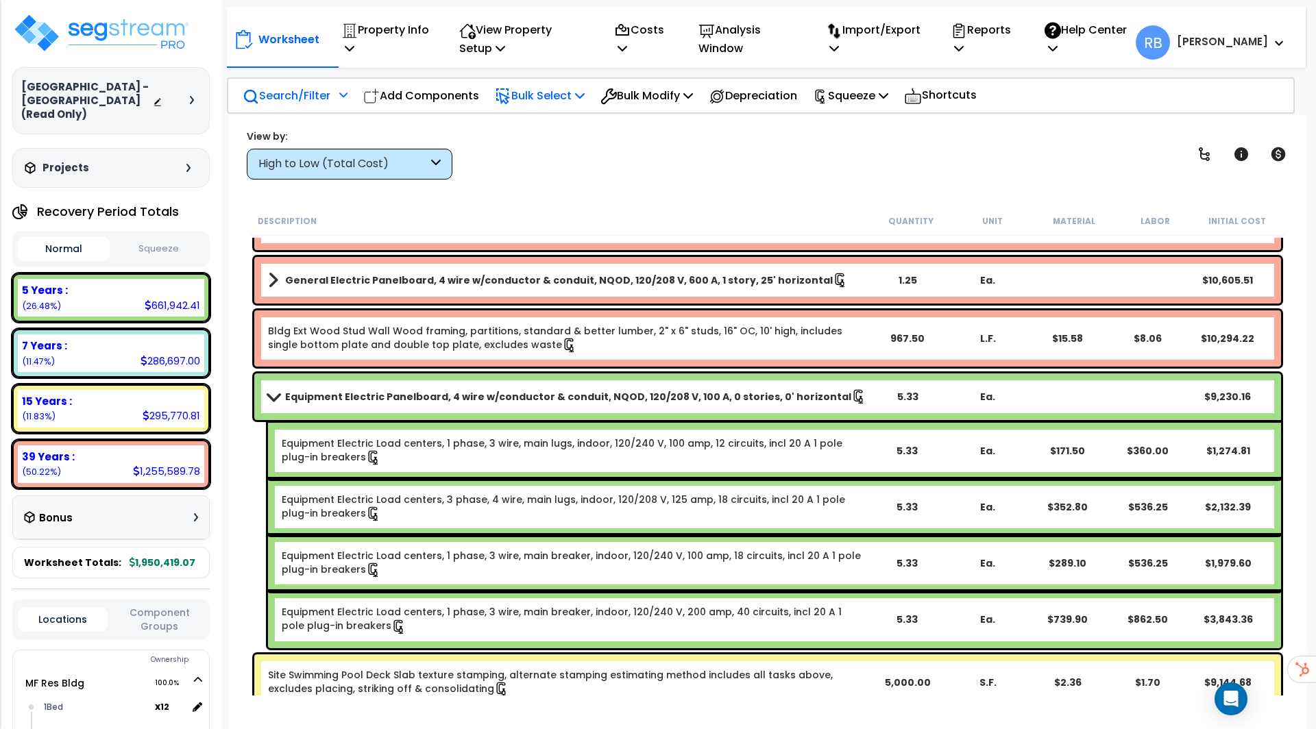
click at [311, 95] on p "Search/Filter" at bounding box center [287, 95] width 88 height 19
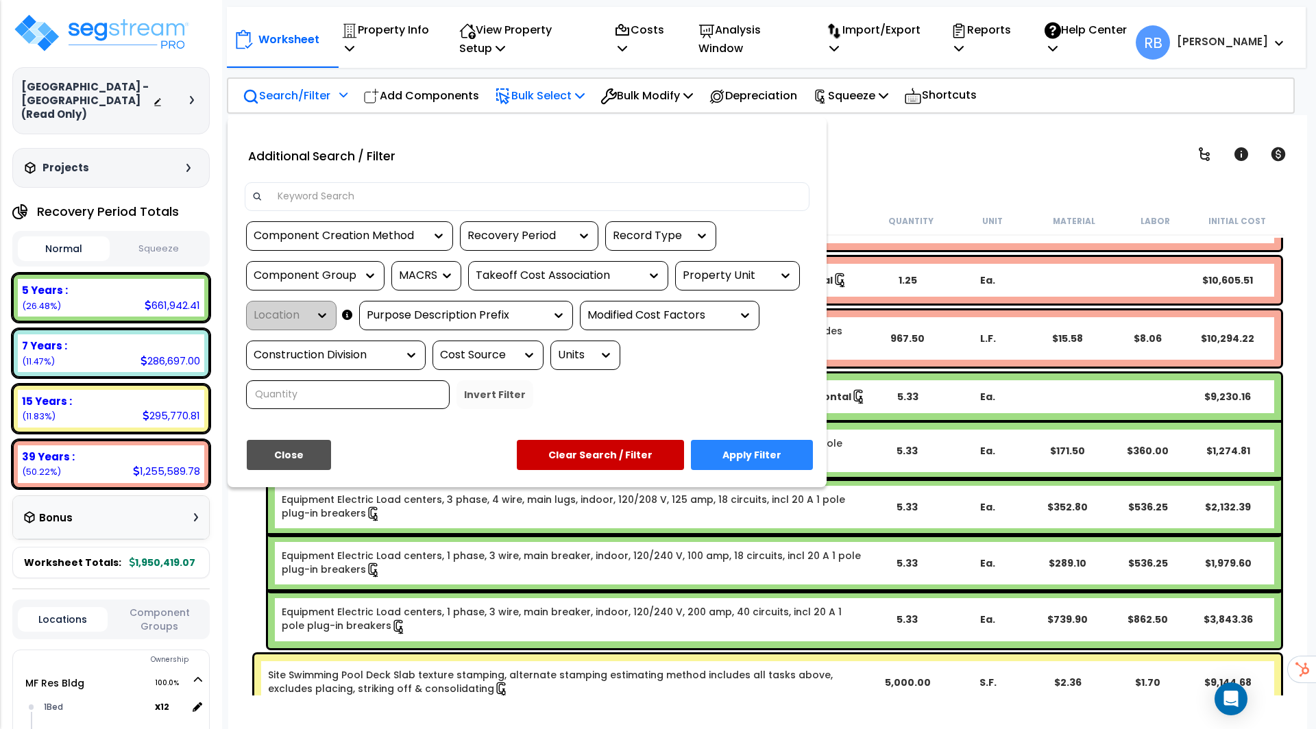
click at [312, 95] on div at bounding box center [658, 364] width 1316 height 729
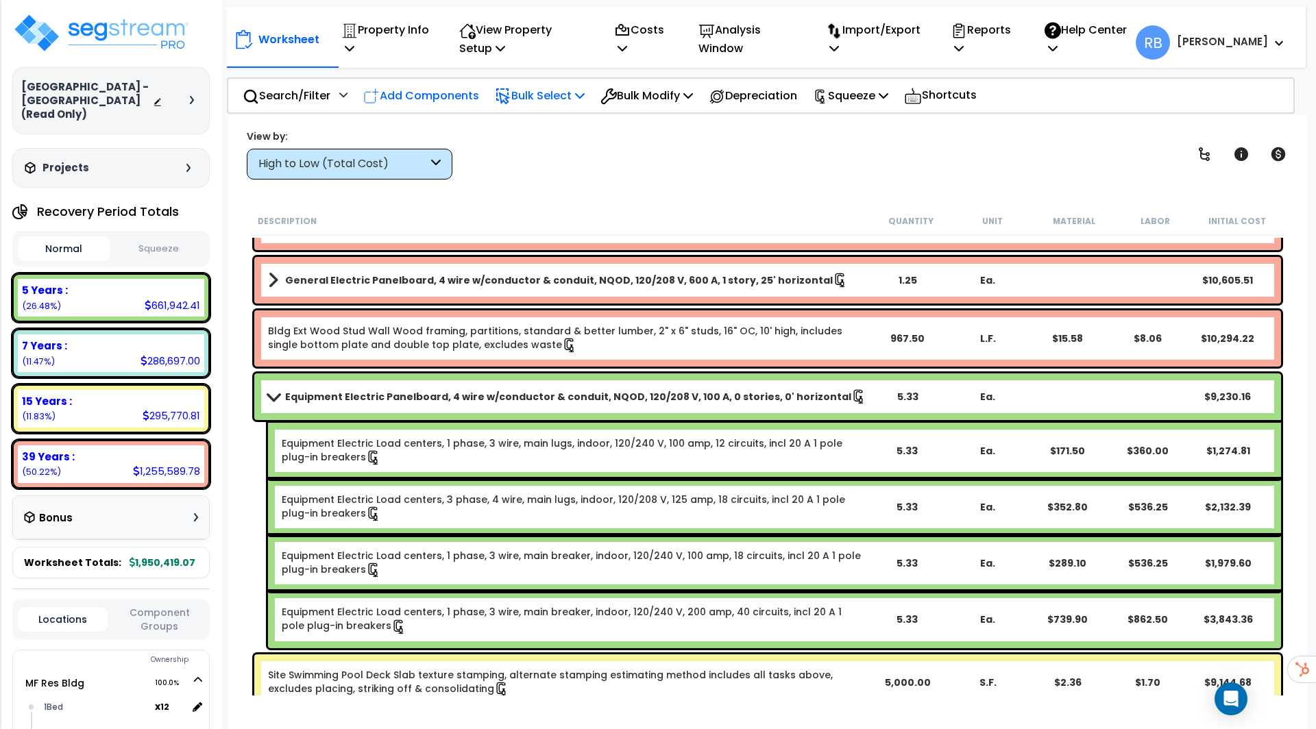
click at [436, 97] on p "Add Components" at bounding box center [421, 95] width 116 height 19
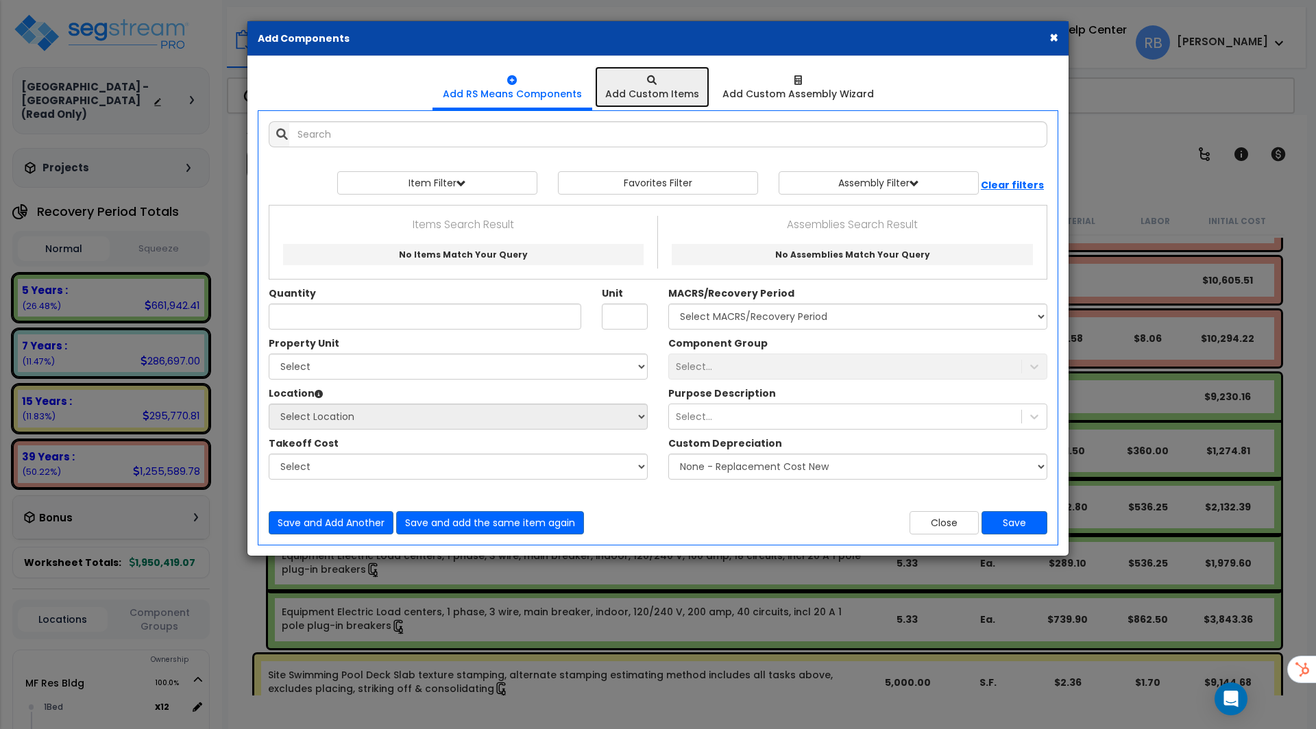
click at [649, 99] on div "Add Custom Items" at bounding box center [652, 94] width 94 height 14
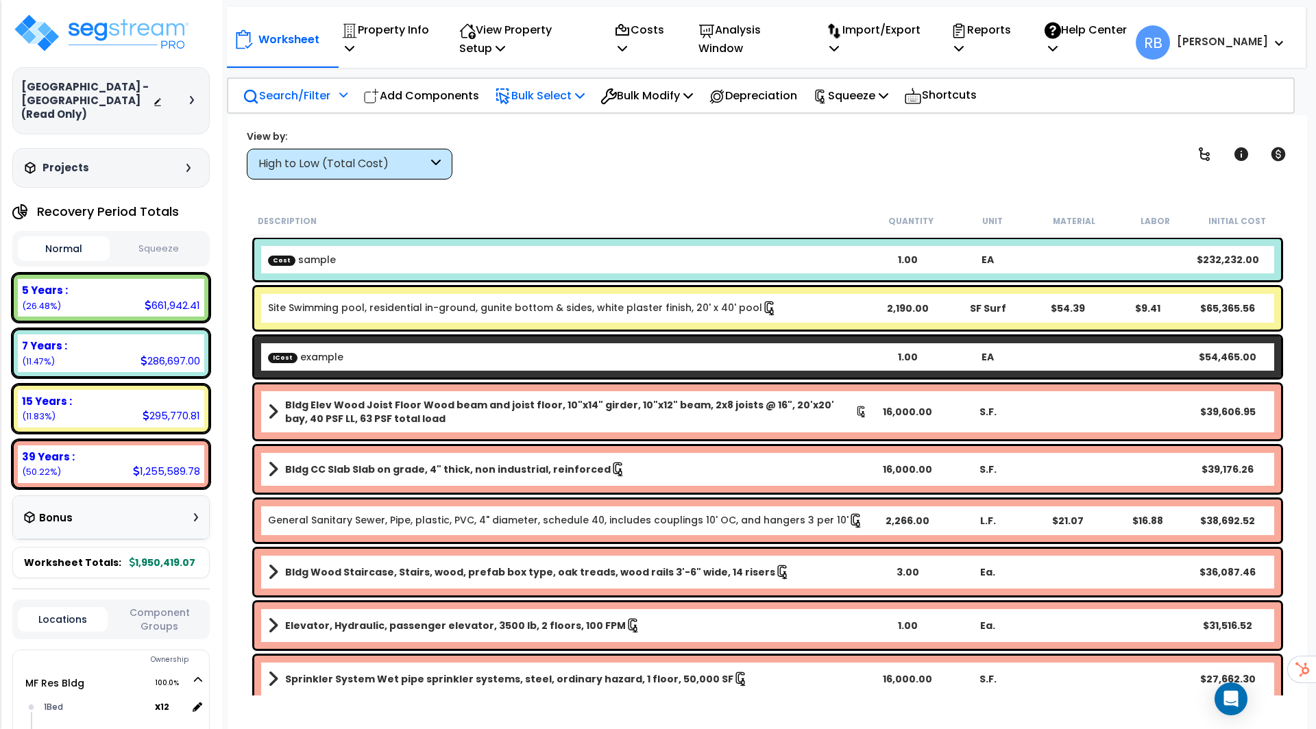
click at [332, 99] on div "Search/Filter Additional Search / Filter" at bounding box center [295, 95] width 105 height 32
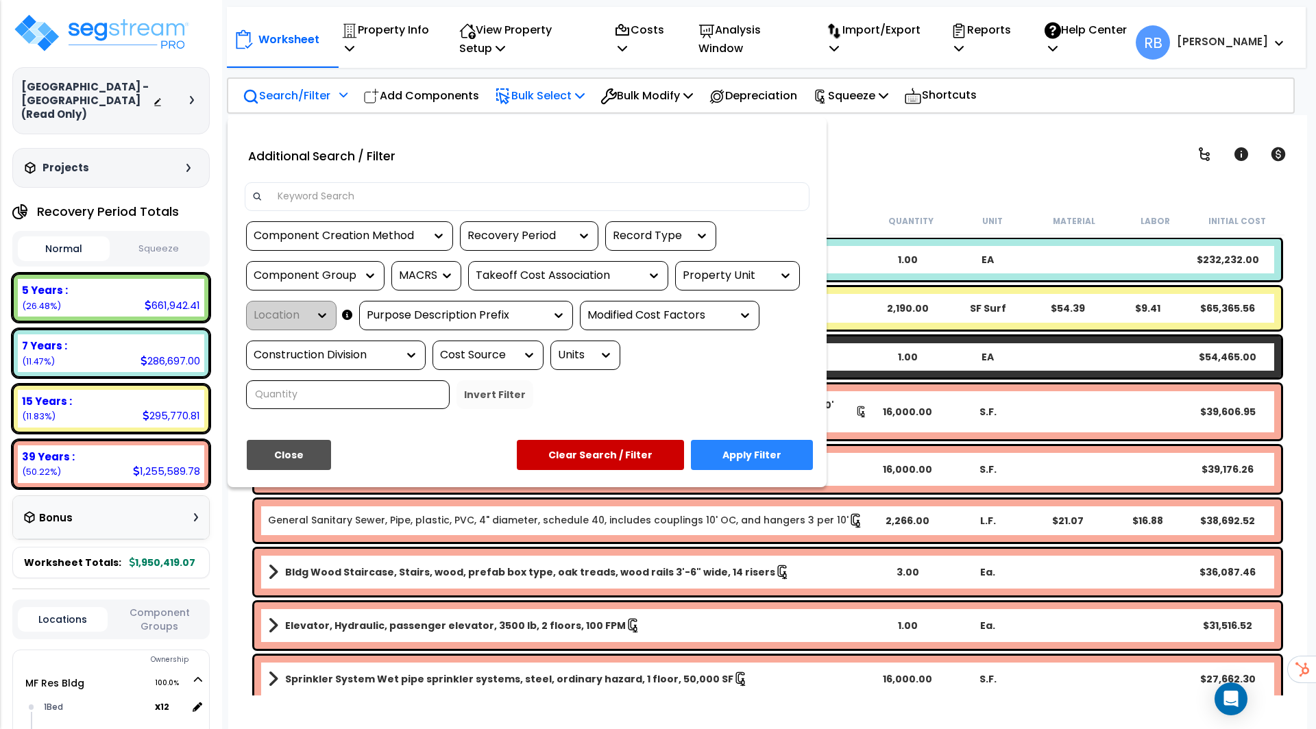
click at [544, 248] on div "Recovery Period" at bounding box center [529, 235] width 138 height 29
click at [550, 238] on div "Recovery Period" at bounding box center [518, 236] width 103 height 16
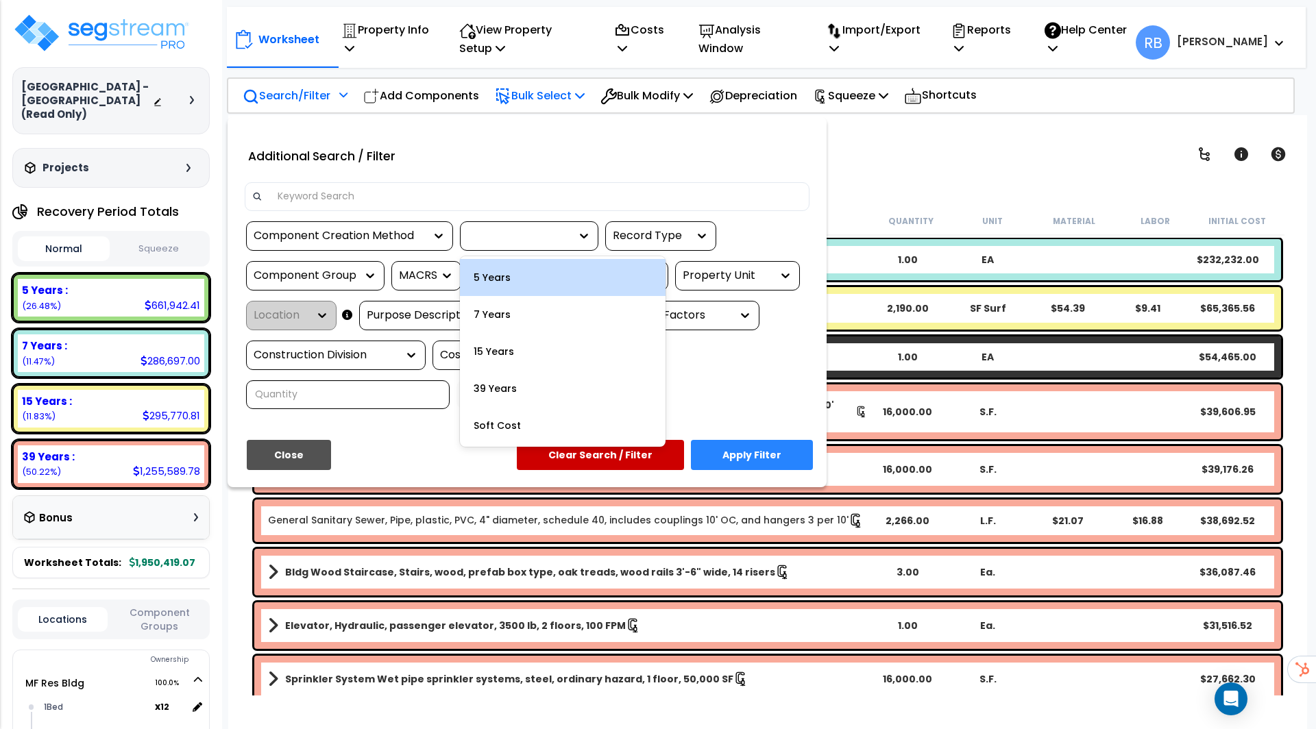
click at [535, 280] on div "5 Years" at bounding box center [563, 277] width 206 height 37
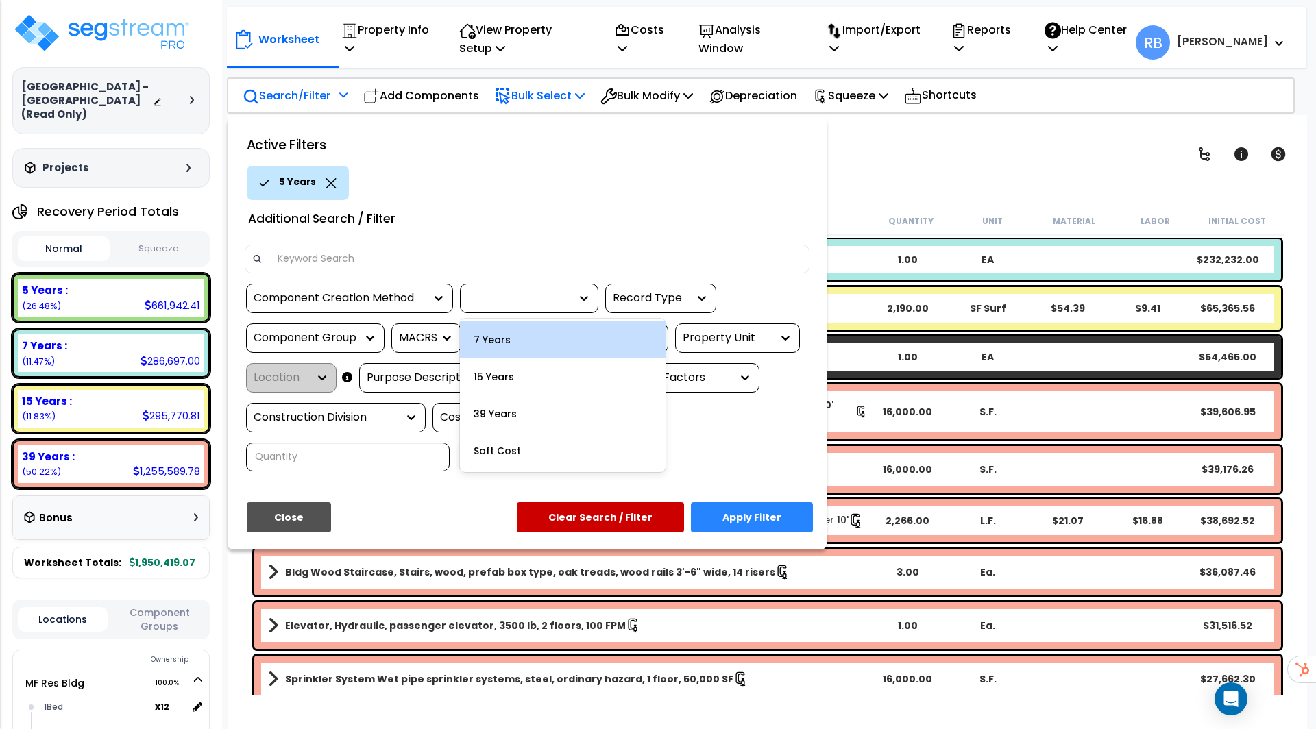
click at [547, 295] on div at bounding box center [518, 299] width 103 height 16
click at [545, 350] on div "7 Years" at bounding box center [563, 339] width 206 height 37
click at [559, 308] on div at bounding box center [529, 298] width 138 height 29
click at [558, 348] on div "15 Years" at bounding box center [563, 339] width 206 height 37
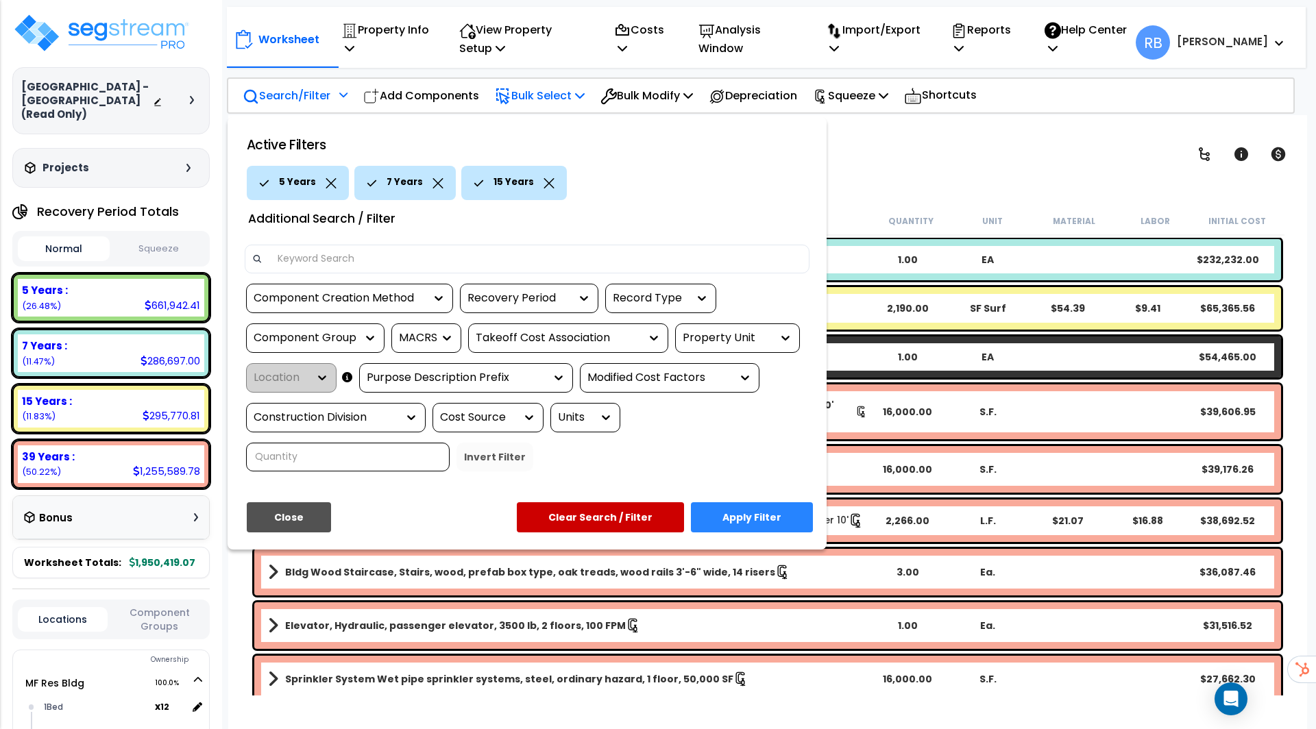
click at [738, 462] on div "Active Filters 5 Years 7 Years 15 Years Additional Search / Filter Component Cr…" at bounding box center [526, 333] width 599 height 432
click at [737, 502] on button "Apply Filter" at bounding box center [752, 517] width 122 height 30
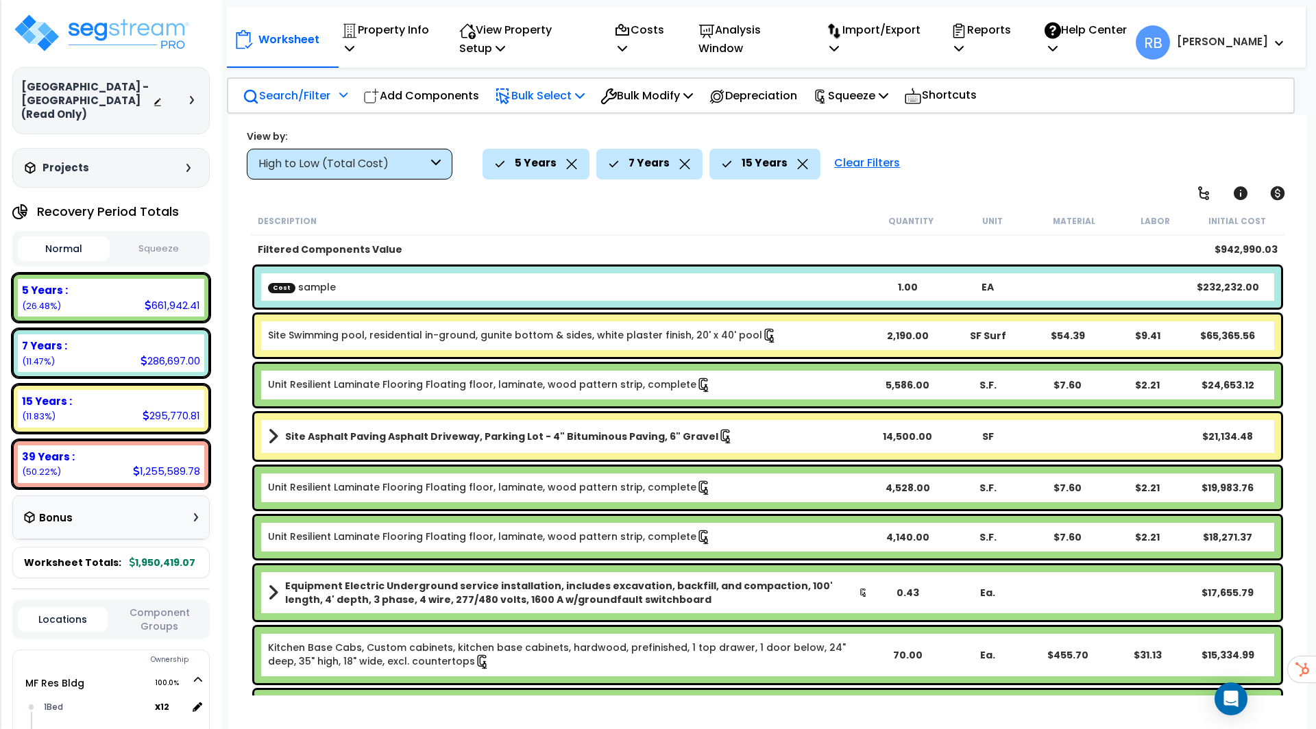
click at [745, 285] on b "Cost sample" at bounding box center [568, 287] width 600 height 14
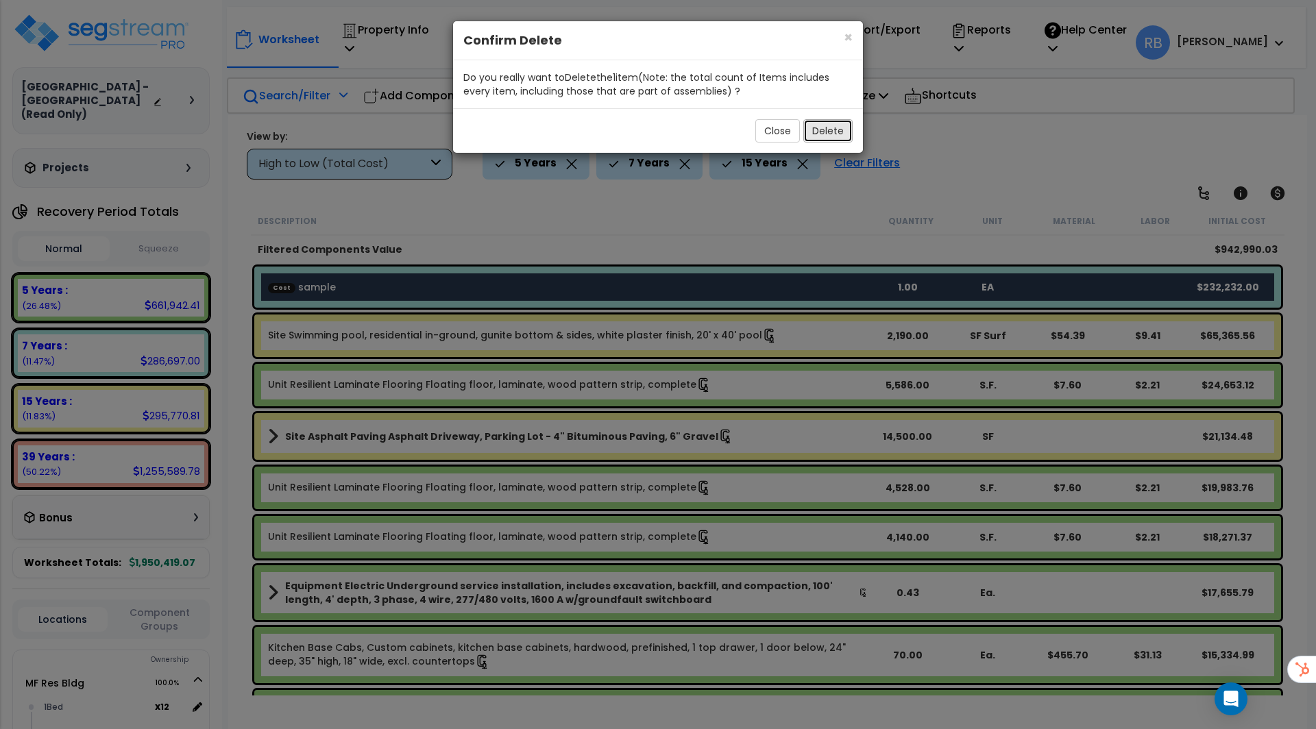
click at [828, 129] on button "Delete" at bounding box center [827, 130] width 49 height 23
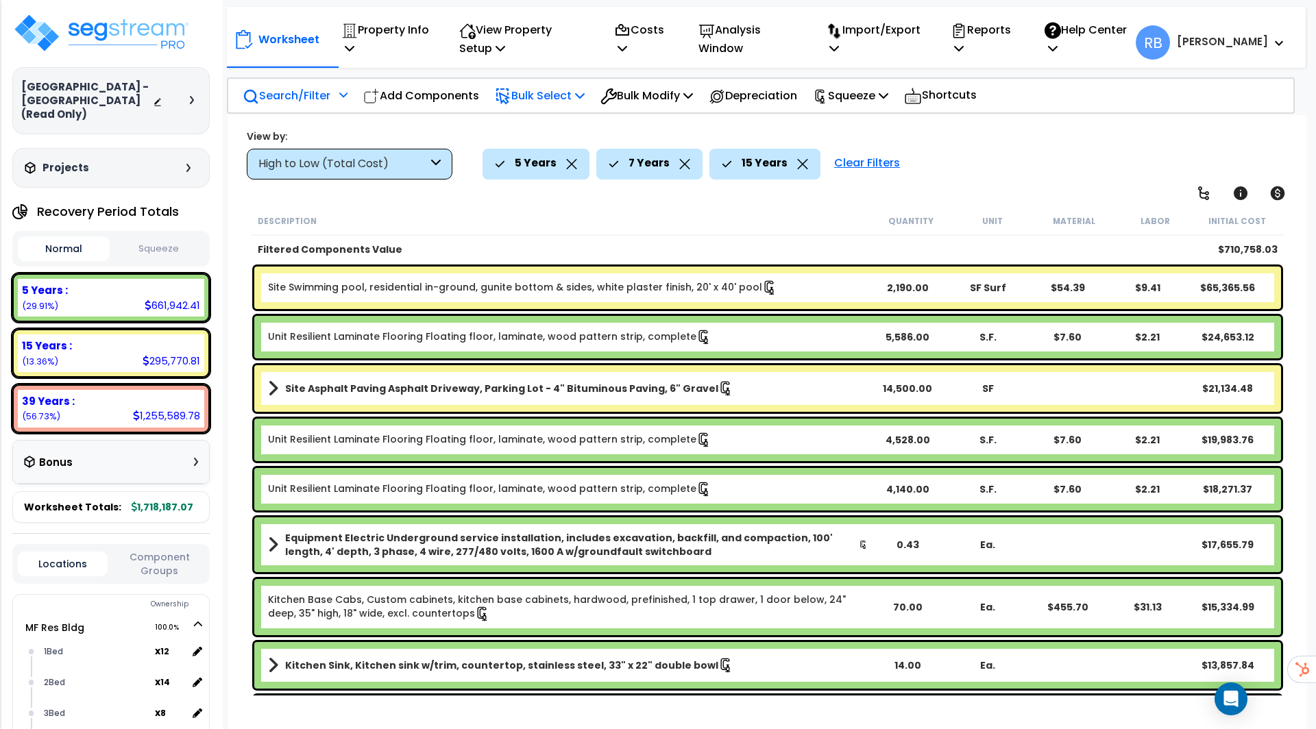
click at [165, 244] on button "Squeeze" at bounding box center [159, 249] width 92 height 24
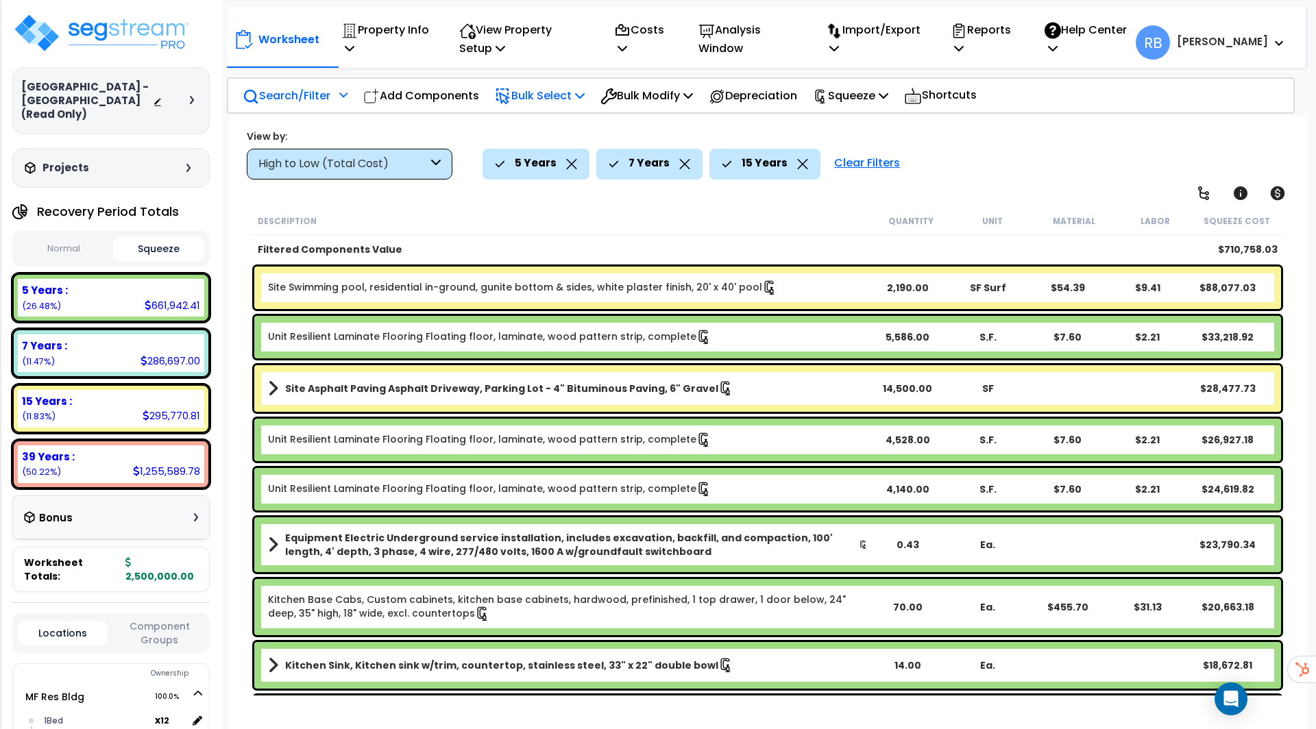
click at [34, 237] on button "Normal" at bounding box center [64, 249] width 92 height 24
click at [162, 237] on button "Squeeze" at bounding box center [159, 249] width 92 height 24
click at [873, 88] on p "Squeeze" at bounding box center [850, 95] width 75 height 19
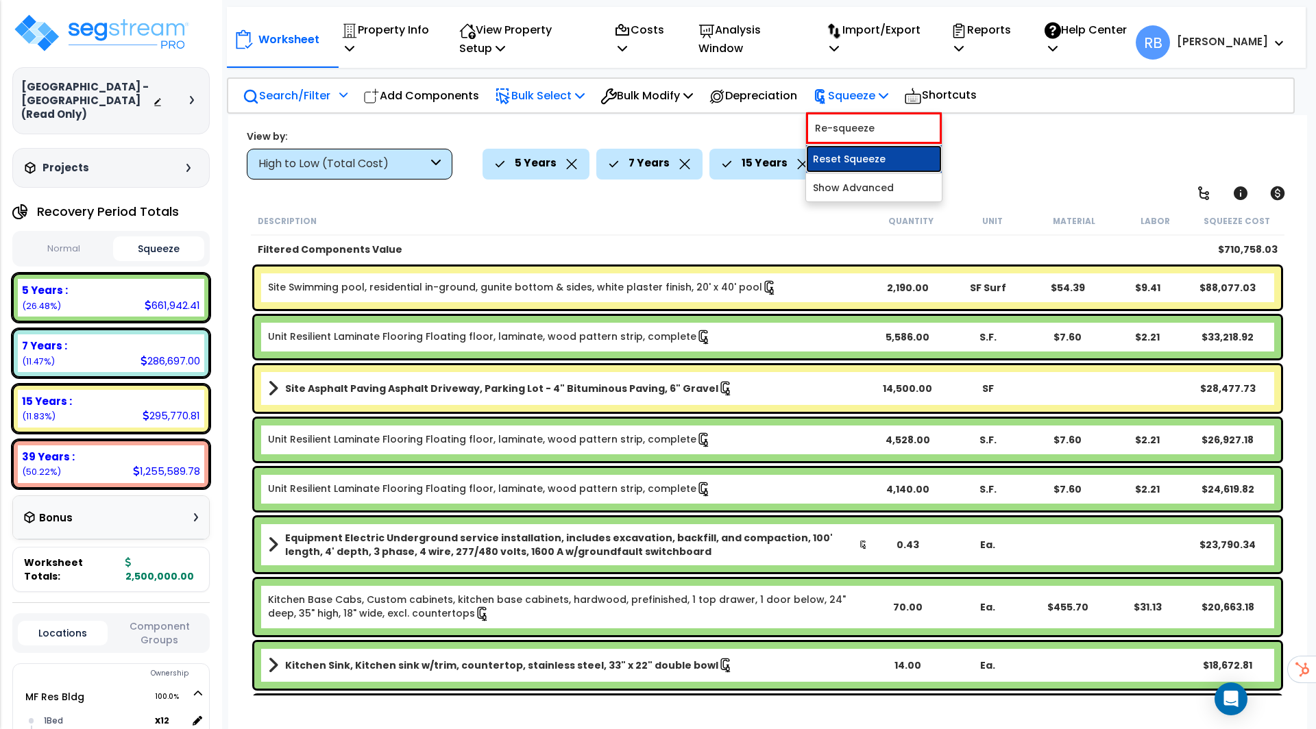
click at [872, 151] on link "Reset Squeeze" at bounding box center [874, 158] width 136 height 27
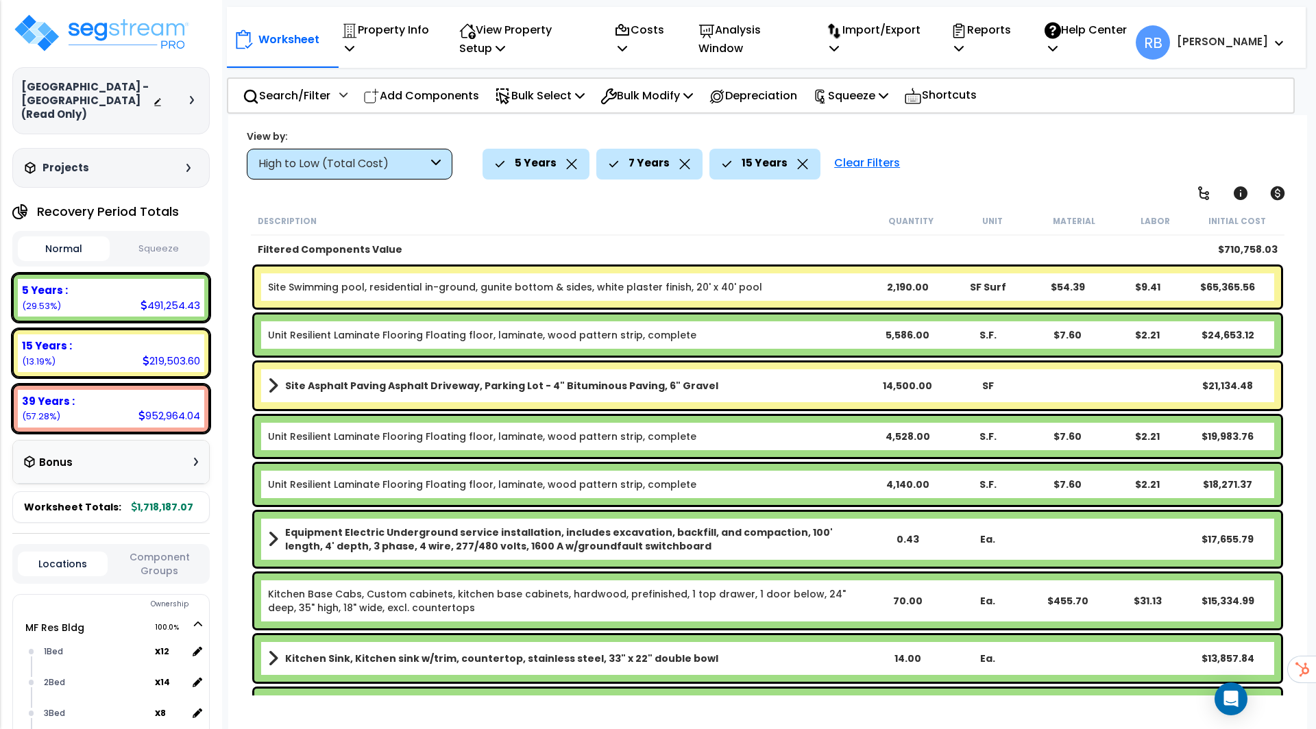
click at [136, 449] on div "Bonus" at bounding box center [111, 462] width 174 height 27
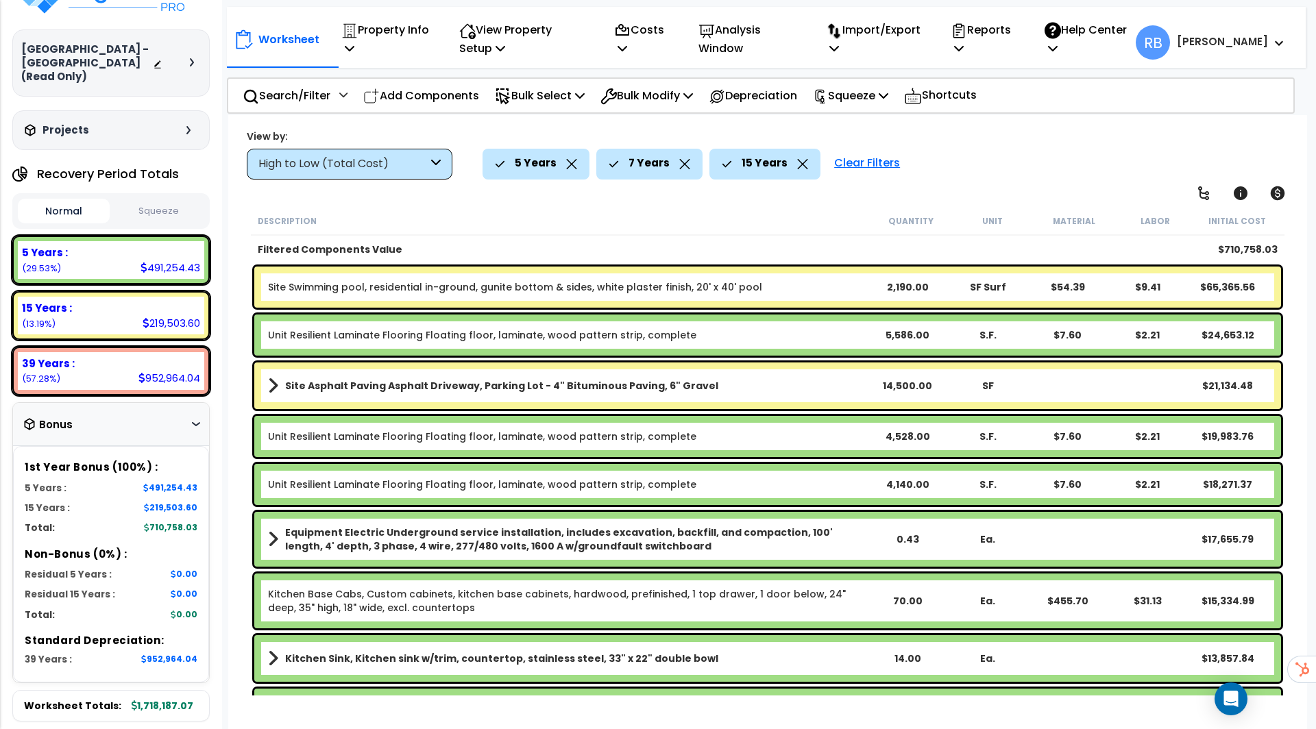
scroll to position [33, 0]
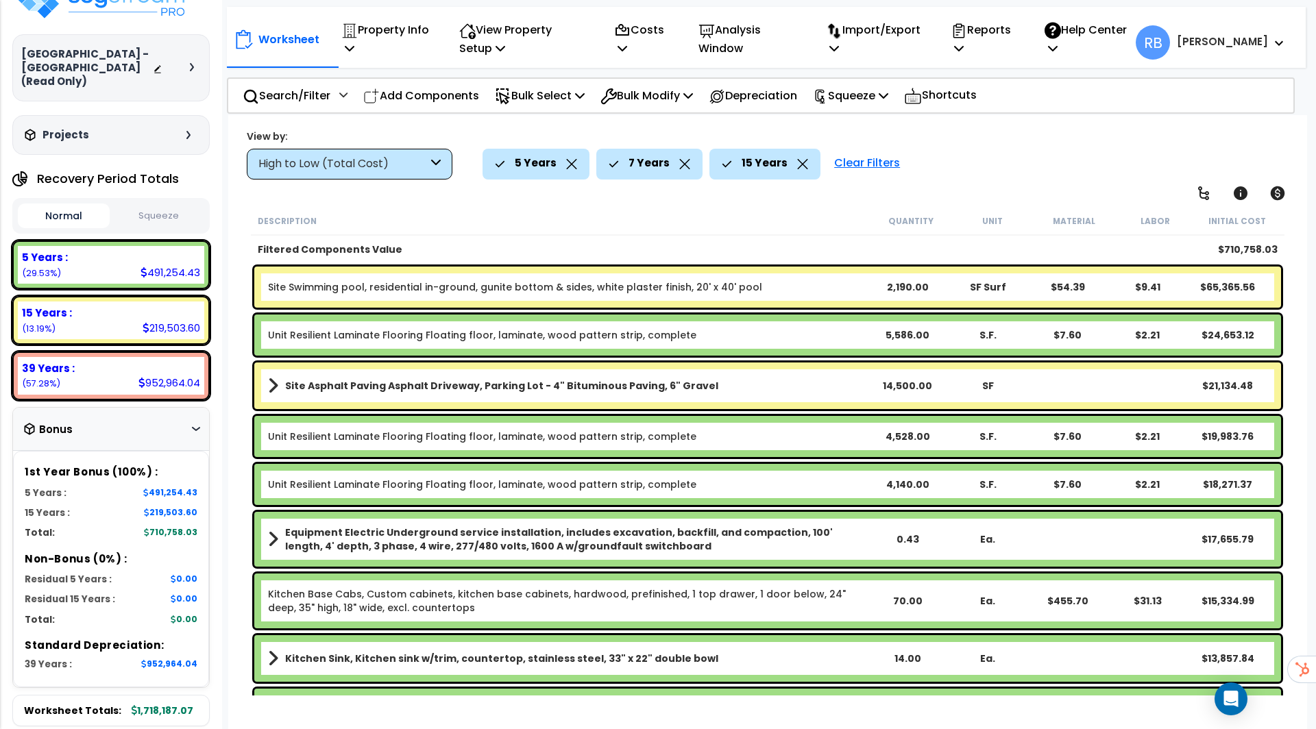
click at [158, 204] on button "Squeeze" at bounding box center [159, 216] width 92 height 24
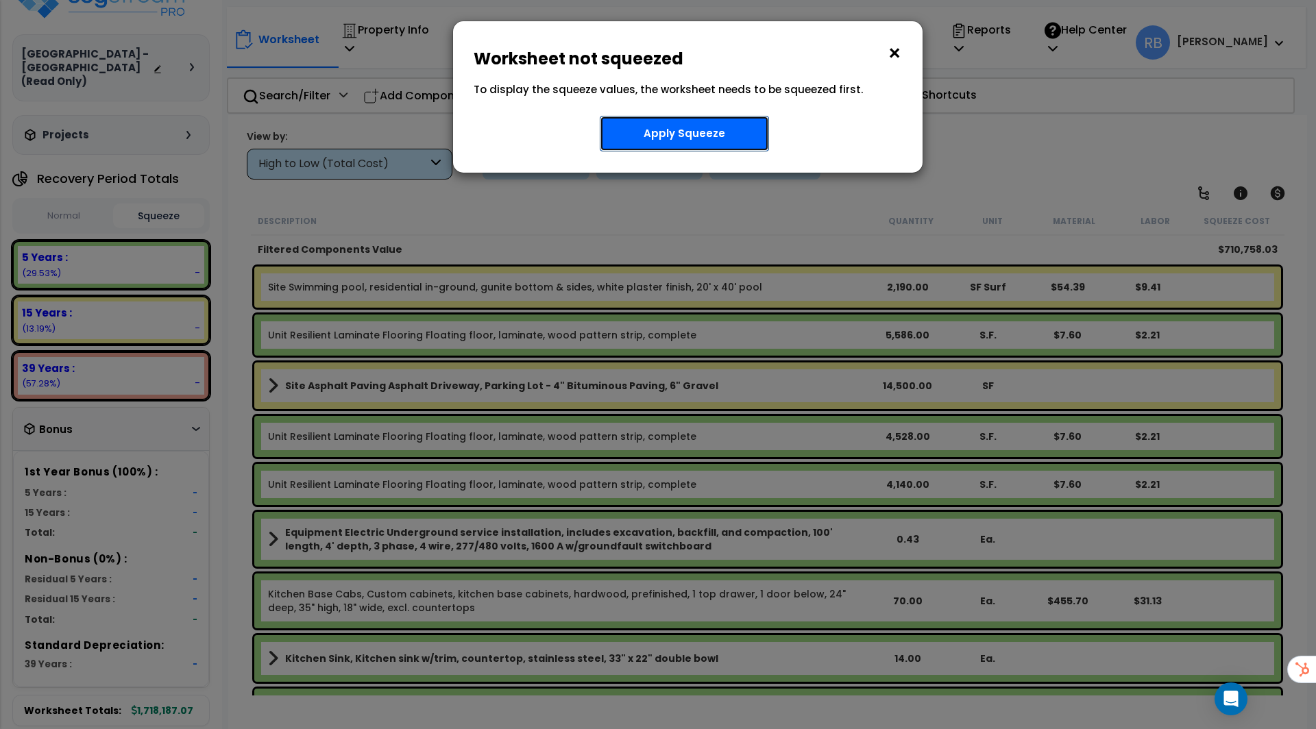
click at [719, 135] on button "Apply Squeeze" at bounding box center [684, 134] width 169 height 36
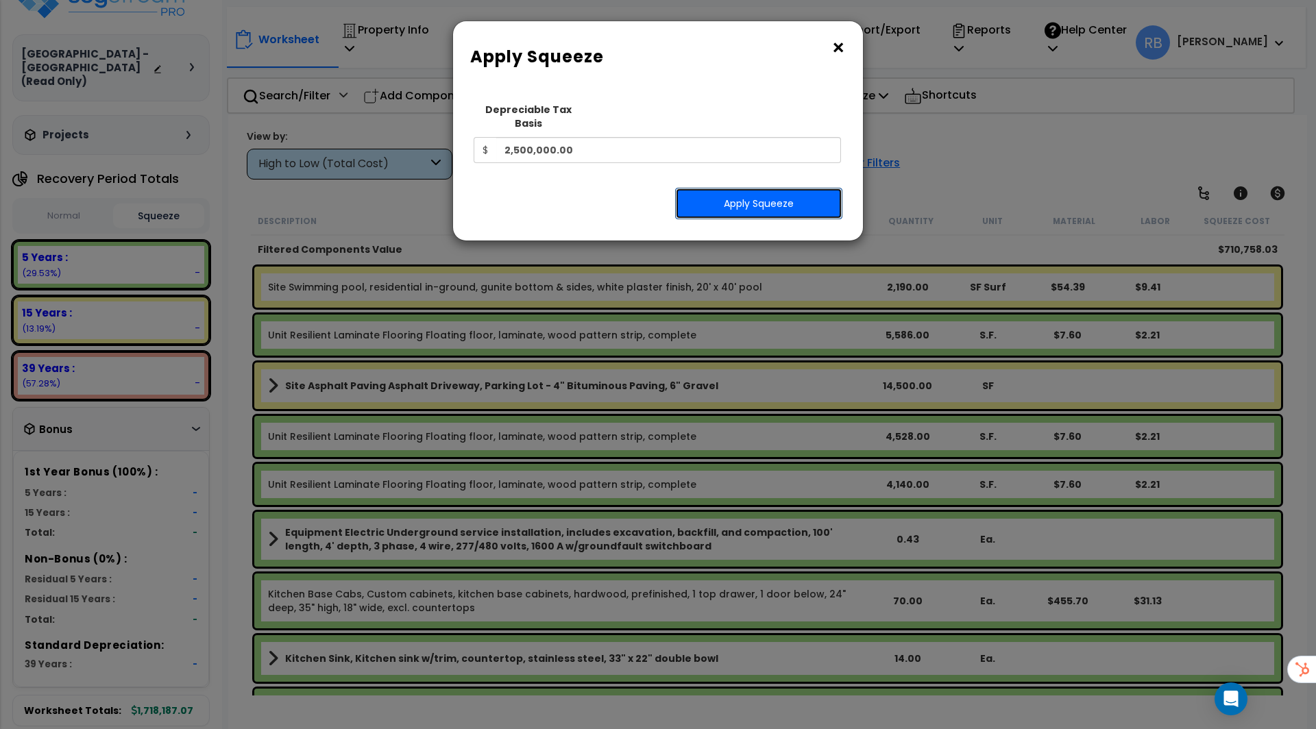
click at [735, 188] on button "Apply Squeeze" at bounding box center [758, 204] width 167 height 32
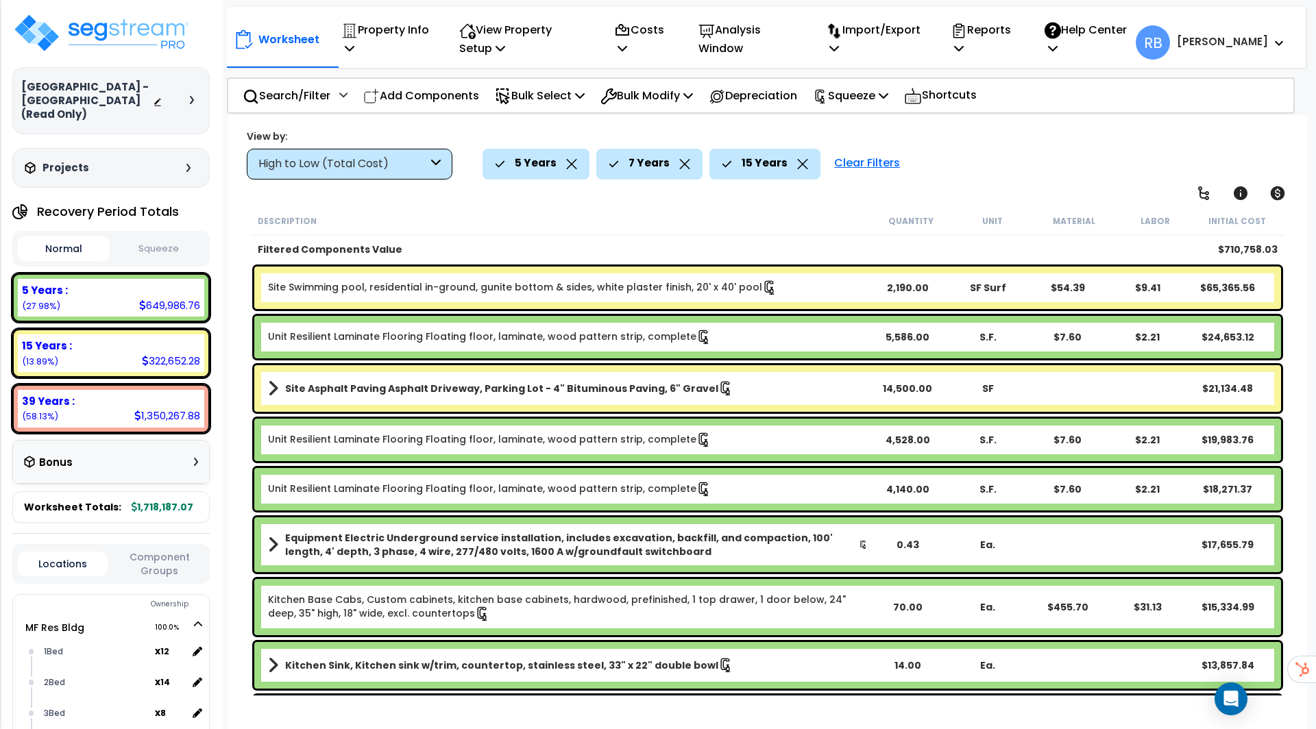
click at [160, 241] on button "Squeeze" at bounding box center [159, 249] width 92 height 24
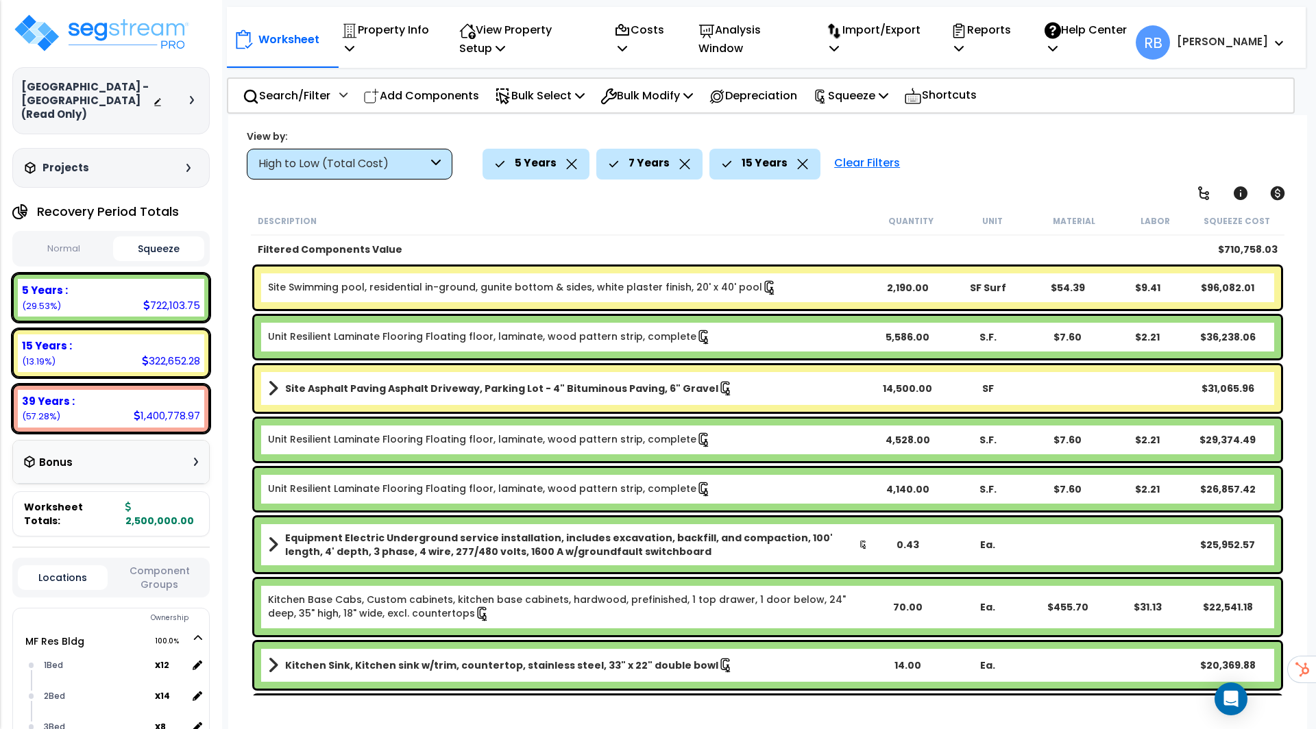
click at [53, 237] on button "Normal" at bounding box center [64, 249] width 92 height 24
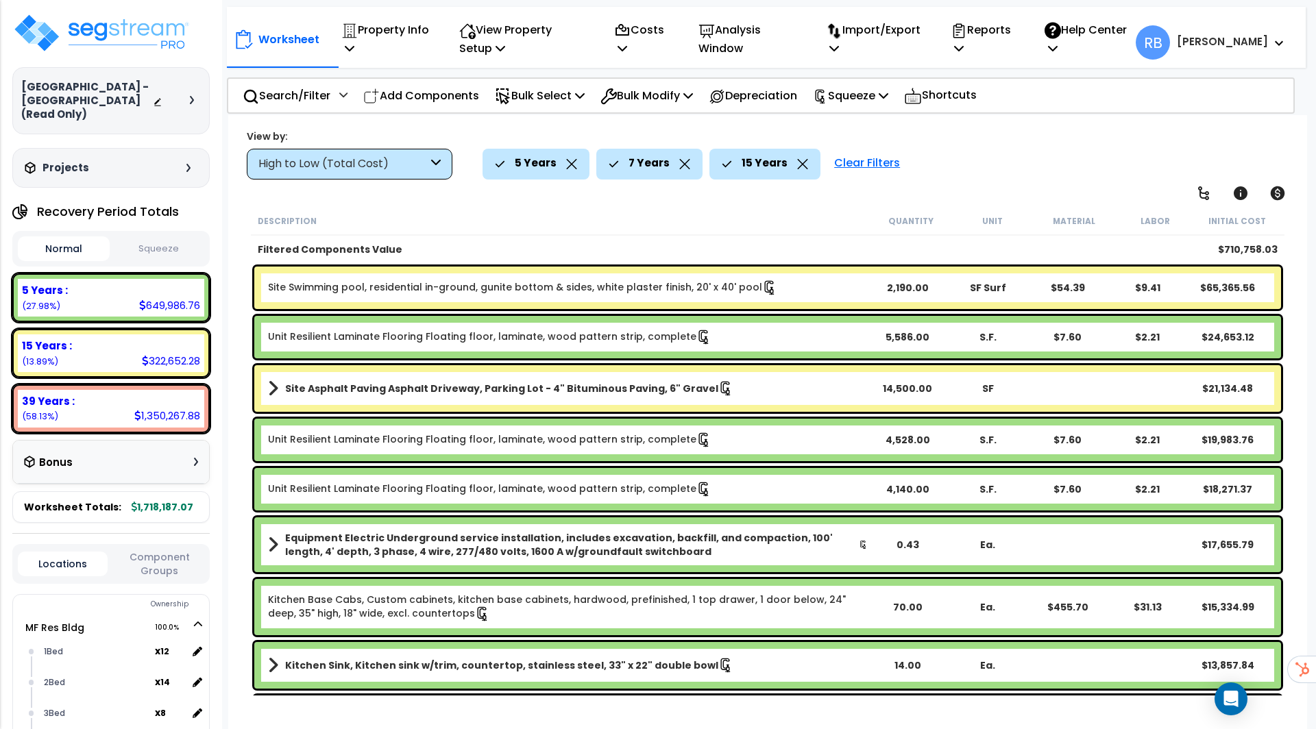
click at [160, 237] on button "Squeeze" at bounding box center [159, 249] width 92 height 24
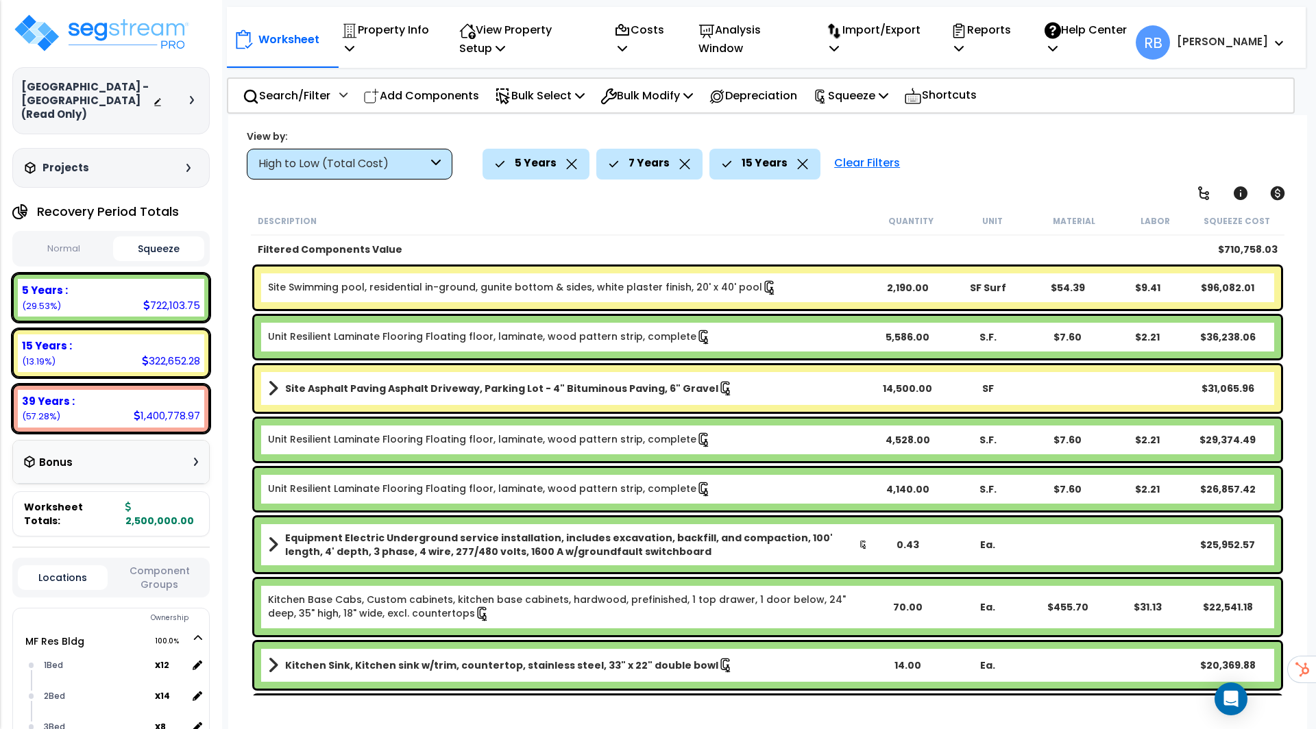
click at [87, 241] on button "Normal" at bounding box center [64, 249] width 92 height 24
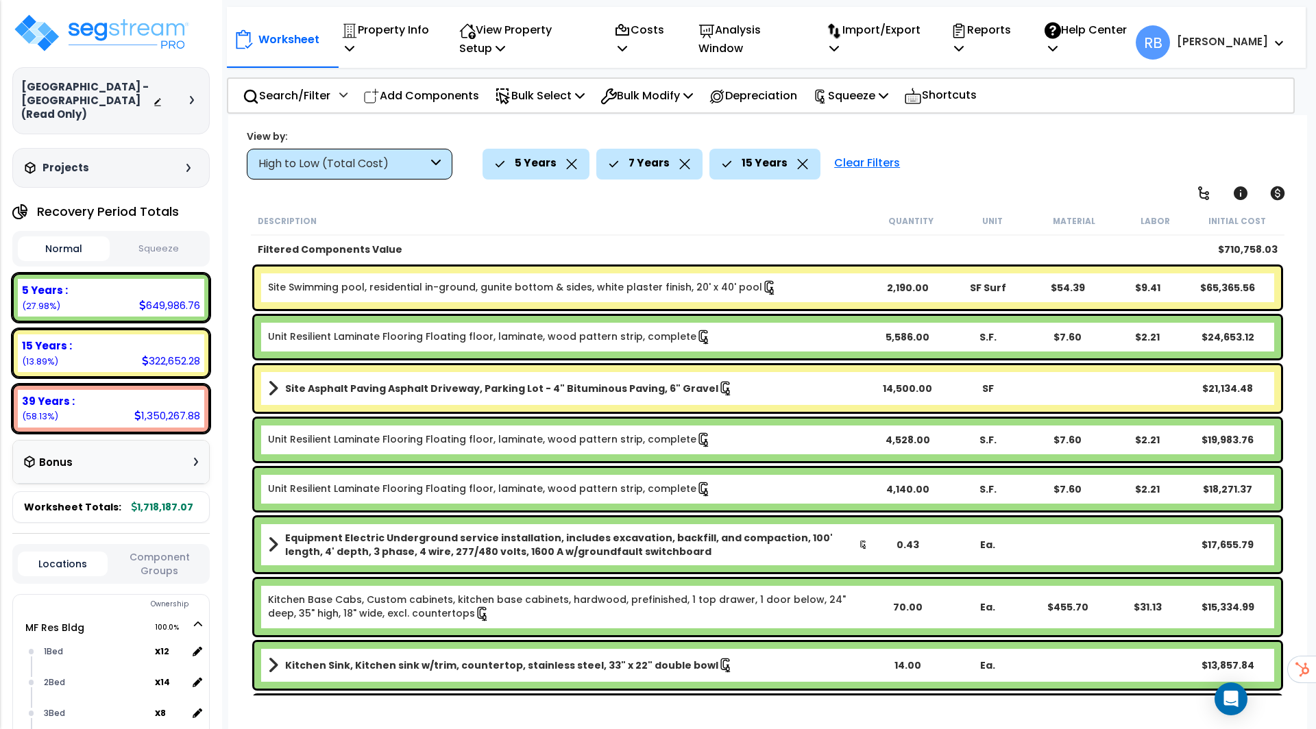
click at [173, 242] on button "Squeeze" at bounding box center [159, 249] width 92 height 24
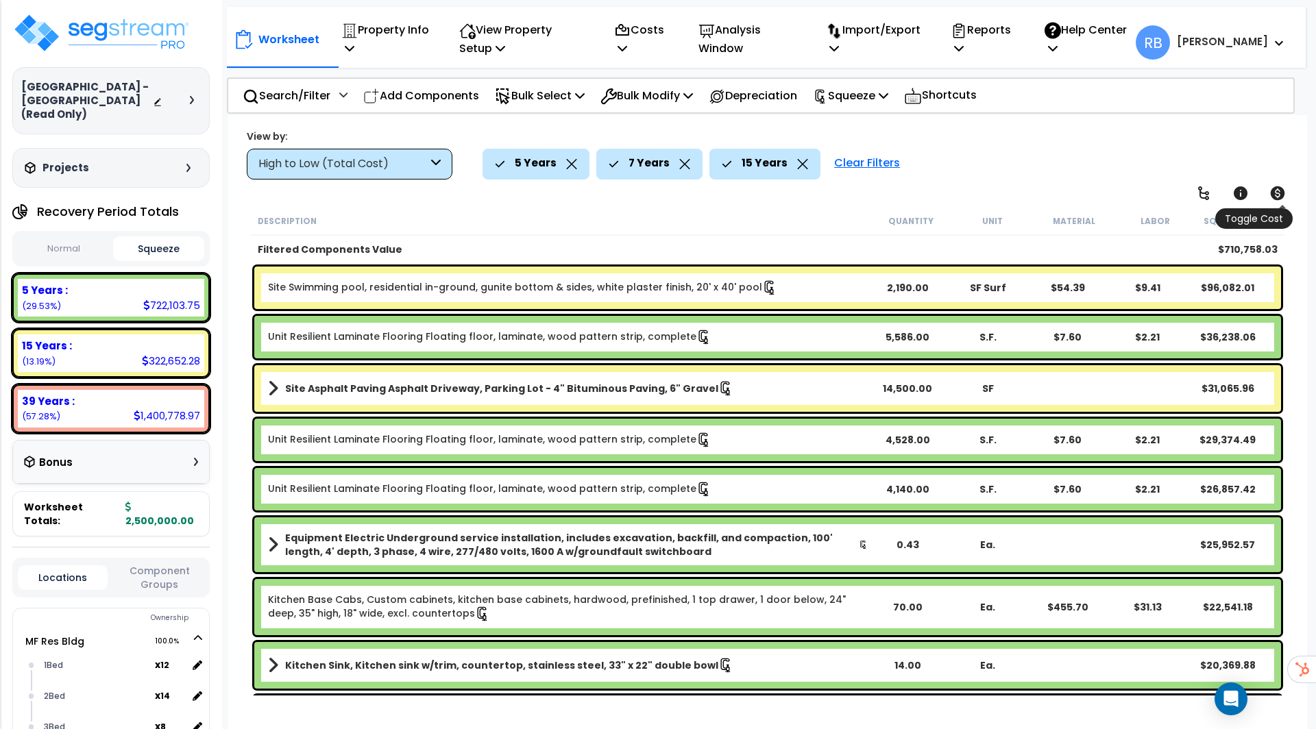
click at [1279, 195] on icon at bounding box center [1277, 193] width 16 height 16
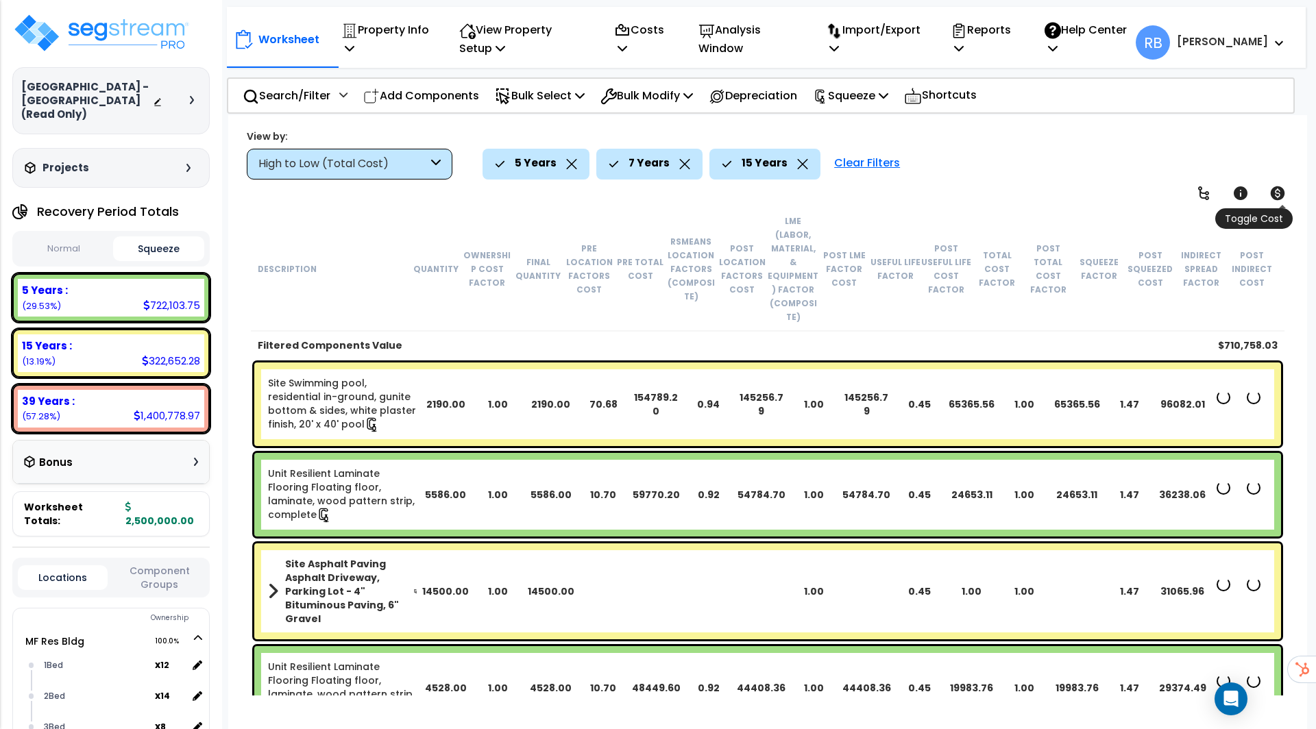
click at [1279, 195] on icon at bounding box center [1277, 193] width 16 height 16
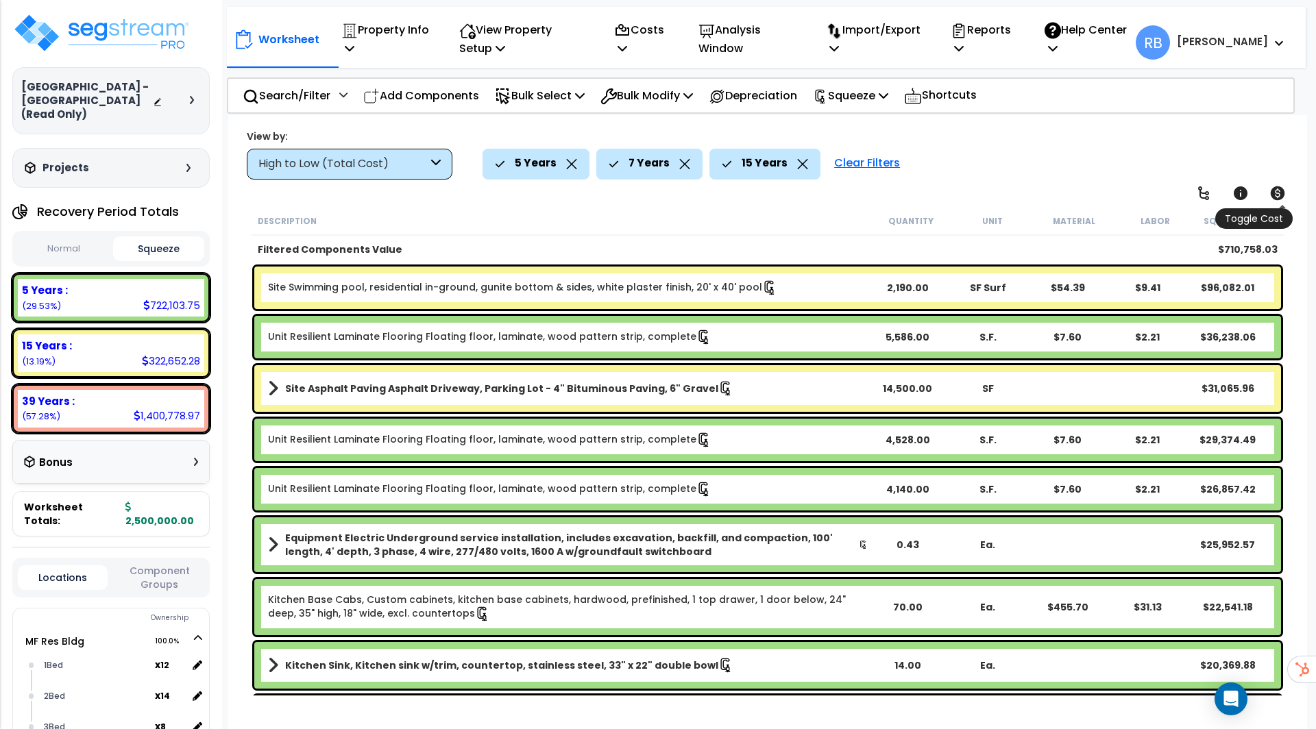
click at [1279, 195] on icon at bounding box center [1277, 193] width 16 height 16
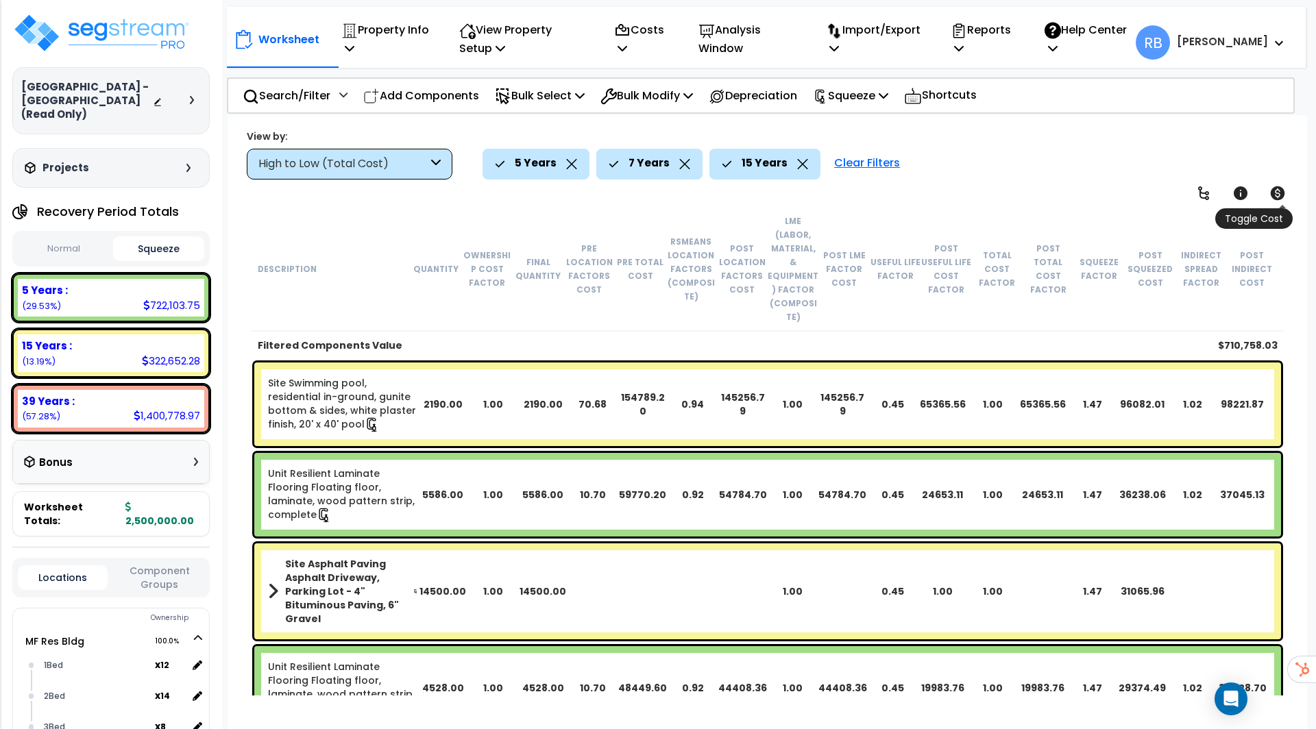
click at [1274, 197] on icon at bounding box center [1277, 193] width 14 height 14
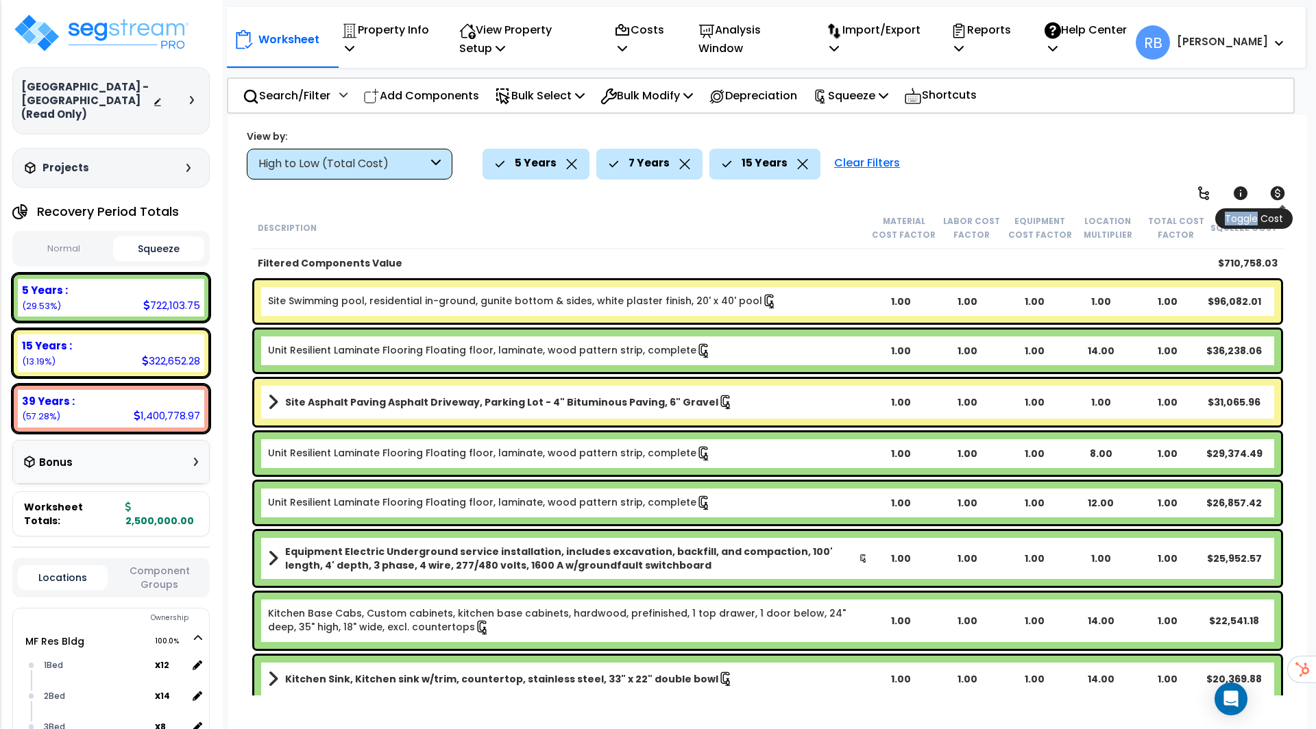
click at [1274, 197] on icon at bounding box center [1277, 193] width 14 height 14
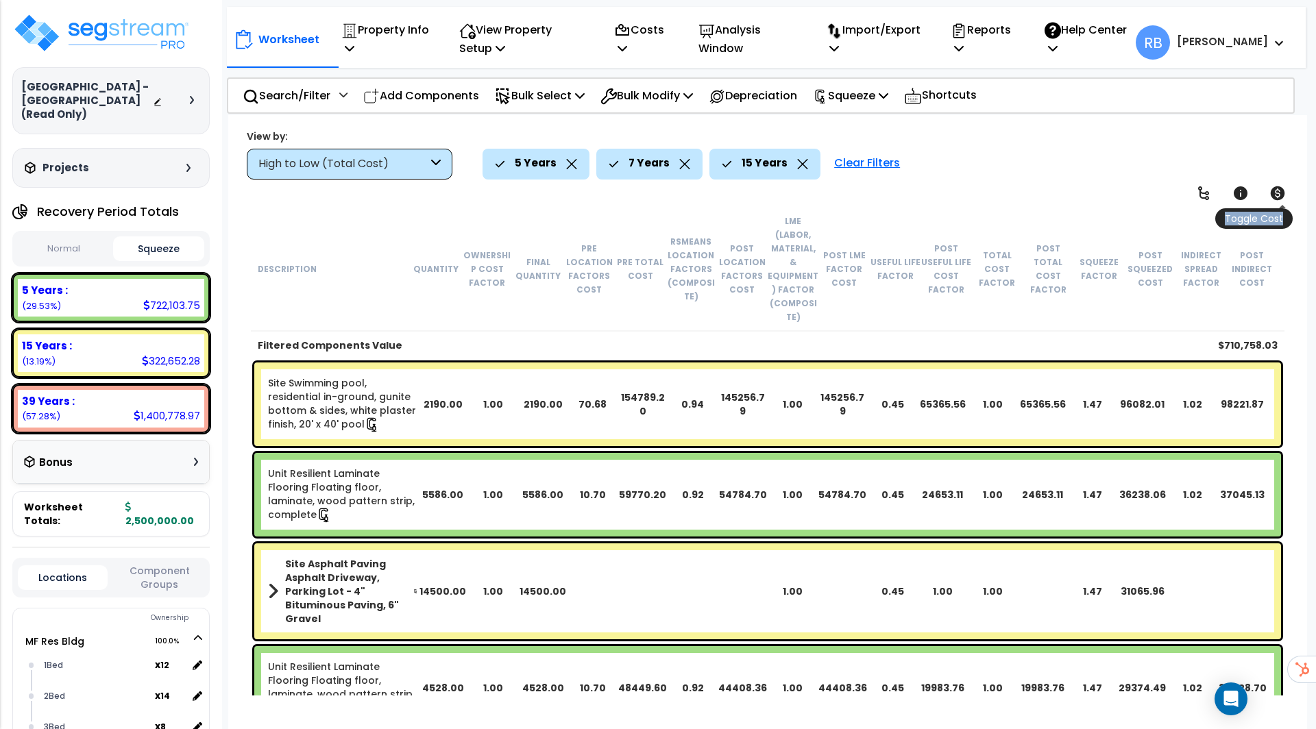
click at [1274, 197] on icon at bounding box center [1277, 193] width 14 height 14
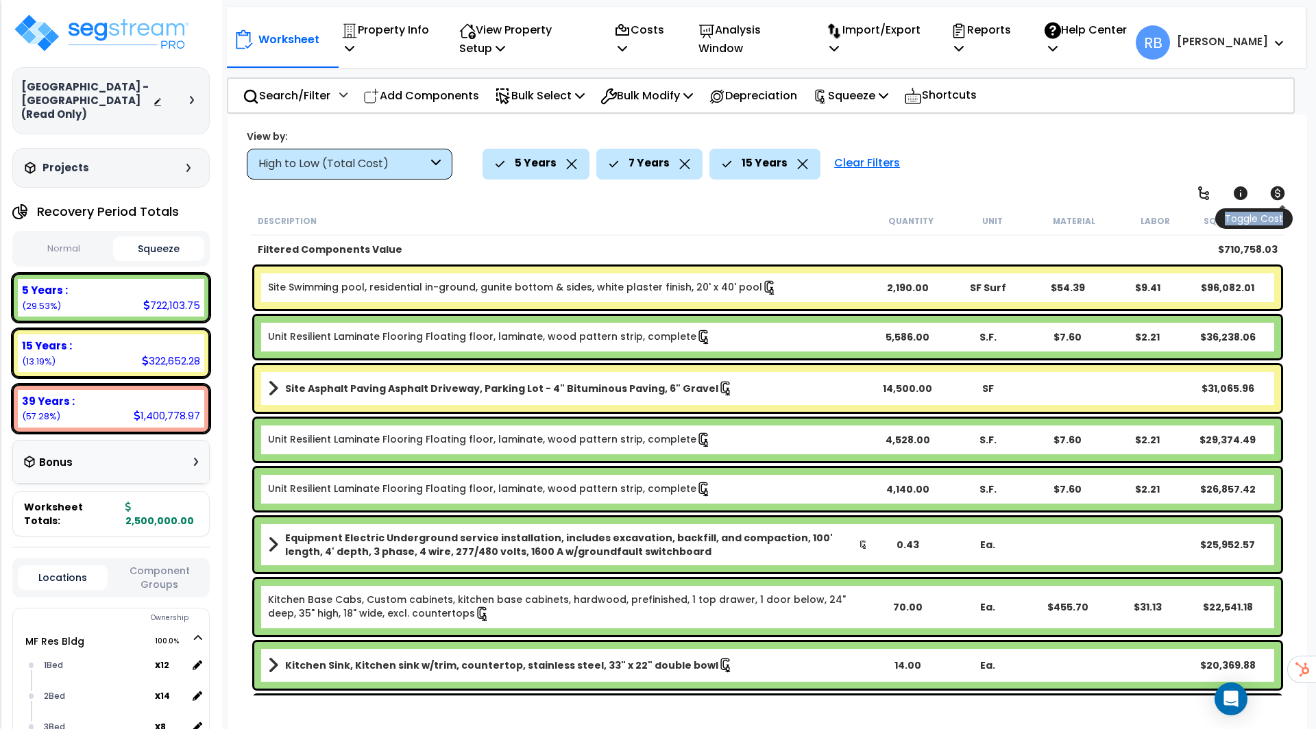
click at [1274, 197] on icon at bounding box center [1277, 193] width 14 height 14
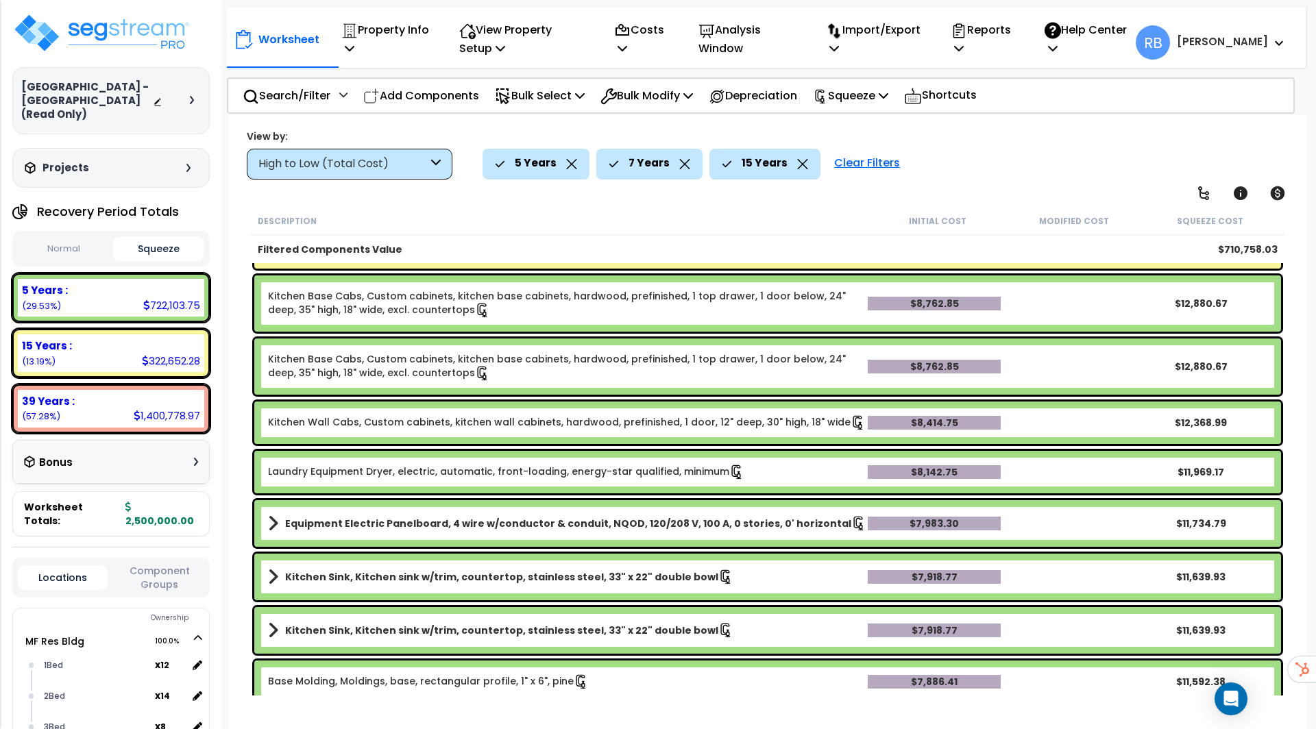
scroll to position [819, 0]
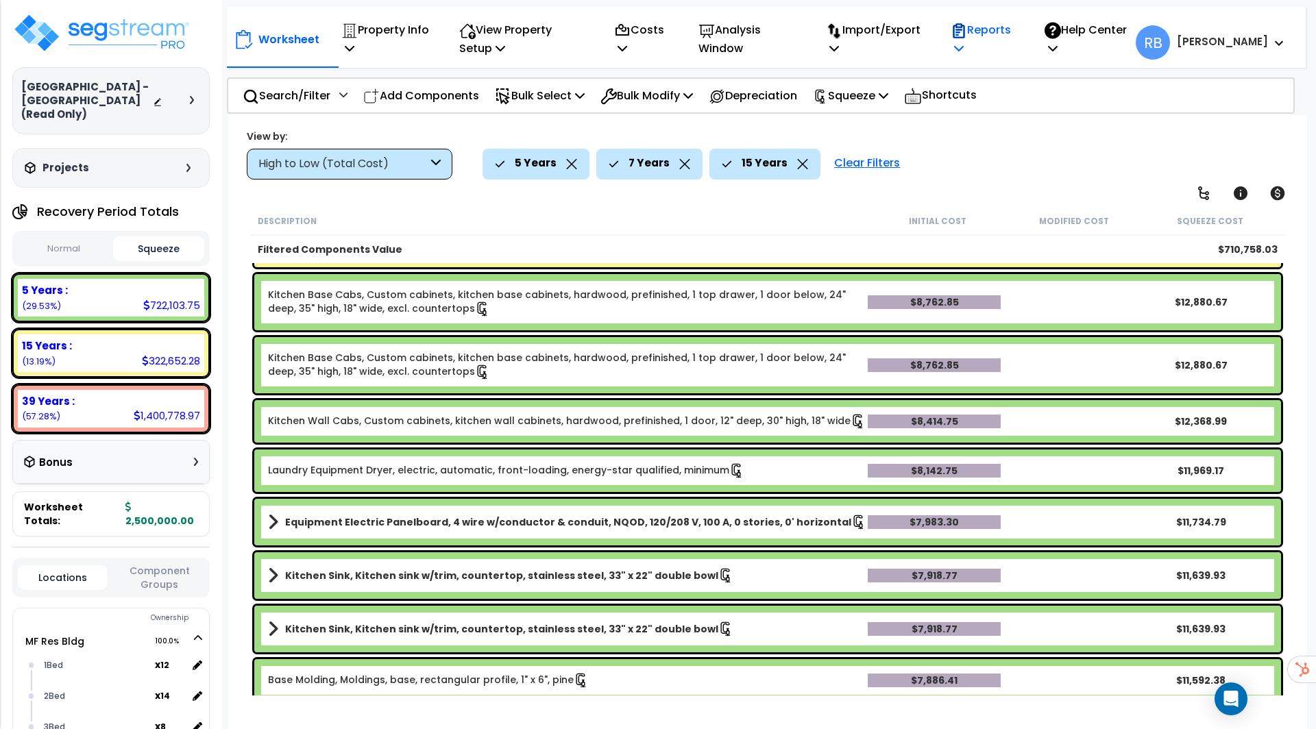
click at [1015, 36] on p "Reports" at bounding box center [982, 39] width 64 height 37
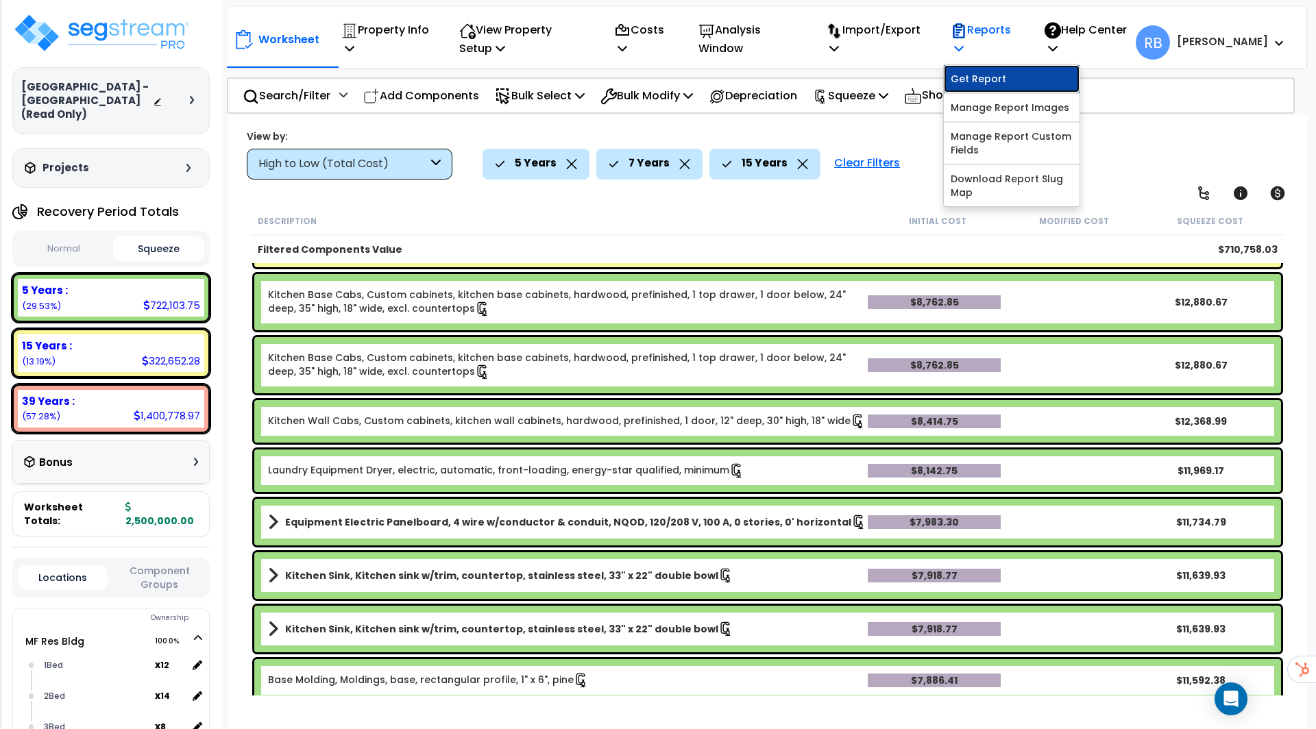
click at [1017, 73] on link "Get Report" at bounding box center [1012, 78] width 136 height 27
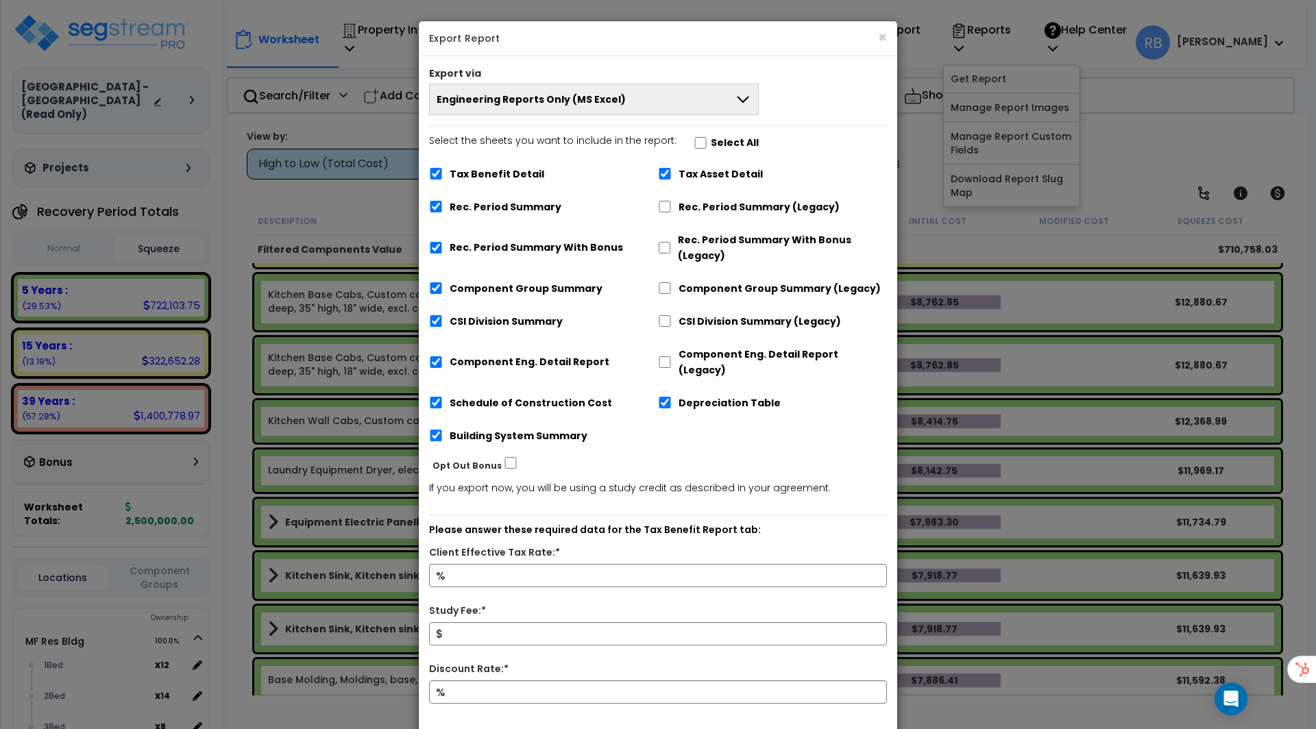
click at [539, 103] on span "Engineering Reports Only (MS Excel)" at bounding box center [530, 100] width 189 height 14
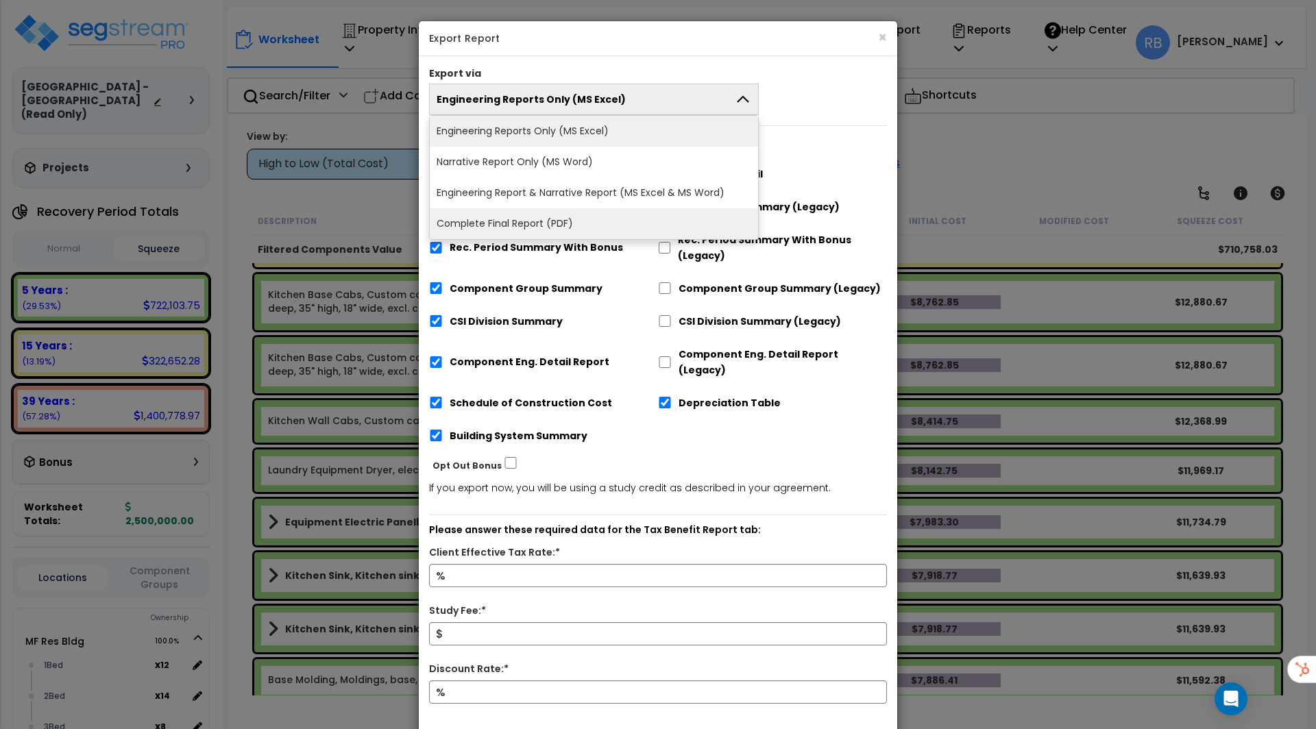
click at [556, 229] on li "Complete Final Report (PDF)" at bounding box center [594, 223] width 328 height 31
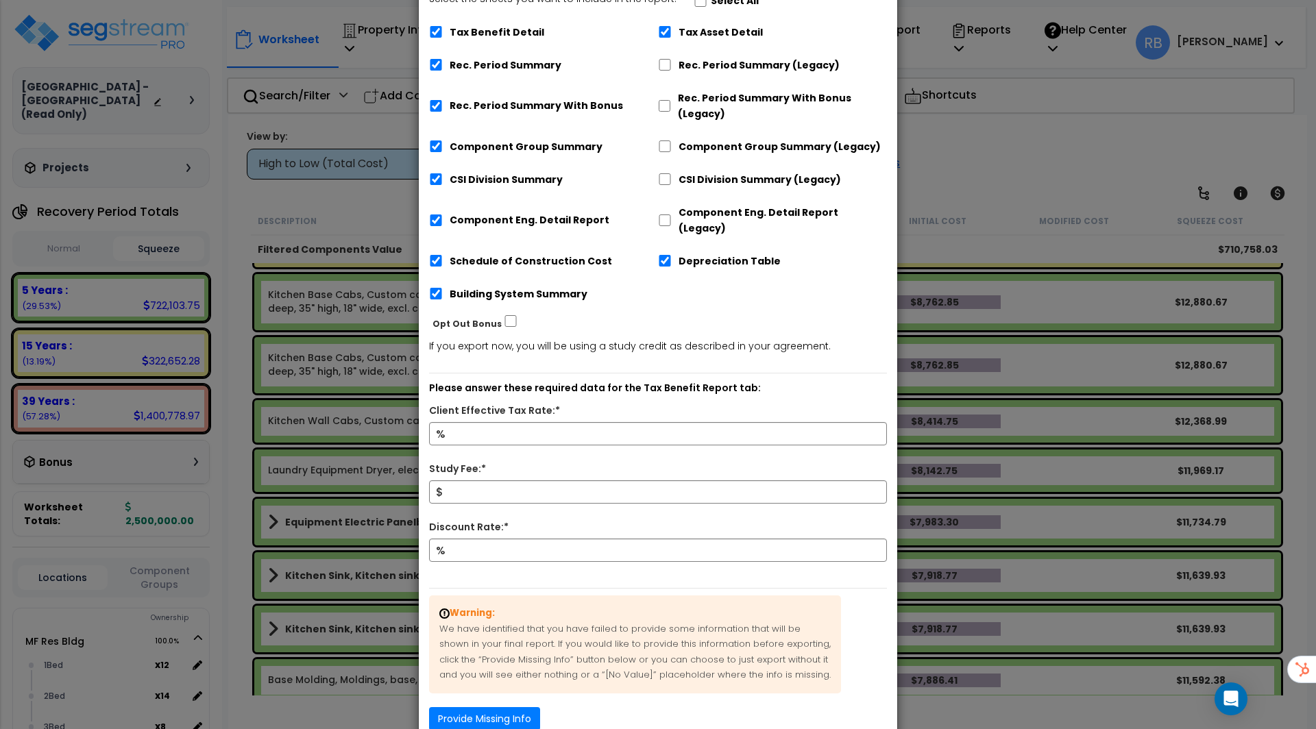
scroll to position [238, 0]
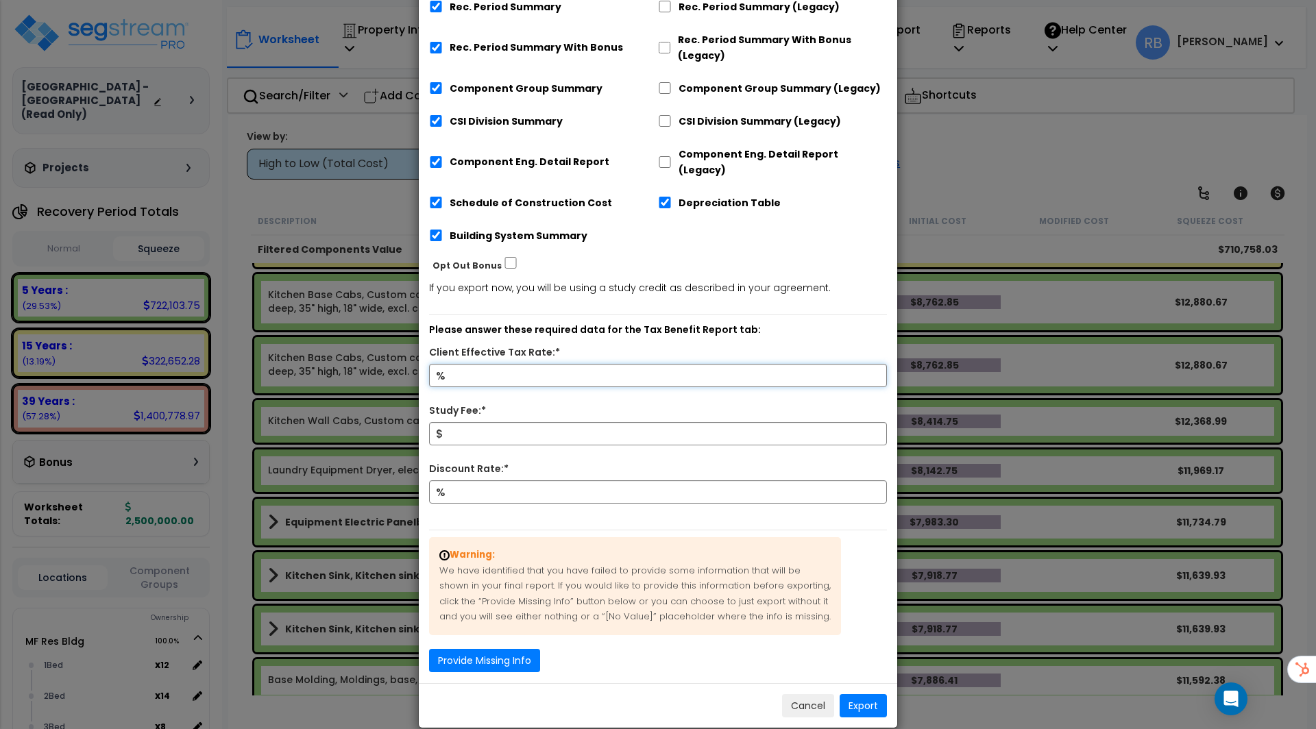
click at [495, 364] on input "Client Effective Tax Rate:*" at bounding box center [658, 375] width 458 height 23
type input "35"
type input "9,500"
type input "9"
